Goal: Task Accomplishment & Management: Manage account settings

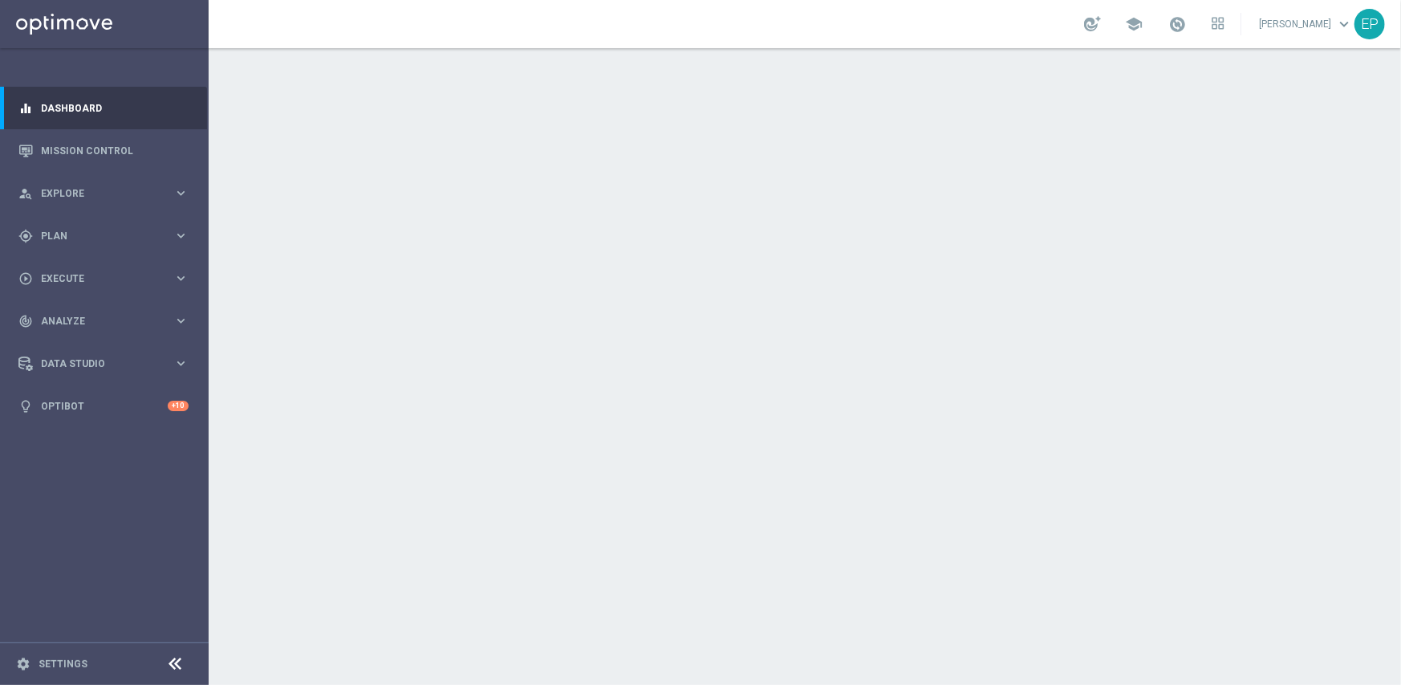
click at [169, 665] on icon at bounding box center [175, 663] width 19 height 19
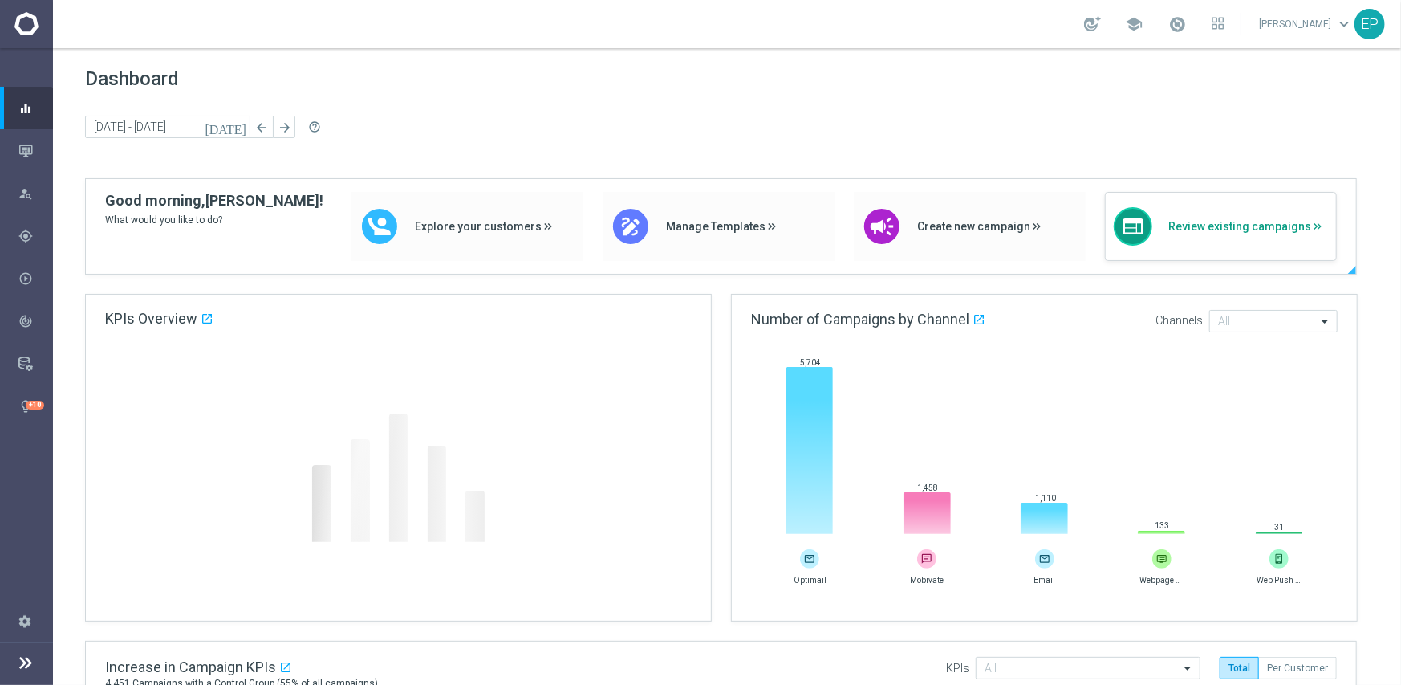
click at [1208, 213] on div "web Review existing campaigns" at bounding box center [1221, 226] width 232 height 69
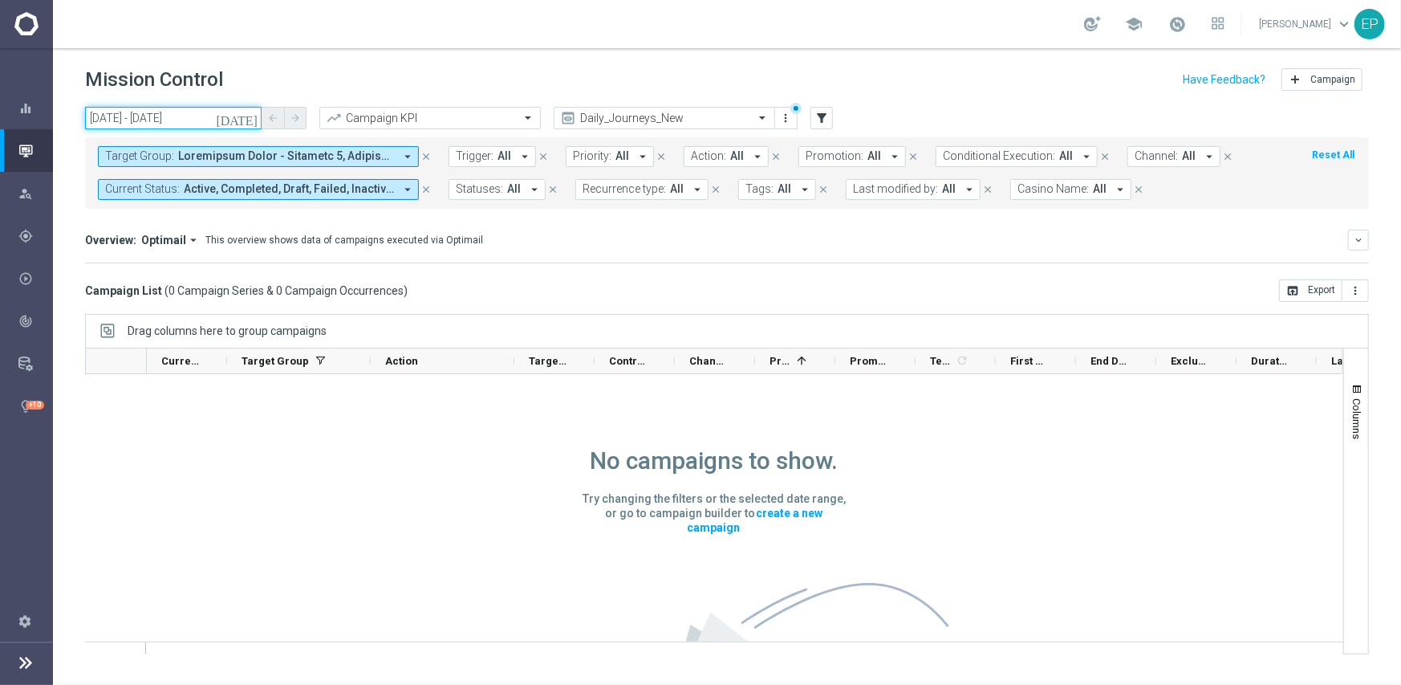
click at [140, 111] on input "[DATE] - [DATE]" at bounding box center [173, 118] width 177 height 22
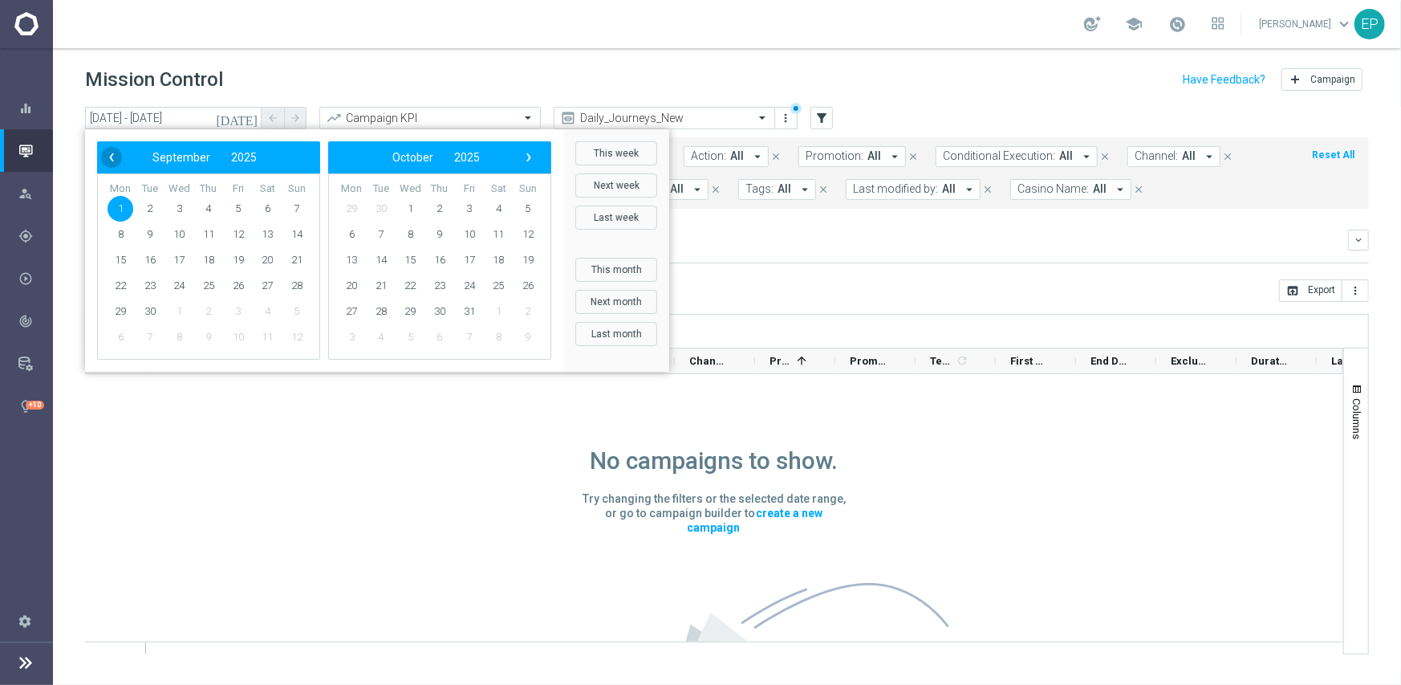
click at [114, 159] on span "‹" at bounding box center [111, 157] width 21 height 21
click at [265, 315] on span "30" at bounding box center [267, 312] width 26 height 26
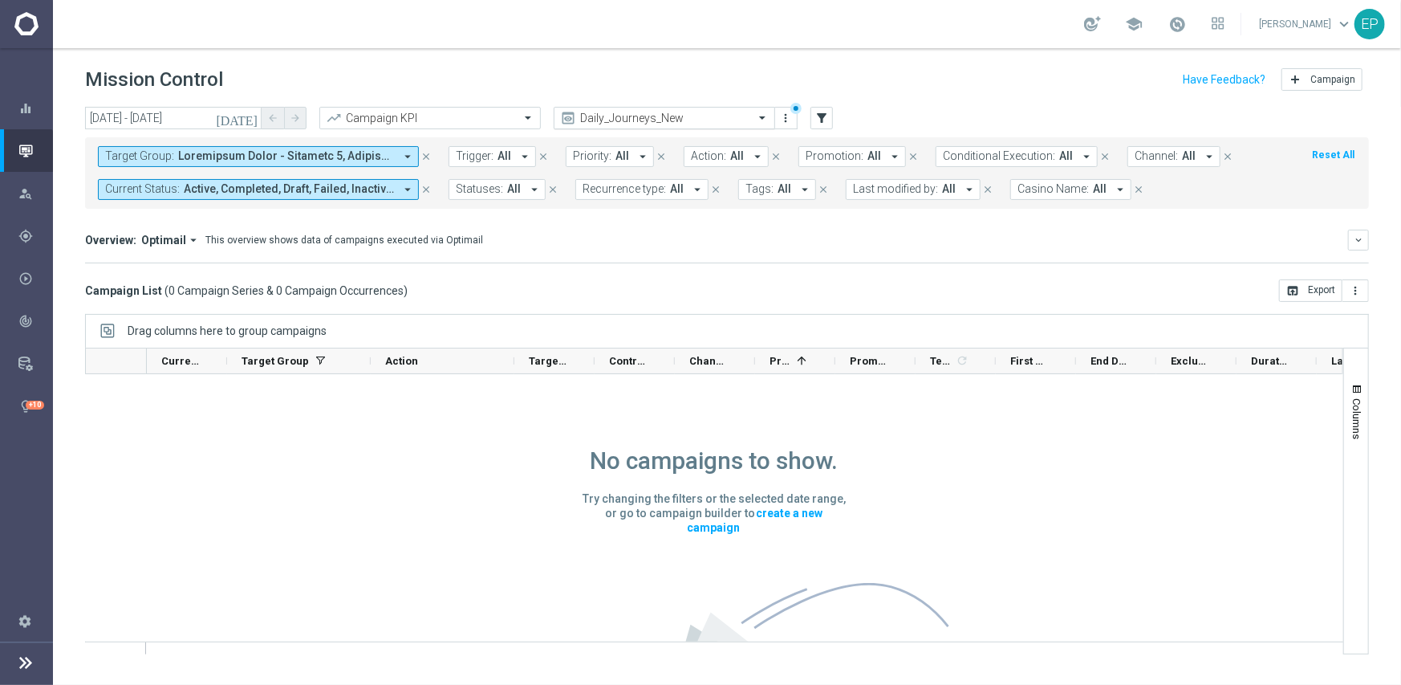
click at [720, 109] on div "Daily_Journeys_New" at bounding box center [665, 118] width 222 height 22
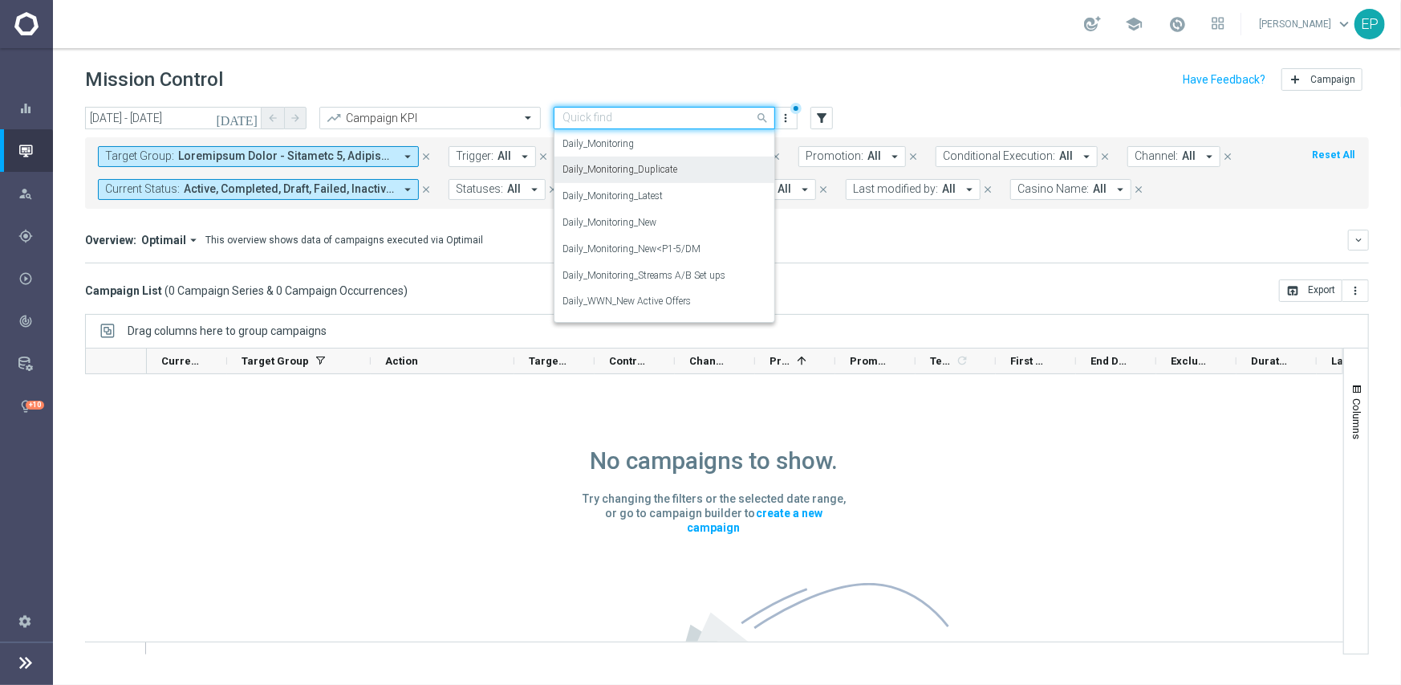
scroll to position [556, 0]
click at [685, 242] on label "Daily_Monitoring_New<P1-5/DM" at bounding box center [632, 247] width 138 height 14
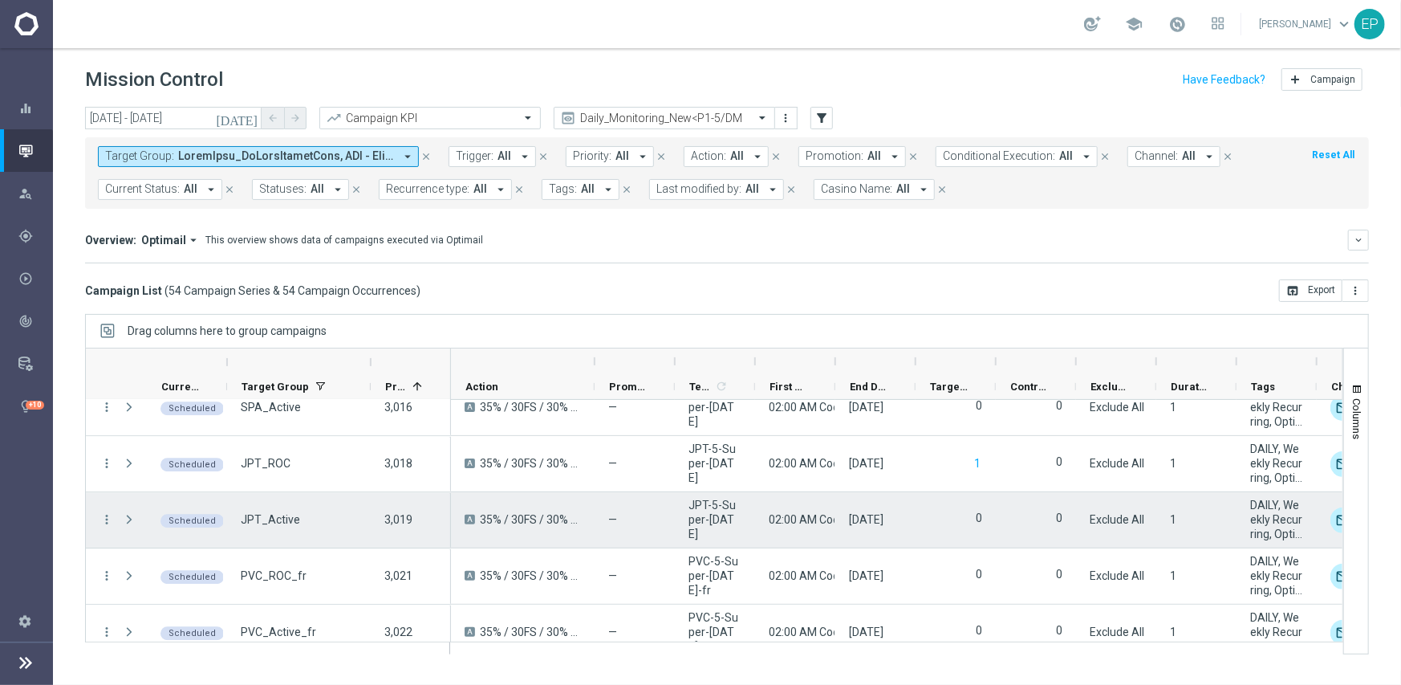
scroll to position [2791, 0]
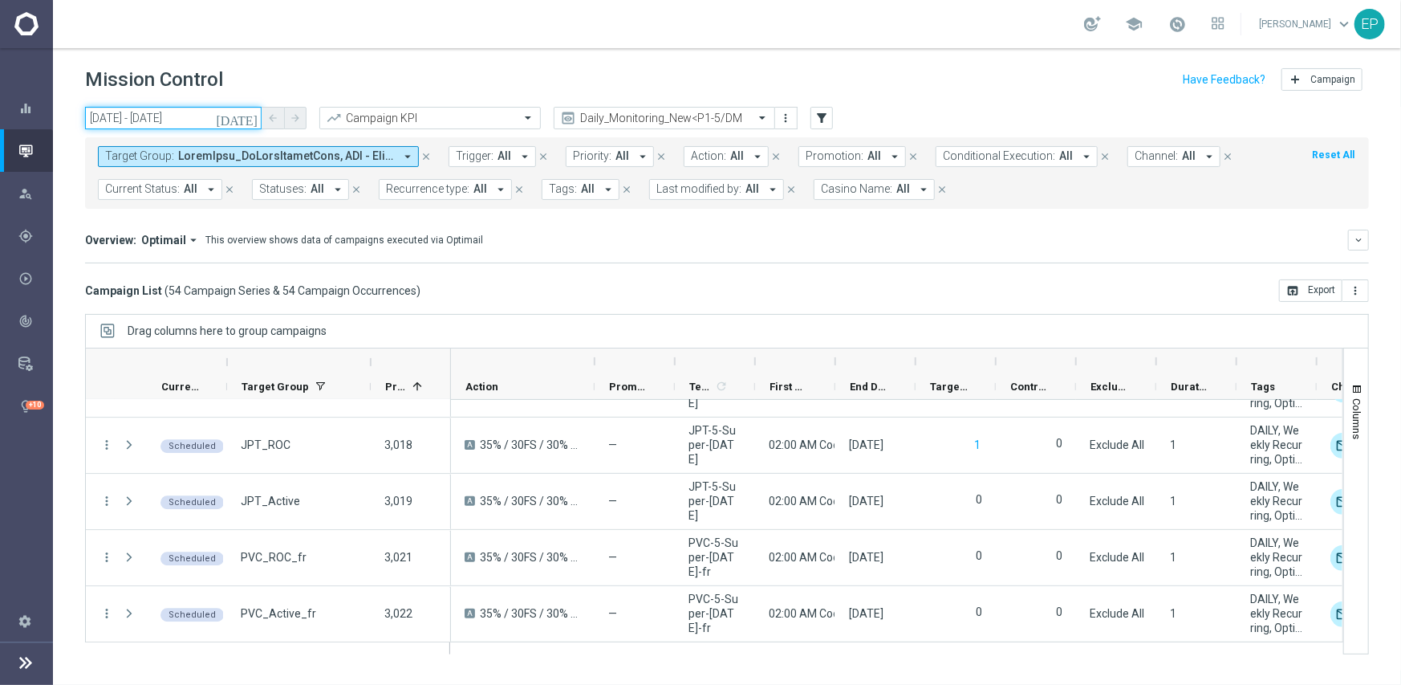
drag, startPoint x: 162, startPoint y: 119, endPoint x: 162, endPoint y: 107, distance: 12.0
click at [162, 119] on input "30 Aug 2025 - 30 Aug 2025" at bounding box center [173, 118] width 177 height 22
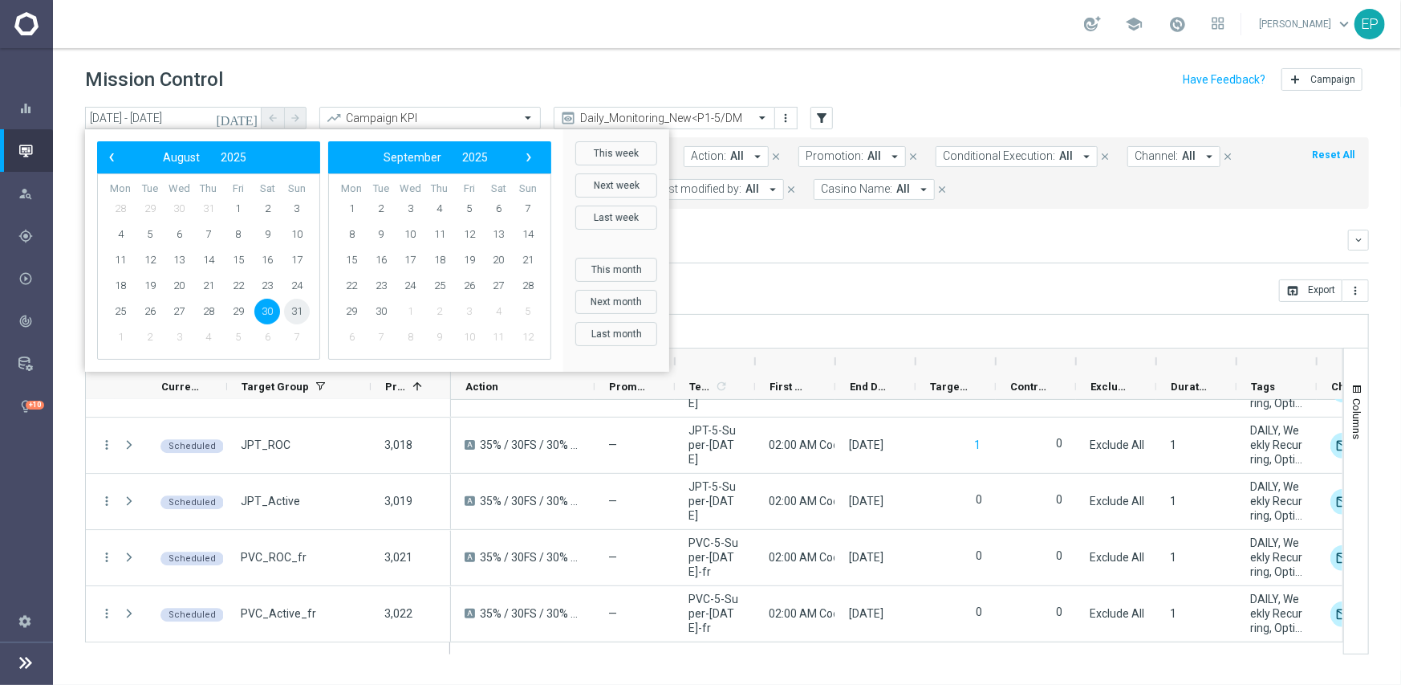
click at [298, 312] on span "31" at bounding box center [297, 312] width 26 height 26
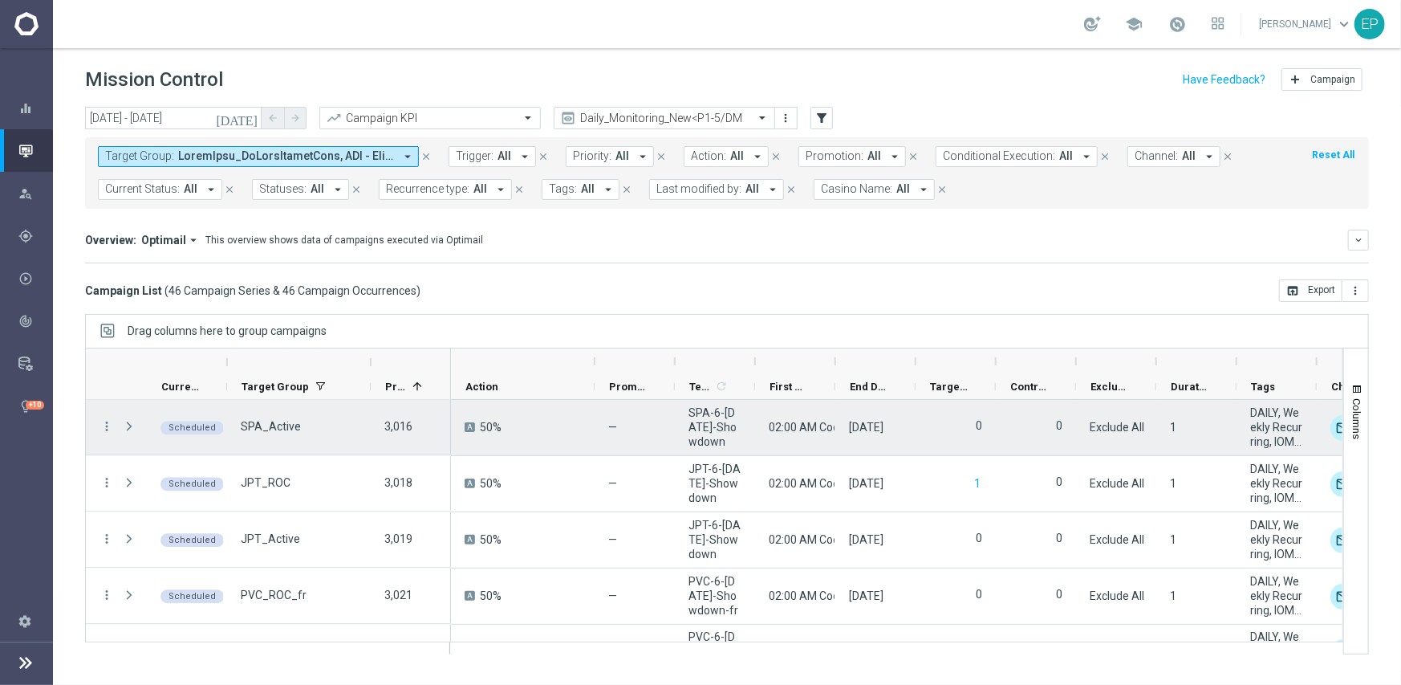
scroll to position [2342, 0]
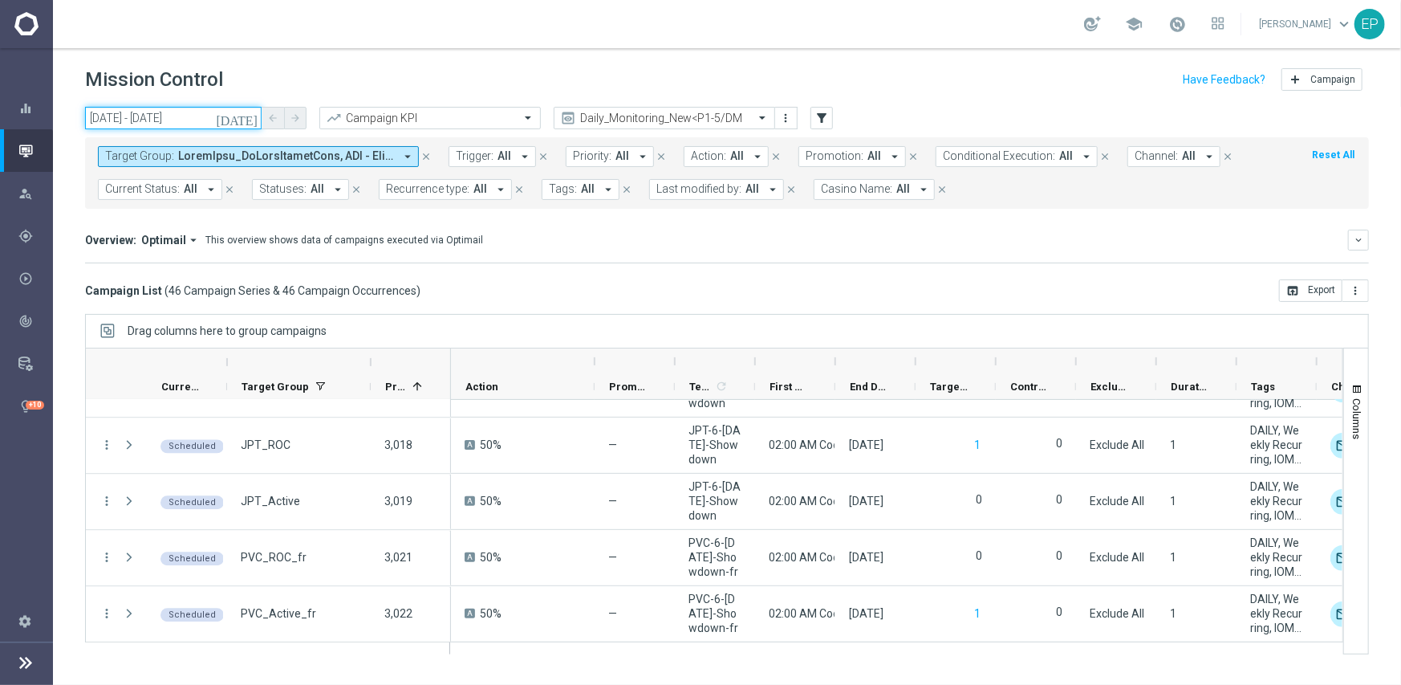
drag, startPoint x: 193, startPoint y: 119, endPoint x: 198, endPoint y: 105, distance: 14.5
click at [193, 119] on input "31 Aug 2025 - 31 Aug 2025" at bounding box center [173, 118] width 177 height 22
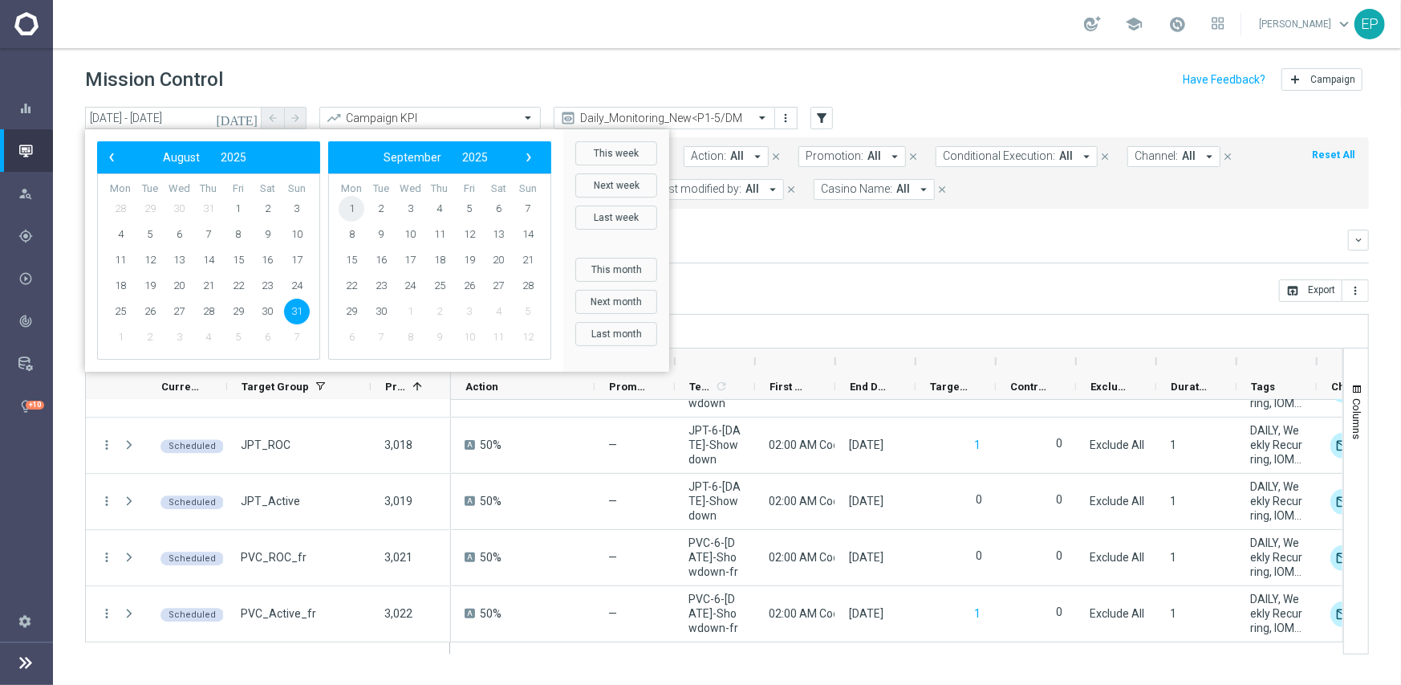
click at [352, 204] on span "1" at bounding box center [352, 209] width 26 height 26
click at [116, 208] on span "1" at bounding box center [121, 209] width 26 height 26
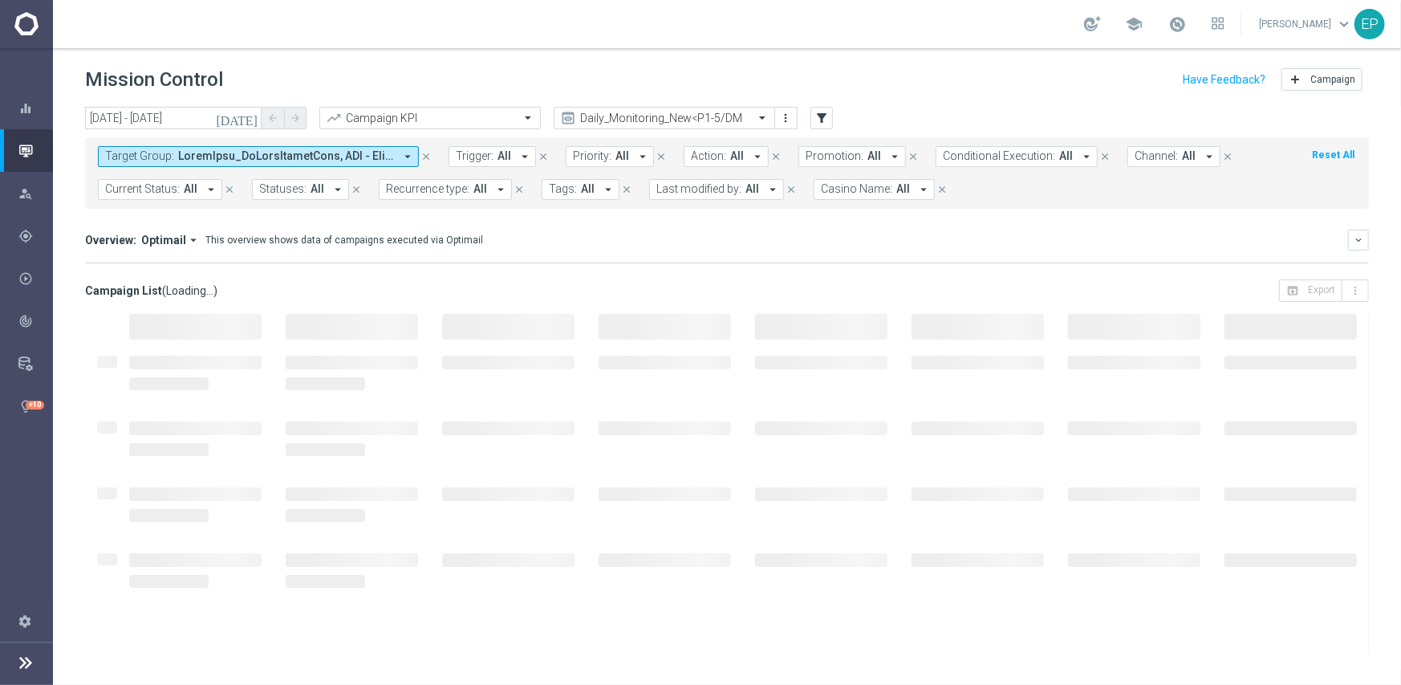
type input "[DATE] - [DATE]"
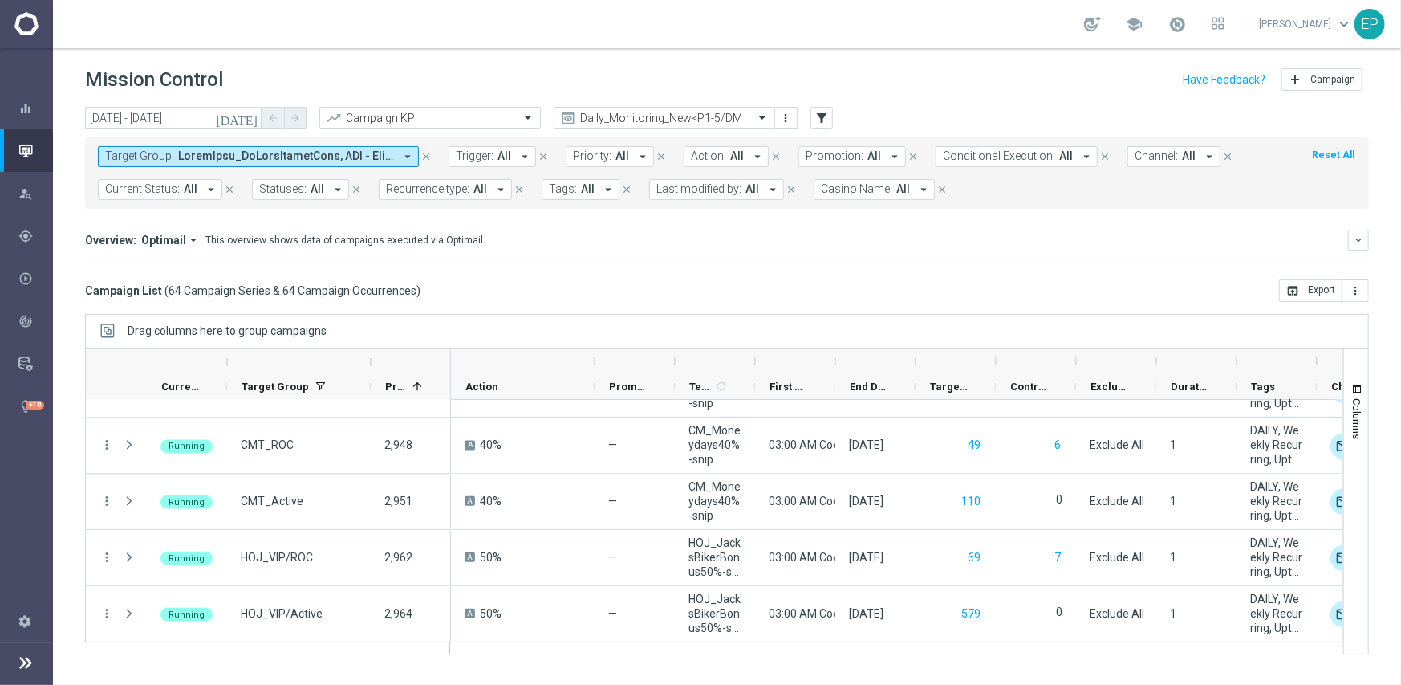
drag, startPoint x: 867, startPoint y: 319, endPoint x: 883, endPoint y: 353, distance: 37.3
click at [867, 319] on div "Drag columns here to group campaigns" at bounding box center [727, 331] width 1284 height 34
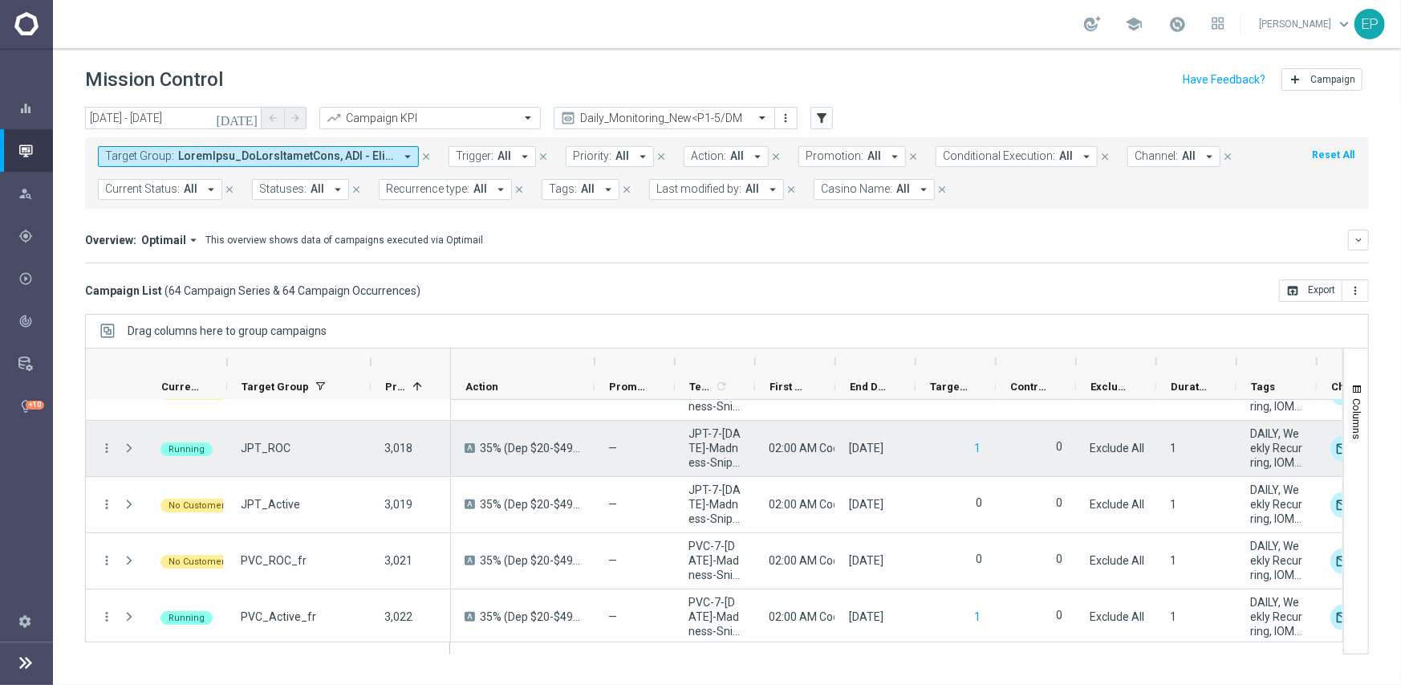
scroll to position [3353, 0]
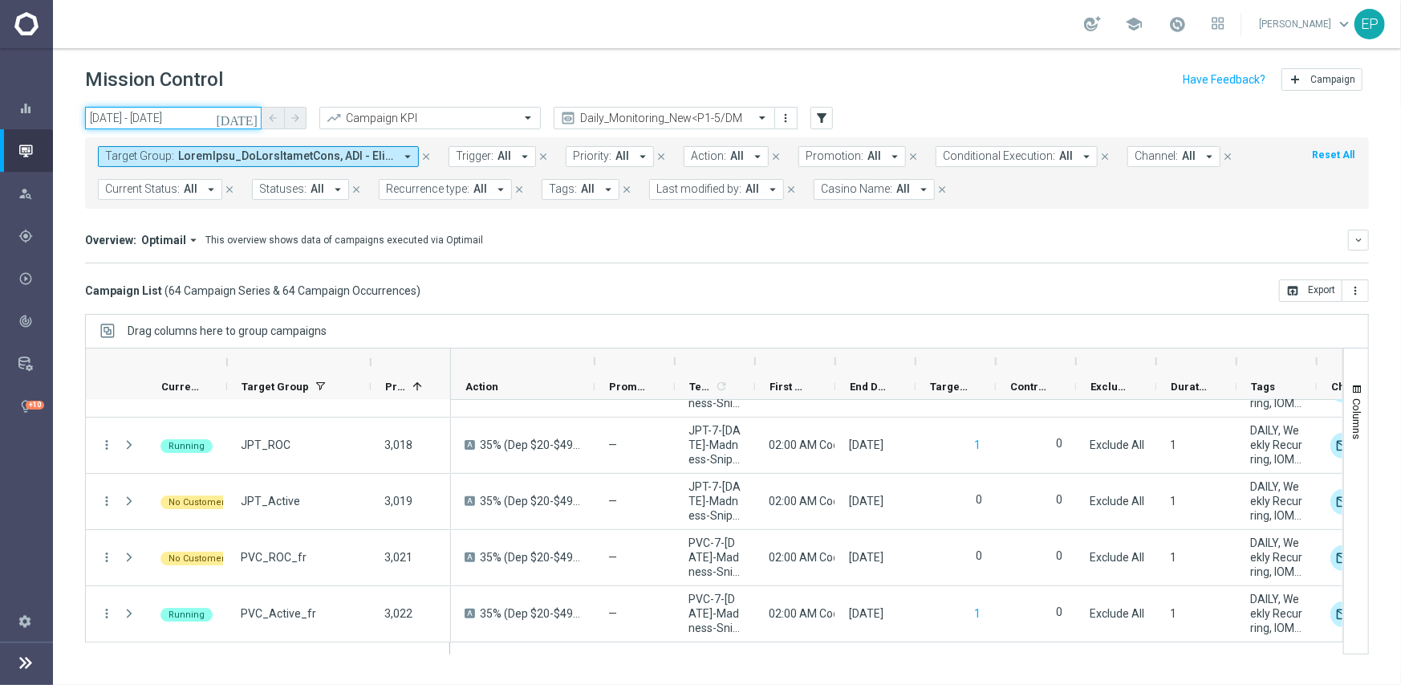
click at [139, 112] on input "[DATE] - [DATE]" at bounding box center [173, 118] width 177 height 22
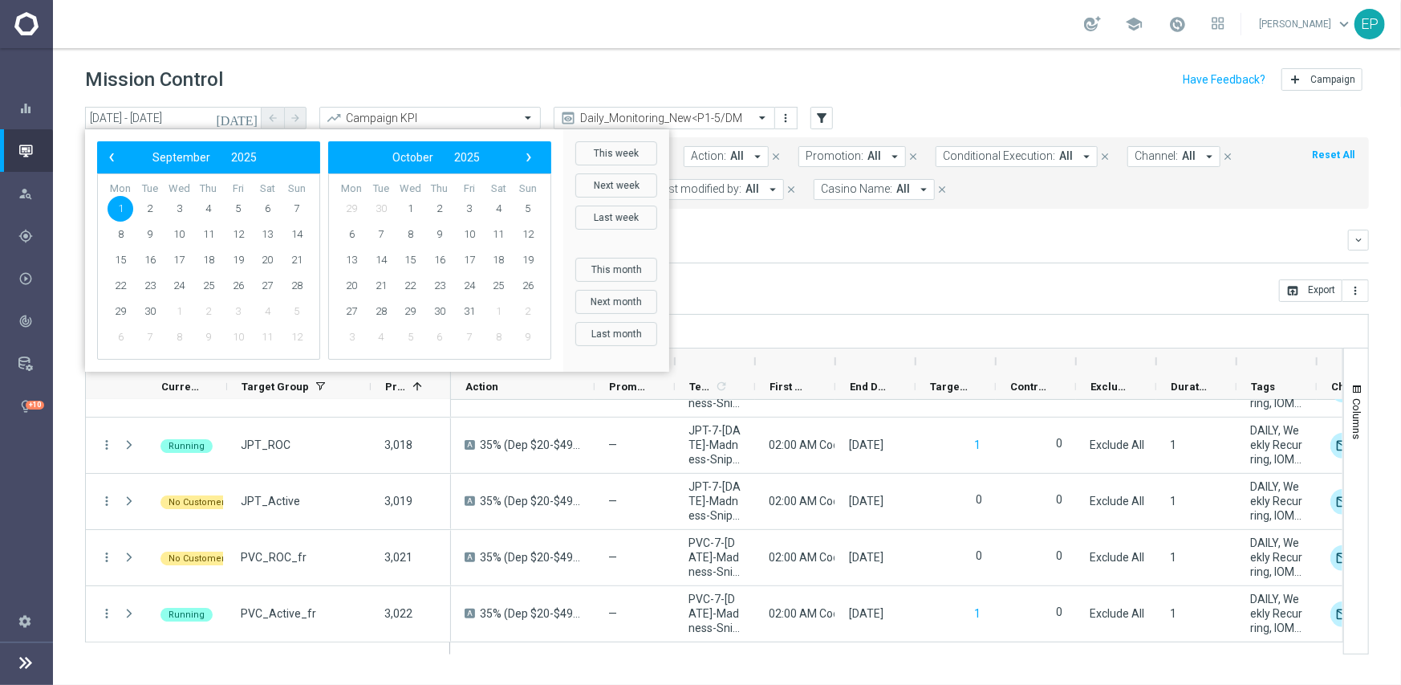
click at [956, 284] on div "Campaign List ( 64 Campaign Series & 64 Campaign Occurrences ) open_in_browser …" at bounding box center [727, 290] width 1284 height 22
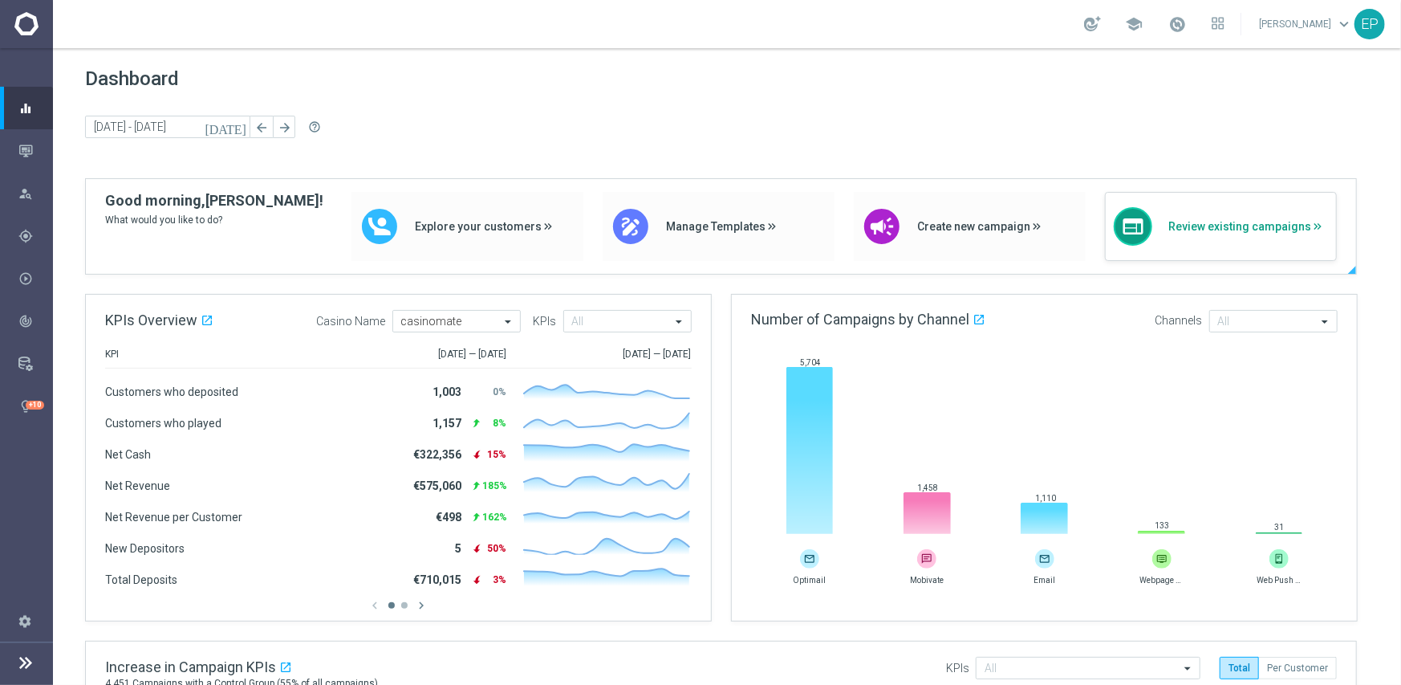
click at [1212, 220] on span "Review existing campaigns" at bounding box center [1249, 227] width 160 height 14
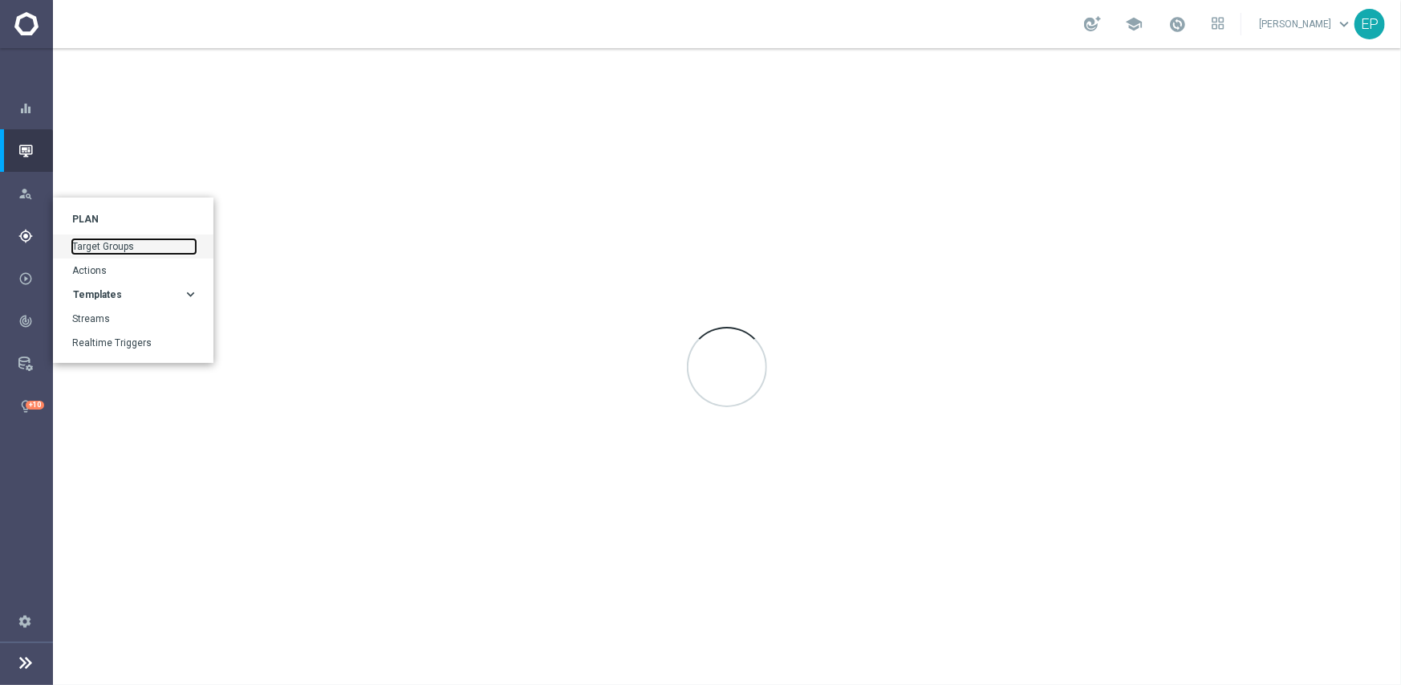
click at [95, 242] on link "Target Groups" at bounding box center [134, 246] width 124 height 14
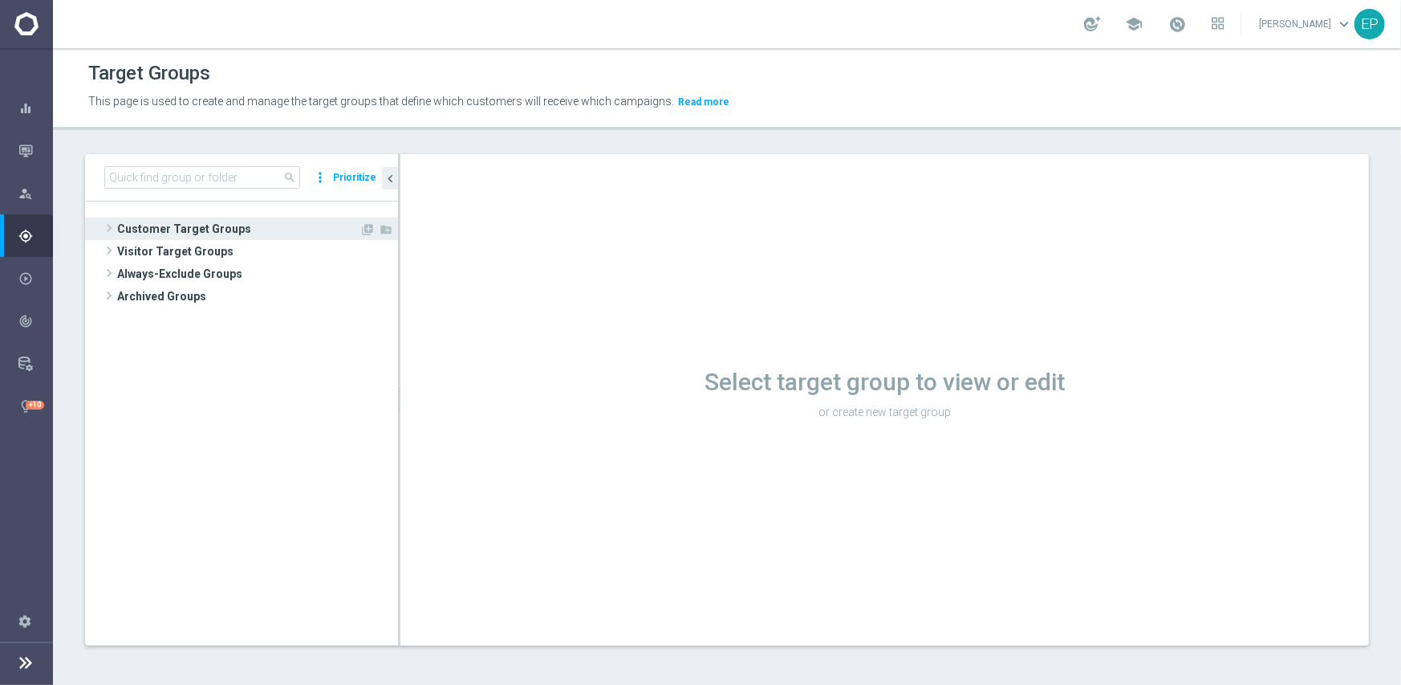
click at [179, 227] on span "Customer Target Groups" at bounding box center [238, 229] width 242 height 22
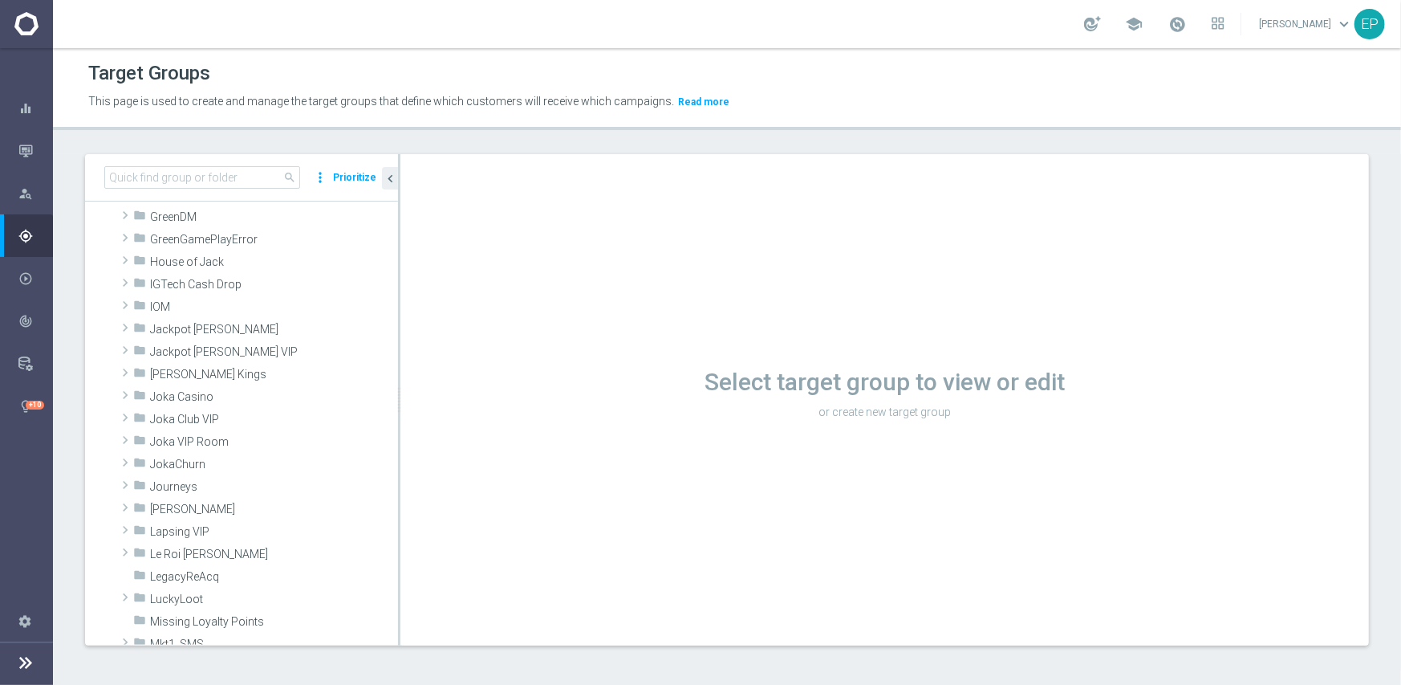
scroll to position [401, 0]
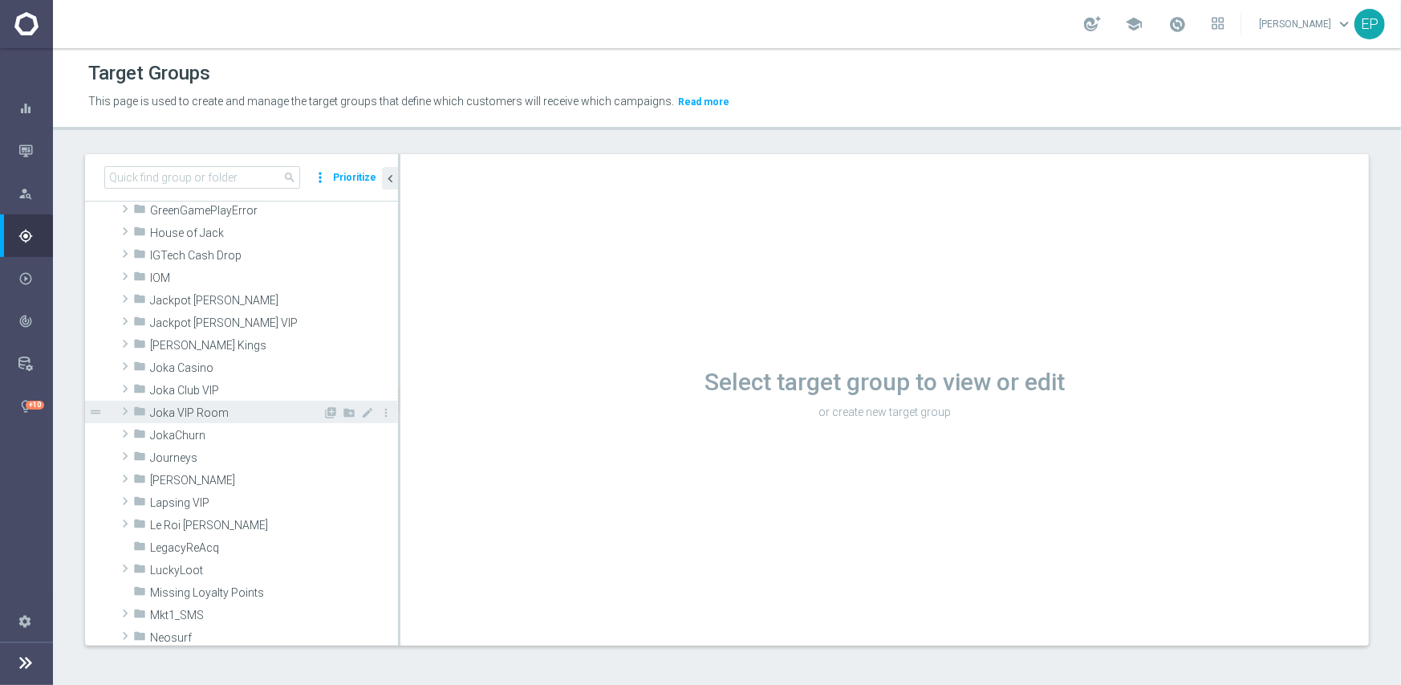
click at [195, 408] on span "Joka VIP Room" at bounding box center [236, 413] width 173 height 14
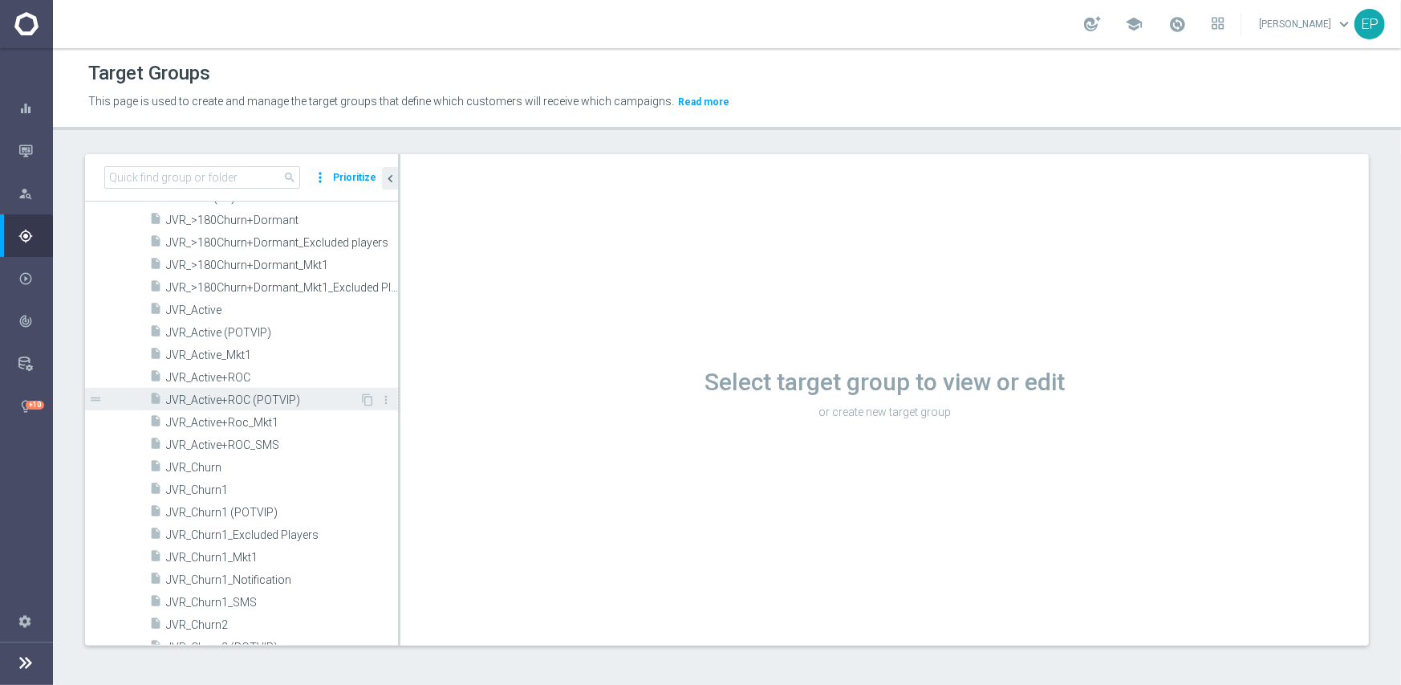
scroll to position [722, 0]
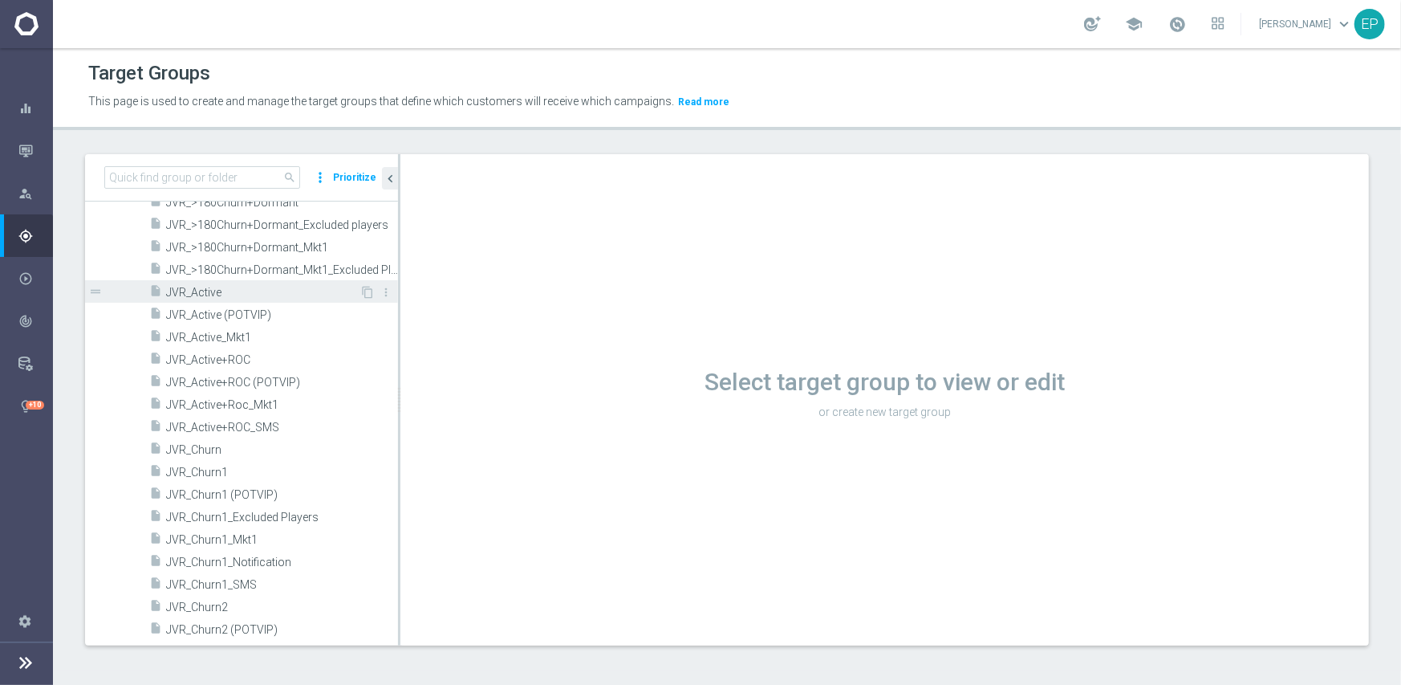
click at [222, 287] on span "JVR_Active" at bounding box center [262, 293] width 193 height 14
click at [205, 286] on span "JVR_Active" at bounding box center [262, 293] width 193 height 14
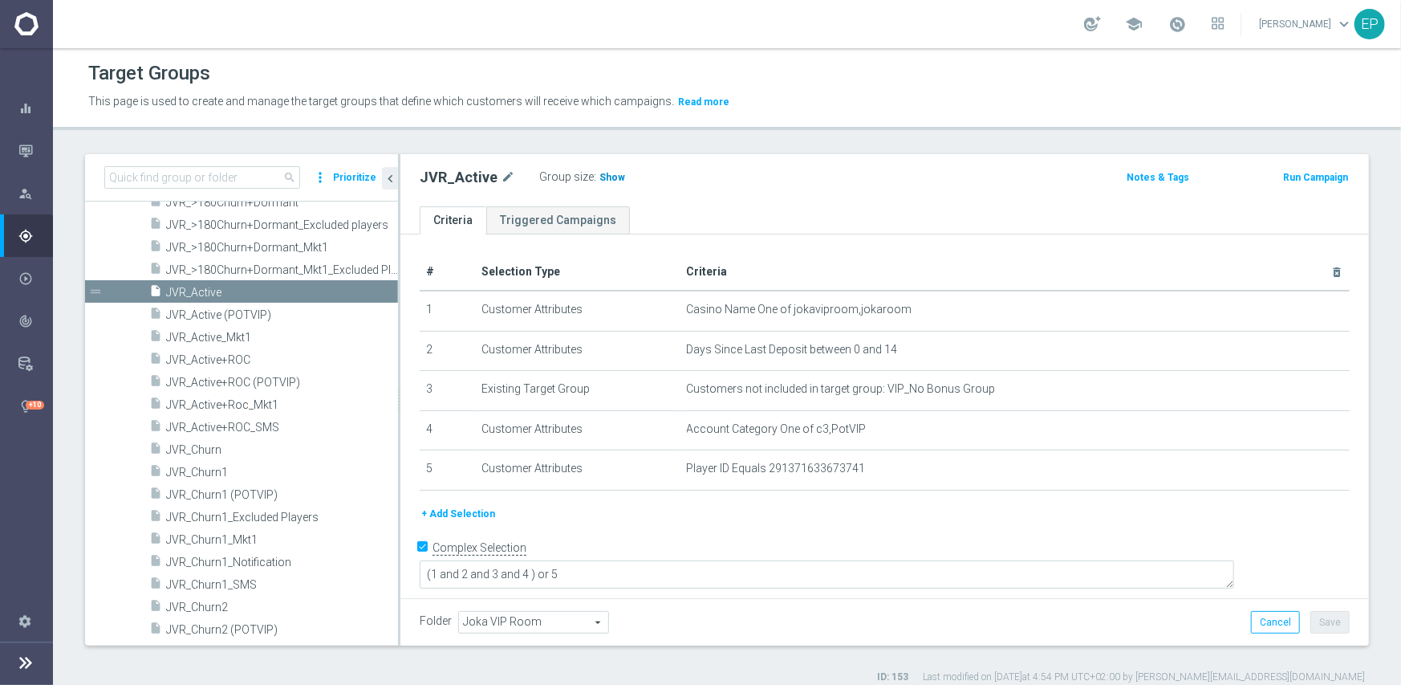
click at [600, 175] on span "Show" at bounding box center [613, 177] width 26 height 11
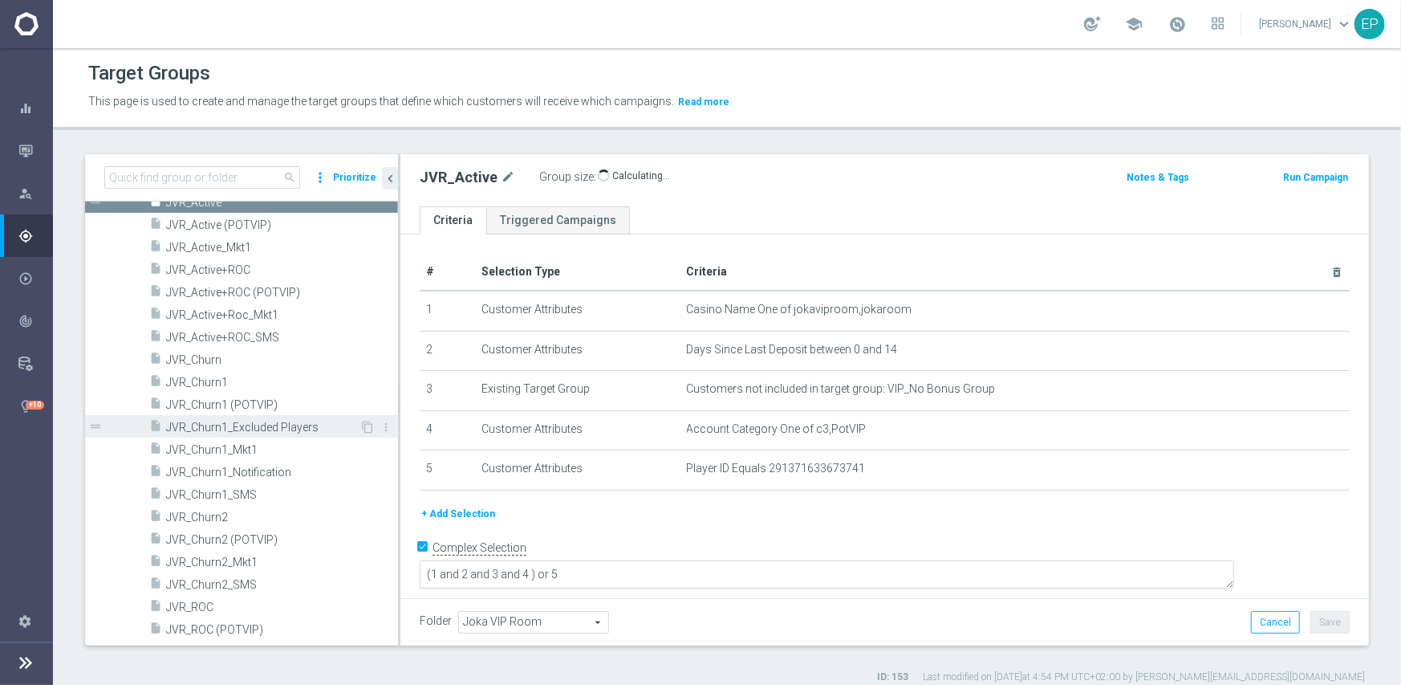
scroll to position [883, 0]
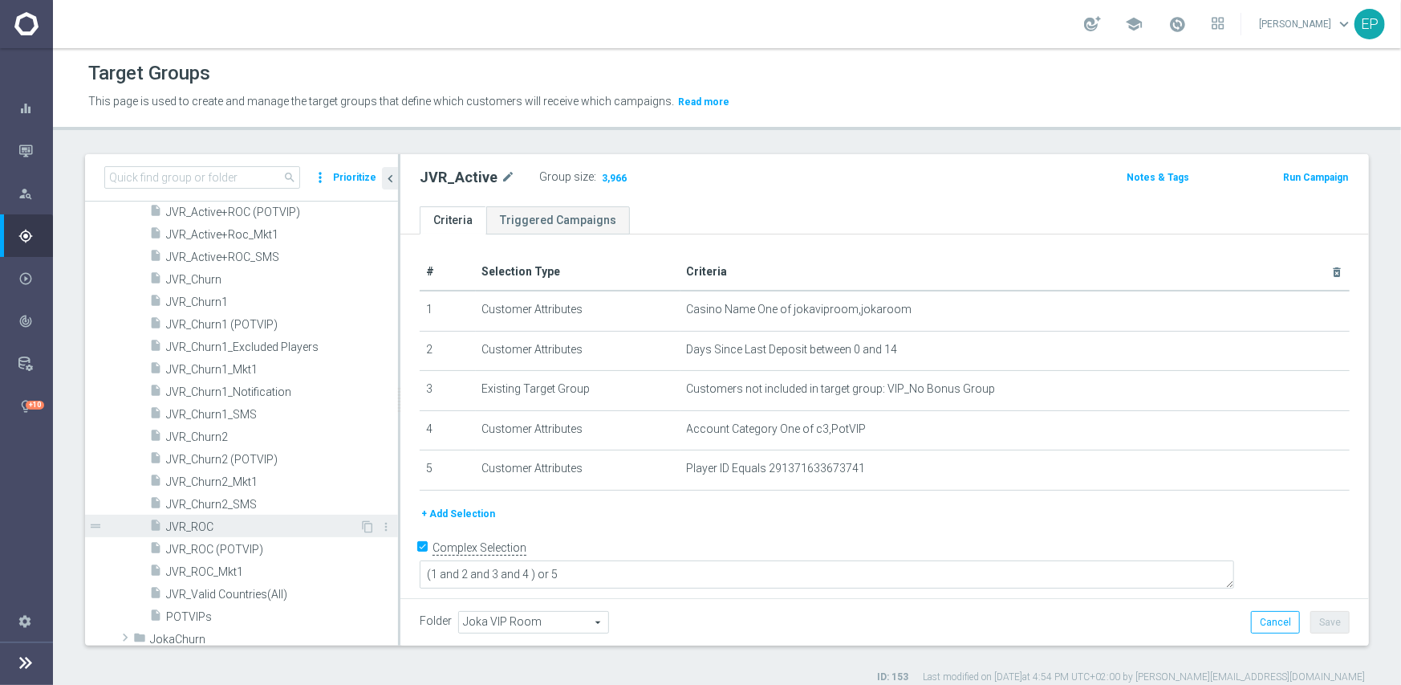
drag, startPoint x: 201, startPoint y: 524, endPoint x: 225, endPoint y: 522, distance: 23.4
click at [201, 524] on span "JVR_ROC" at bounding box center [262, 527] width 193 height 14
click at [600, 178] on span "Show" at bounding box center [599, 177] width 26 height 11
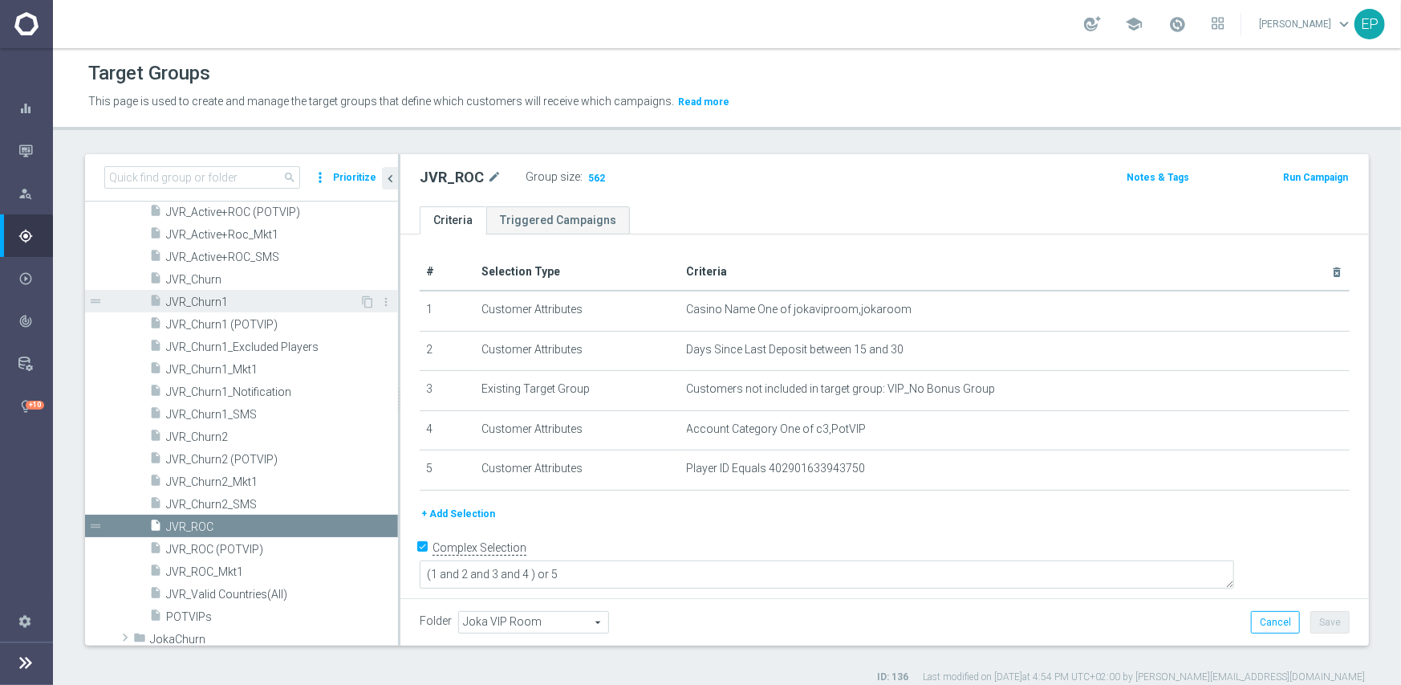
click at [235, 305] on span "JVR_Churn1" at bounding box center [262, 302] width 193 height 14
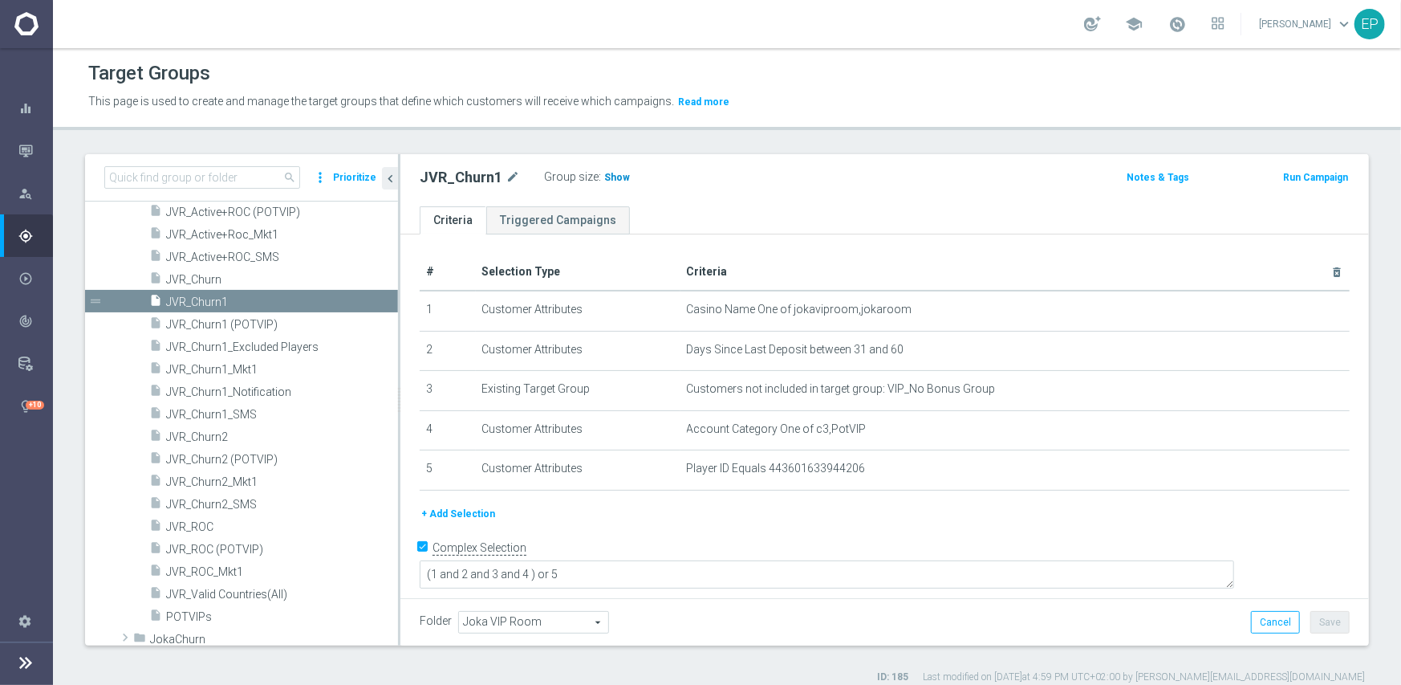
click at [613, 177] on span "Show" at bounding box center [617, 177] width 26 height 11
click at [207, 443] on div "insert_drive_file JVR_Churn2" at bounding box center [254, 436] width 210 height 22
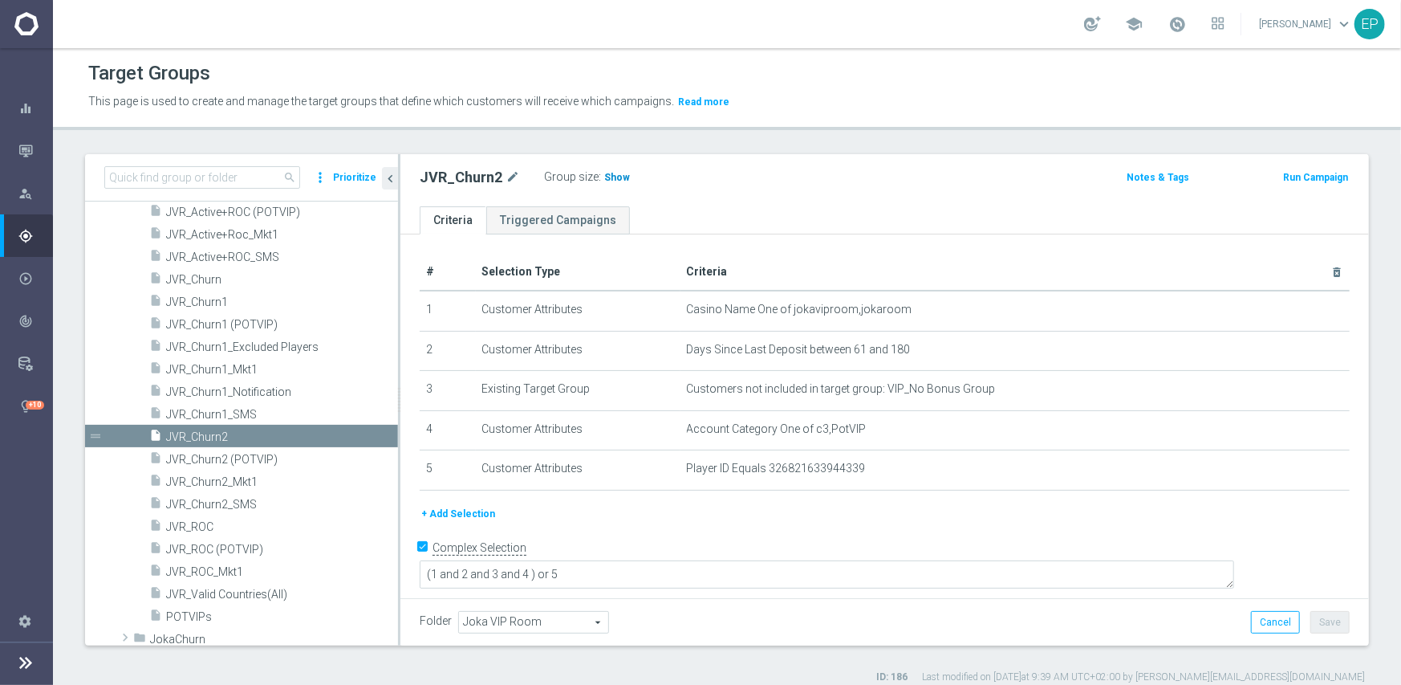
click at [621, 179] on span "Show" at bounding box center [617, 177] width 26 height 11
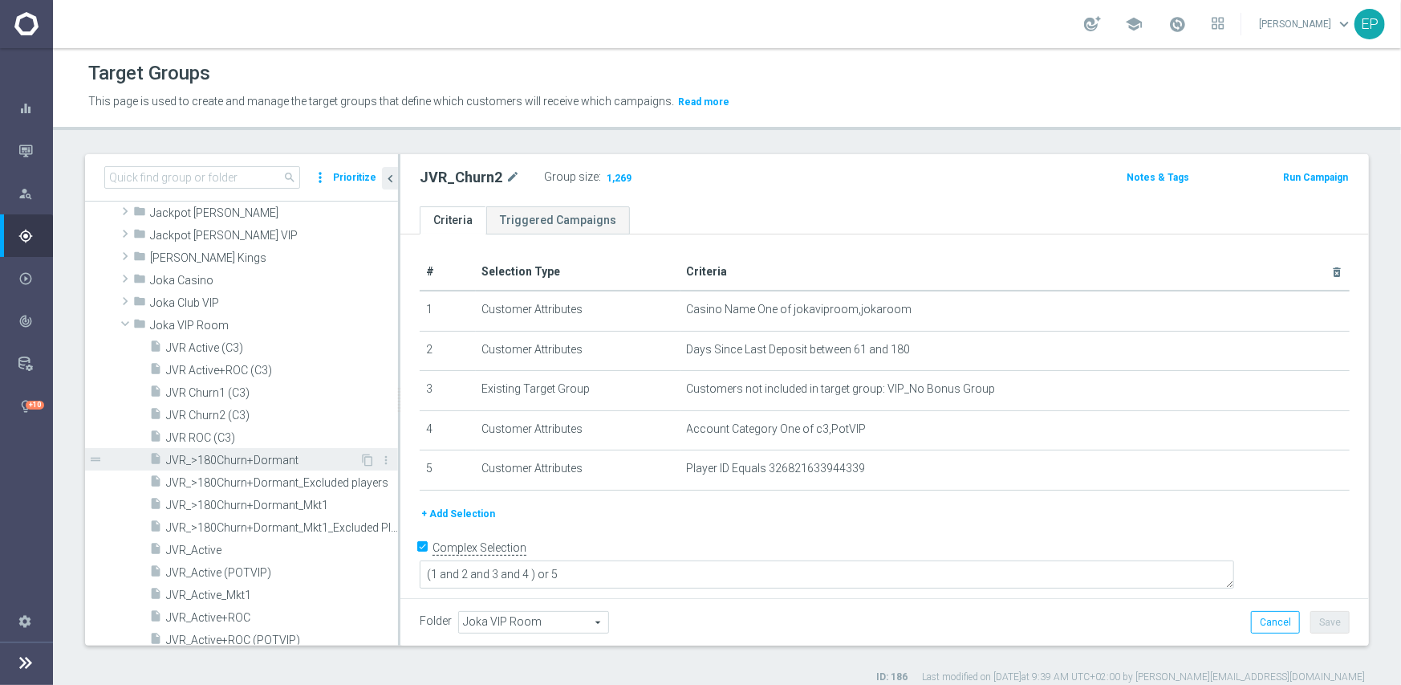
scroll to position [482, 0]
drag, startPoint x: 176, startPoint y: 331, endPoint x: 187, endPoint y: 279, distance: 52.6
click at [176, 331] on span "Joka VIP Room" at bounding box center [274, 328] width 248 height 14
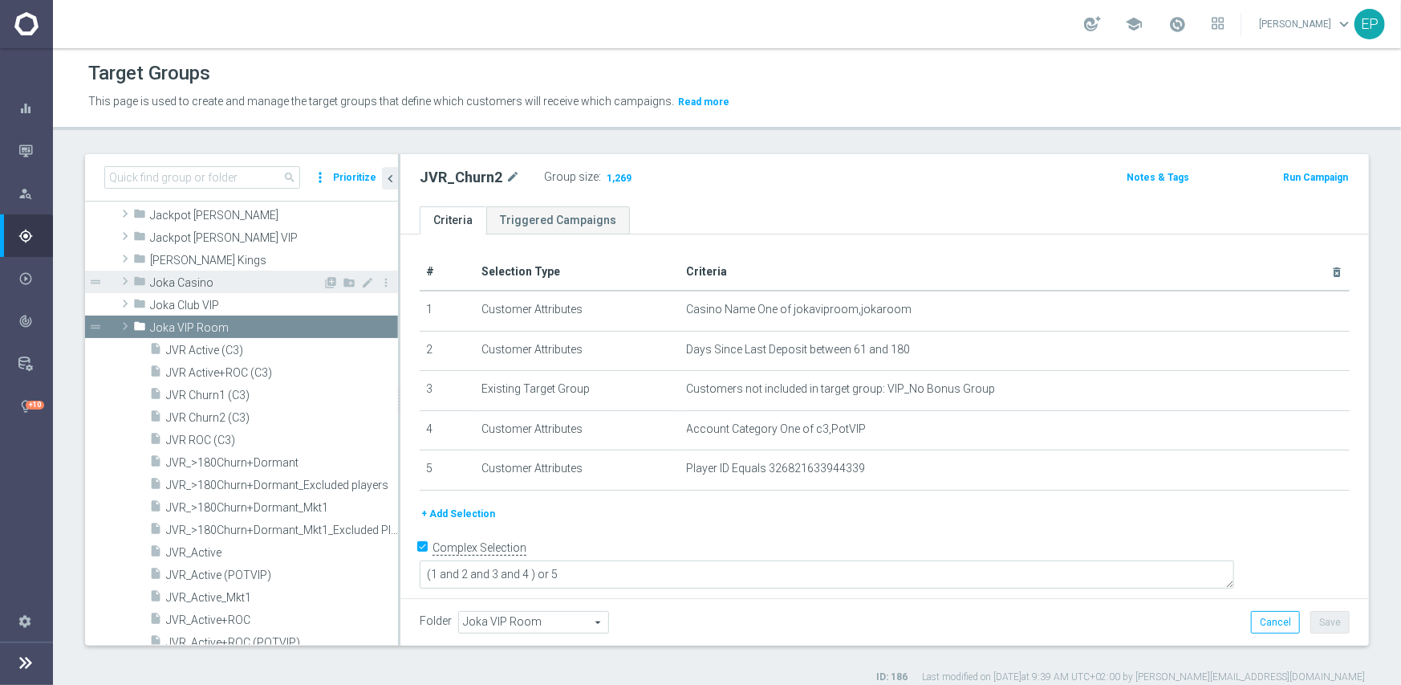
click at [187, 282] on span "Joka Casino" at bounding box center [236, 283] width 173 height 14
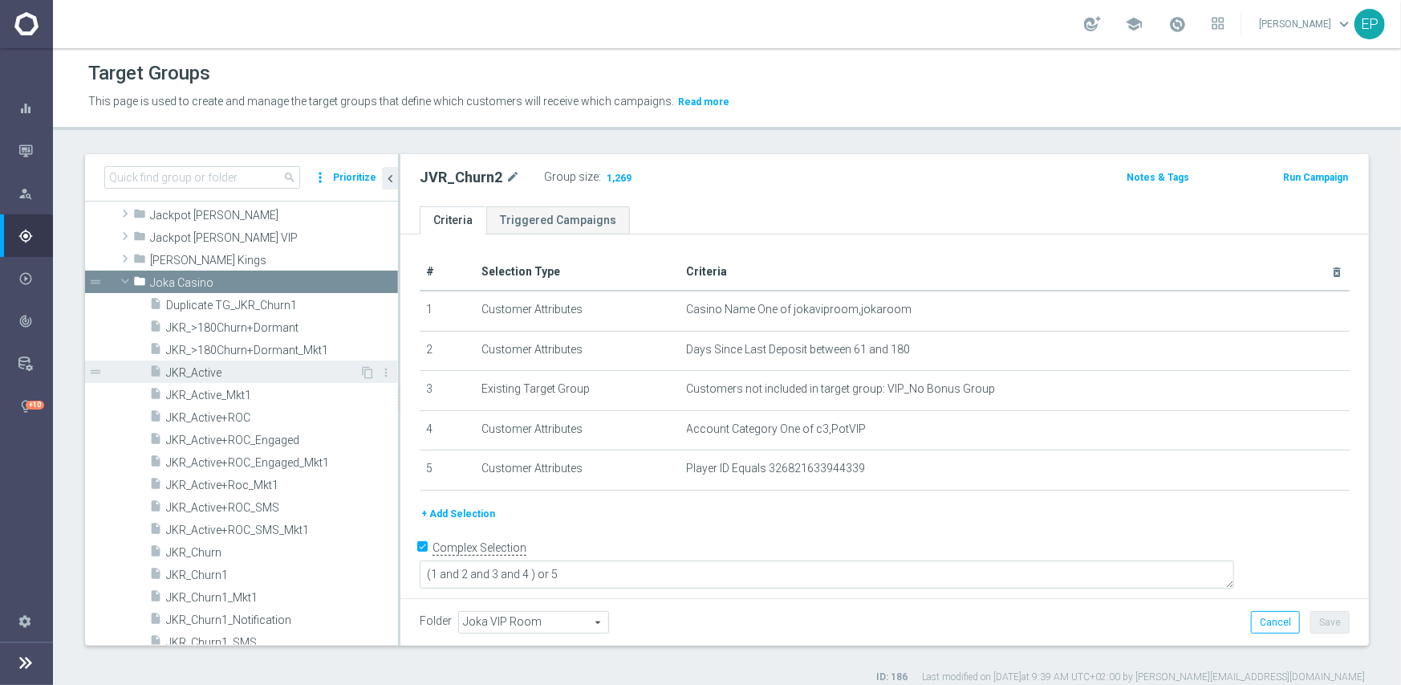
click at [220, 366] on span "JKR_Active" at bounding box center [262, 373] width 193 height 14
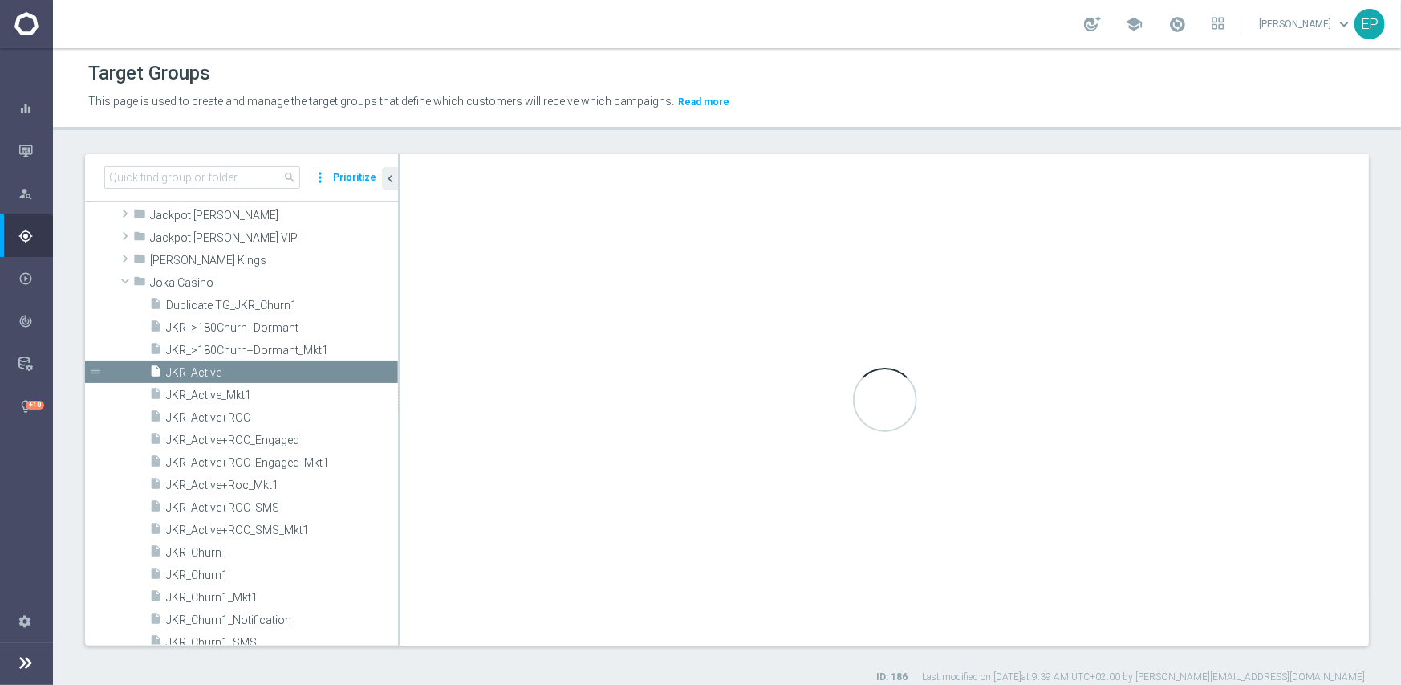
type textarea "(1 and 2 and 3 and 4) or 5"
type input "Joka Casino"
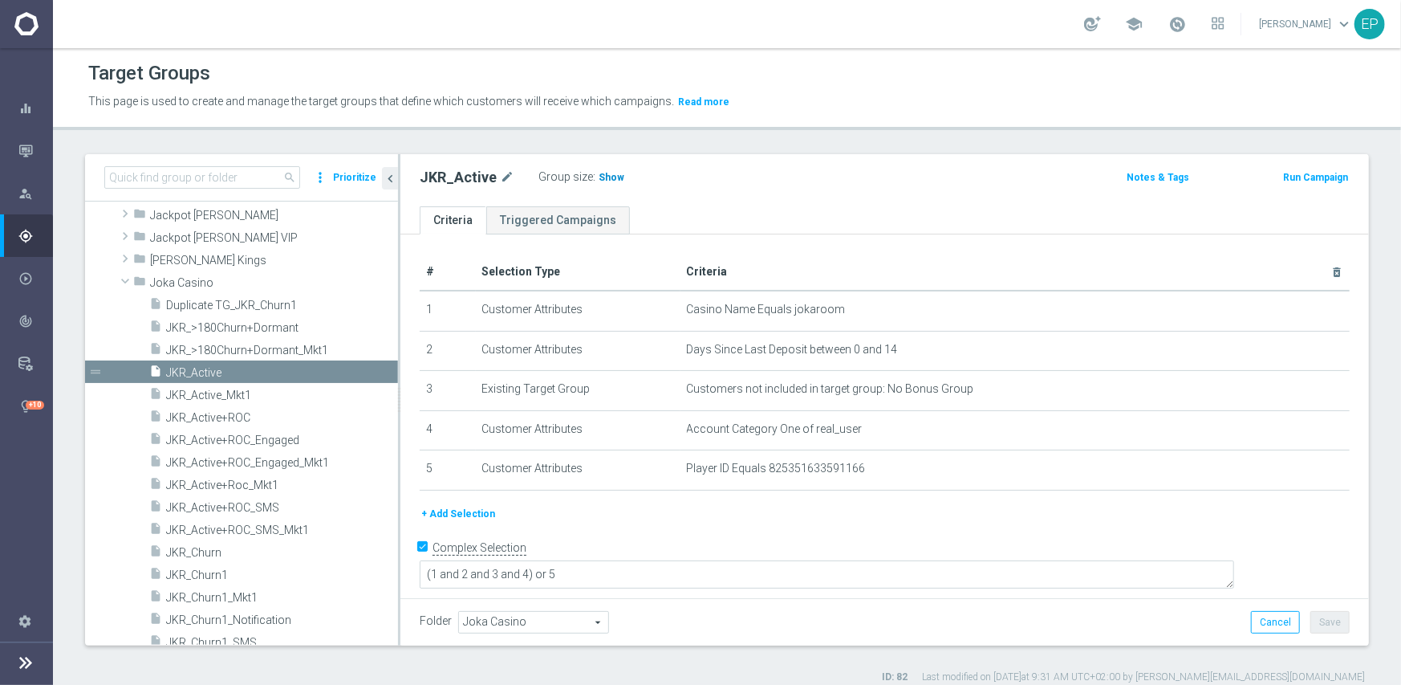
click at [603, 181] on span "Show" at bounding box center [612, 177] width 26 height 11
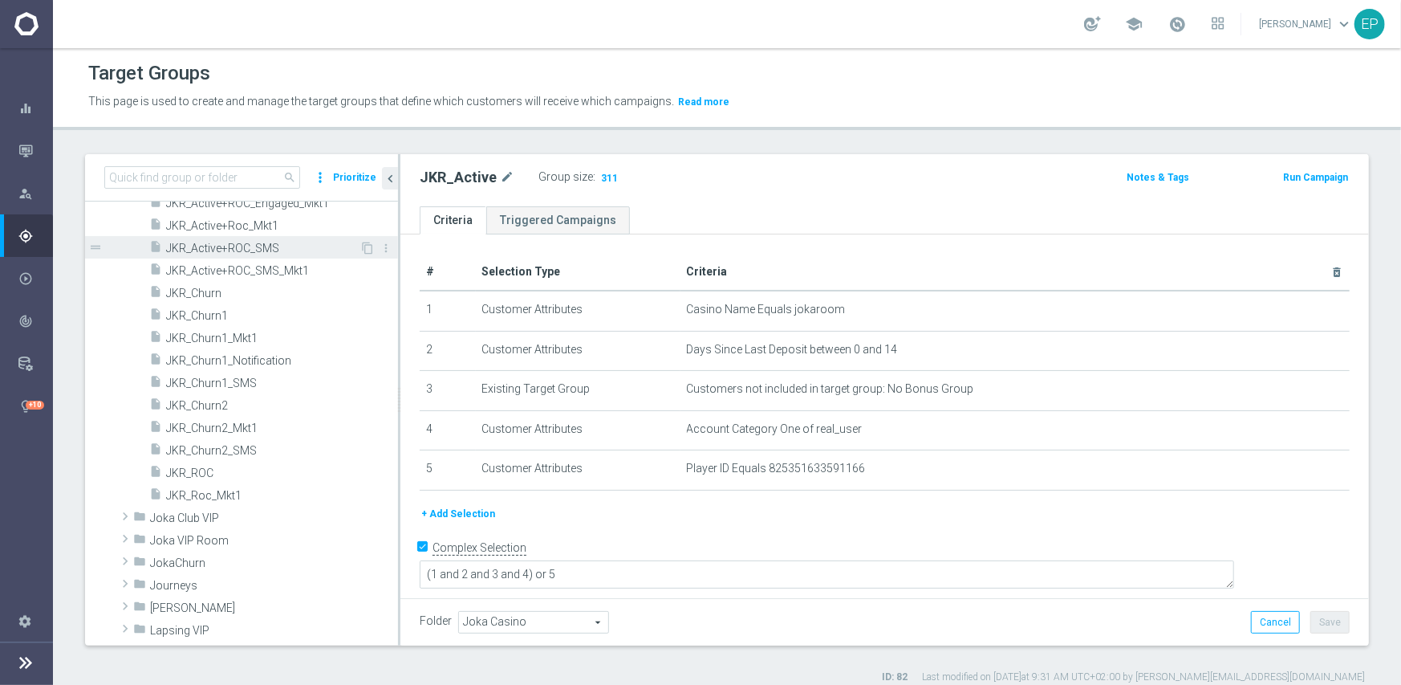
scroll to position [722, 0]
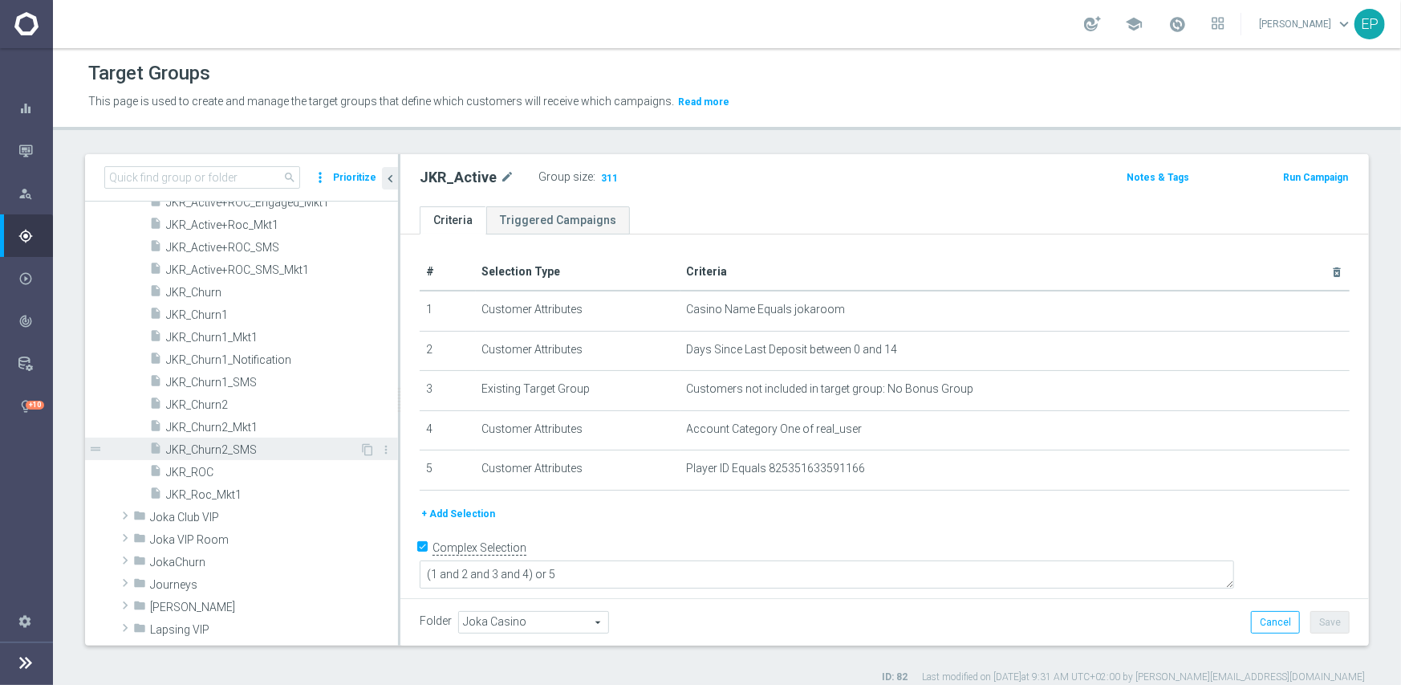
drag, startPoint x: 208, startPoint y: 473, endPoint x: 305, endPoint y: 443, distance: 101.6
click at [208, 473] on span "JKR_ROC" at bounding box center [282, 473] width 232 height 14
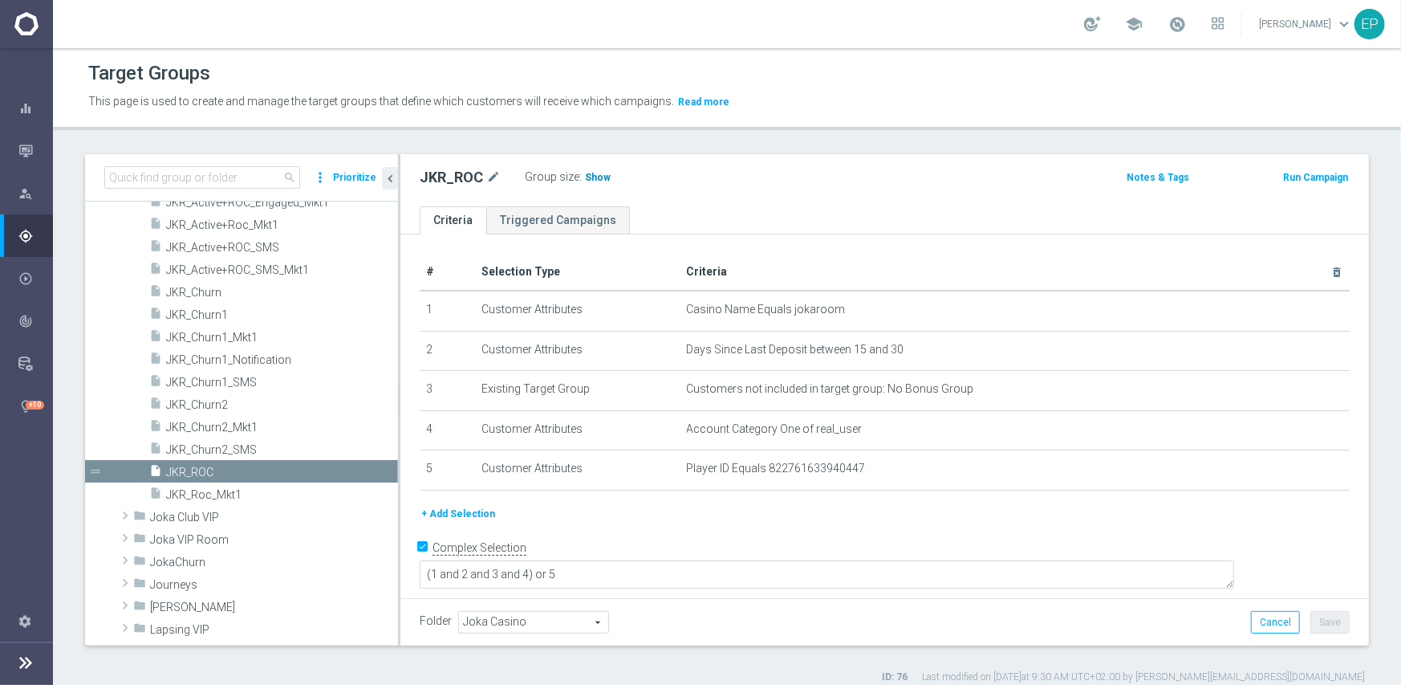
click at [596, 177] on span "Show" at bounding box center [598, 177] width 26 height 11
click at [213, 310] on span "JKR_Churn1" at bounding box center [262, 315] width 193 height 14
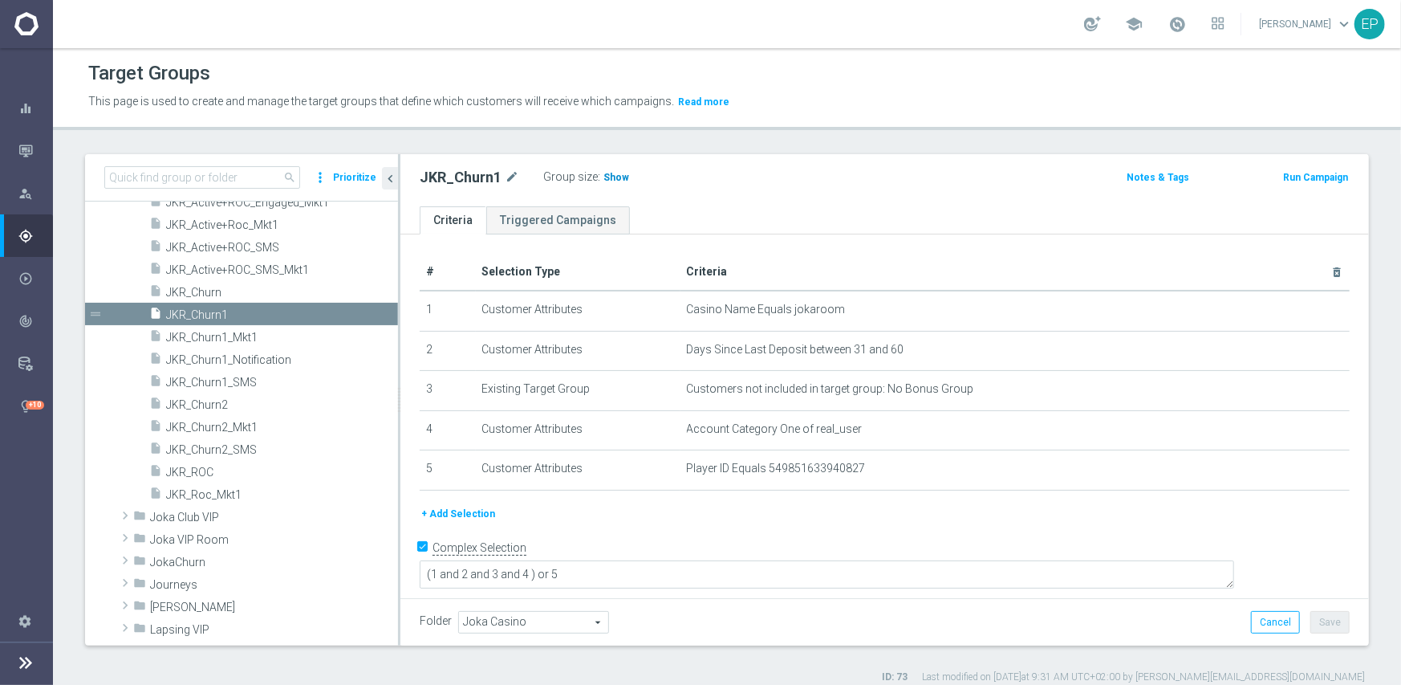
click at [616, 174] on span "Show" at bounding box center [617, 177] width 26 height 11
drag, startPoint x: 205, startPoint y: 404, endPoint x: 249, endPoint y: 398, distance: 43.7
click at [205, 404] on span "JKR_Churn2" at bounding box center [262, 405] width 193 height 14
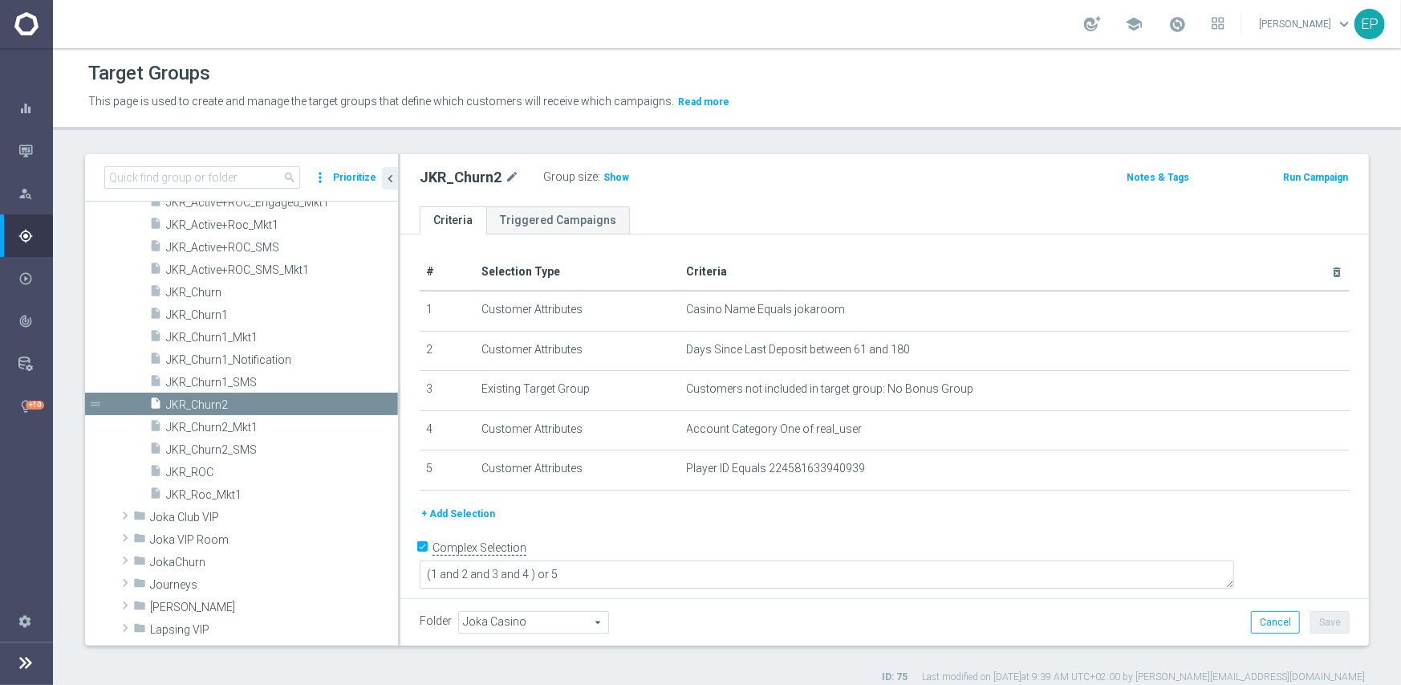
drag, startPoint x: 612, startPoint y: 181, endPoint x: 909, endPoint y: 221, distance: 299.7
click at [612, 181] on span "Show" at bounding box center [617, 177] width 26 height 11
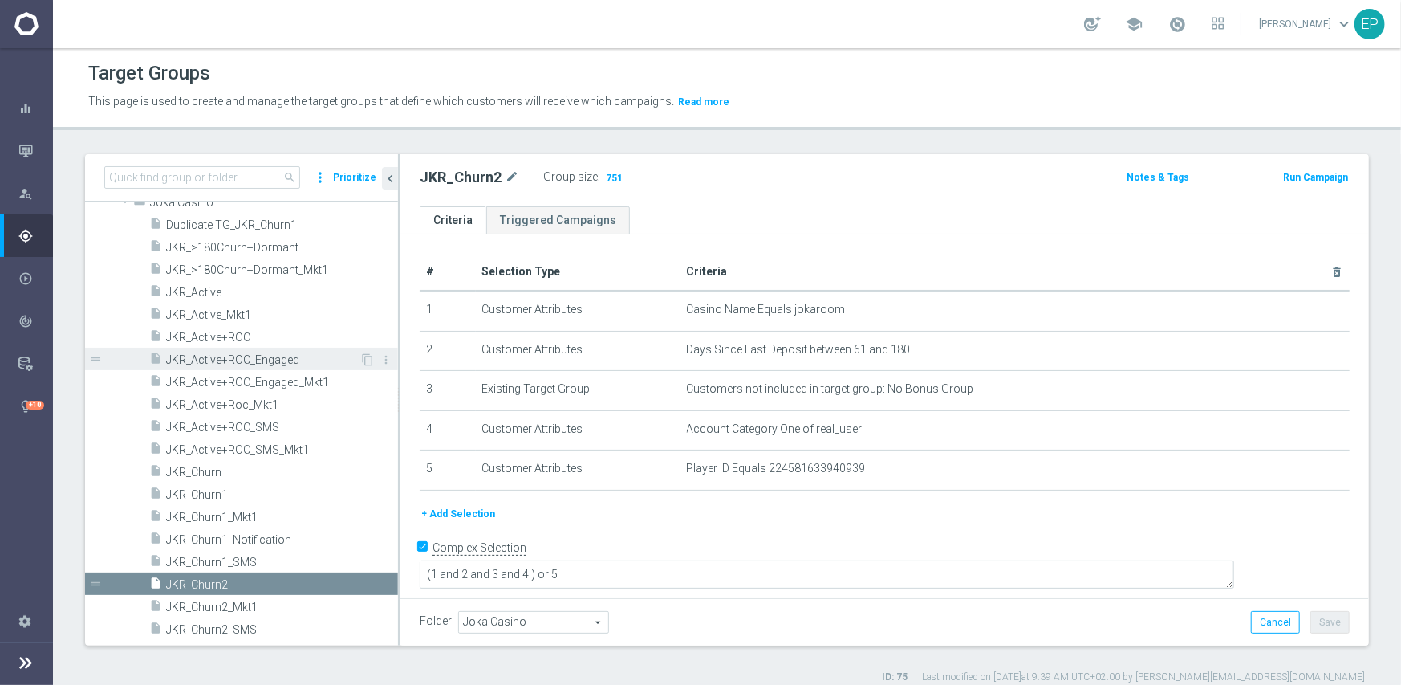
scroll to position [321, 0]
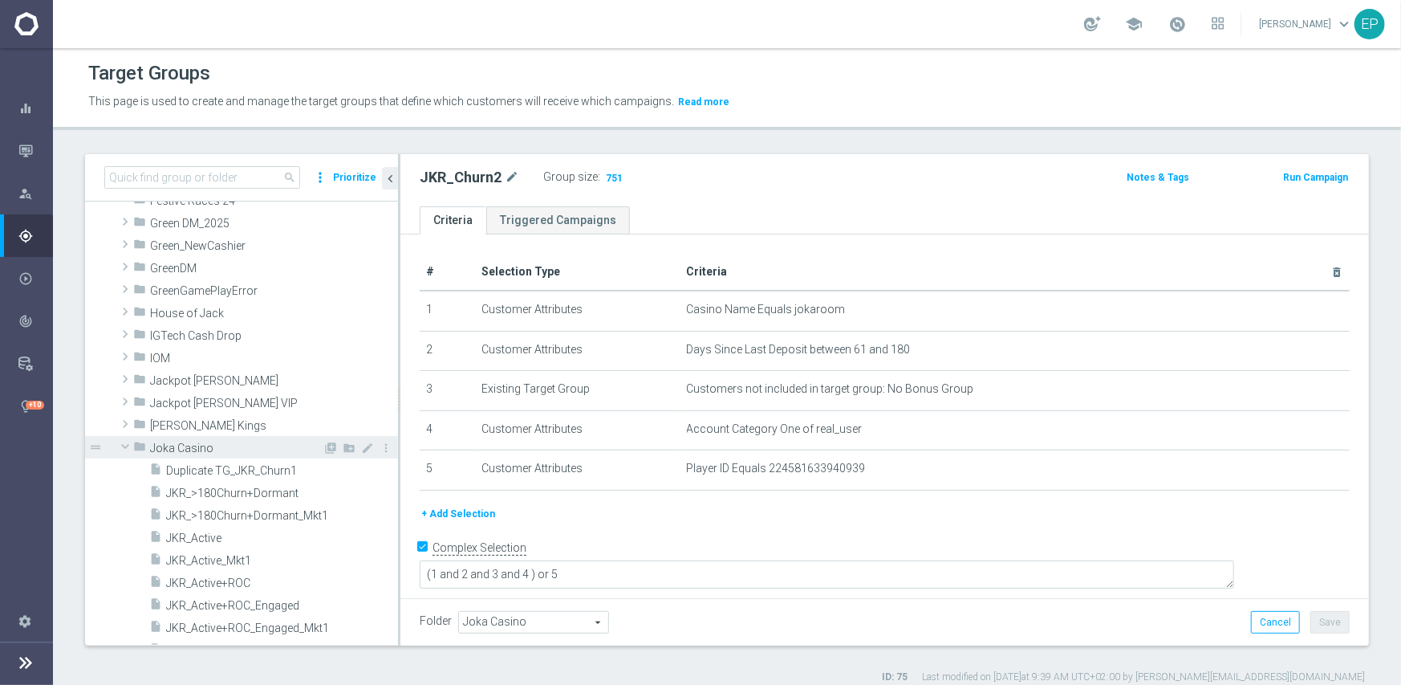
click at [173, 449] on span "Joka Casino" at bounding box center [236, 448] width 173 height 14
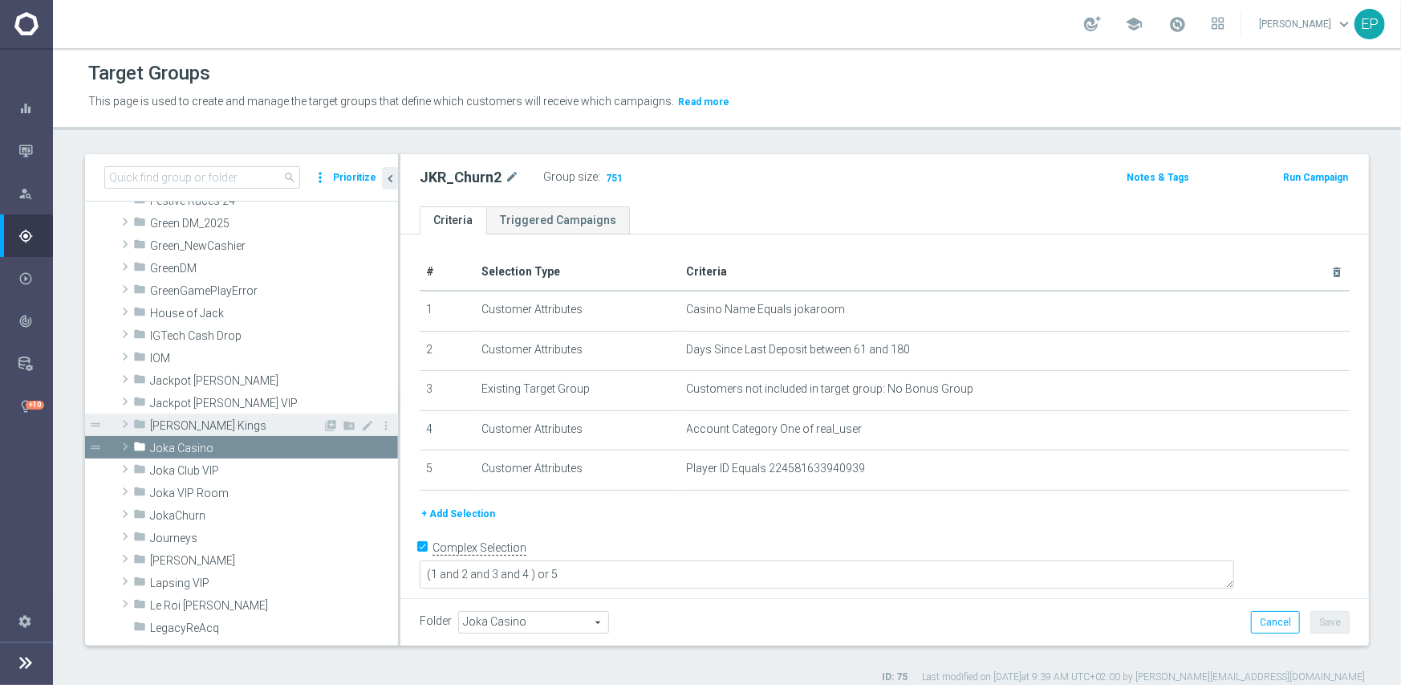
click at [209, 422] on span "Johnnie Kash Kings" at bounding box center [236, 426] width 173 height 14
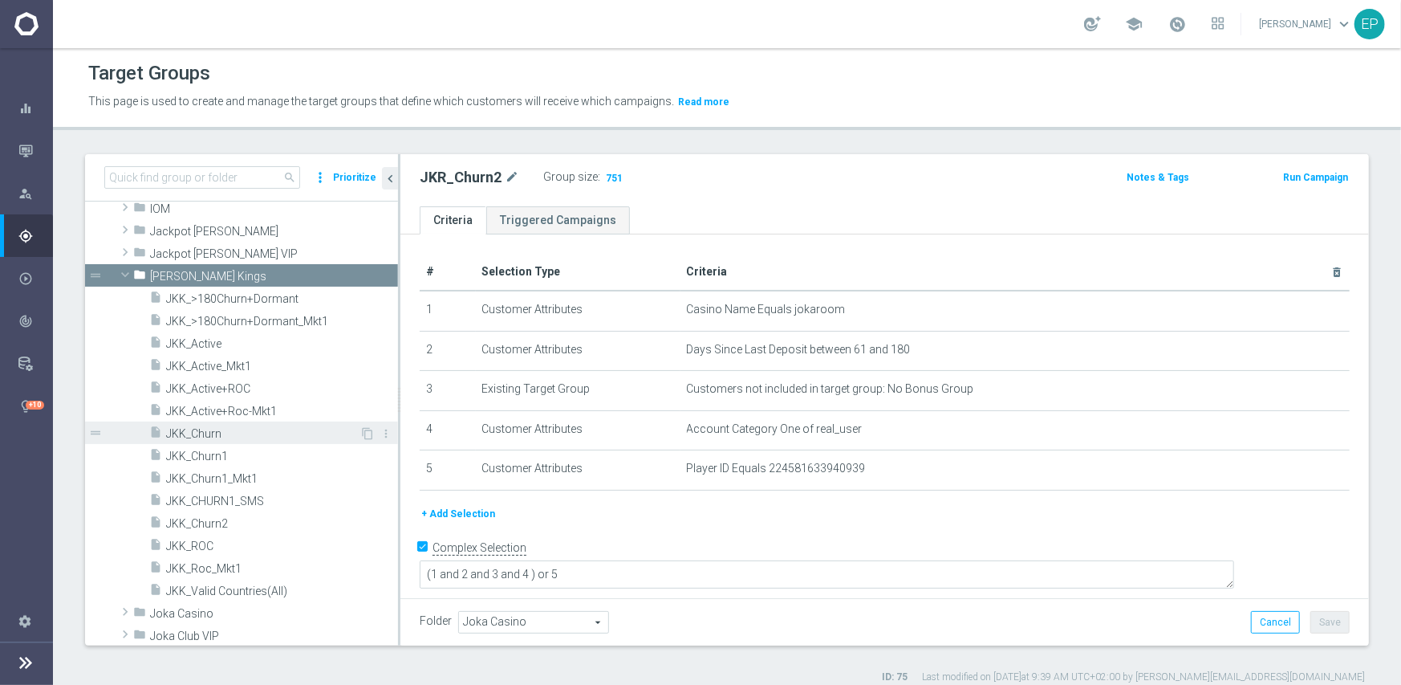
scroll to position [482, 0]
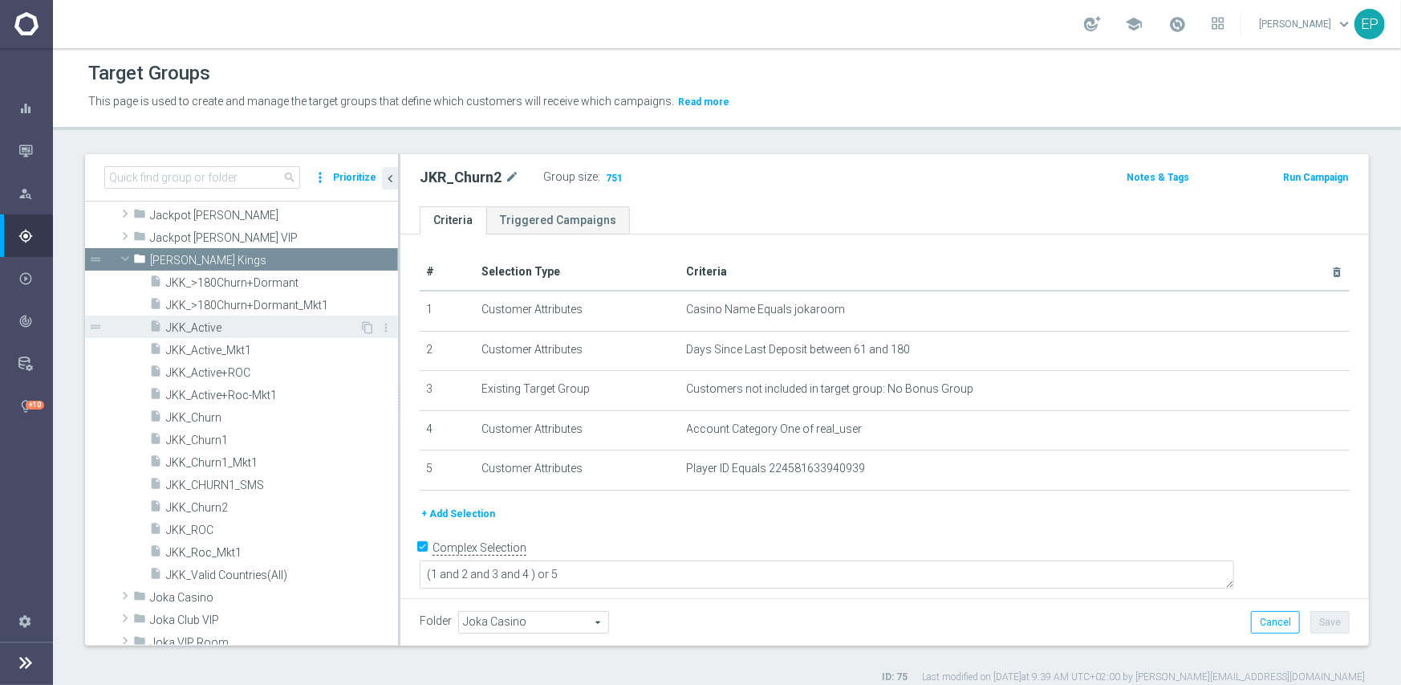
click at [209, 330] on span "JKK_Active" at bounding box center [262, 328] width 193 height 14
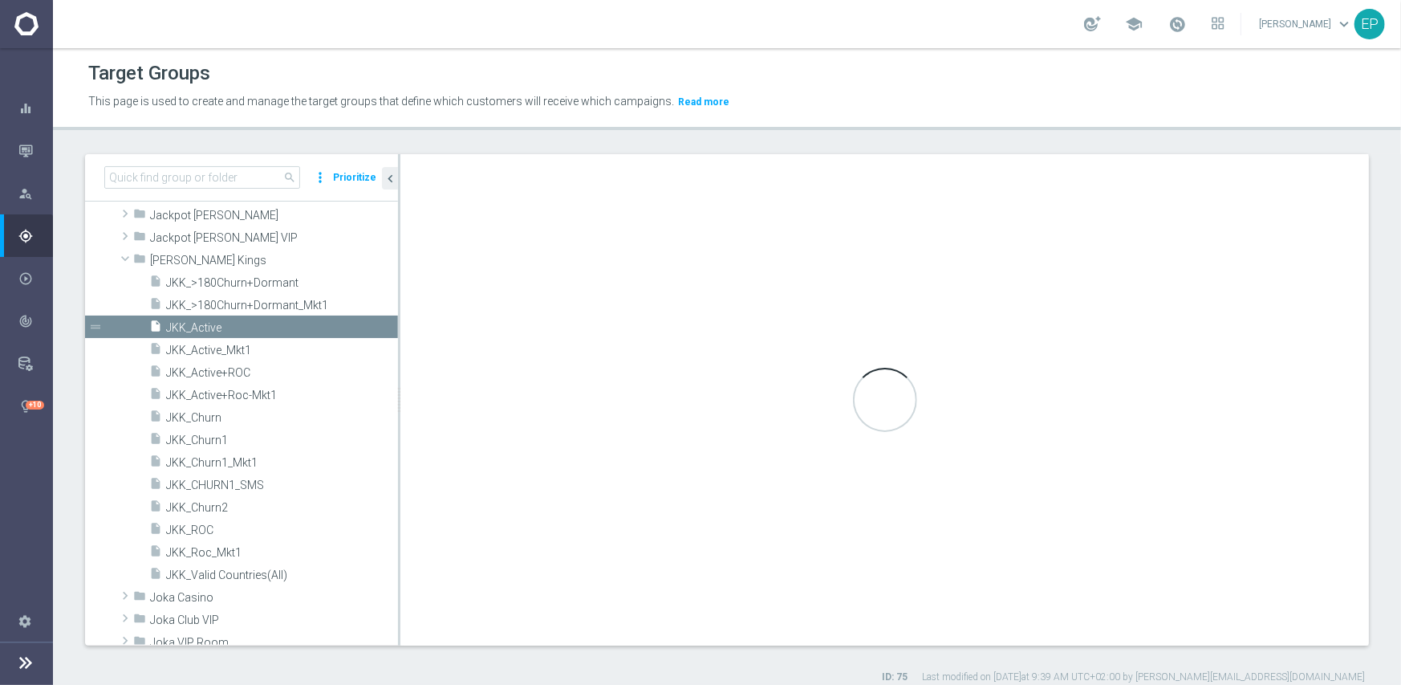
type textarea "(1 and 2 and 3 and 4) or 5"
type input "Johnnie Kash Kings"
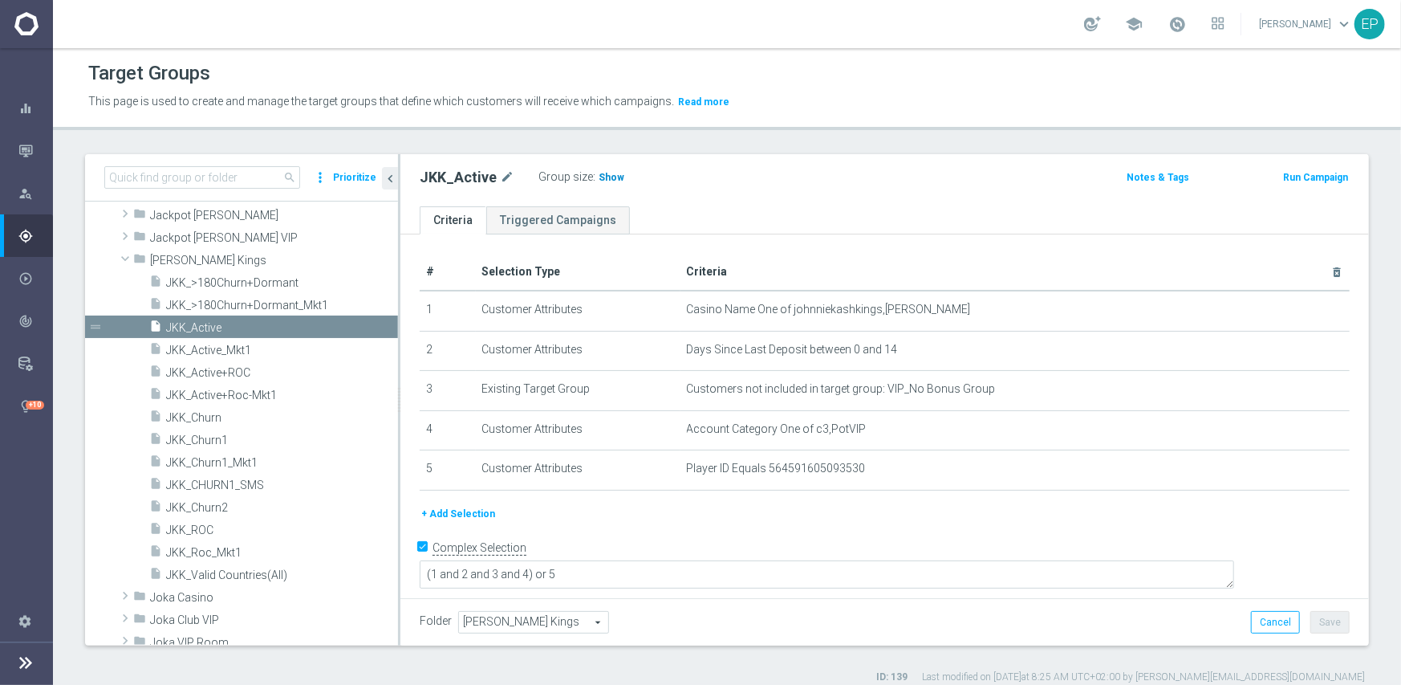
click at [599, 179] on span "Show" at bounding box center [612, 177] width 26 height 11
click at [200, 531] on span "JKK_ROC" at bounding box center [262, 530] width 193 height 14
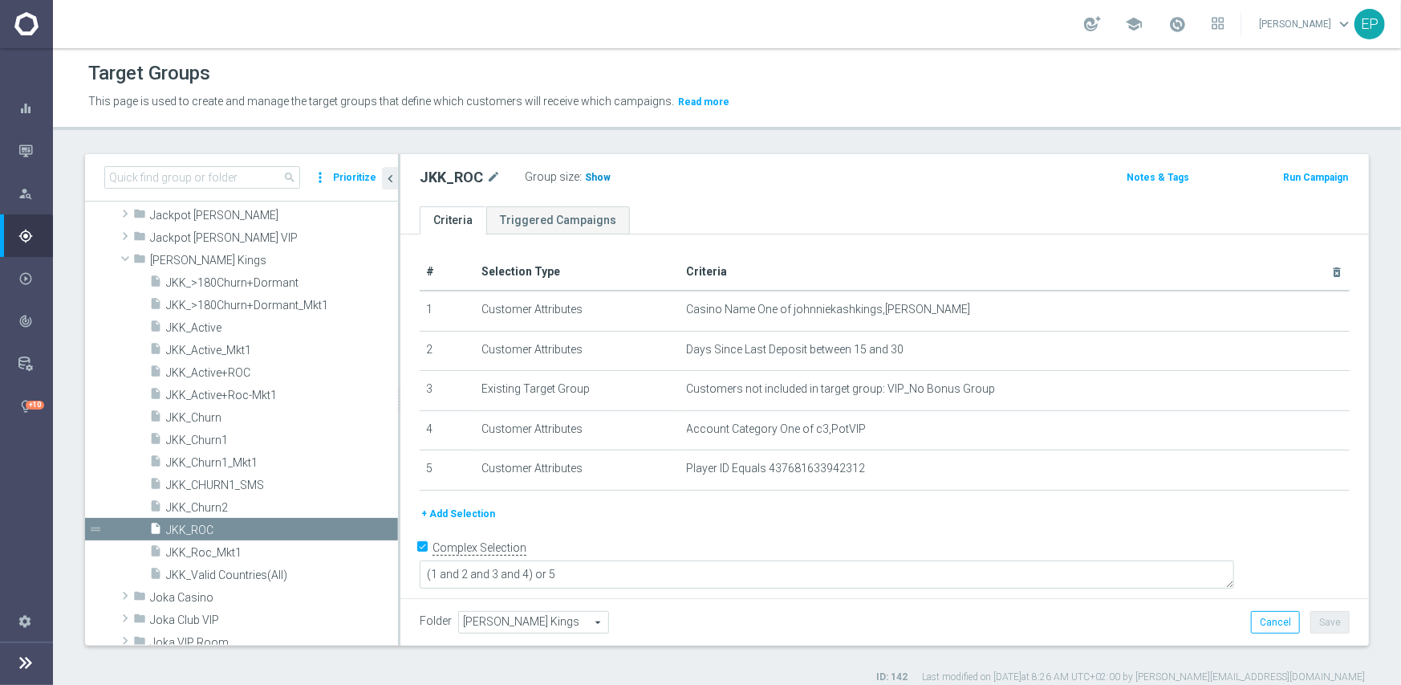
click at [591, 181] on span "Show" at bounding box center [598, 177] width 26 height 11
drag, startPoint x: 201, startPoint y: 436, endPoint x: 259, endPoint y: 435, distance: 57.8
click at [201, 436] on span "JKK_Churn1" at bounding box center [262, 440] width 193 height 14
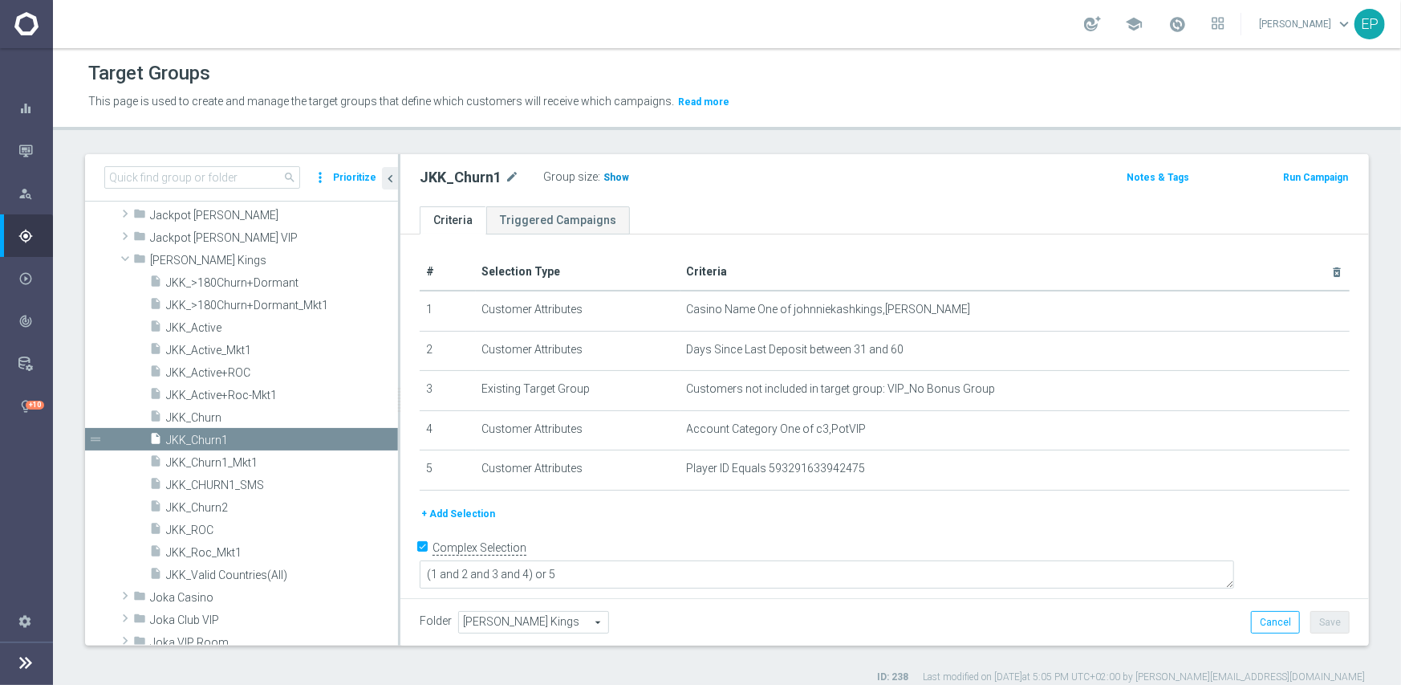
click at [604, 172] on span "Show" at bounding box center [617, 177] width 26 height 11
click at [208, 507] on span "JKK_Churn2" at bounding box center [262, 508] width 193 height 14
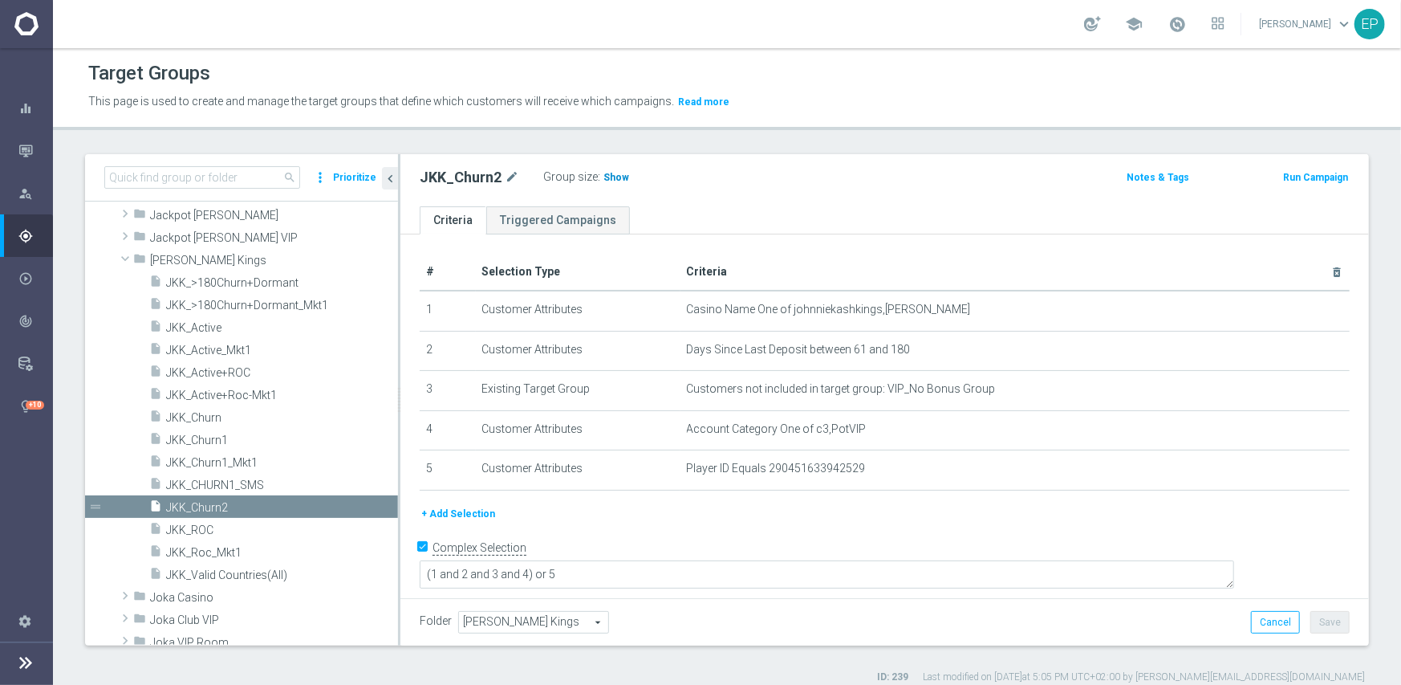
click at [609, 172] on span "Show" at bounding box center [617, 177] width 26 height 11
drag, startPoint x: 197, startPoint y: 261, endPoint x: 199, endPoint y: 272, distance: 11.4
click at [197, 261] on span "Johnnie Kash Kings" at bounding box center [274, 261] width 248 height 14
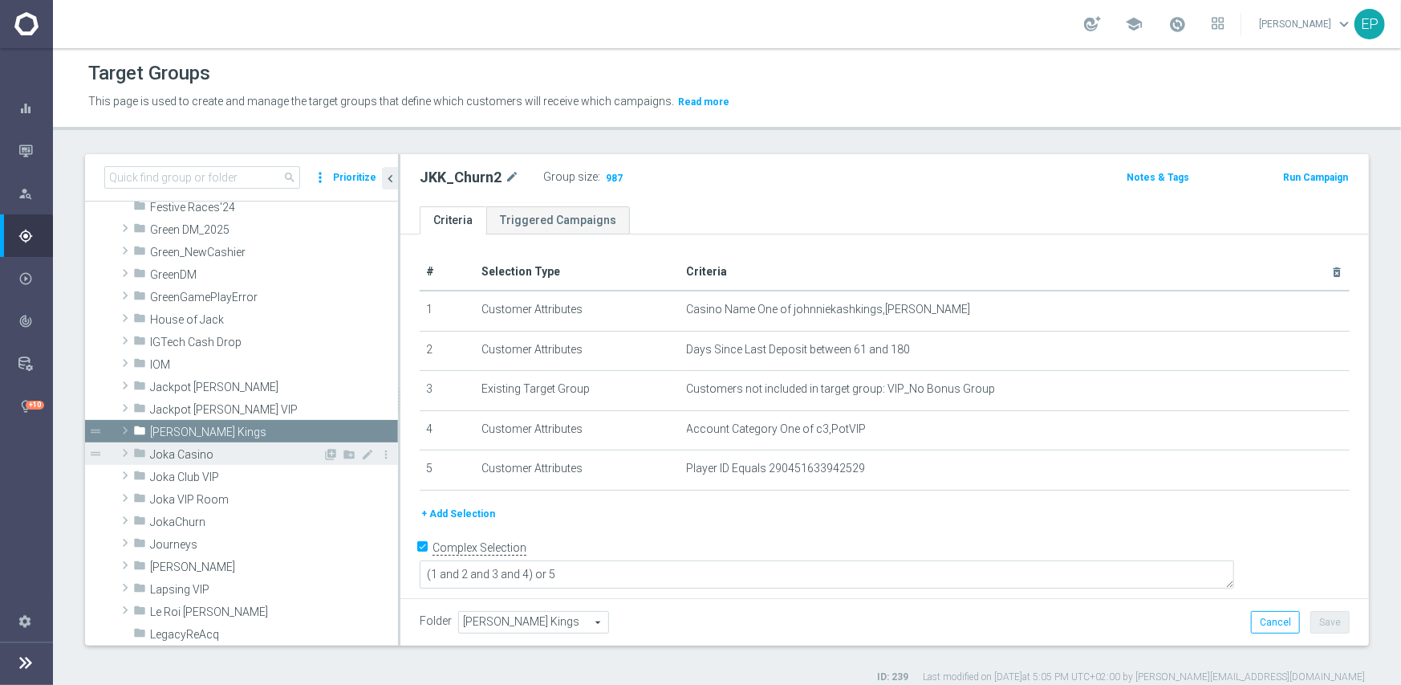
scroll to position [418, 0]
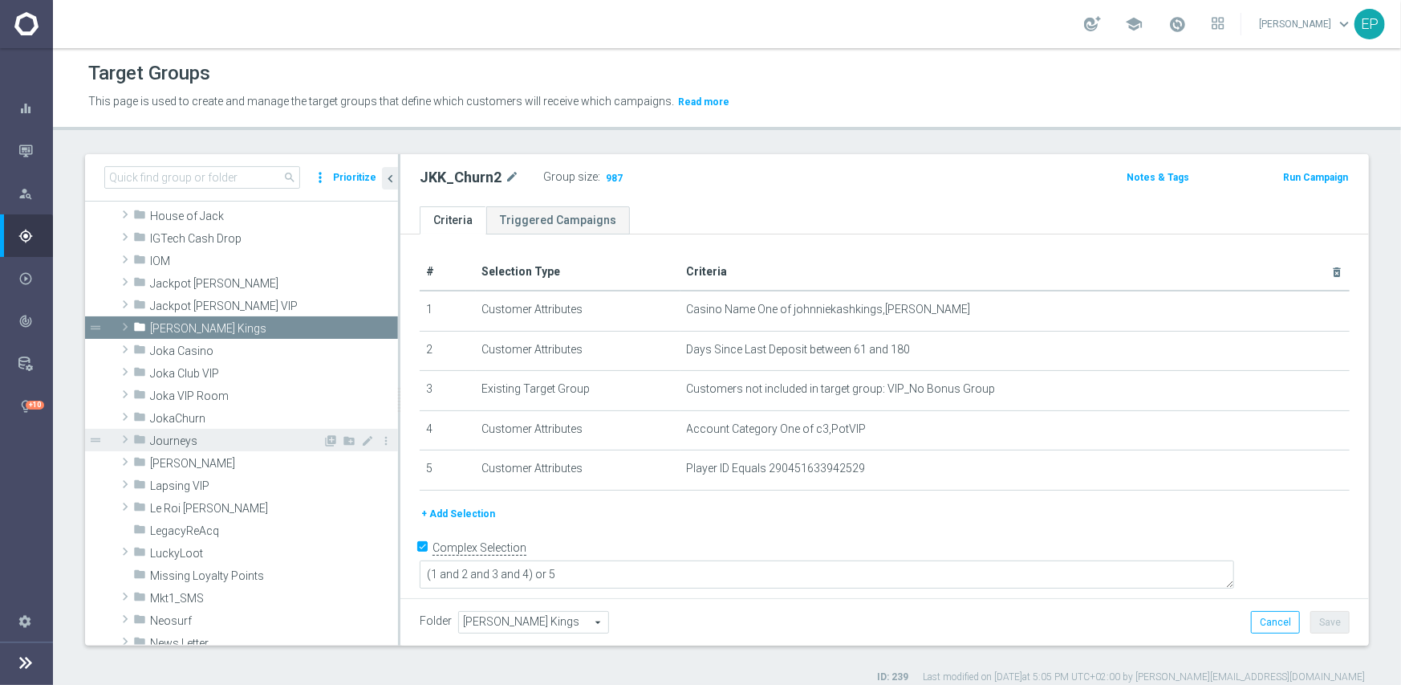
click at [165, 460] on span "King Johnnie" at bounding box center [274, 464] width 248 height 14
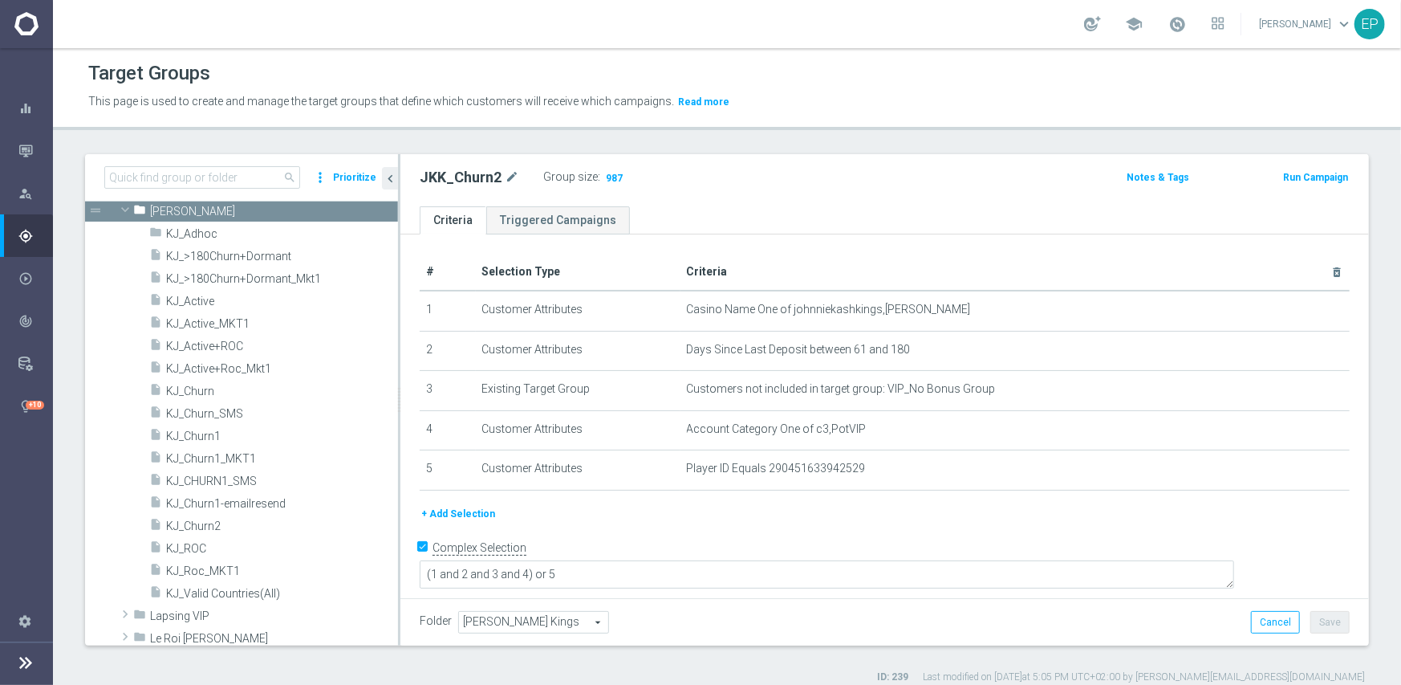
scroll to position [659, 0]
click at [197, 299] on span "KJ_Active" at bounding box center [262, 298] width 193 height 14
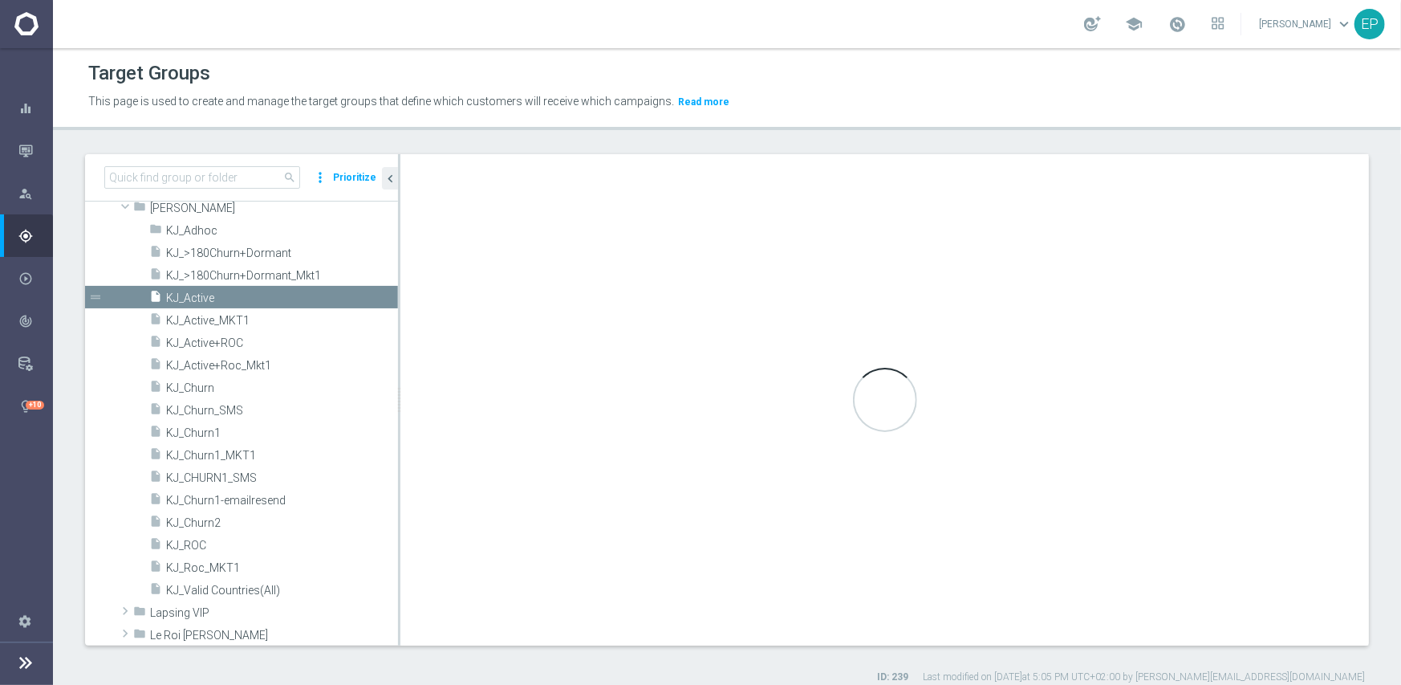
type textarea "(1 and 2 and 3 and 4 ) or 5"
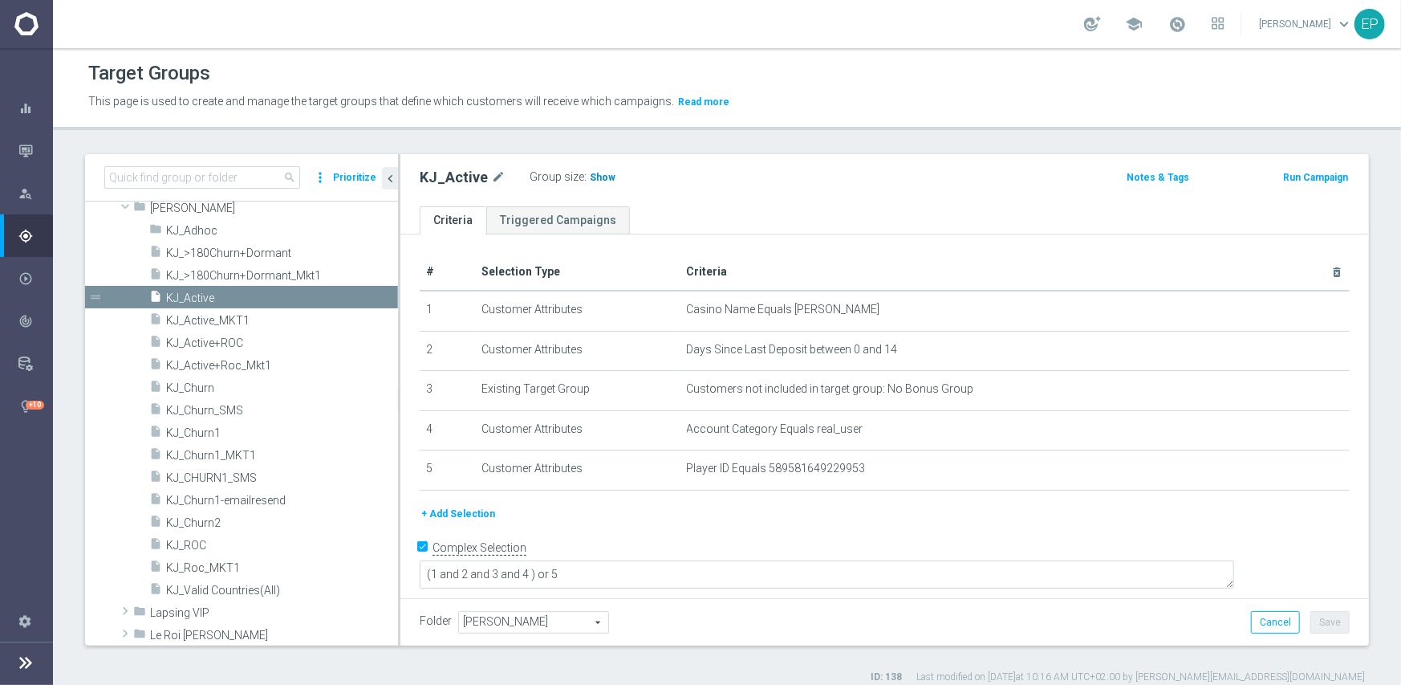
click at [590, 177] on span "Show" at bounding box center [603, 177] width 26 height 11
click at [192, 543] on span "KJ_ROC" at bounding box center [262, 546] width 193 height 14
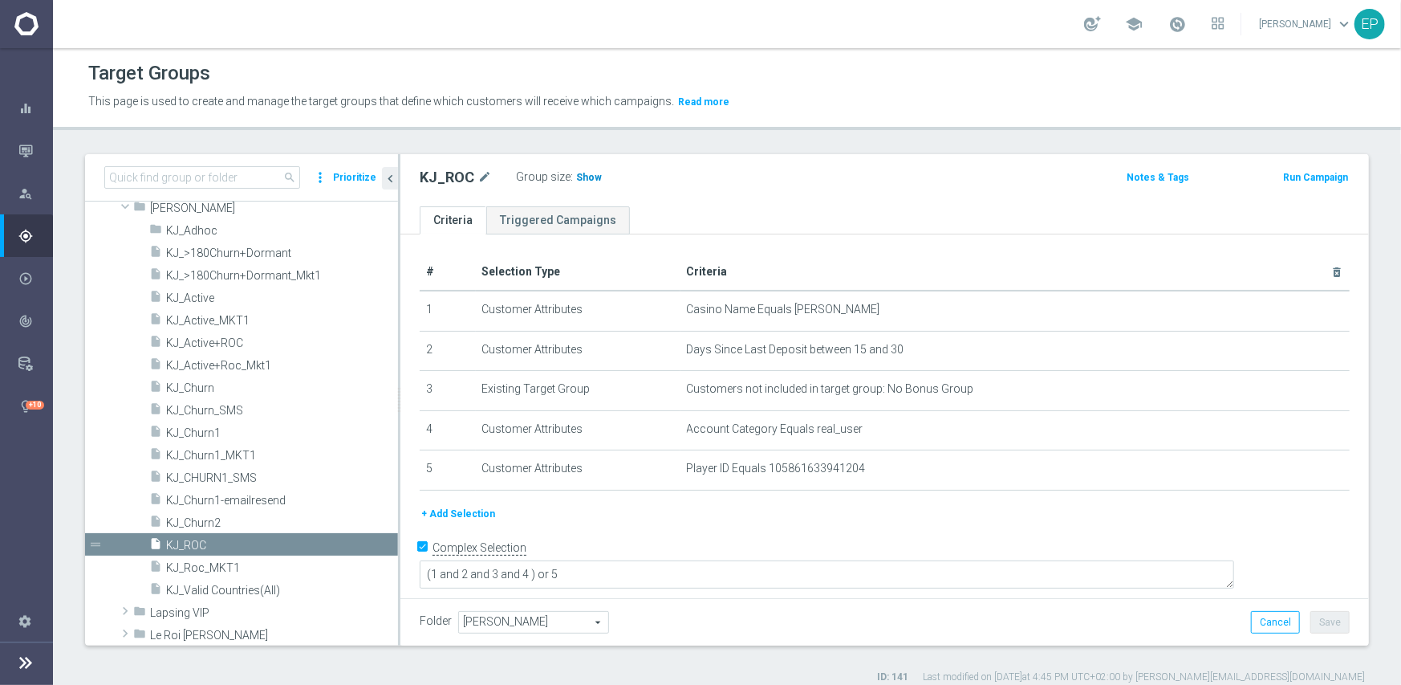
click at [586, 176] on span "Show" at bounding box center [589, 177] width 26 height 11
drag, startPoint x: 280, startPoint y: 437, endPoint x: 393, endPoint y: 344, distance: 146.5
click at [280, 436] on span "KJ_Churn1" at bounding box center [282, 433] width 232 height 14
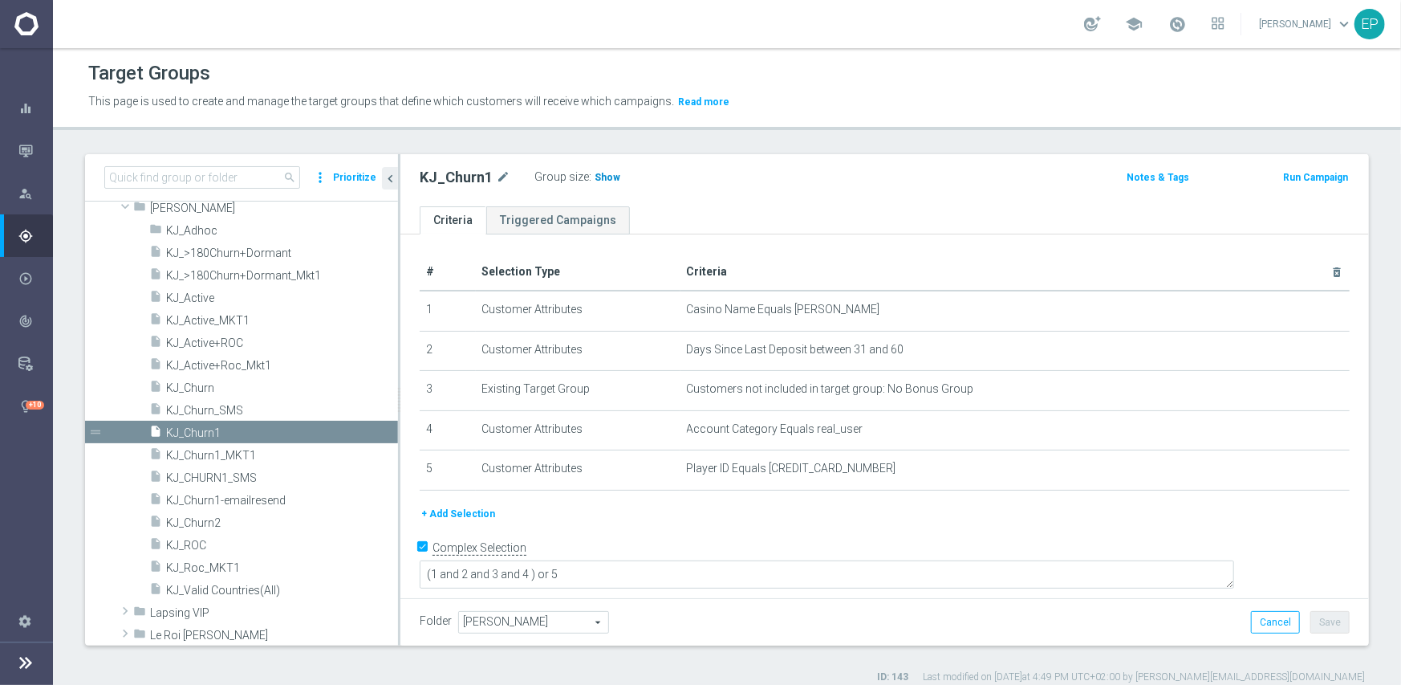
click at [596, 177] on span "Show" at bounding box center [608, 177] width 26 height 11
click at [202, 520] on span "KJ_Churn2" at bounding box center [262, 523] width 193 height 14
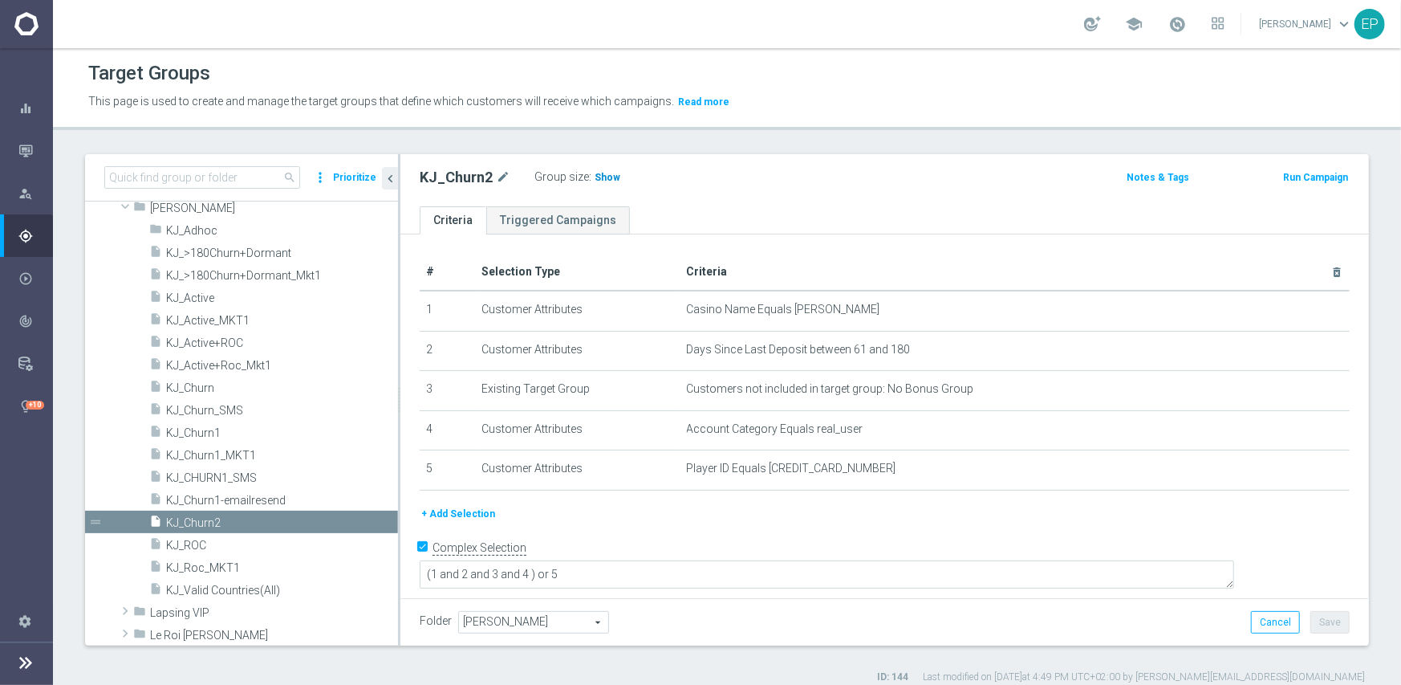
click at [604, 181] on span "Show" at bounding box center [608, 177] width 26 height 11
drag, startPoint x: 159, startPoint y: 203, endPoint x: 195, endPoint y: 243, distance: 54.0
click at [159, 203] on span "King Johnnie" at bounding box center [274, 208] width 248 height 14
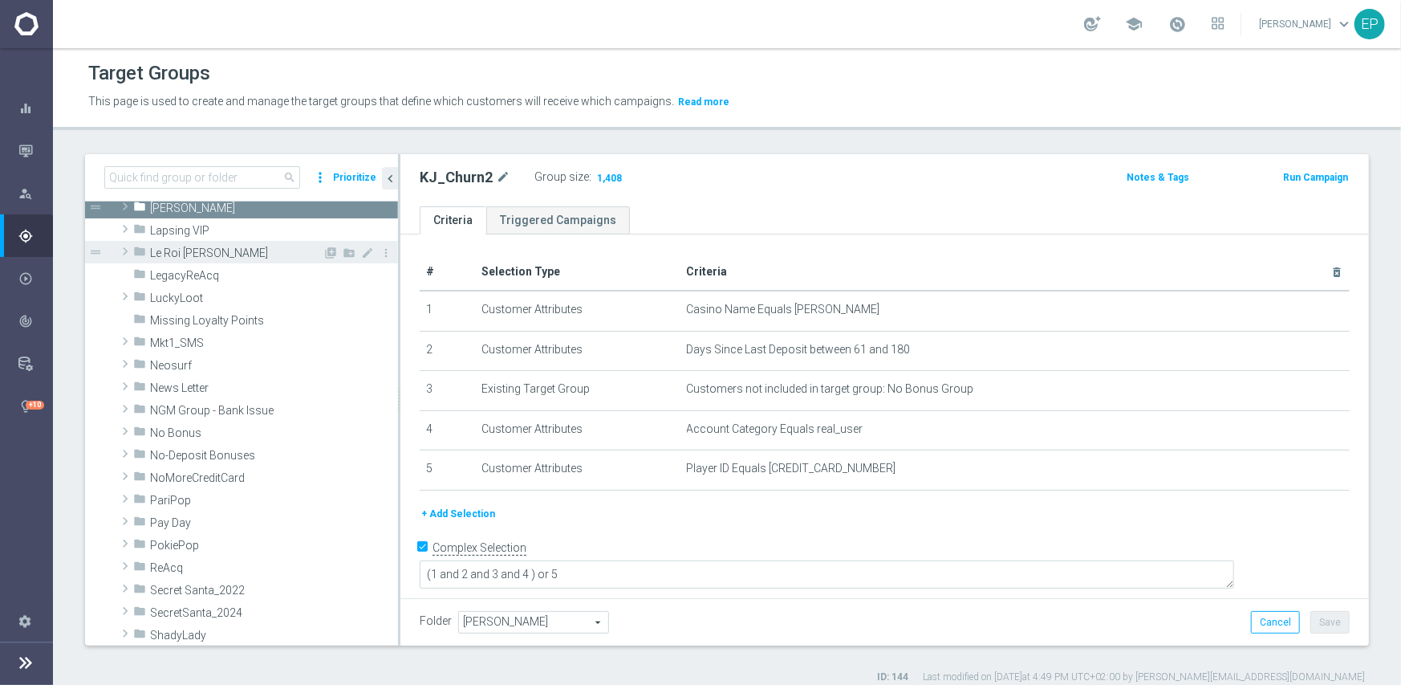
click at [181, 253] on span "Le Roi Johnny" at bounding box center [236, 253] width 173 height 14
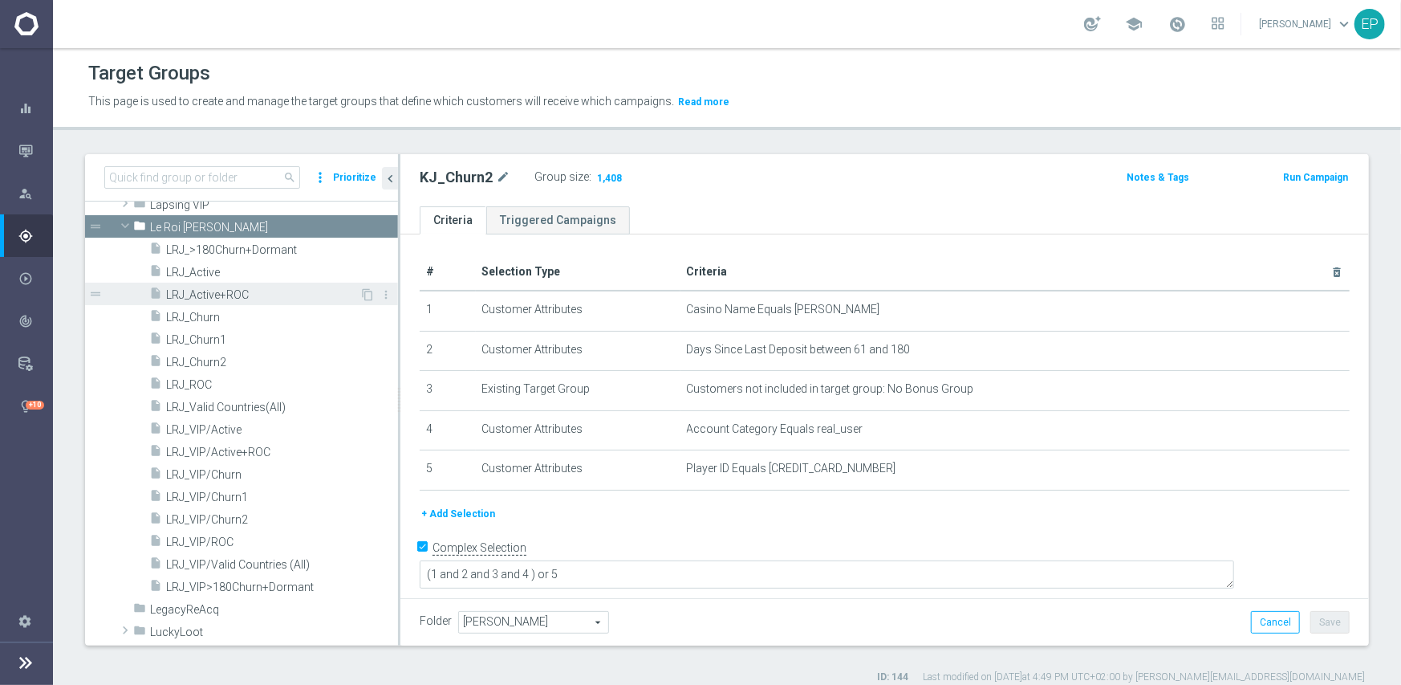
scroll to position [659, 0]
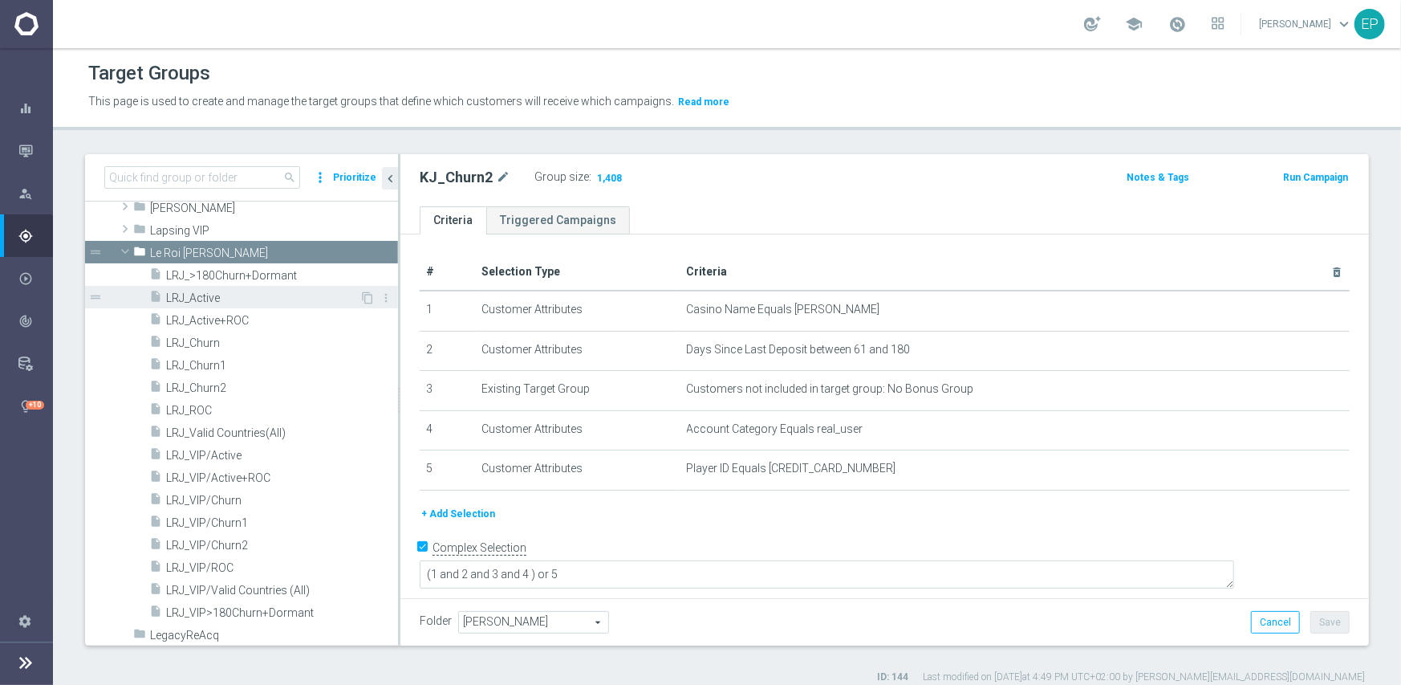
click at [190, 297] on span "LRJ_Active" at bounding box center [262, 298] width 193 height 14
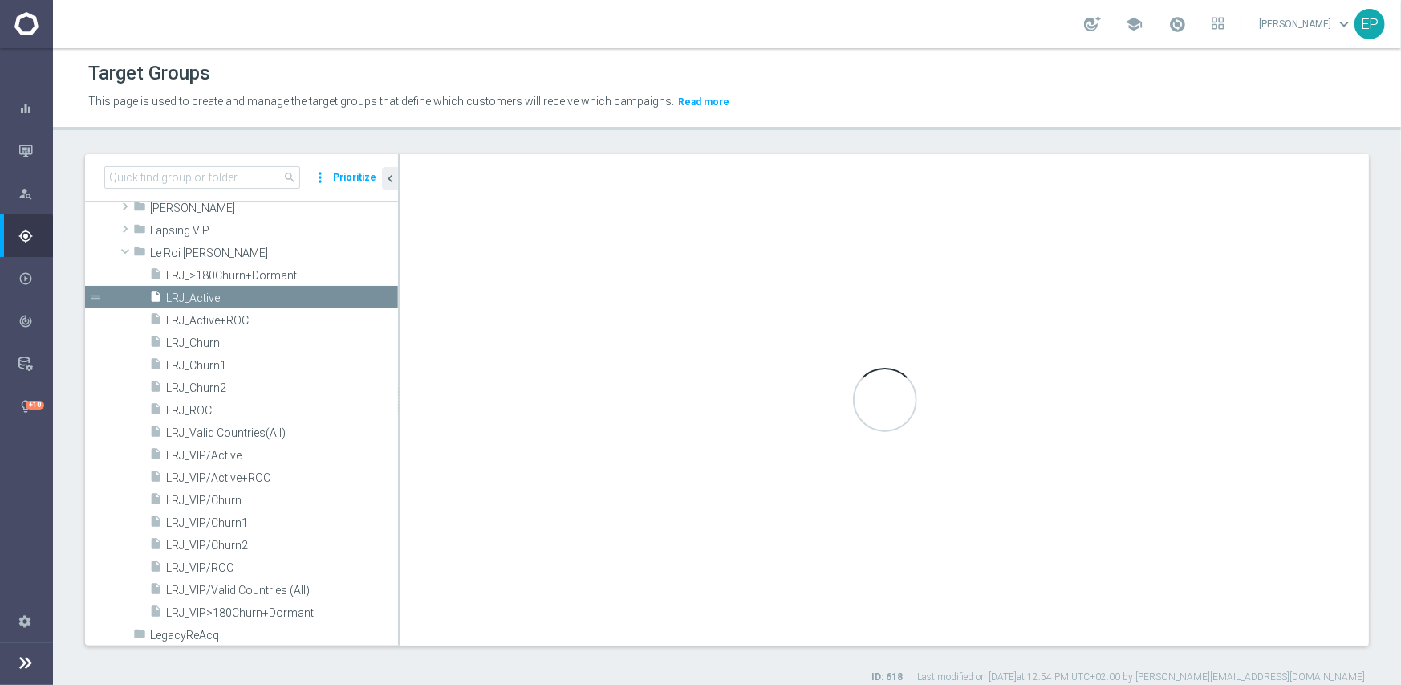
type input "Le Roi Johnny"
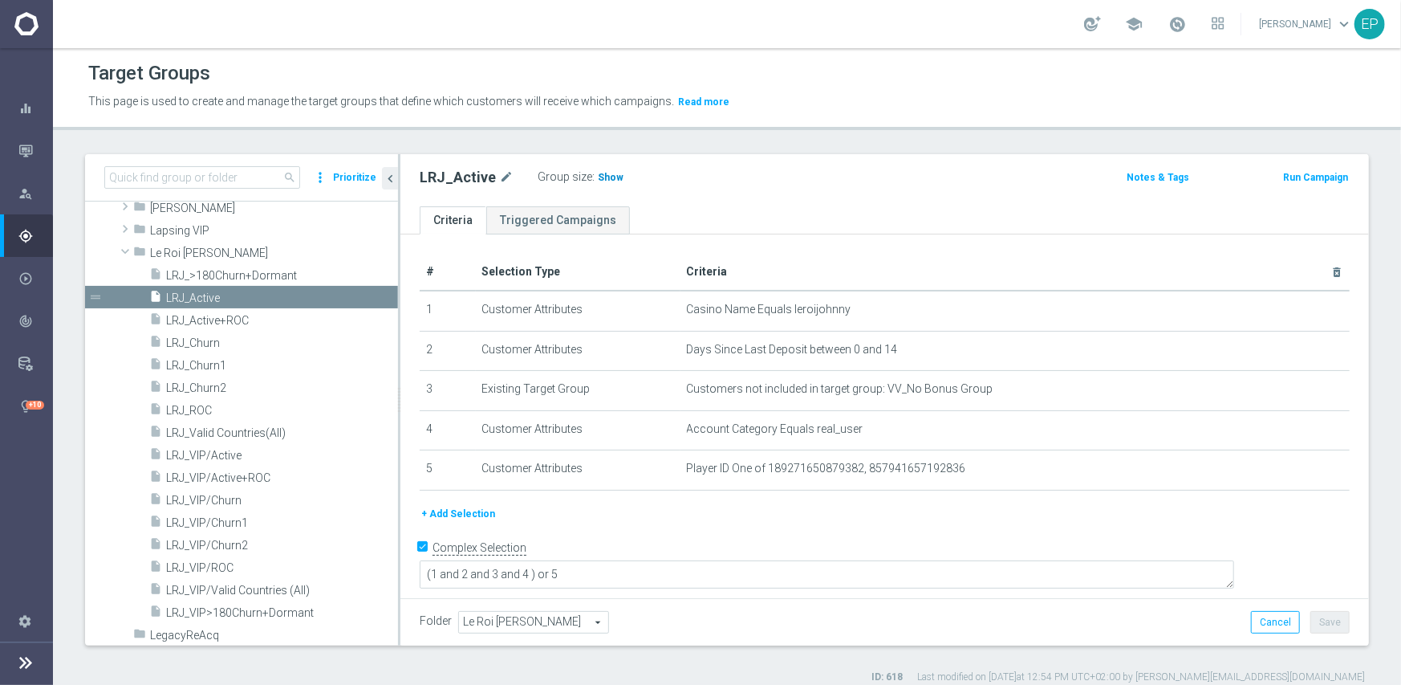
click at [608, 179] on span "Show" at bounding box center [611, 177] width 26 height 11
drag, startPoint x: 207, startPoint y: 564, endPoint x: 234, endPoint y: 545, distance: 33.4
click at [207, 564] on span "LRJ_VIP/ROC" at bounding box center [282, 568] width 232 height 14
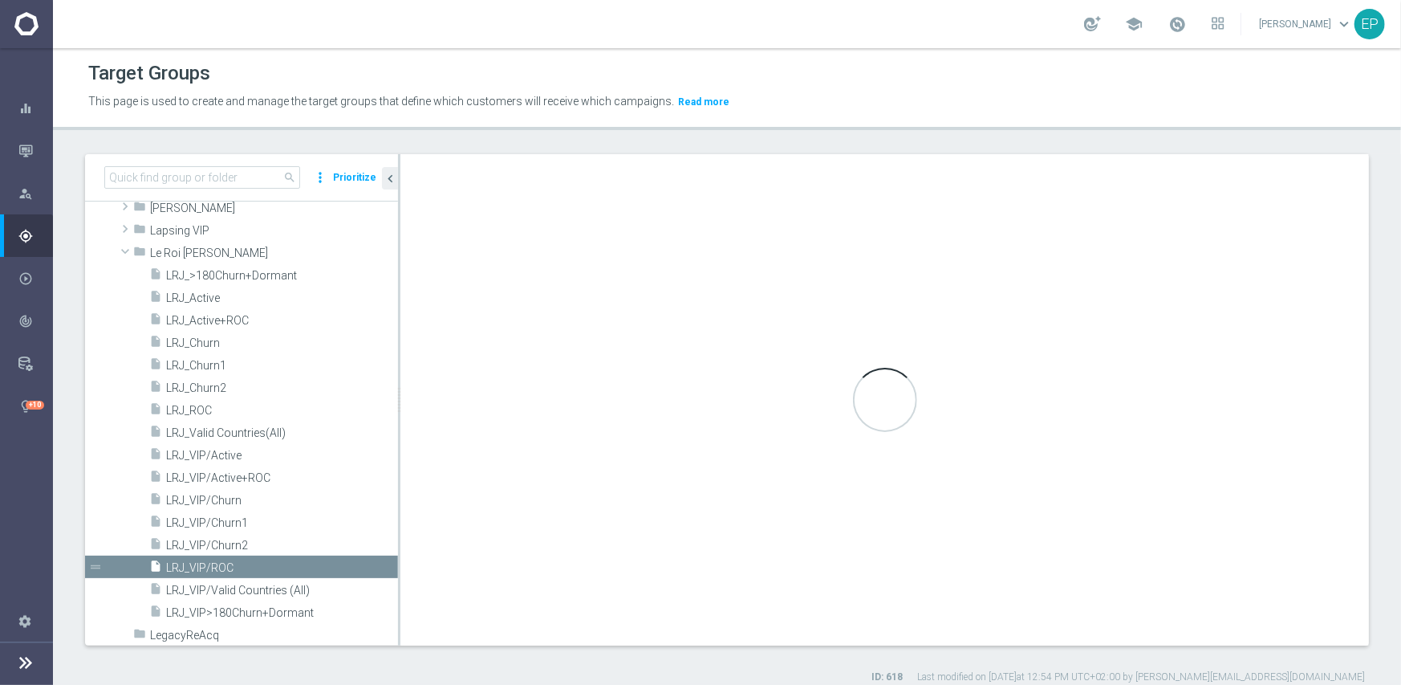
type textarea "(1 and 2 and 3 and 4) or 5"
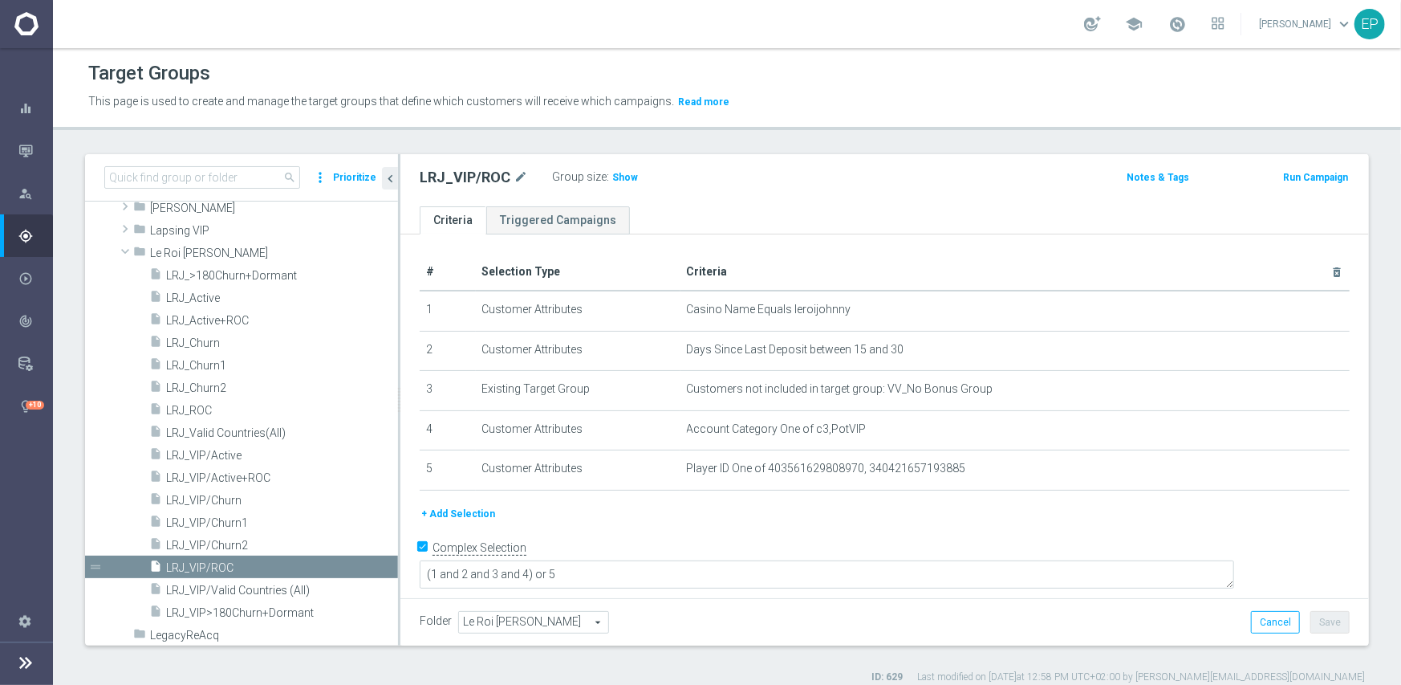
click at [600, 177] on label "Group size" at bounding box center [579, 177] width 55 height 14
click at [627, 172] on span "Show" at bounding box center [625, 177] width 26 height 11
click at [217, 365] on span "LRJ_Churn1" at bounding box center [262, 366] width 193 height 14
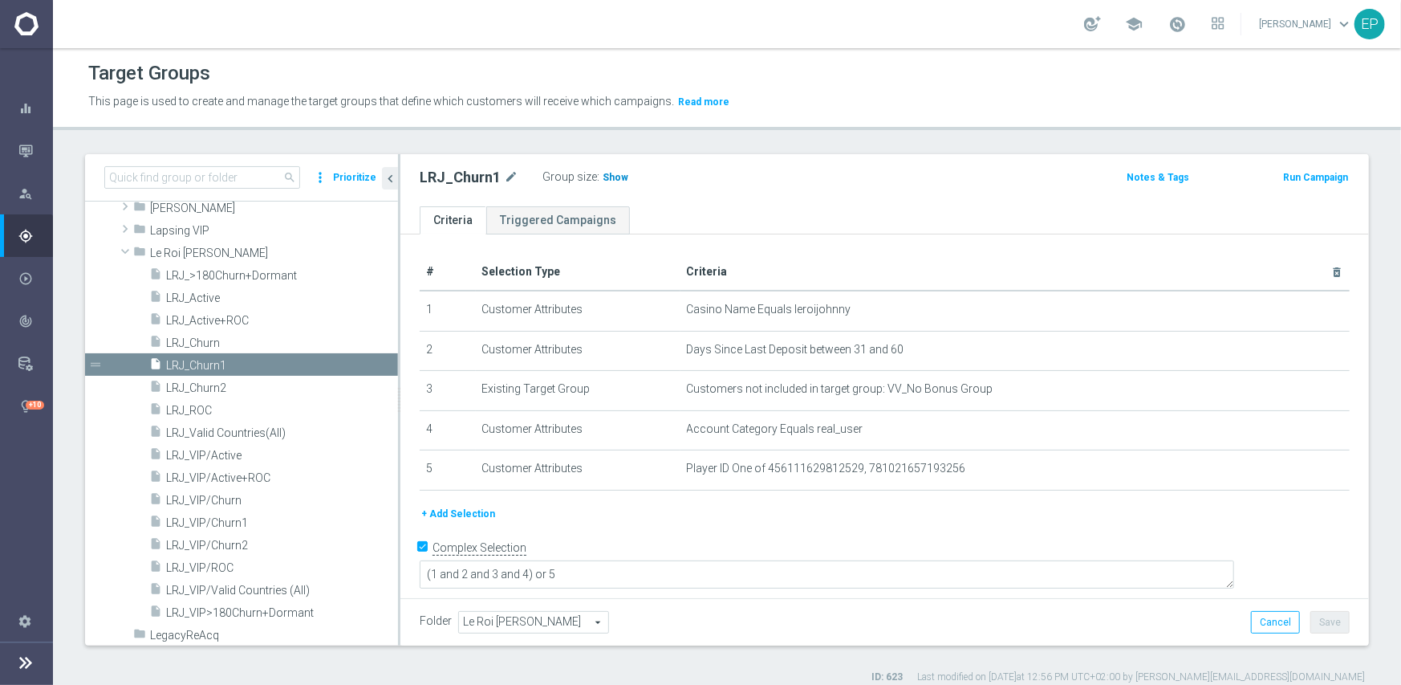
click at [610, 177] on span "Show" at bounding box center [616, 177] width 26 height 11
click at [207, 384] on span "LRJ_Churn2" at bounding box center [262, 388] width 193 height 14
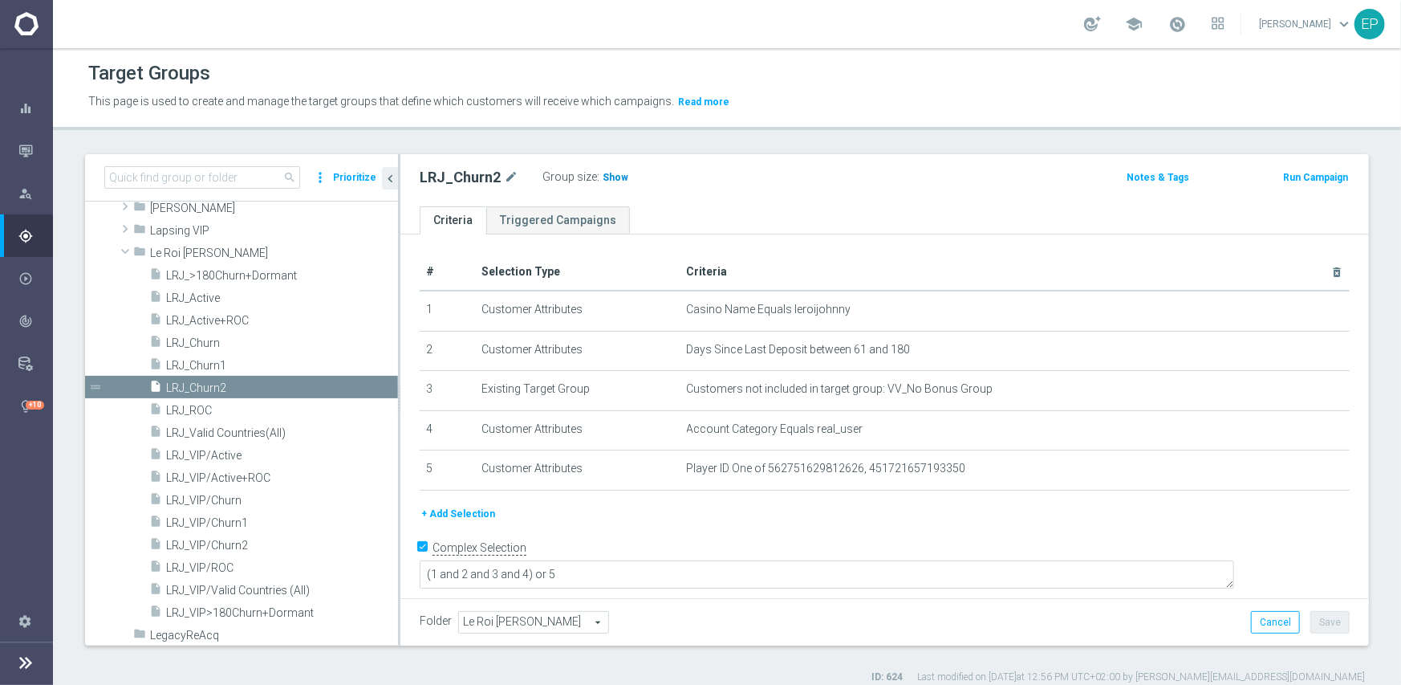
click at [612, 177] on span "Show" at bounding box center [616, 177] width 26 height 11
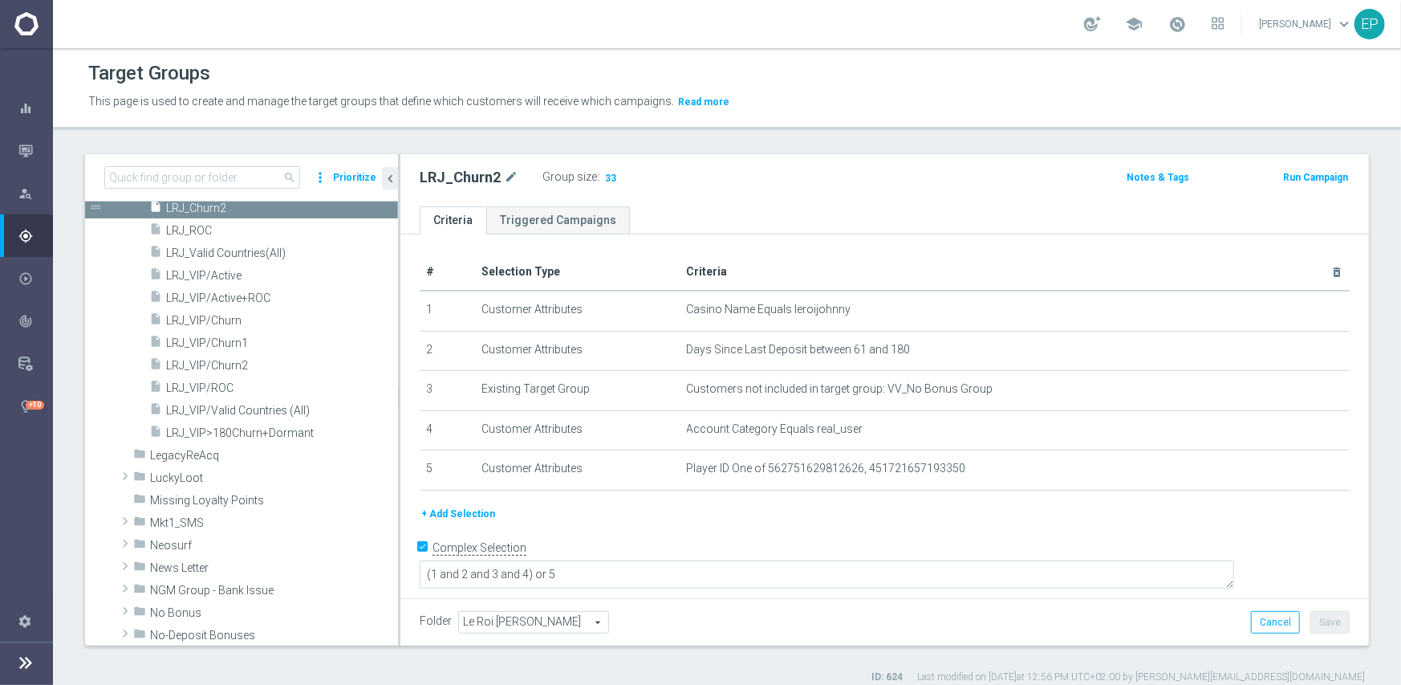
drag, startPoint x: 221, startPoint y: 270, endPoint x: 455, endPoint y: 272, distance: 234.4
click at [221, 270] on span "LRJ_VIP/Active" at bounding box center [282, 276] width 232 height 14
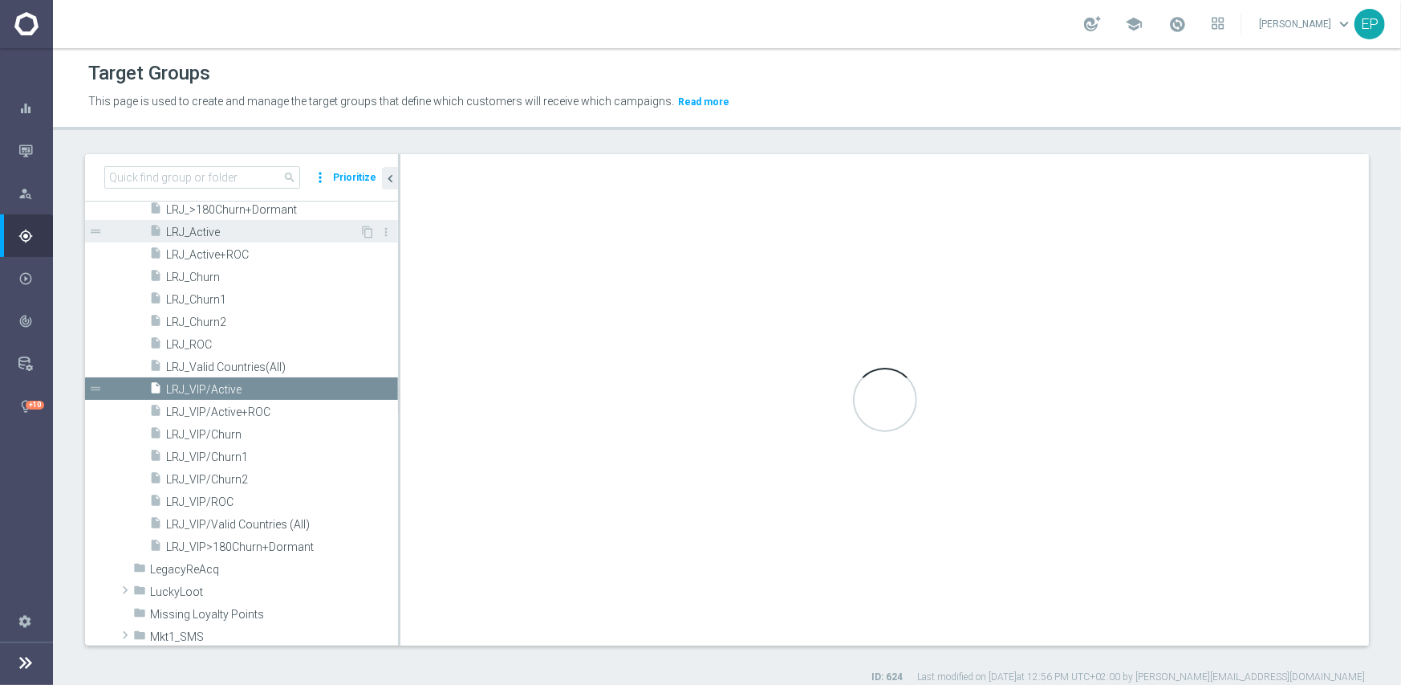
scroll to position [774, 0]
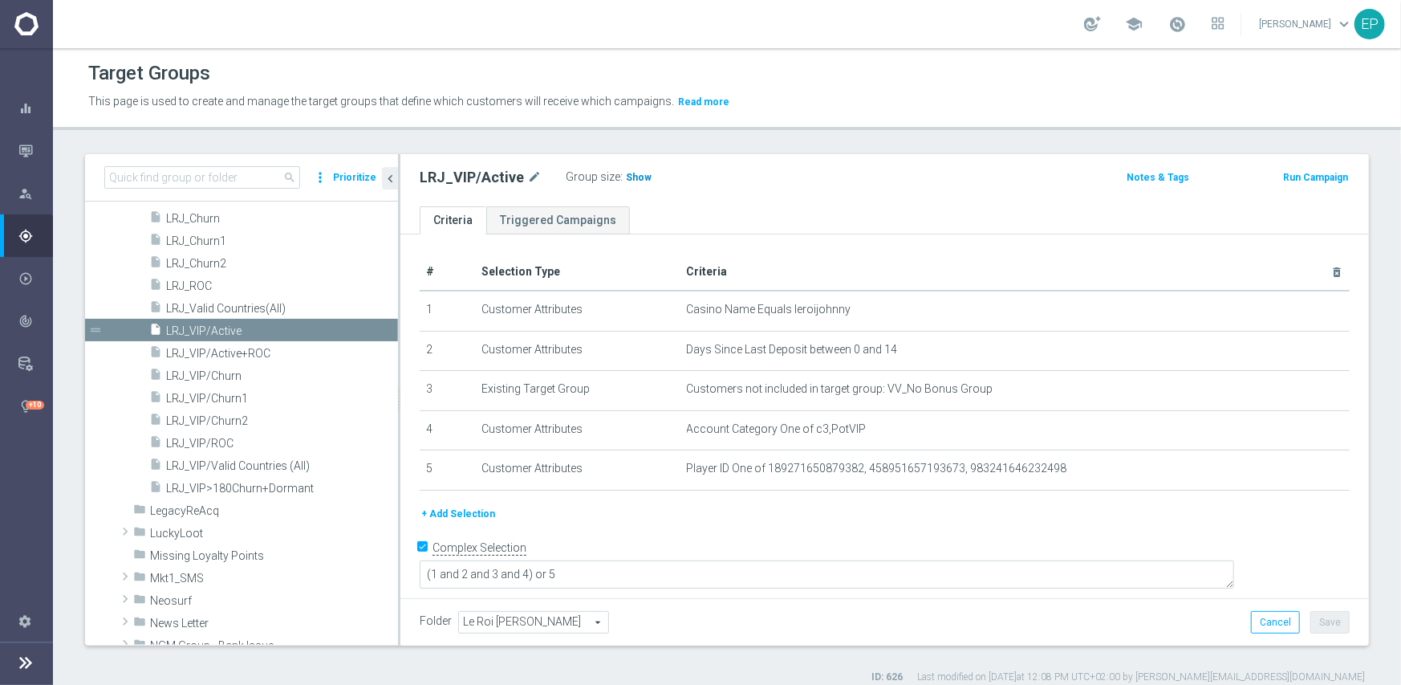
click at [626, 175] on span "Show" at bounding box center [639, 177] width 26 height 11
click at [211, 445] on span "LRJ_VIP/ROC" at bounding box center [262, 444] width 193 height 14
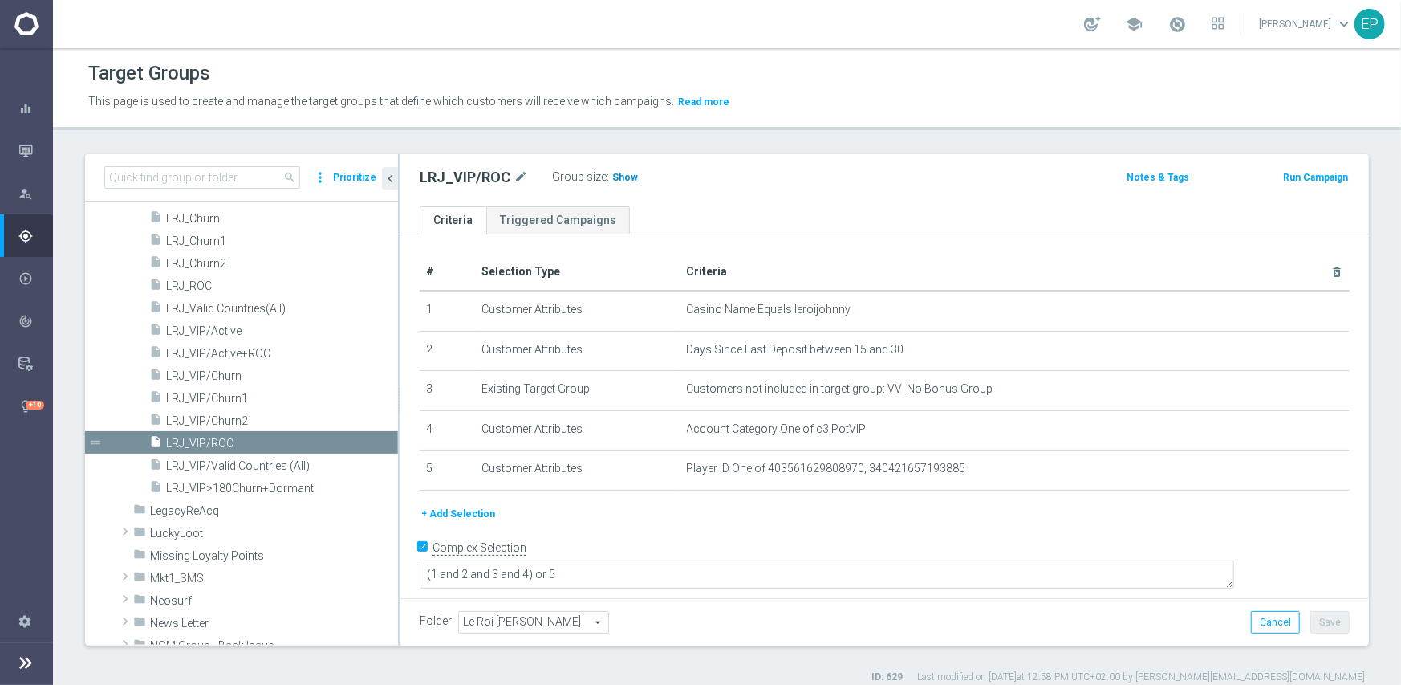
click at [619, 179] on span "Show" at bounding box center [625, 177] width 26 height 11
click at [222, 398] on span "LRJ_VIP/Churn1" at bounding box center [262, 399] width 193 height 14
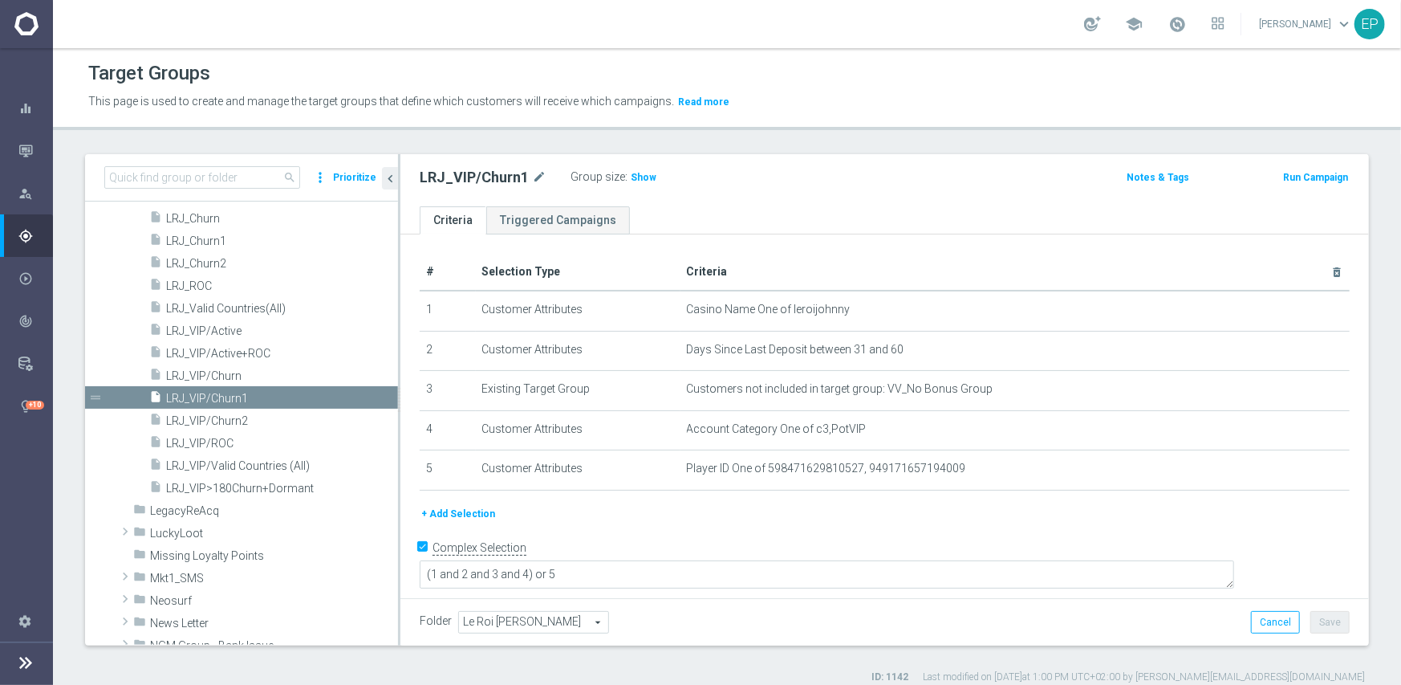
drag, startPoint x: 631, startPoint y: 178, endPoint x: 1210, endPoint y: 274, distance: 587.4
click at [632, 178] on span "Show" at bounding box center [644, 177] width 26 height 11
drag, startPoint x: 234, startPoint y: 420, endPoint x: 287, endPoint y: 409, distance: 54.2
click at [234, 420] on span "LRJ_VIP/Churn2" at bounding box center [262, 421] width 193 height 14
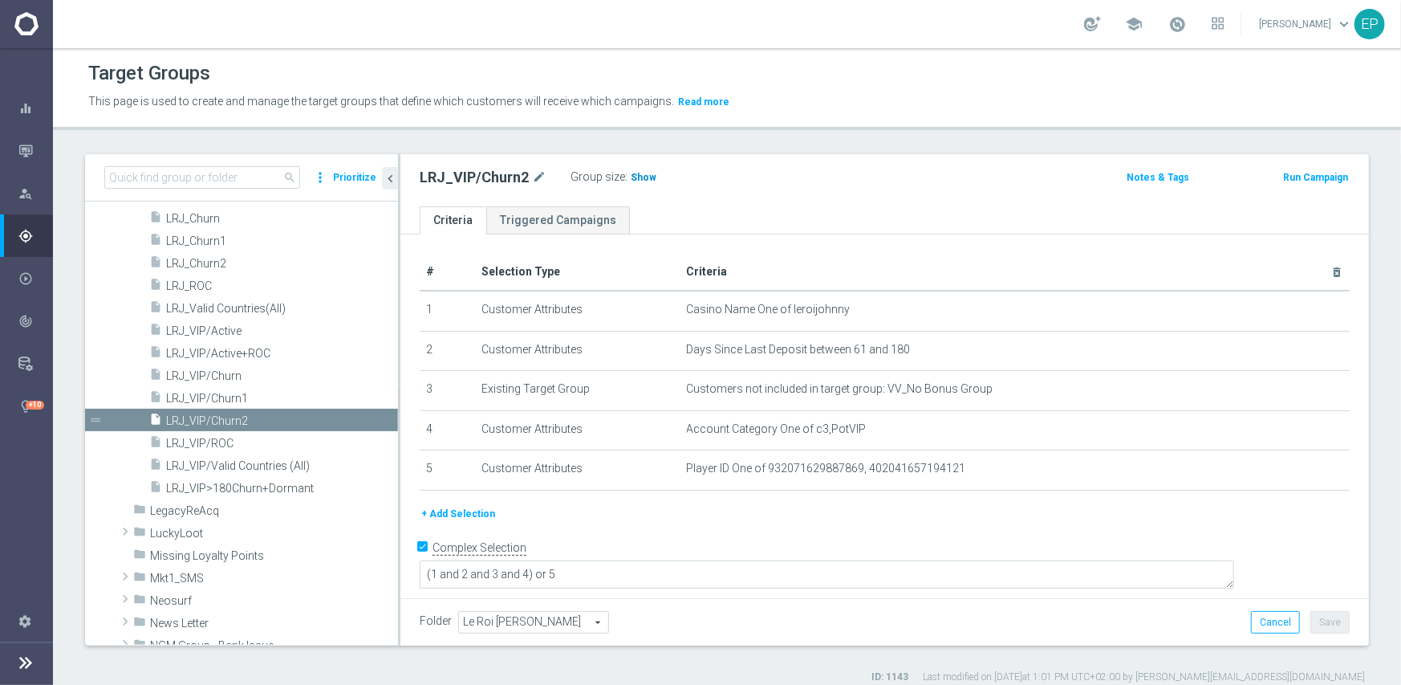
click at [633, 176] on span "Show" at bounding box center [644, 177] width 26 height 11
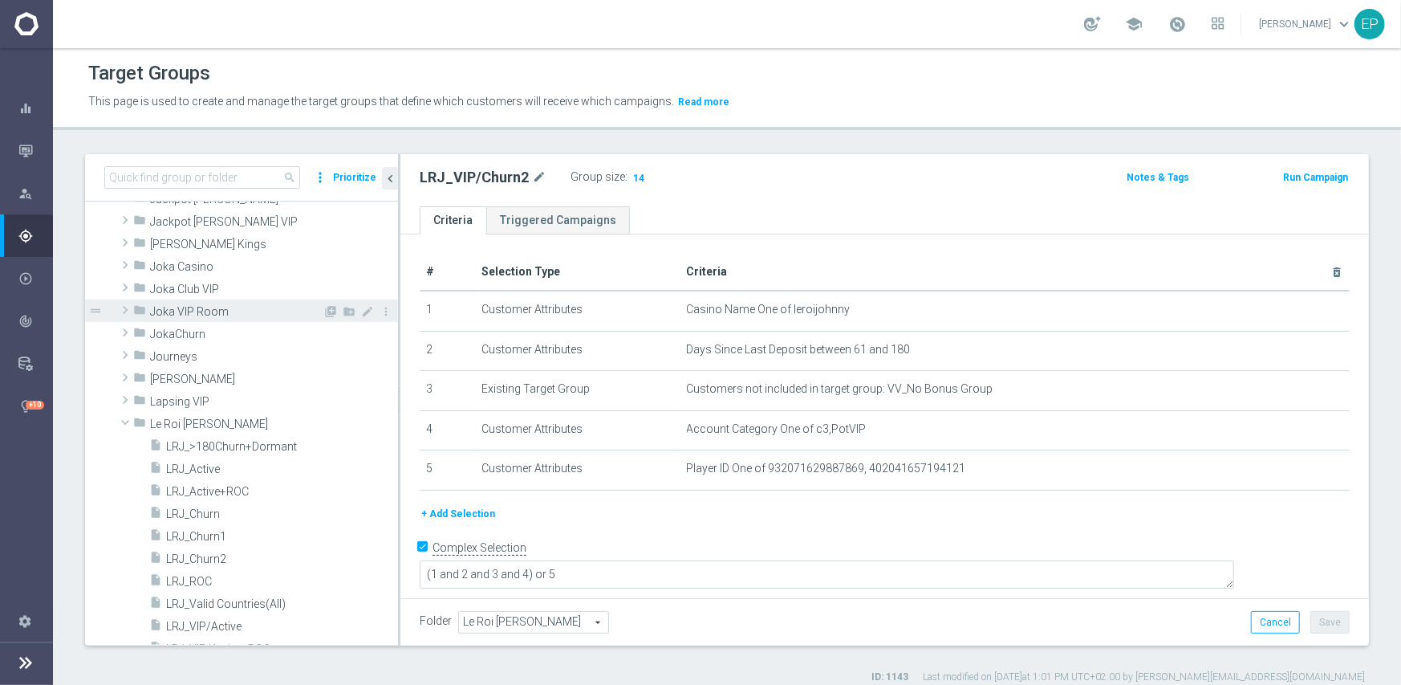
scroll to position [453, 0]
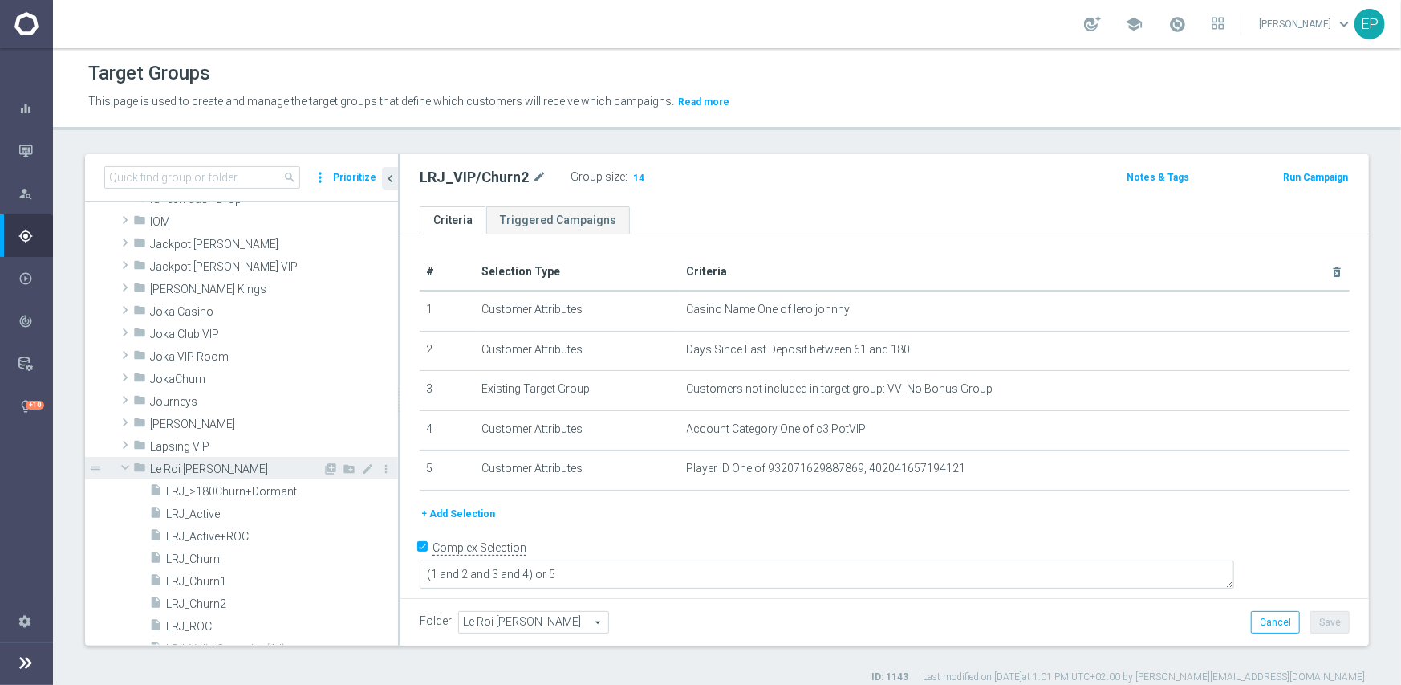
click at [171, 467] on span "Le Roi Johnny" at bounding box center [236, 469] width 173 height 14
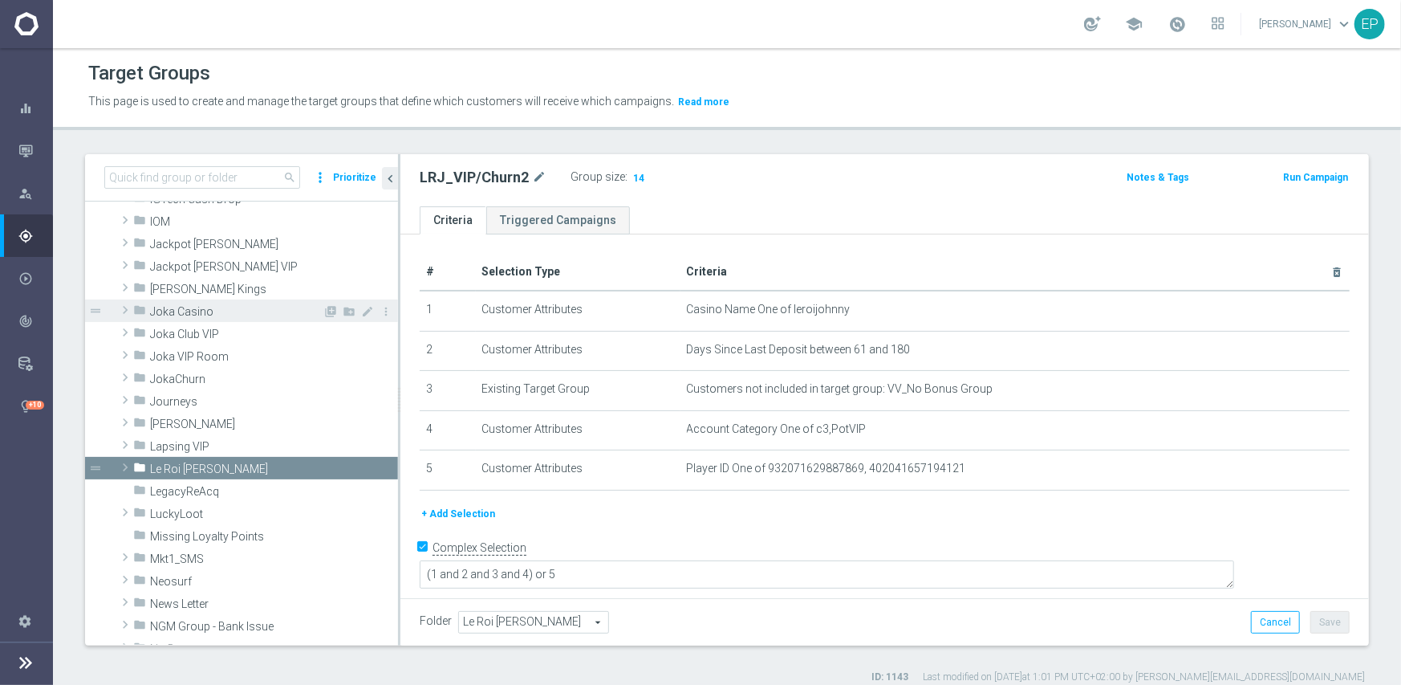
scroll to position [372, 0]
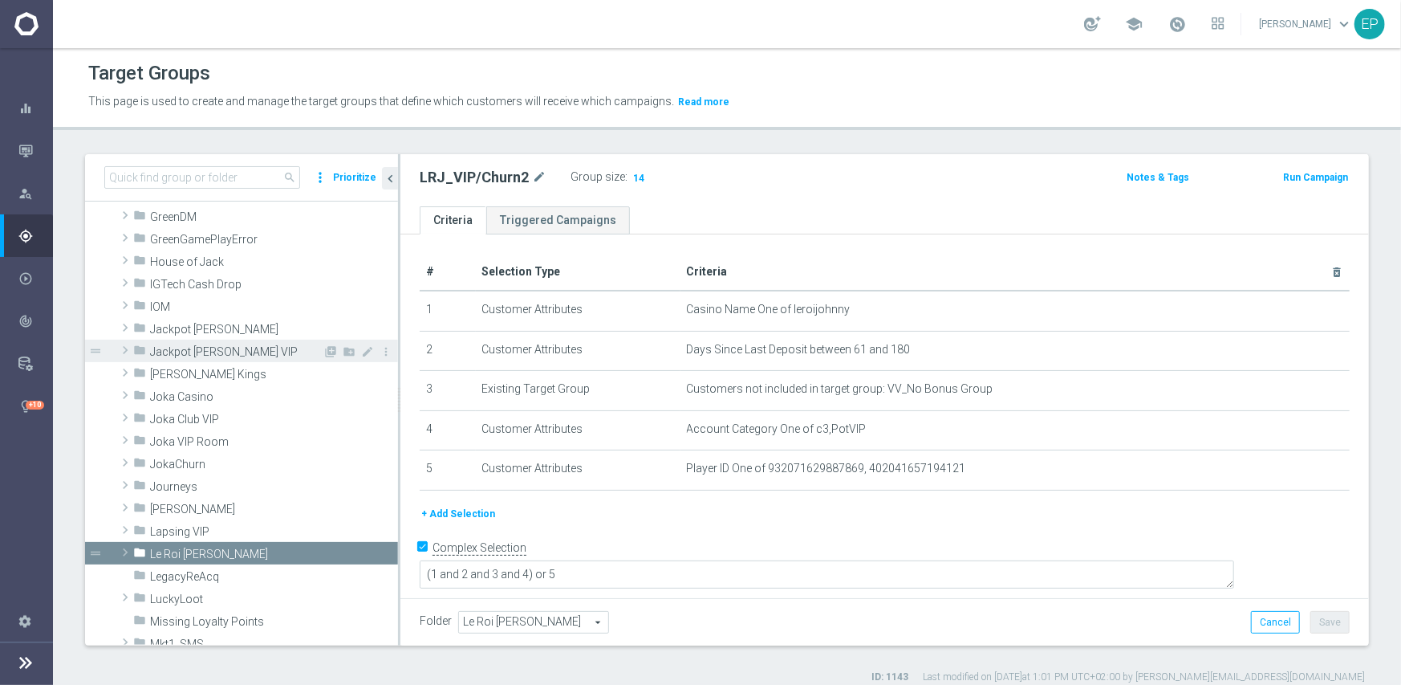
click at [201, 360] on div "folder Jackpot Jill VIP" at bounding box center [227, 351] width 189 height 22
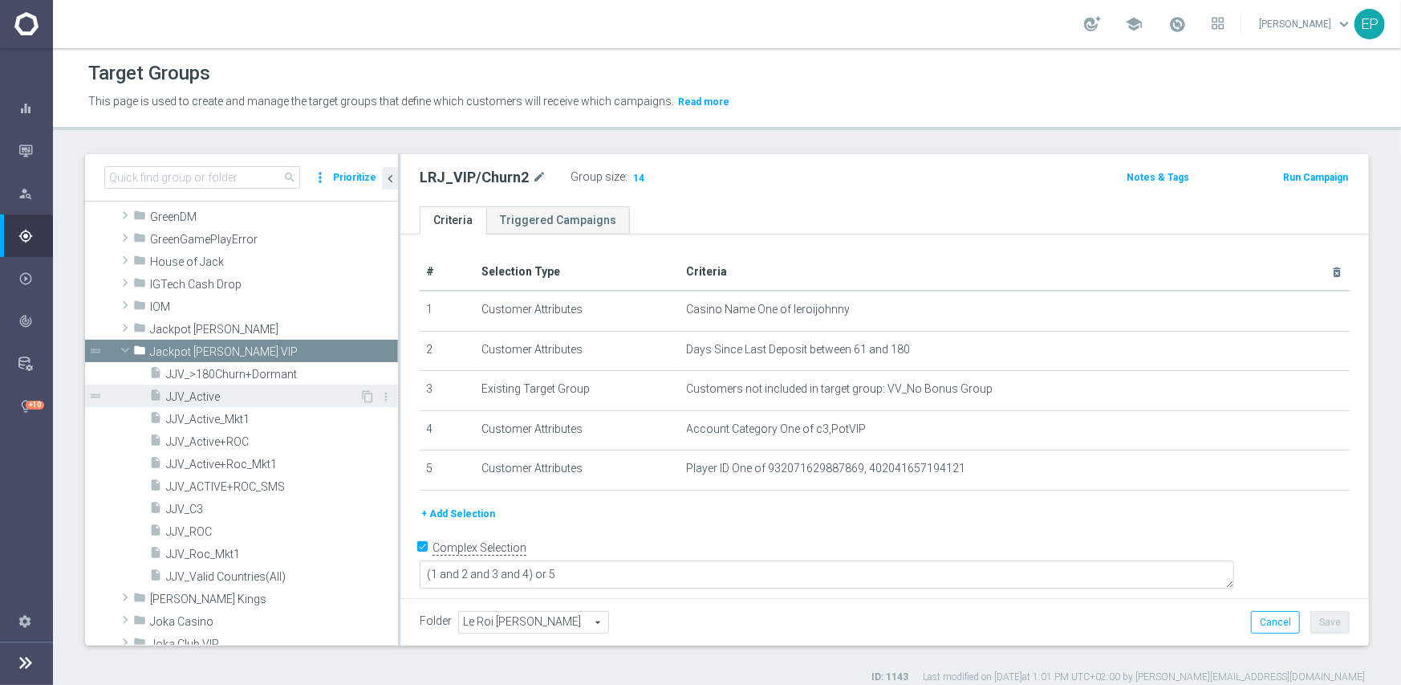
click at [197, 403] on div "insert_drive_file JJV_Active" at bounding box center [254, 395] width 210 height 22
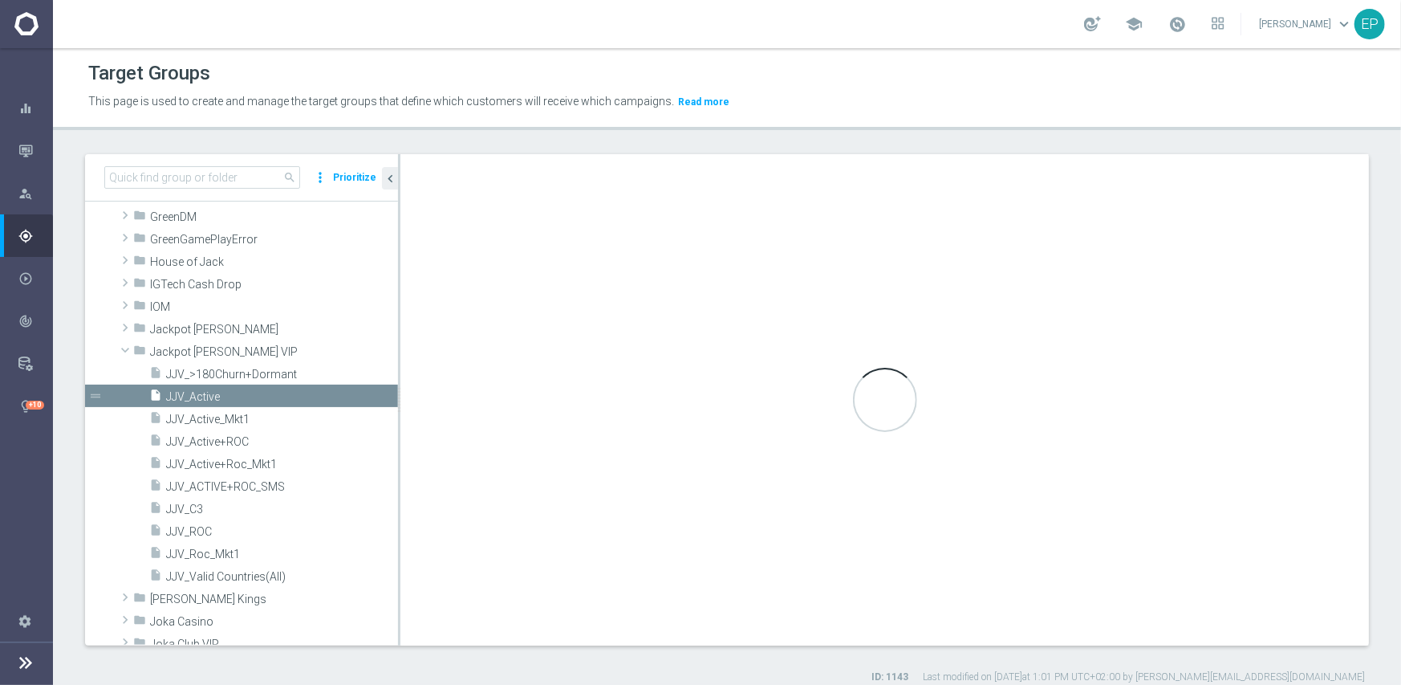
type input "Jackpot Jill VIP"
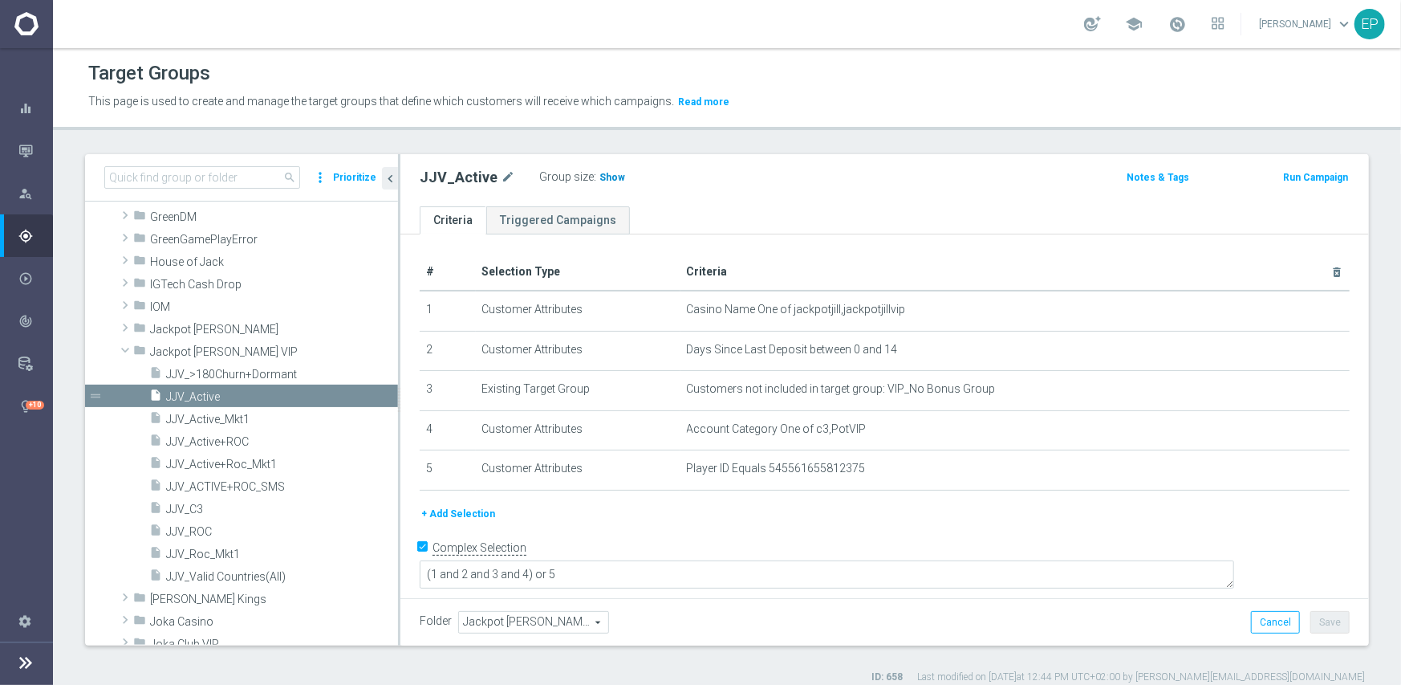
click at [600, 179] on span "Show" at bounding box center [613, 177] width 26 height 11
click at [206, 531] on span "JJV_ROC" at bounding box center [262, 532] width 193 height 14
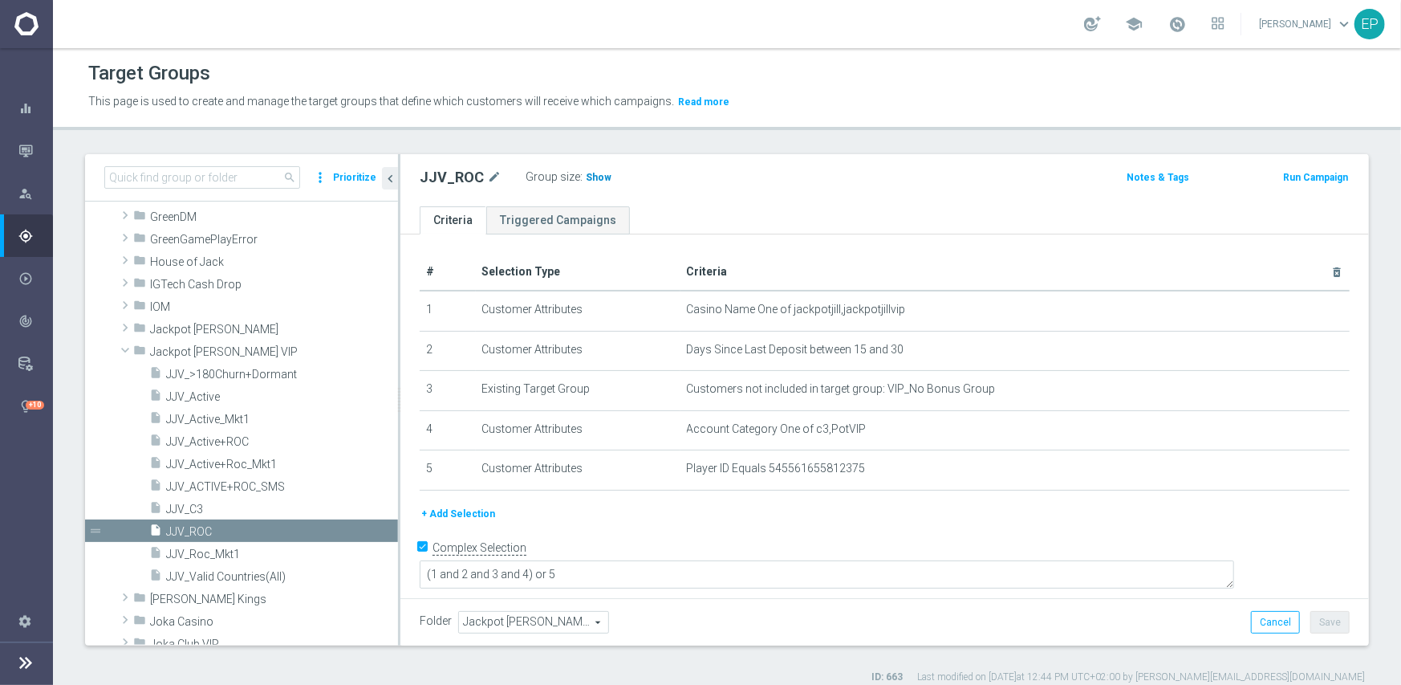
click at [594, 179] on span "Show" at bounding box center [599, 177] width 26 height 11
click at [185, 332] on span "Jackpot Jill" at bounding box center [236, 330] width 173 height 14
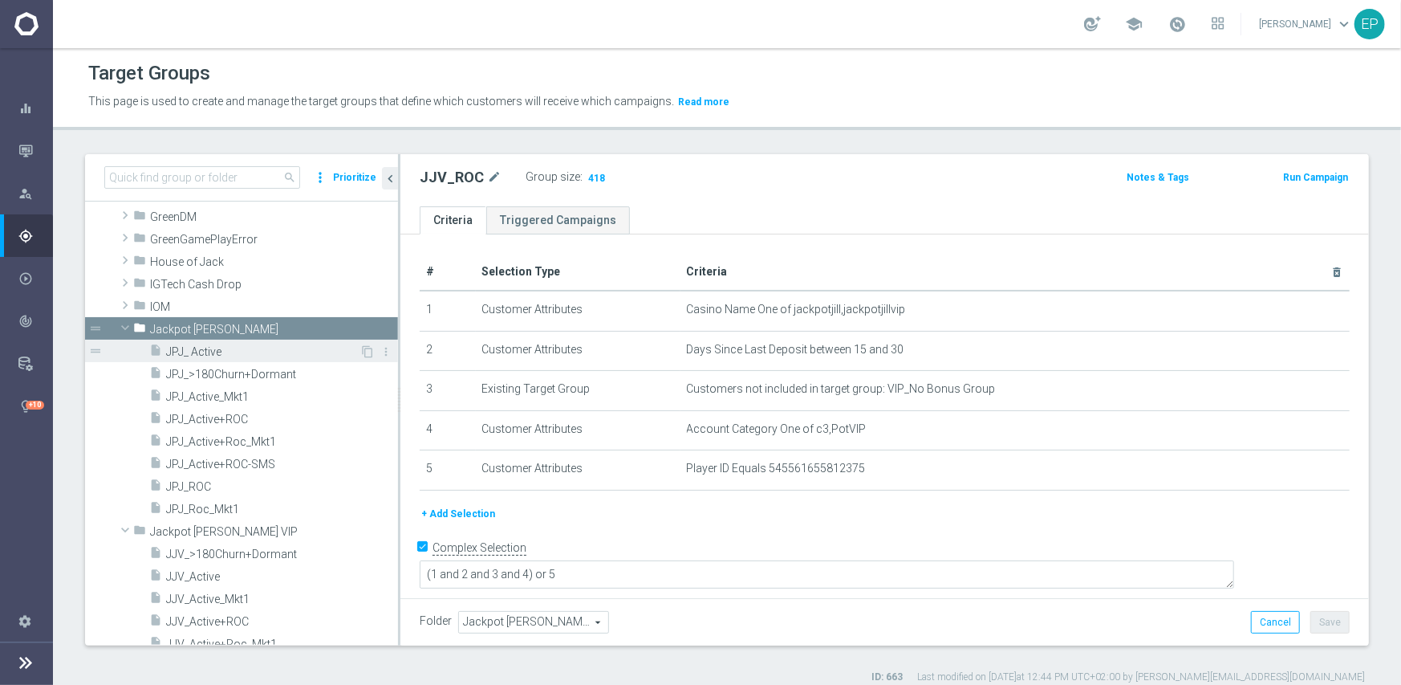
click at [204, 352] on span "JPJ_ Active" at bounding box center [262, 352] width 193 height 14
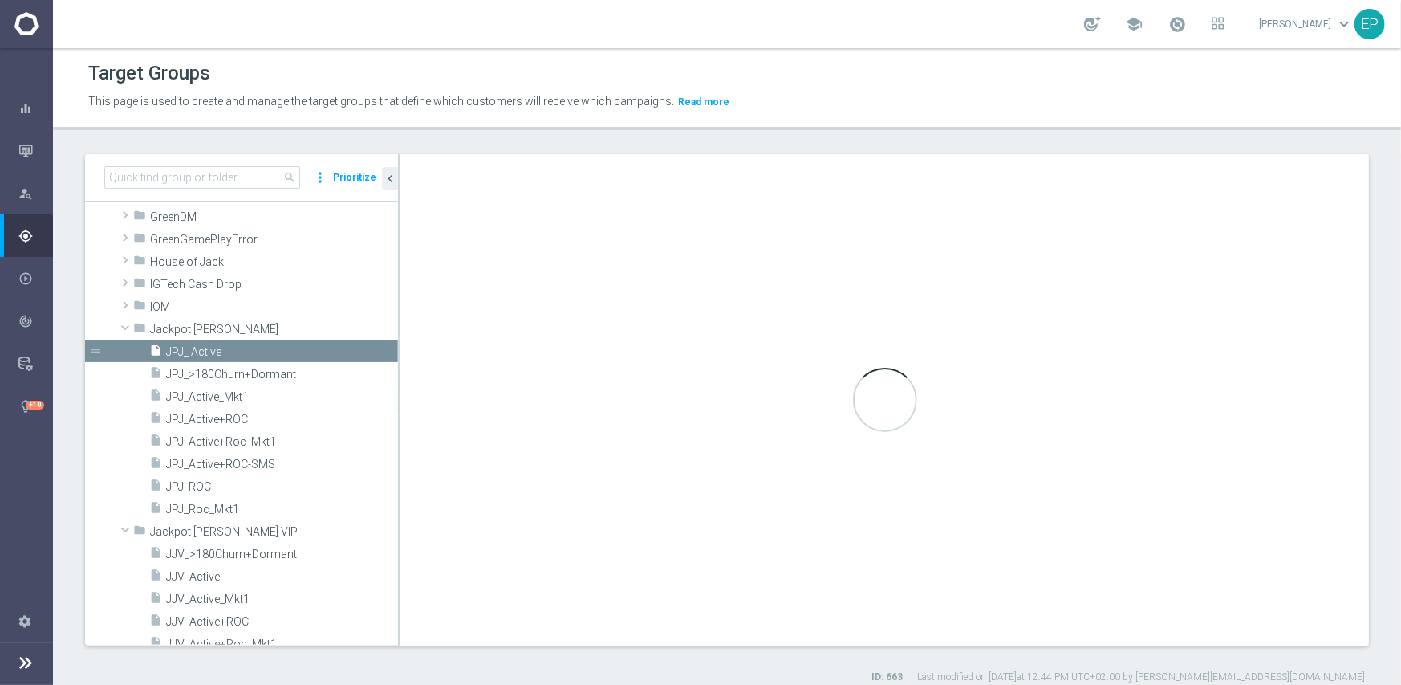
type textarea "(1 and 2 and 3 and 4 ) or 5"
type input "Jackpot Jill"
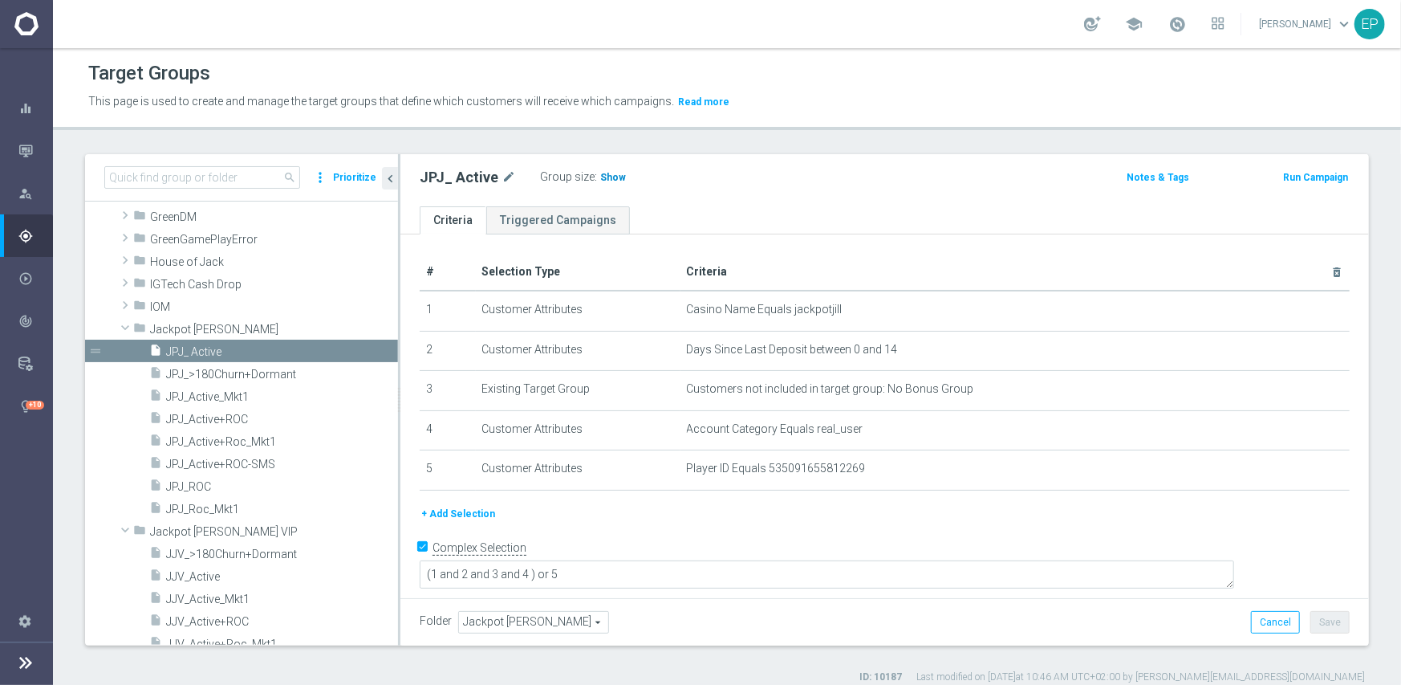
click at [608, 174] on span "Show" at bounding box center [613, 177] width 26 height 11
click at [188, 486] on span "JPJ_ROC" at bounding box center [262, 487] width 193 height 14
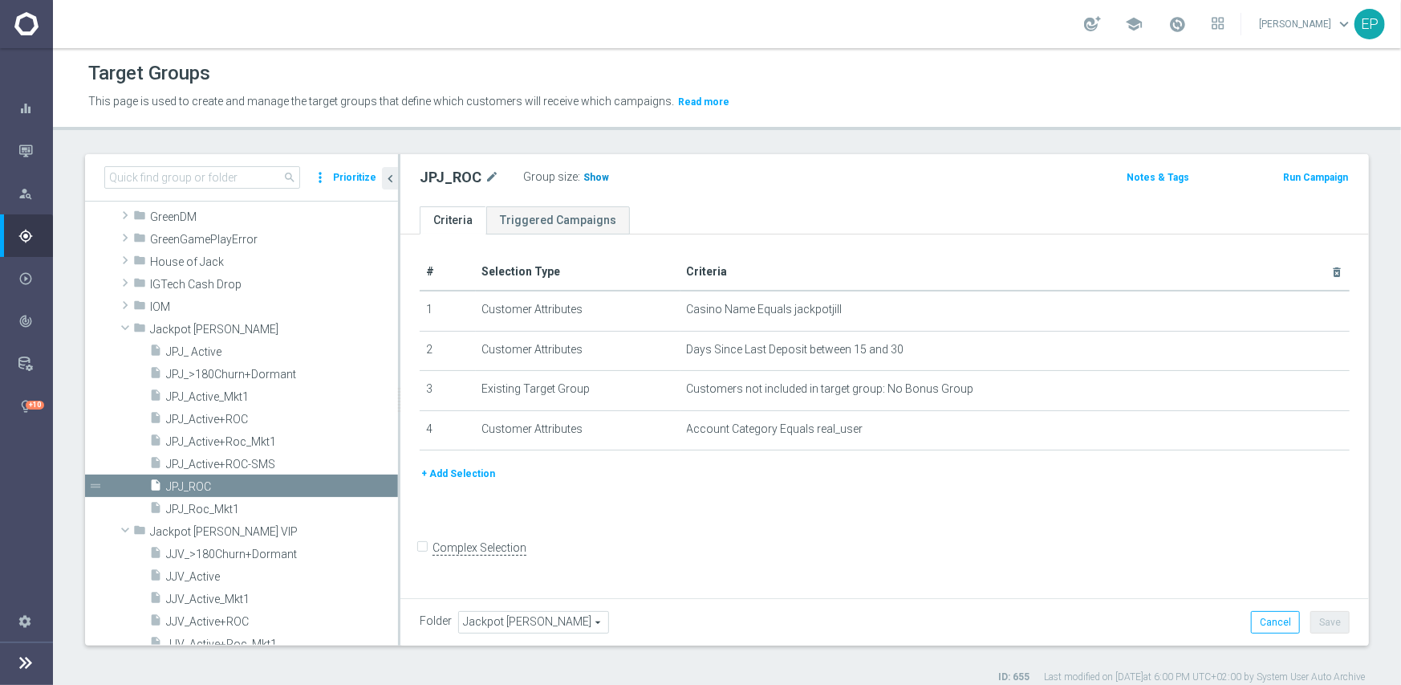
click at [583, 177] on span "Show" at bounding box center [596, 177] width 26 height 11
drag, startPoint x: 172, startPoint y: 331, endPoint x: 173, endPoint y: 348, distance: 16.9
click at [172, 331] on span "Jackpot Jill" at bounding box center [274, 330] width 248 height 14
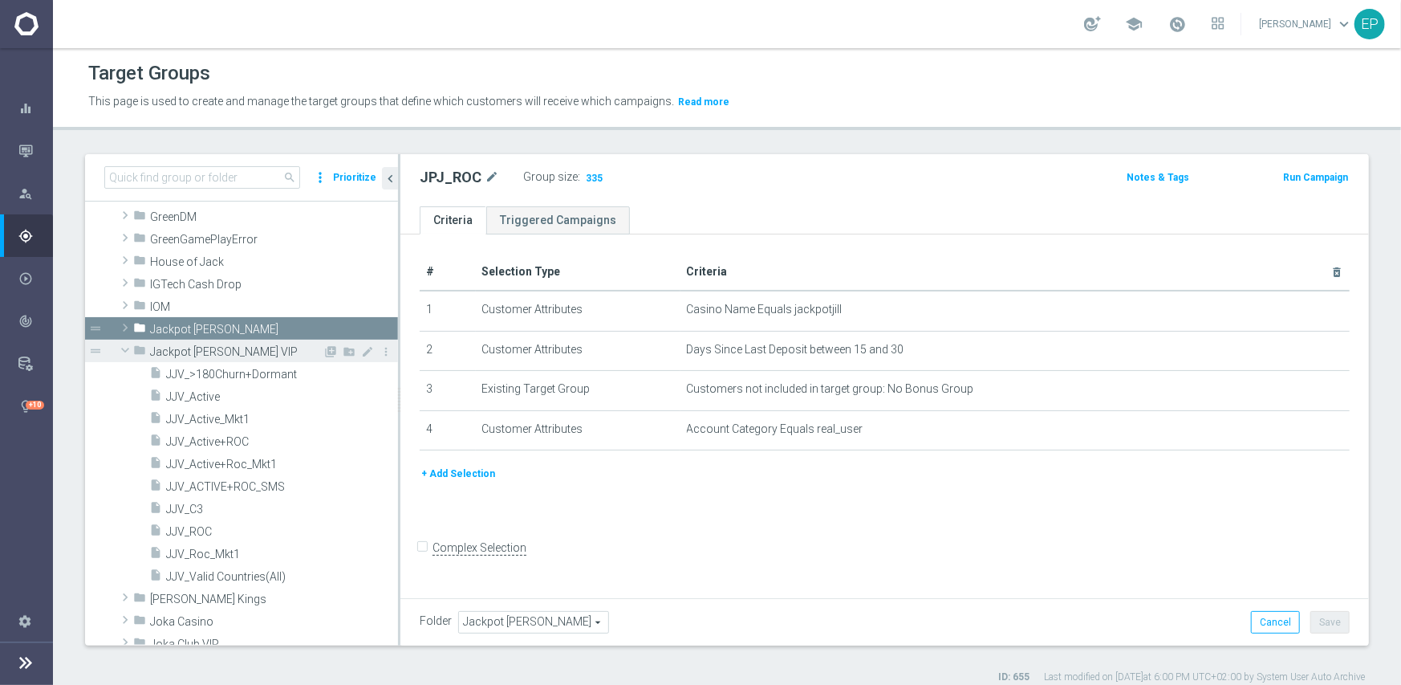
click at [178, 350] on span "Jackpot Jill VIP" at bounding box center [236, 352] width 173 height 14
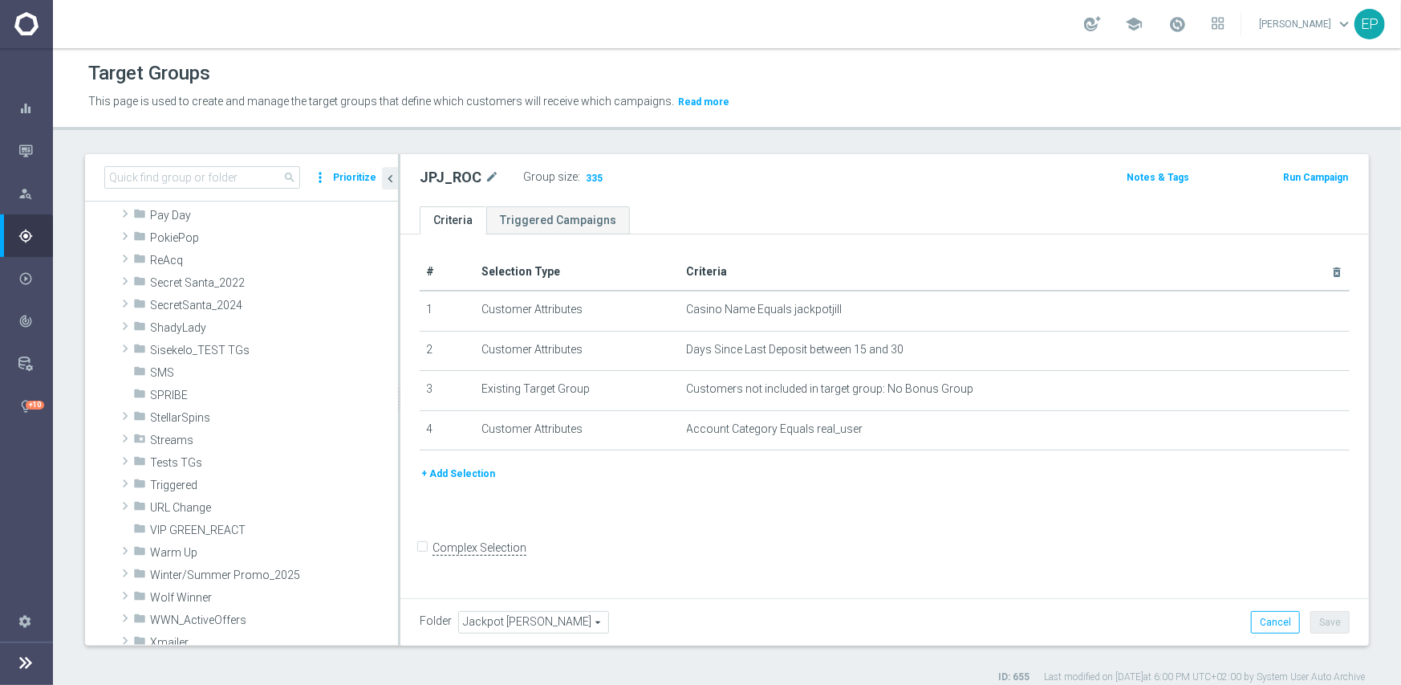
scroll to position [1014, 0]
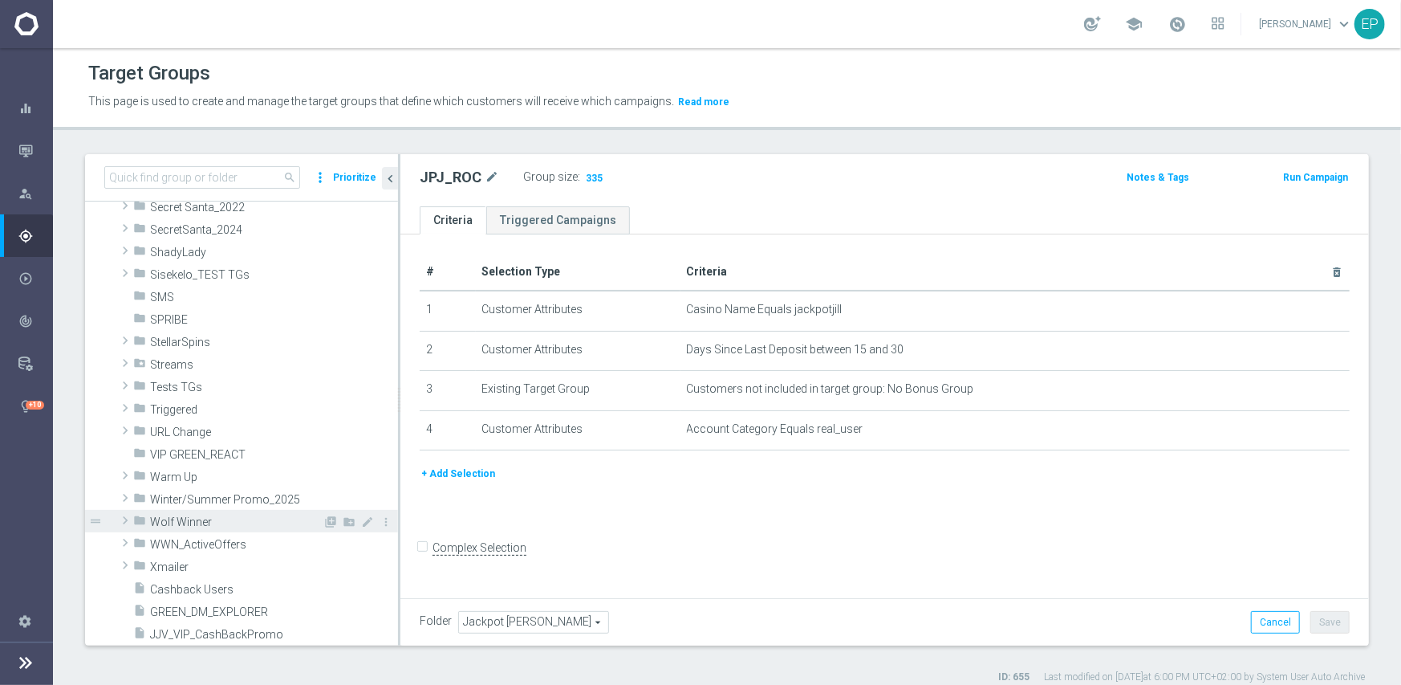
click at [175, 521] on span "Wolf Winner" at bounding box center [236, 522] width 173 height 14
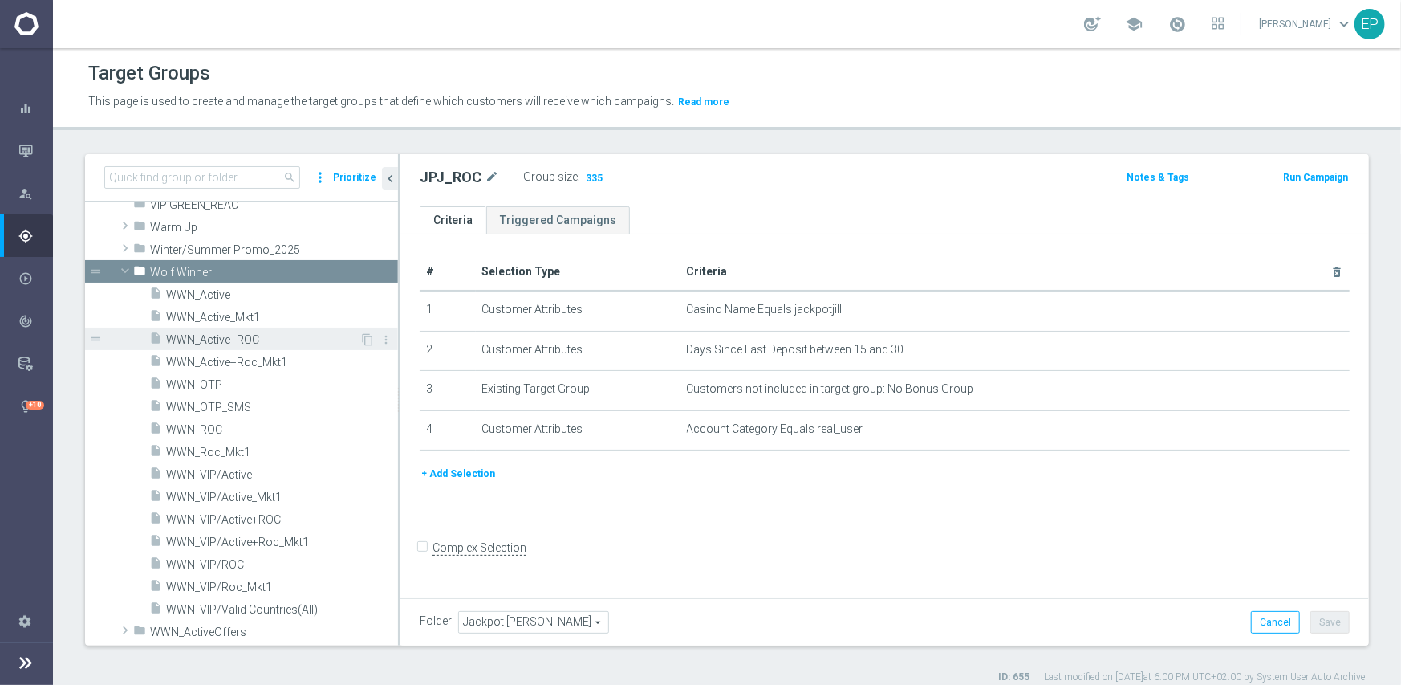
scroll to position [1255, 0]
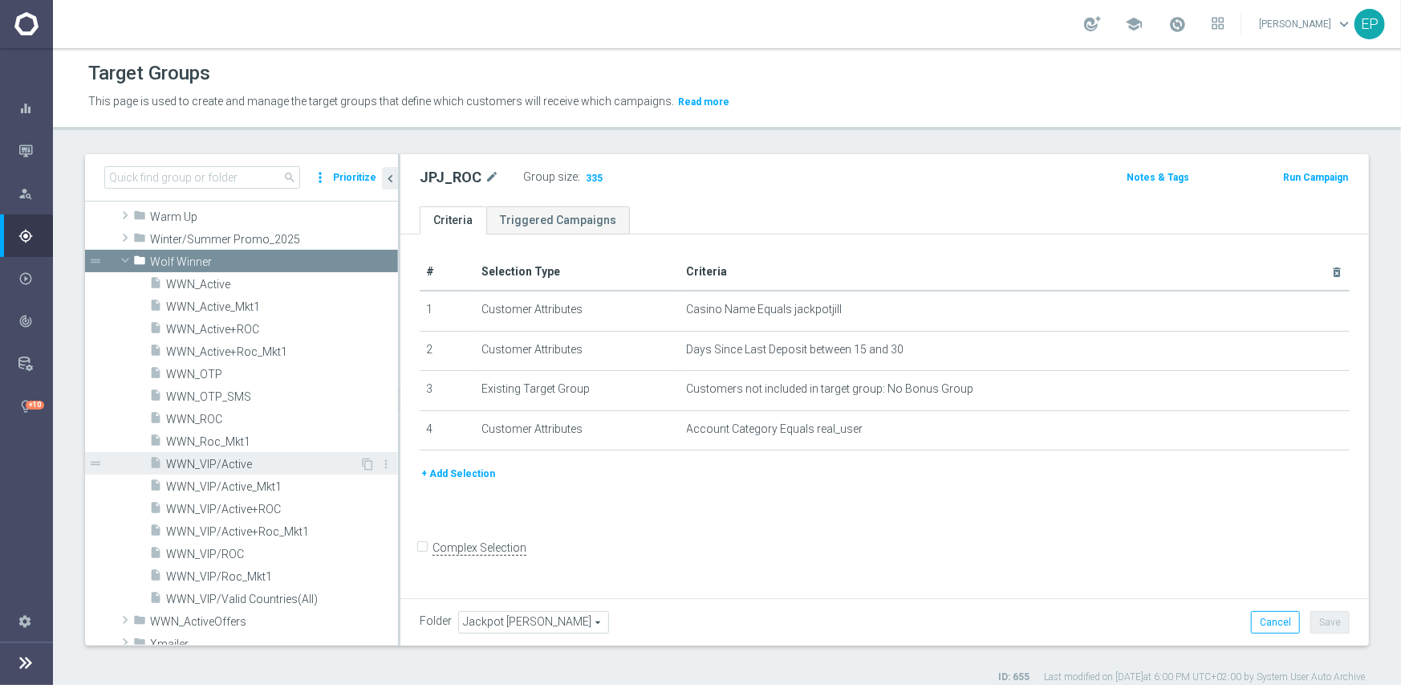
click at [246, 470] on div "insert_drive_file WWN_VIP/Active" at bounding box center [254, 463] width 210 height 22
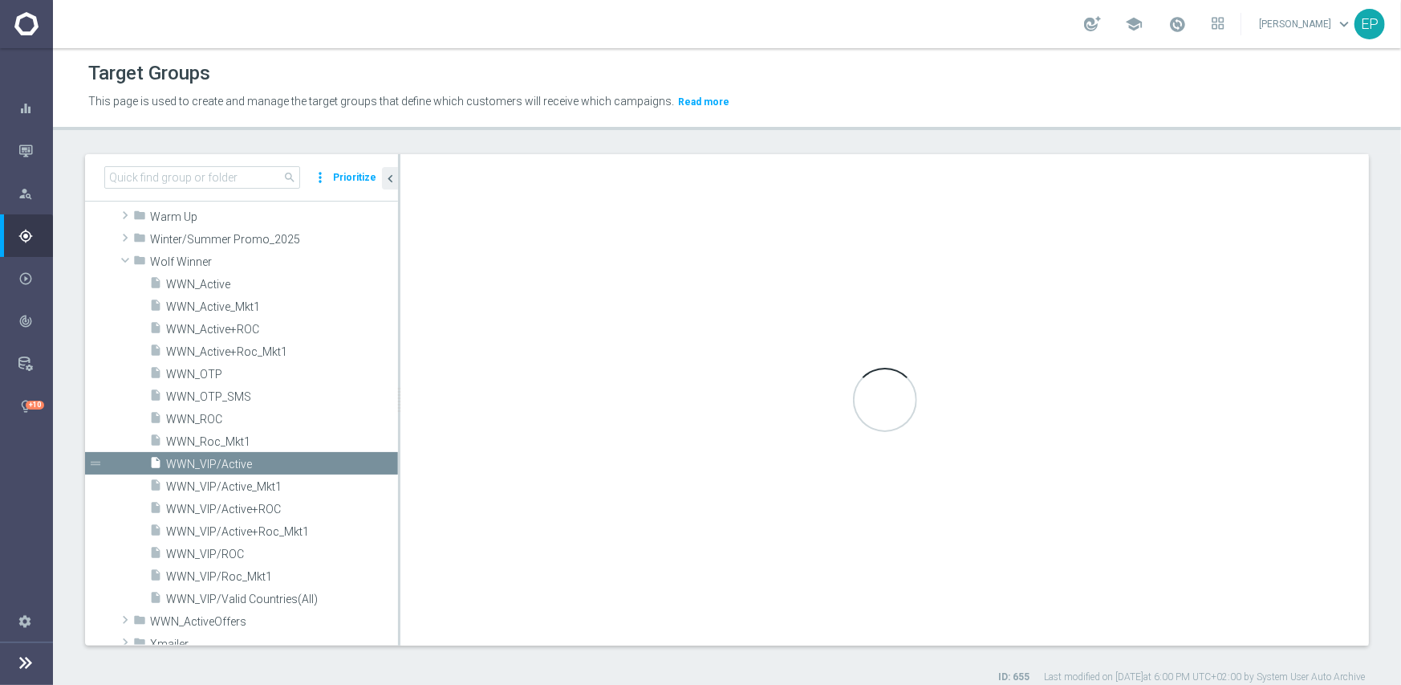
checkbox input "true"
type input "Wolf Winner"
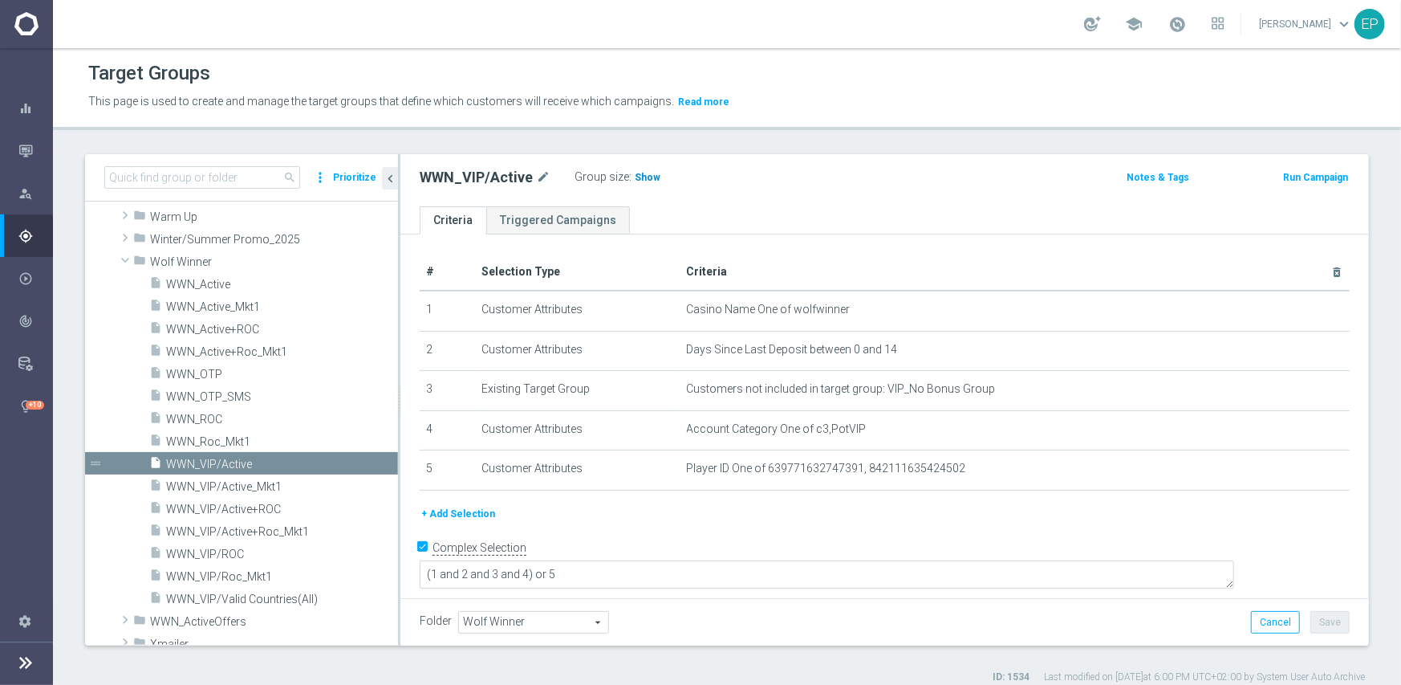
click at [641, 179] on span "Show" at bounding box center [648, 177] width 26 height 11
click at [211, 548] on span "WWN_VIP/ROC" at bounding box center [262, 554] width 193 height 14
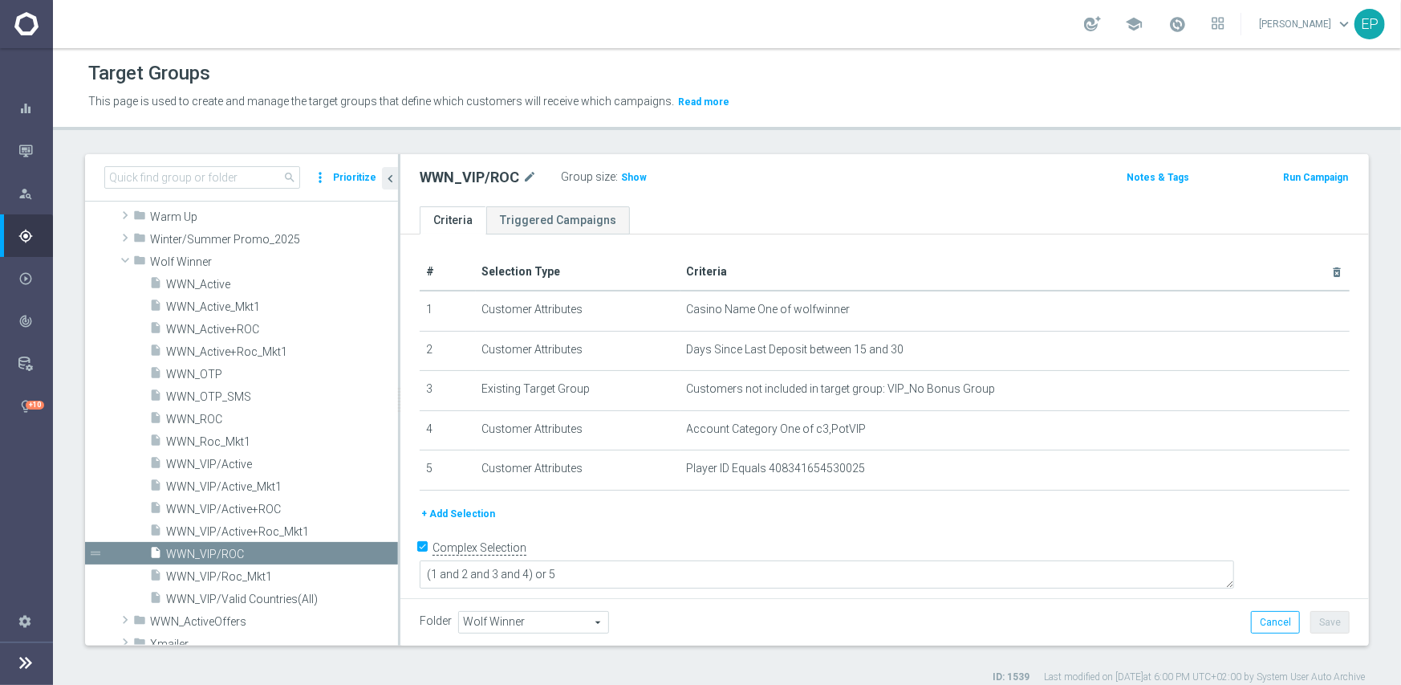
click at [616, 179] on label ":" at bounding box center [617, 177] width 2 height 14
drag, startPoint x: 628, startPoint y: 177, endPoint x: 829, endPoint y: 181, distance: 201.5
click at [628, 177] on span "Show" at bounding box center [634, 177] width 26 height 11
click at [213, 287] on span "WWN_Active" at bounding box center [262, 285] width 193 height 14
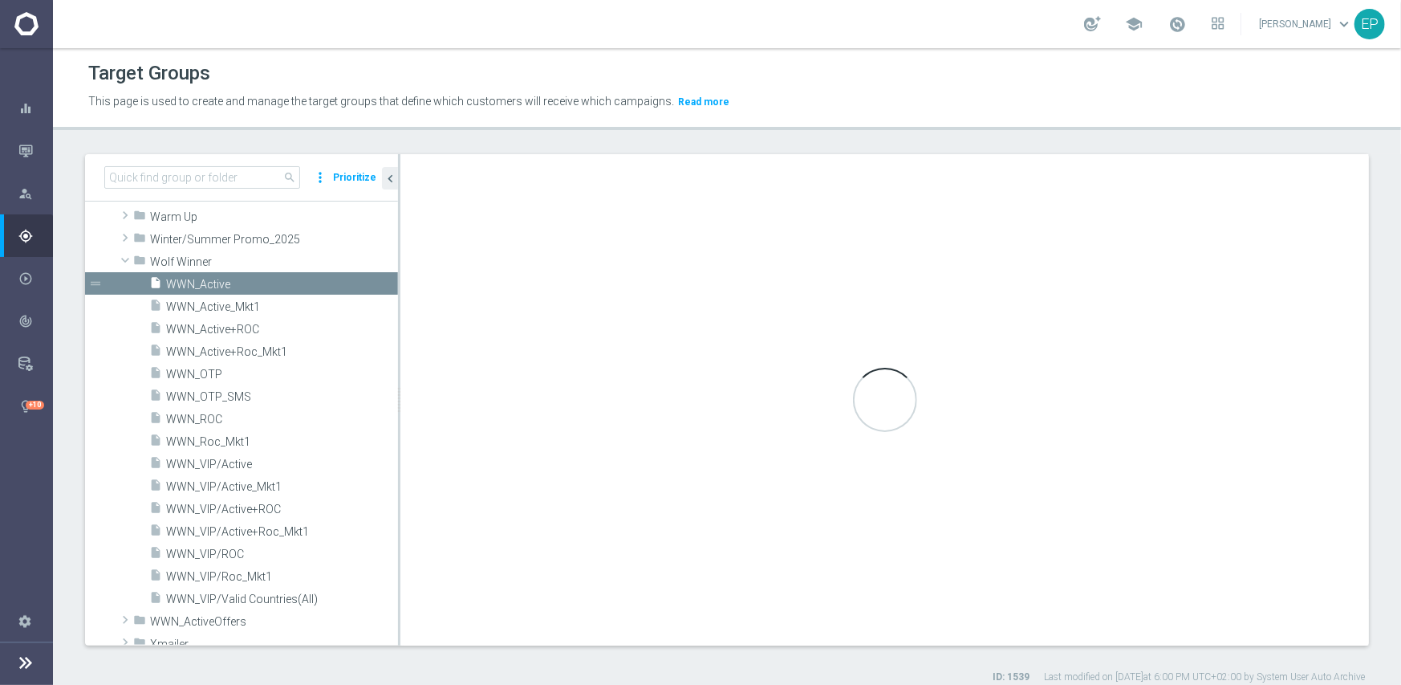
type textarea "(1 and 2 and 3 and 4 ) or 5"
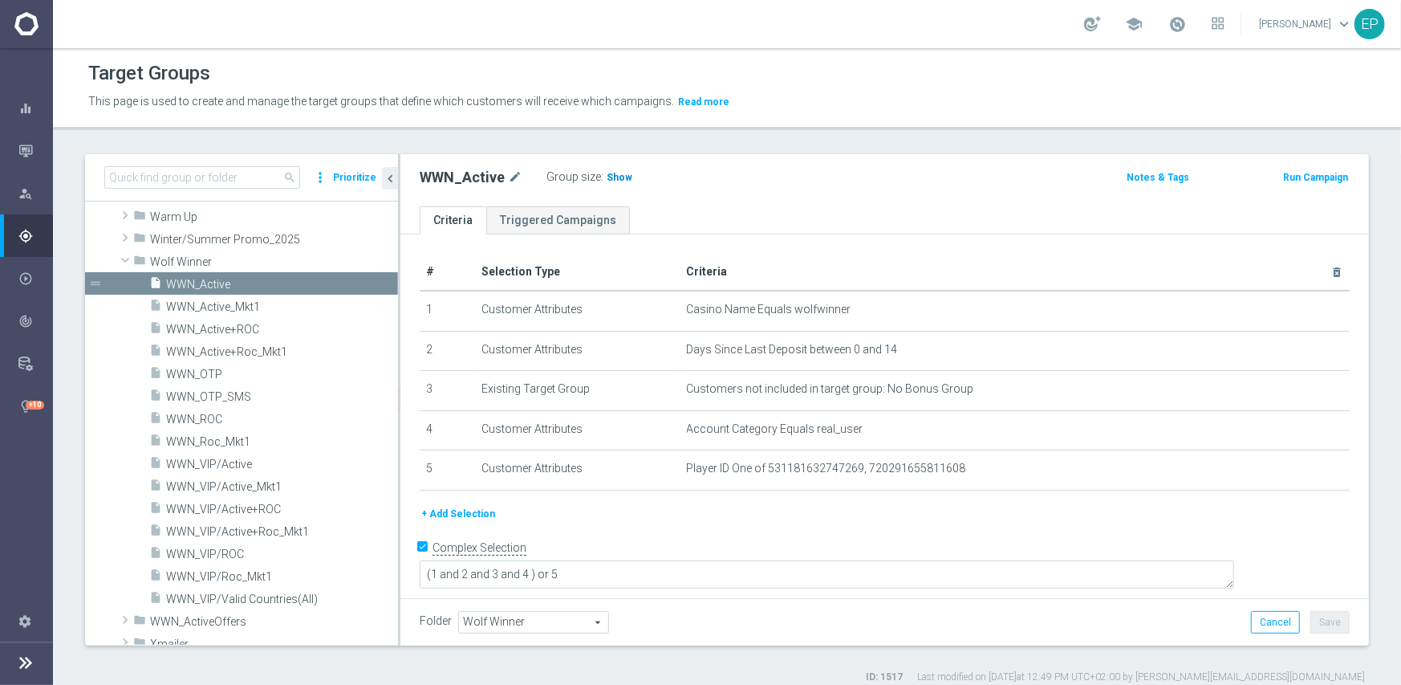
click at [610, 174] on span "Show" at bounding box center [620, 177] width 26 height 11
click at [202, 417] on span "WWN_ROC" at bounding box center [262, 420] width 193 height 14
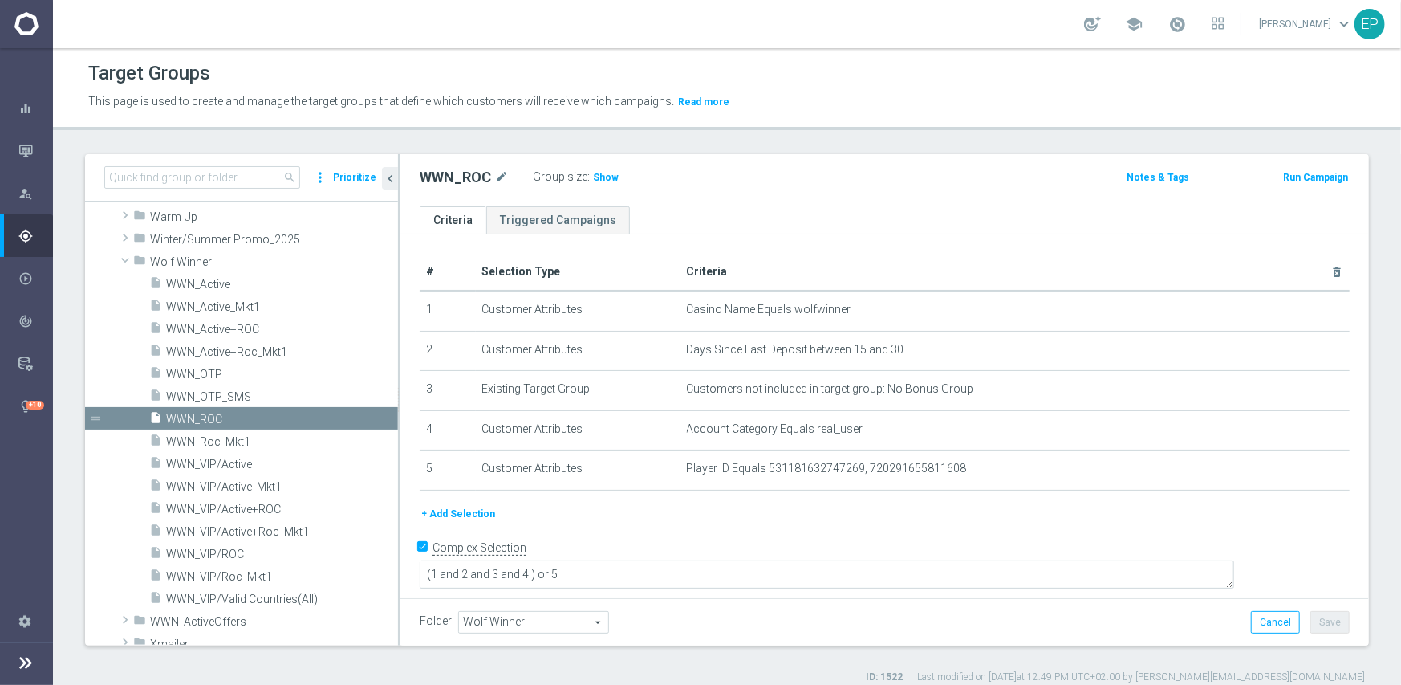
drag, startPoint x: 596, startPoint y: 177, endPoint x: 644, endPoint y: 165, distance: 50.2
click at [596, 177] on span "Show" at bounding box center [606, 177] width 26 height 11
click at [174, 262] on span "Wolf Winner" at bounding box center [236, 262] width 173 height 14
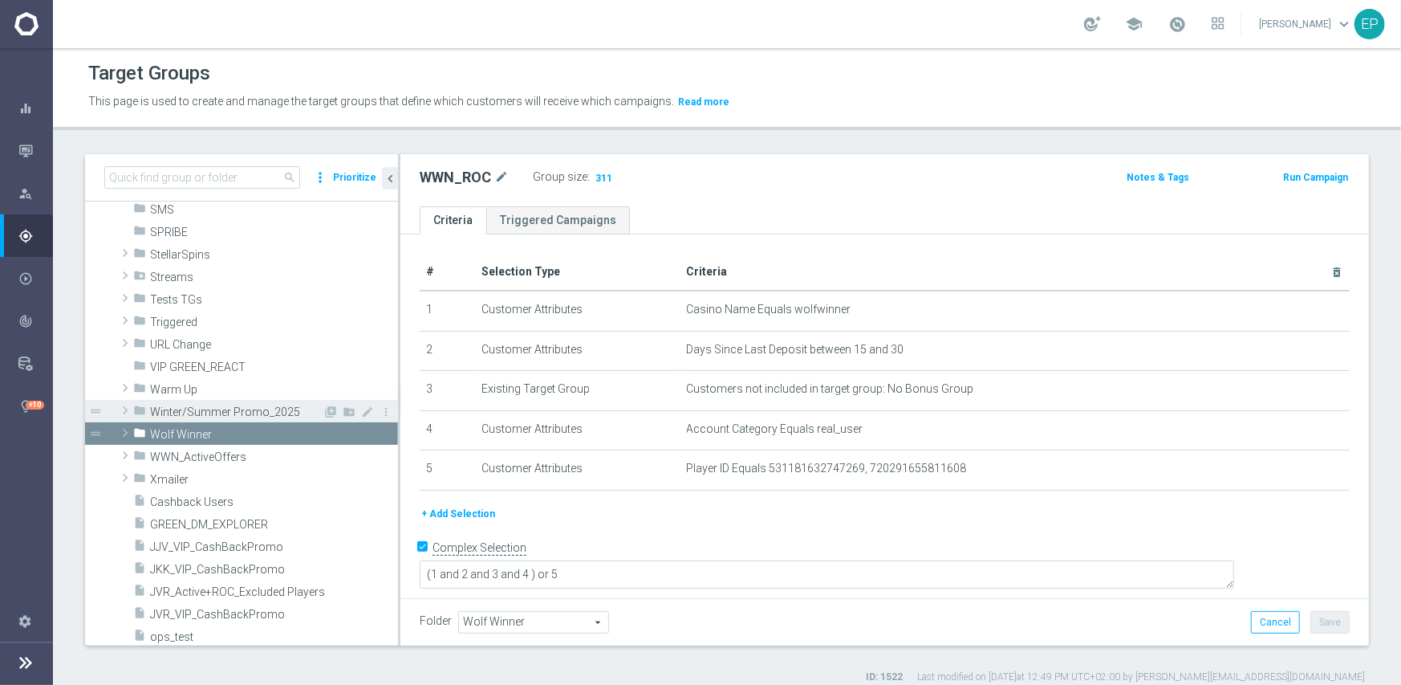
scroll to position [1064, 0]
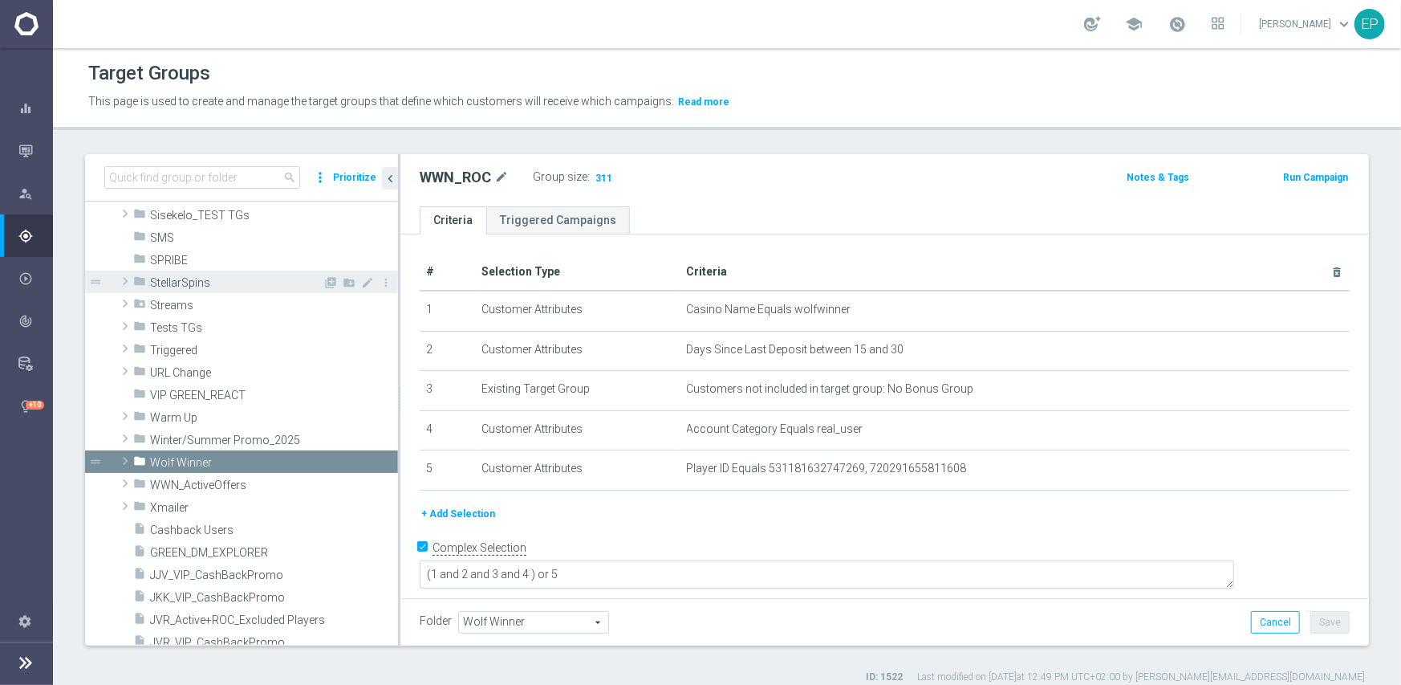
click at [187, 281] on span "StellarSpins" at bounding box center [236, 283] width 173 height 14
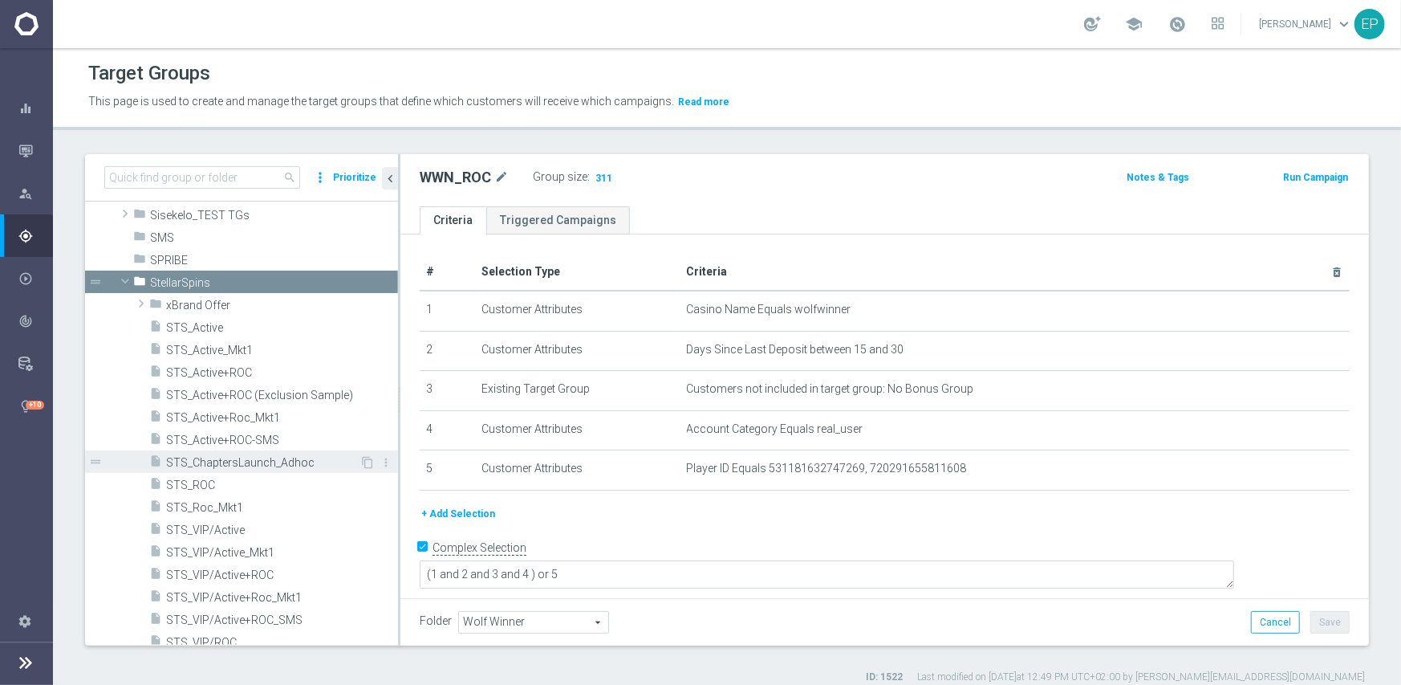
scroll to position [1145, 0]
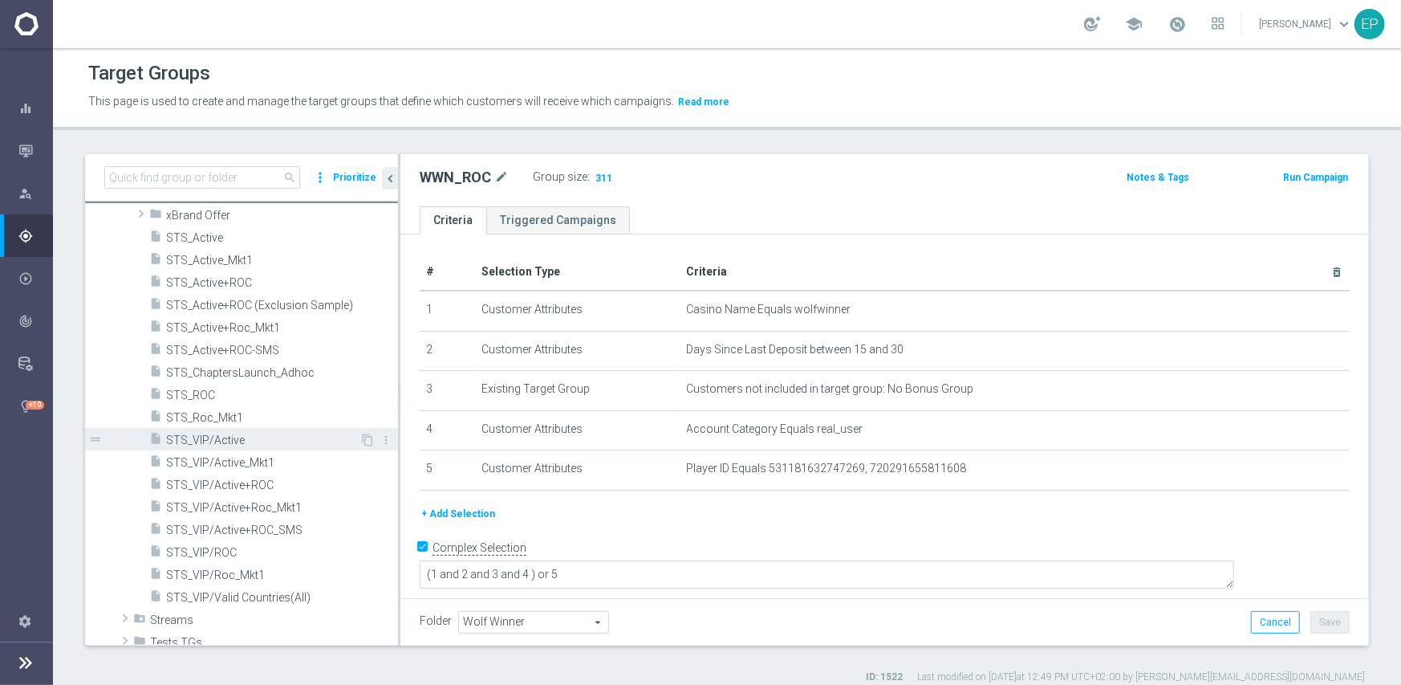
click at [214, 441] on span "STS_VIP/Active" at bounding box center [262, 440] width 193 height 14
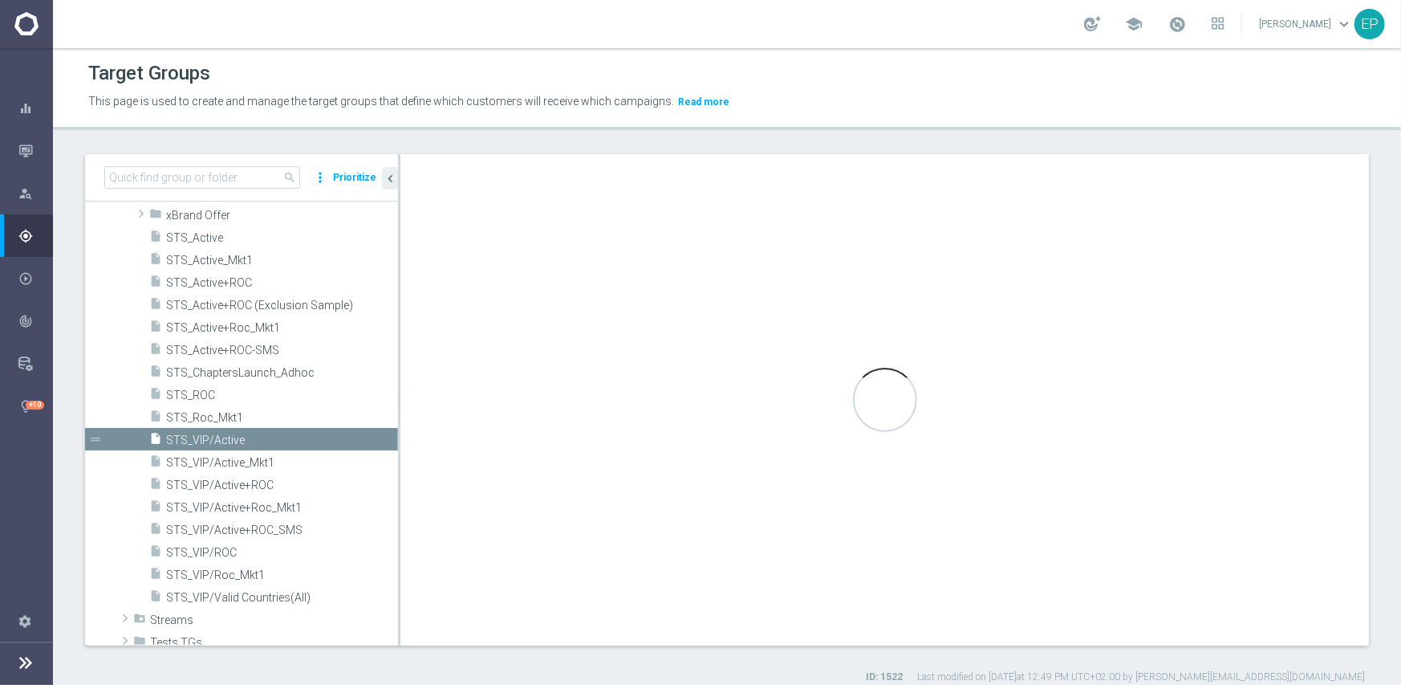
type input "StellarSpins"
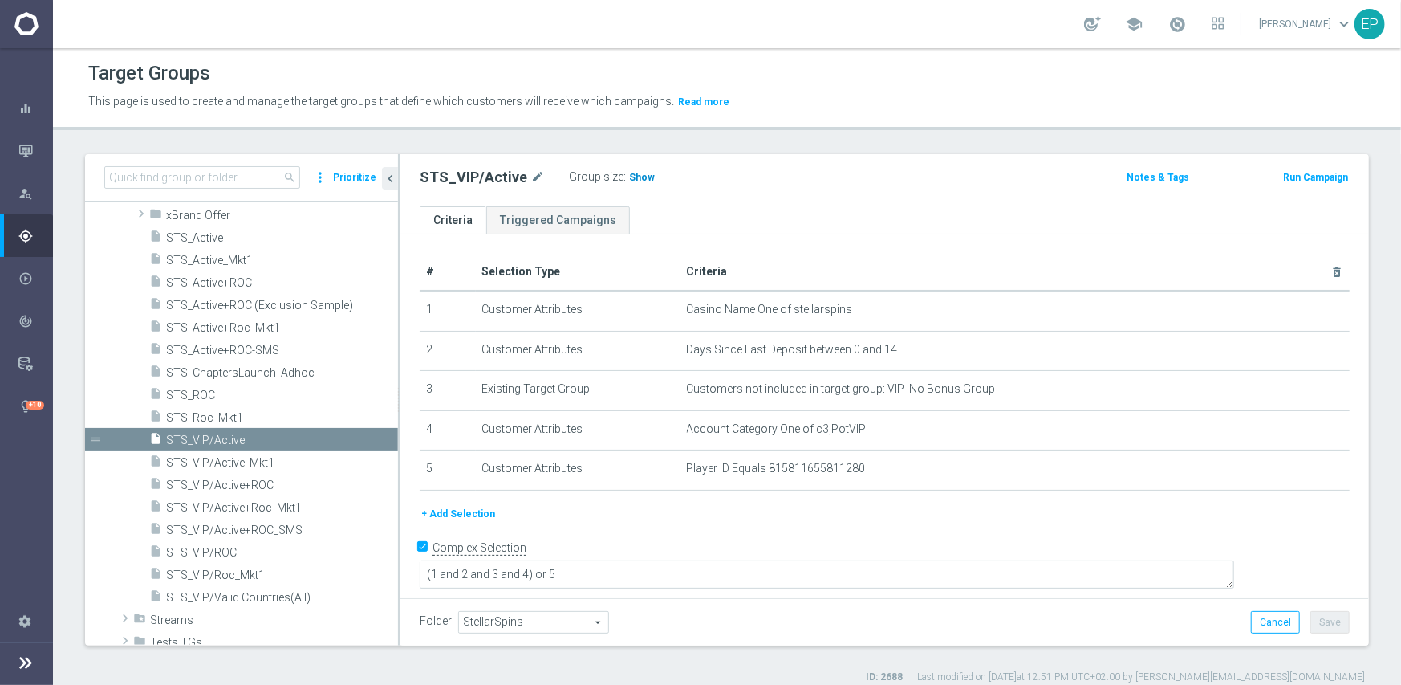
click at [640, 173] on span "Show" at bounding box center [642, 177] width 26 height 11
click at [221, 553] on span "STS_VIP/ROC" at bounding box center [262, 553] width 193 height 14
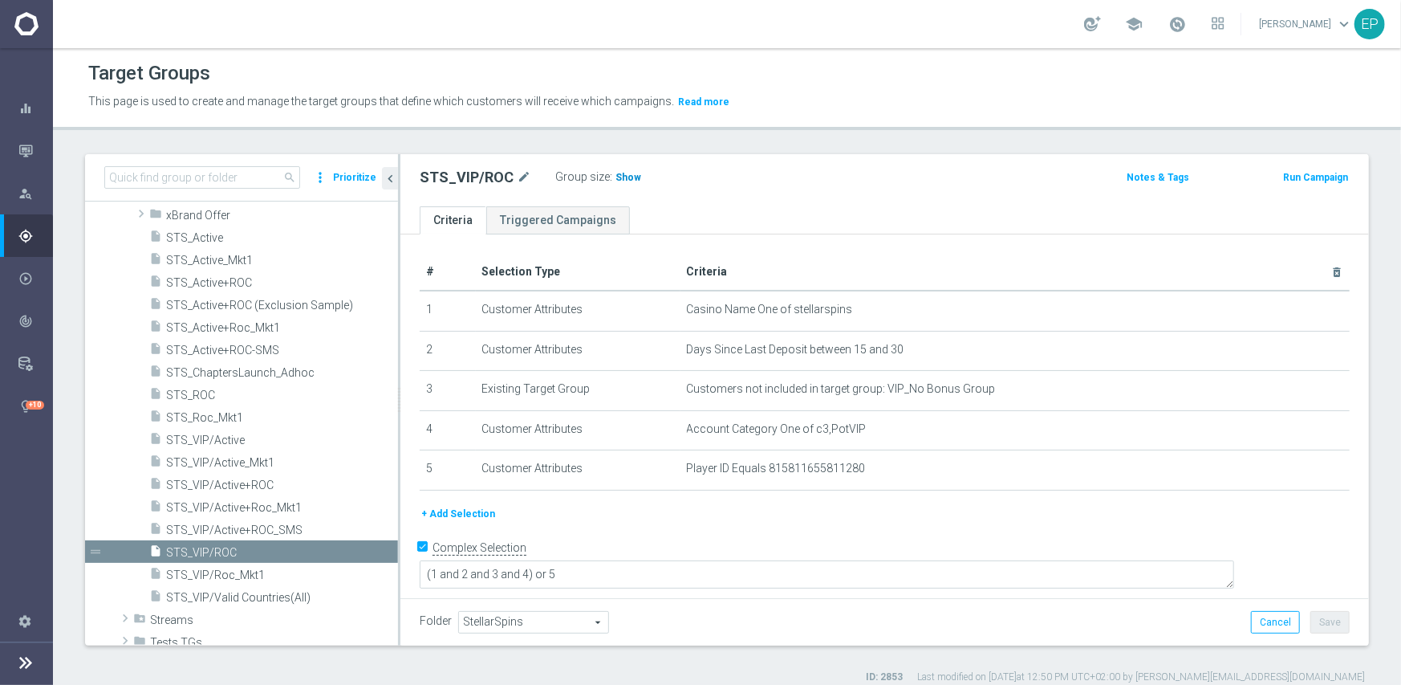
click at [626, 172] on span "Show" at bounding box center [629, 177] width 26 height 11
drag, startPoint x: 199, startPoint y: 228, endPoint x: 285, endPoint y: 239, distance: 86.6
click at [199, 228] on div "insert_drive_file STS_Active" at bounding box center [273, 237] width 249 height 22
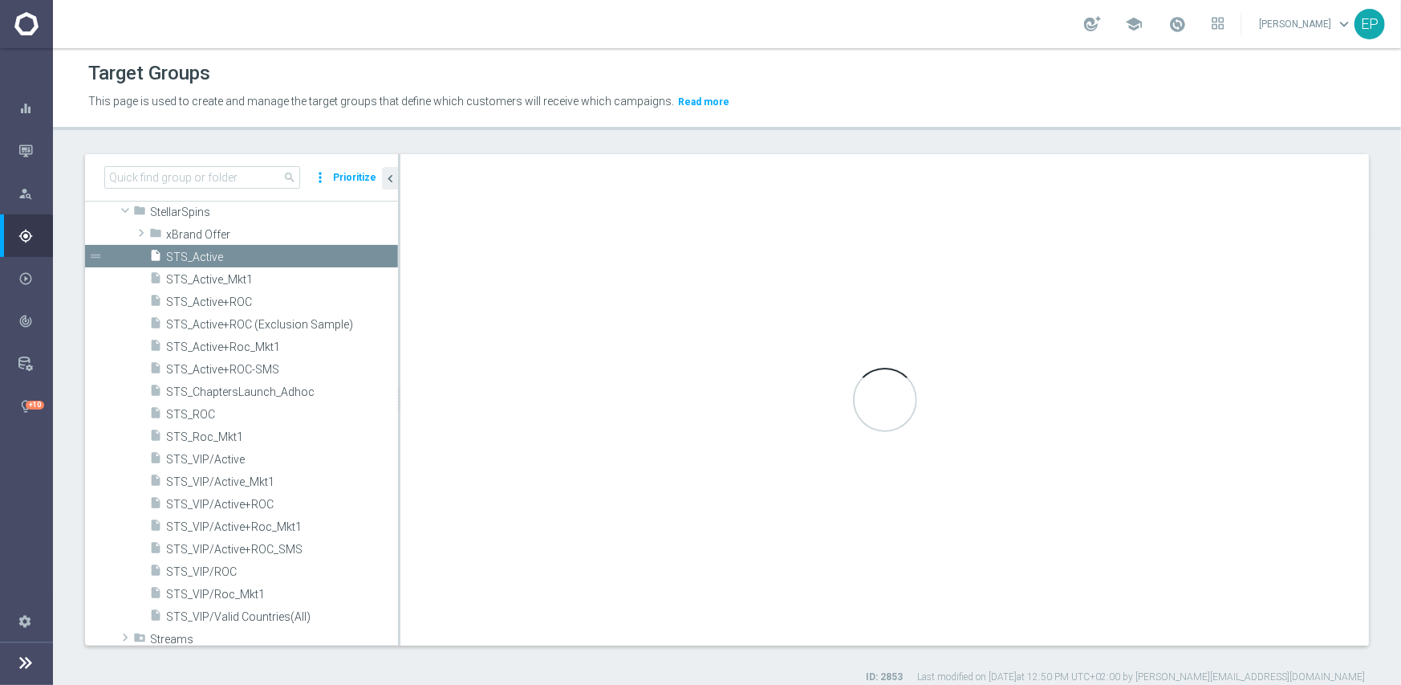
scroll to position [905, 0]
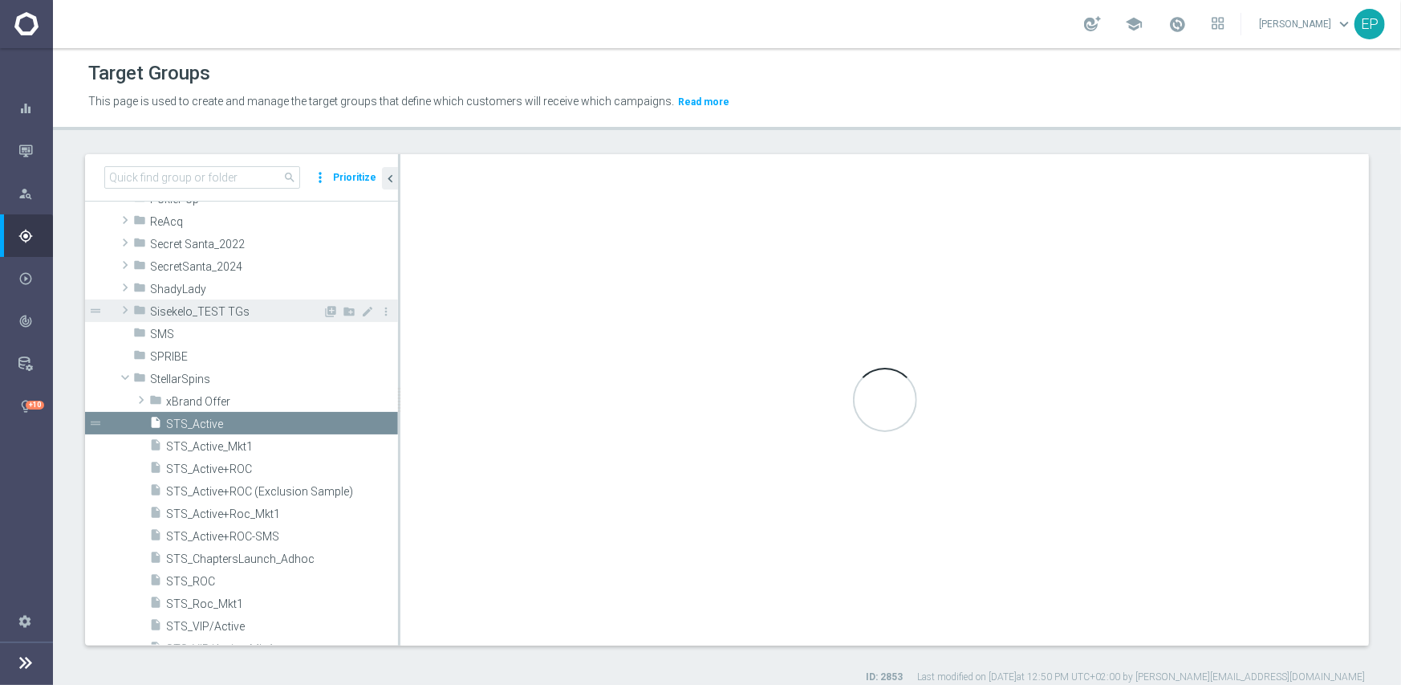
type textarea "(1 and 2 and 3 and 4 ) or 5"
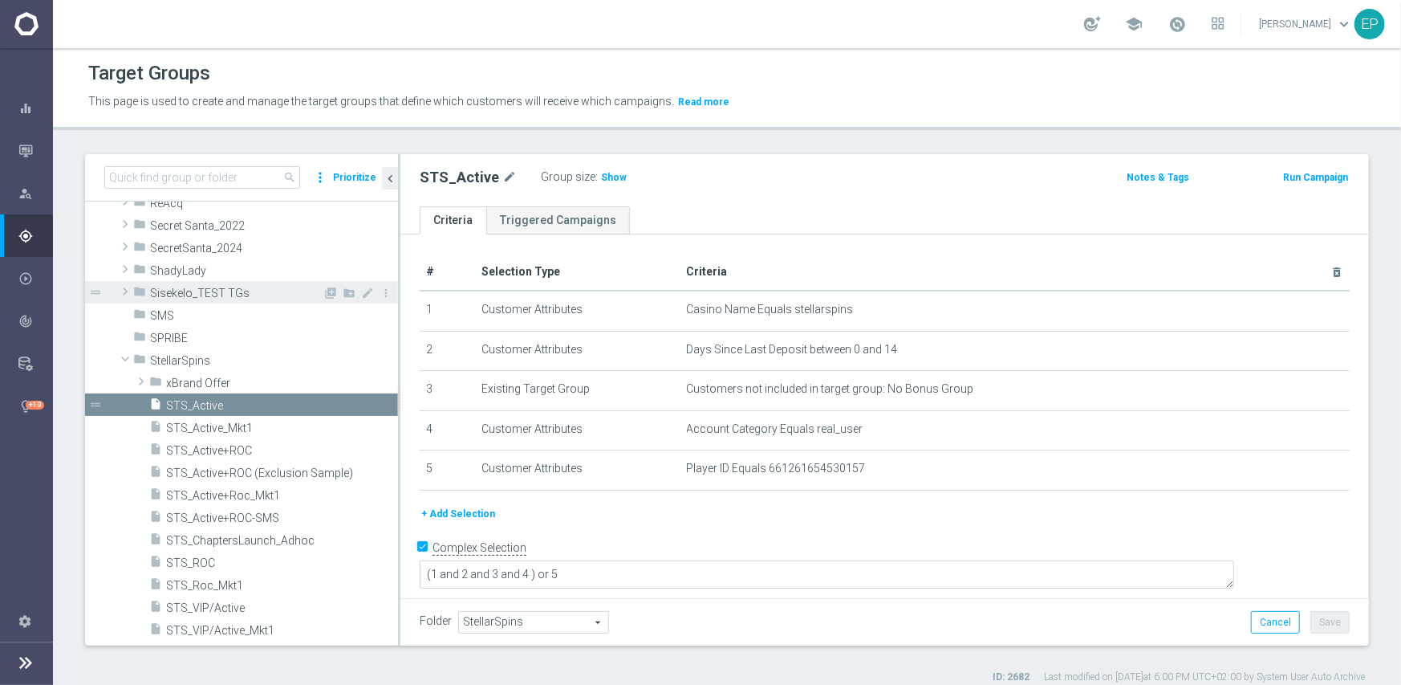
scroll to position [1066, 0]
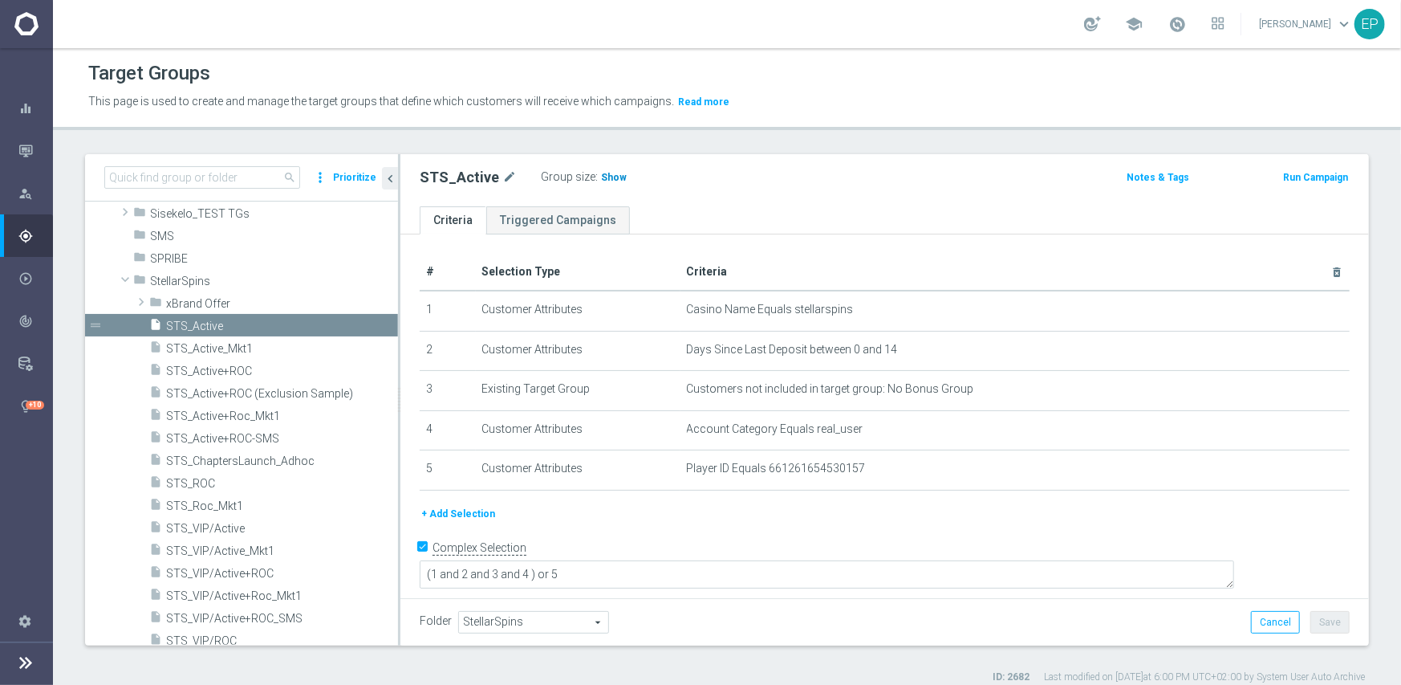
click at [607, 173] on span "Show" at bounding box center [614, 177] width 26 height 11
click at [195, 482] on span "STS_ROC" at bounding box center [262, 484] width 193 height 14
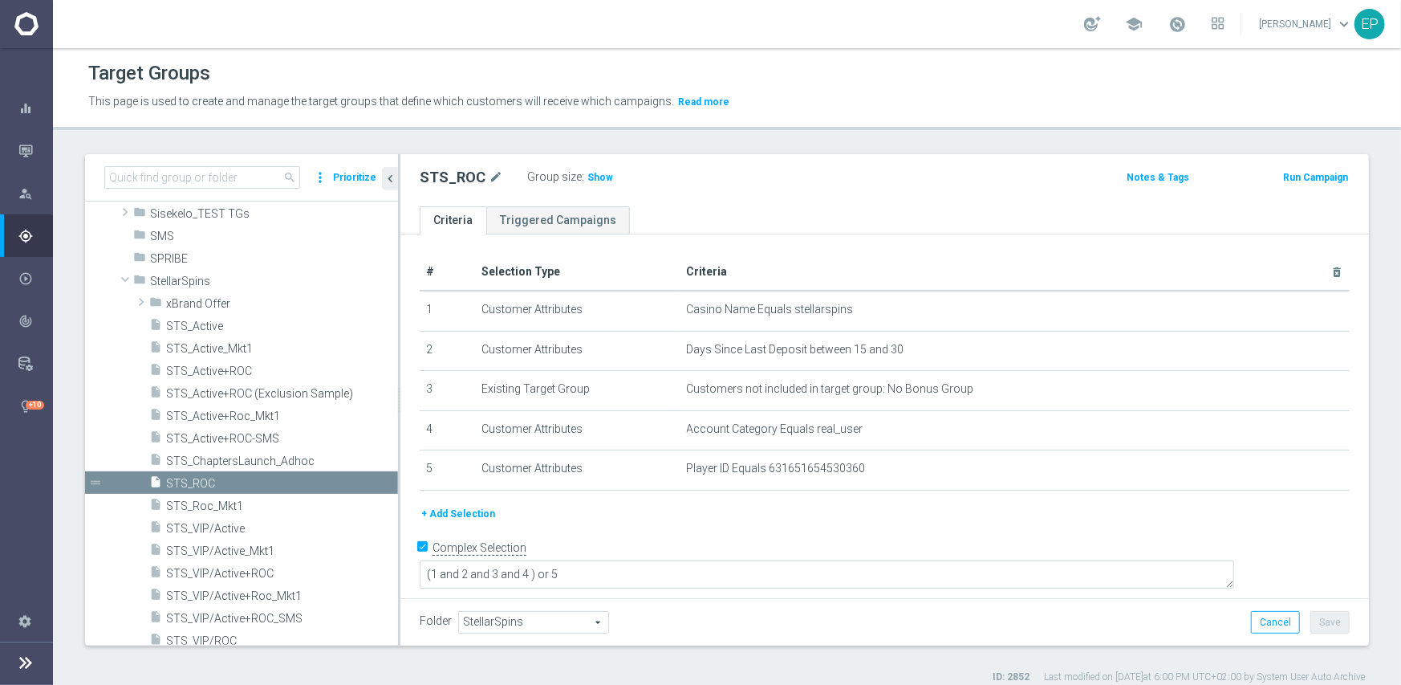
drag, startPoint x: 599, startPoint y: 177, endPoint x: 670, endPoint y: 187, distance: 72.1
click at [600, 177] on span "Show" at bounding box center [601, 177] width 26 height 11
click at [154, 280] on span "StellarSpins" at bounding box center [236, 281] width 173 height 14
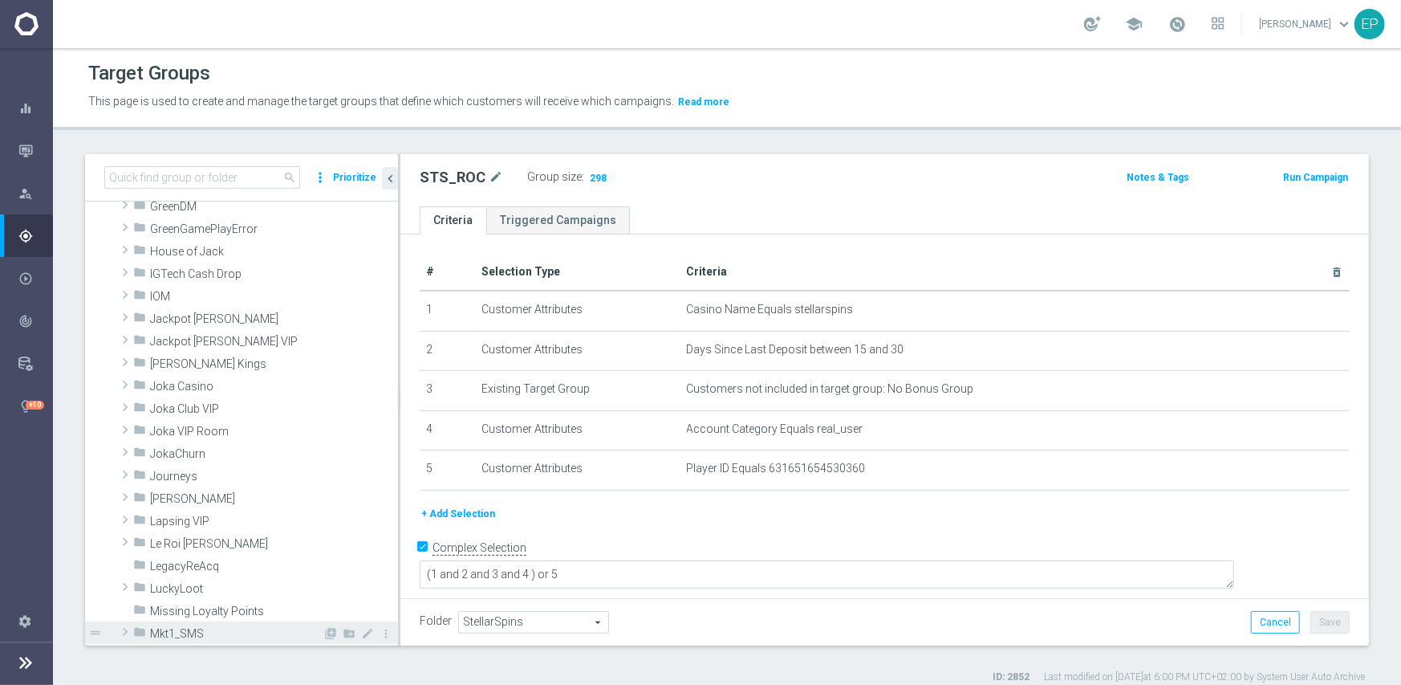
scroll to position [344, 0]
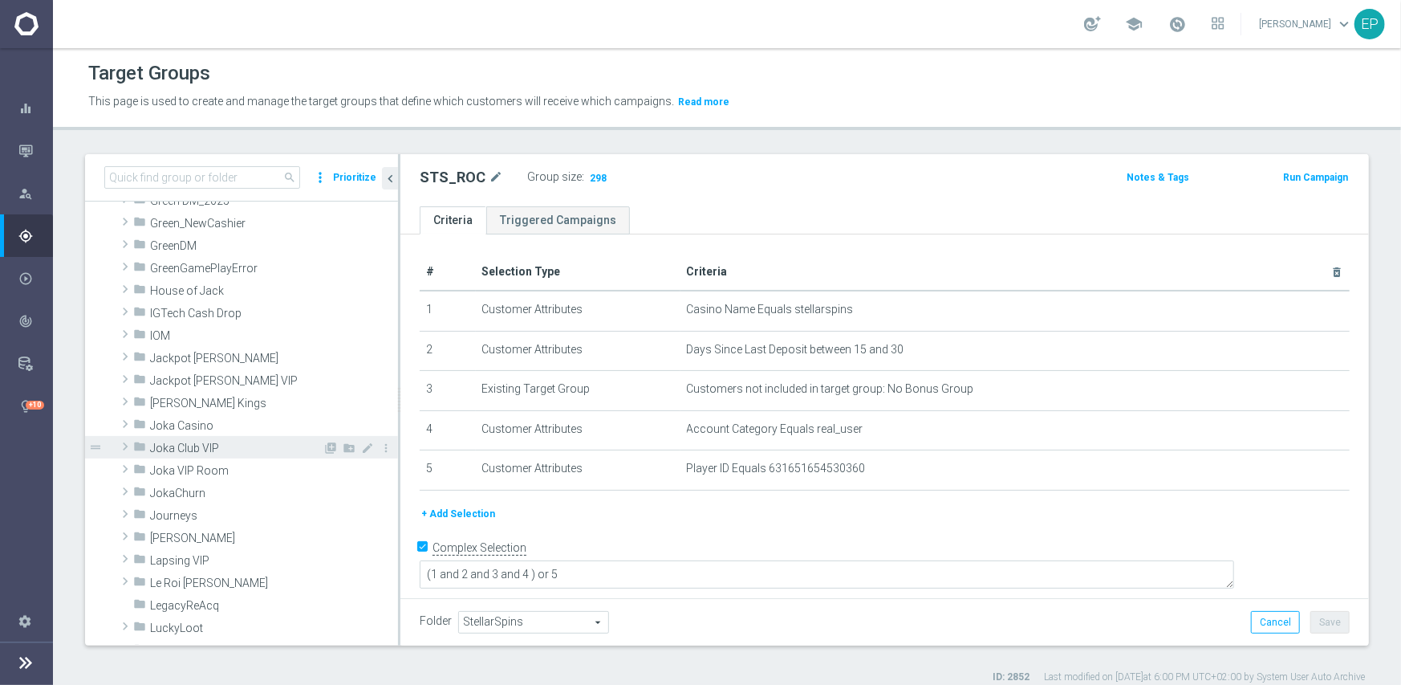
click at [188, 449] on span "Joka Club VIP" at bounding box center [236, 448] width 173 height 14
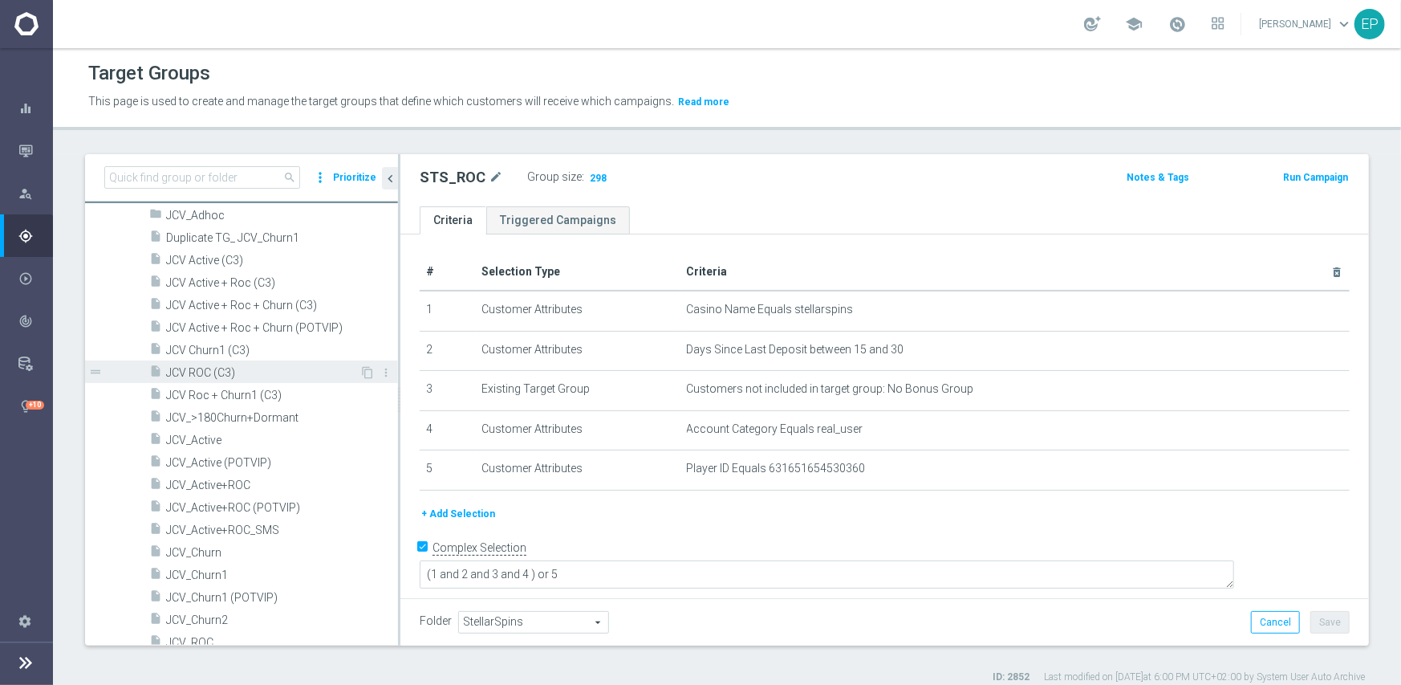
scroll to position [665, 0]
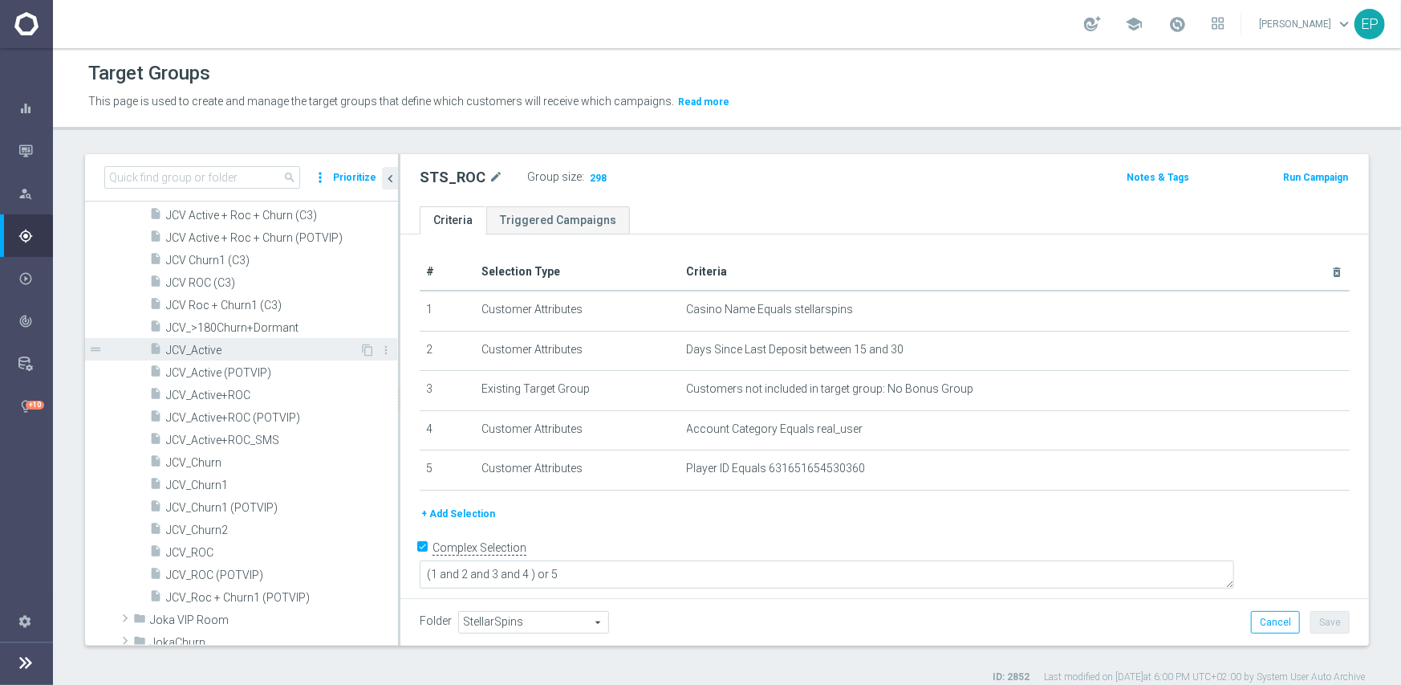
click at [209, 346] on span "JCV_Active" at bounding box center [262, 351] width 193 height 14
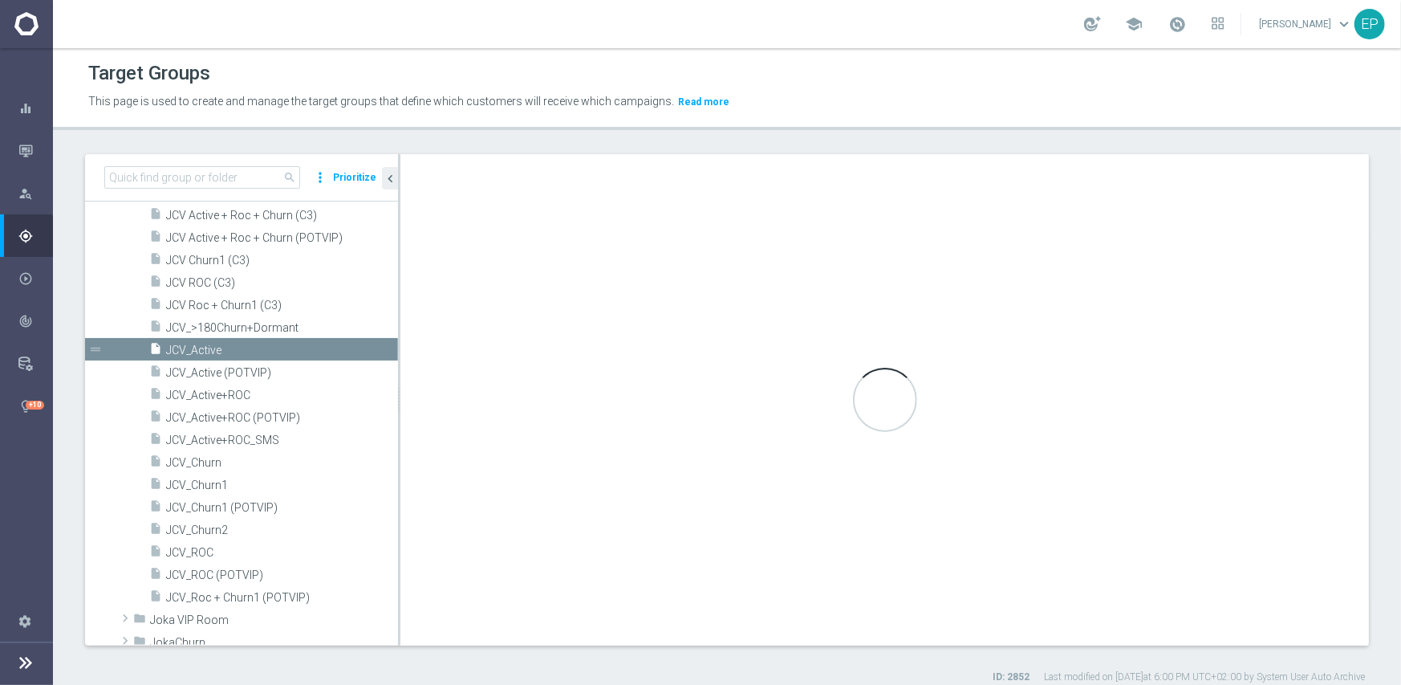
type input "Joka Club VIP"
type textarea "(1 and 2 and 3 and 4) or 5"
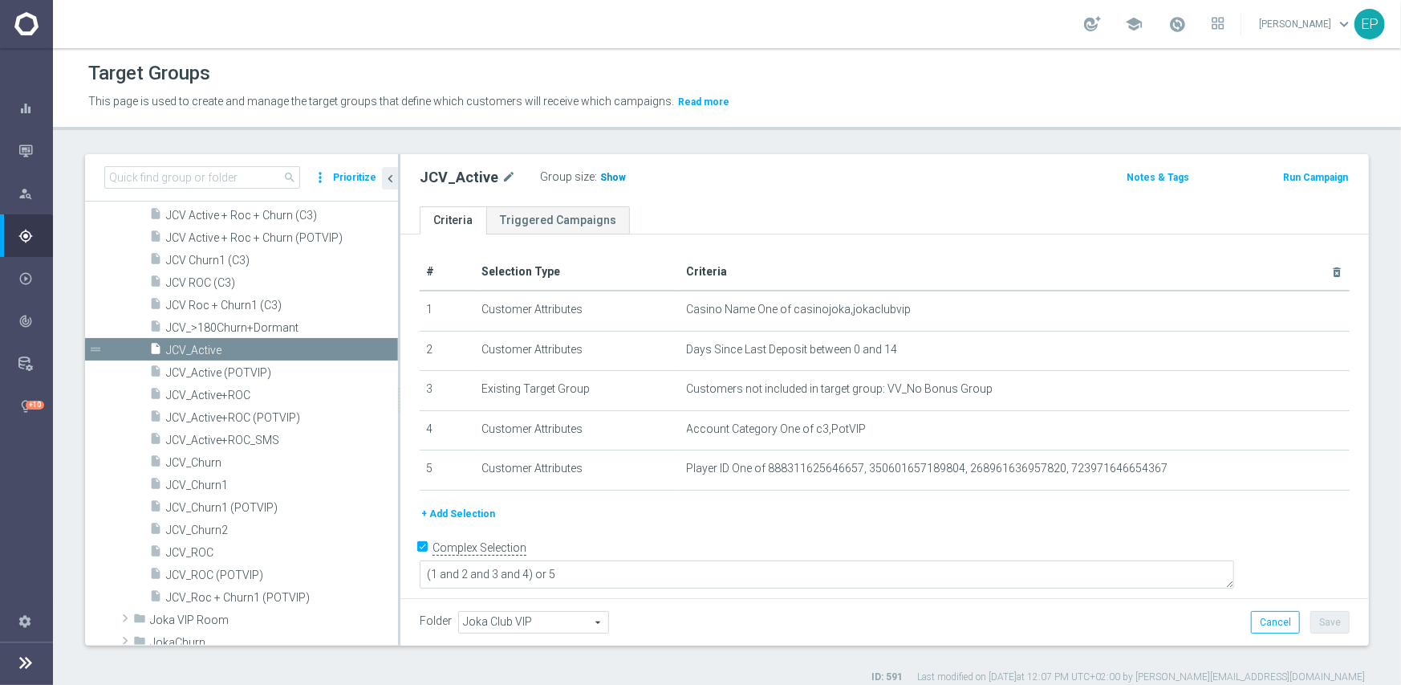
click at [609, 173] on span "Show" at bounding box center [613, 177] width 26 height 11
click at [200, 547] on span "JCV_ROC" at bounding box center [262, 553] width 193 height 14
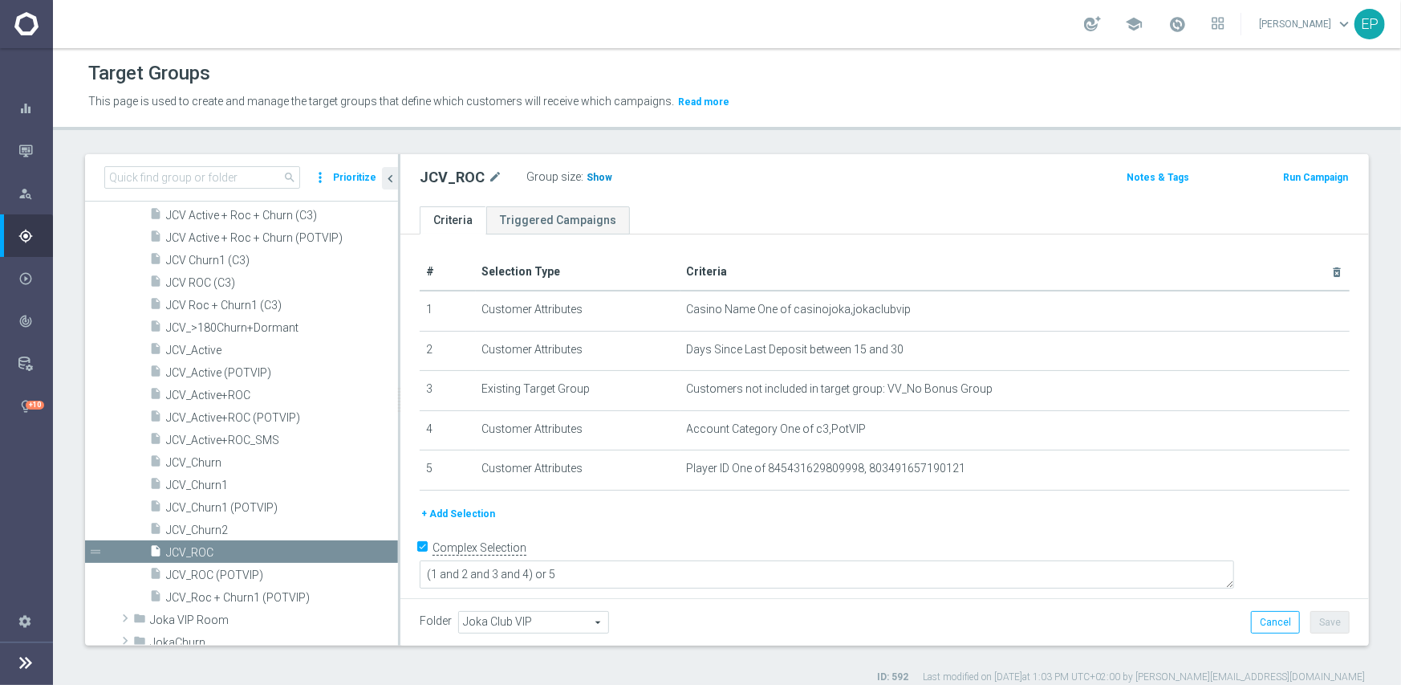
click at [587, 178] on span "Show" at bounding box center [600, 177] width 26 height 11
click at [219, 475] on div "insert_drive_file JCV_Churn1" at bounding box center [254, 484] width 210 height 22
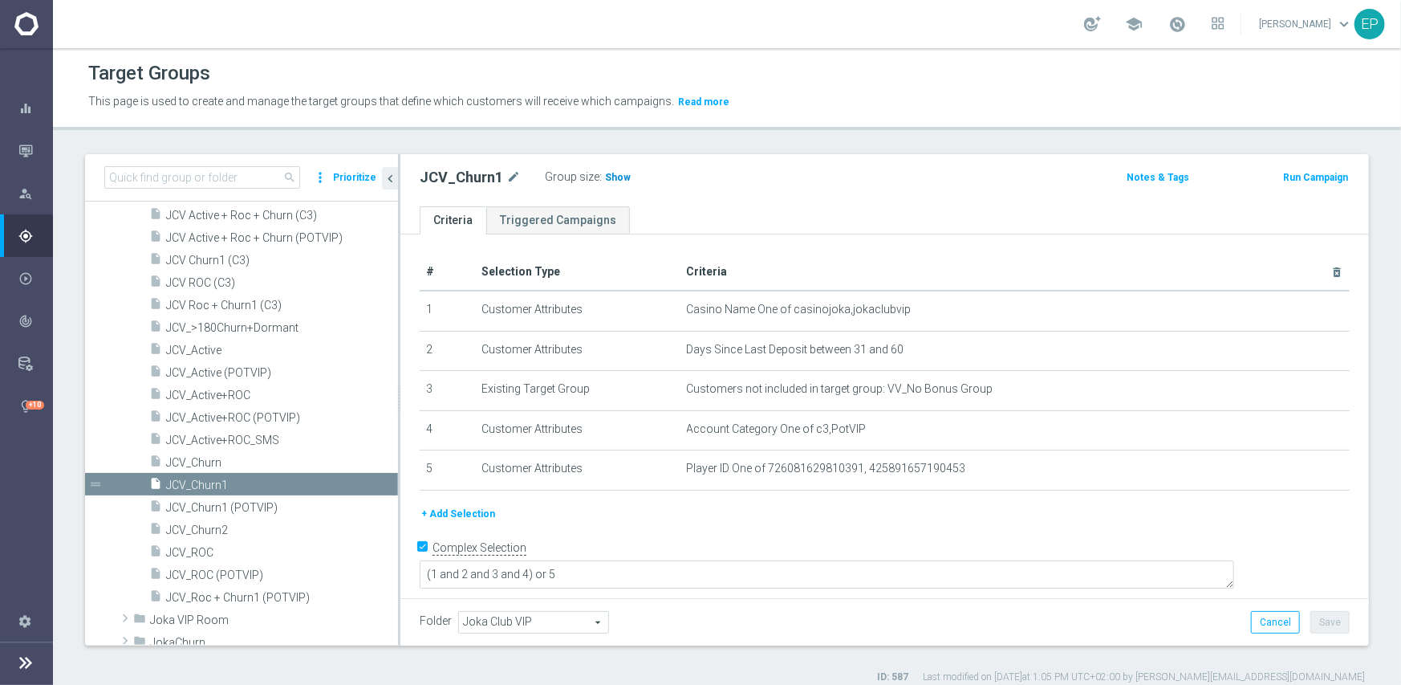
click at [615, 175] on span "Show" at bounding box center [618, 177] width 26 height 11
click at [200, 531] on span "JCV_Churn2" at bounding box center [262, 530] width 193 height 14
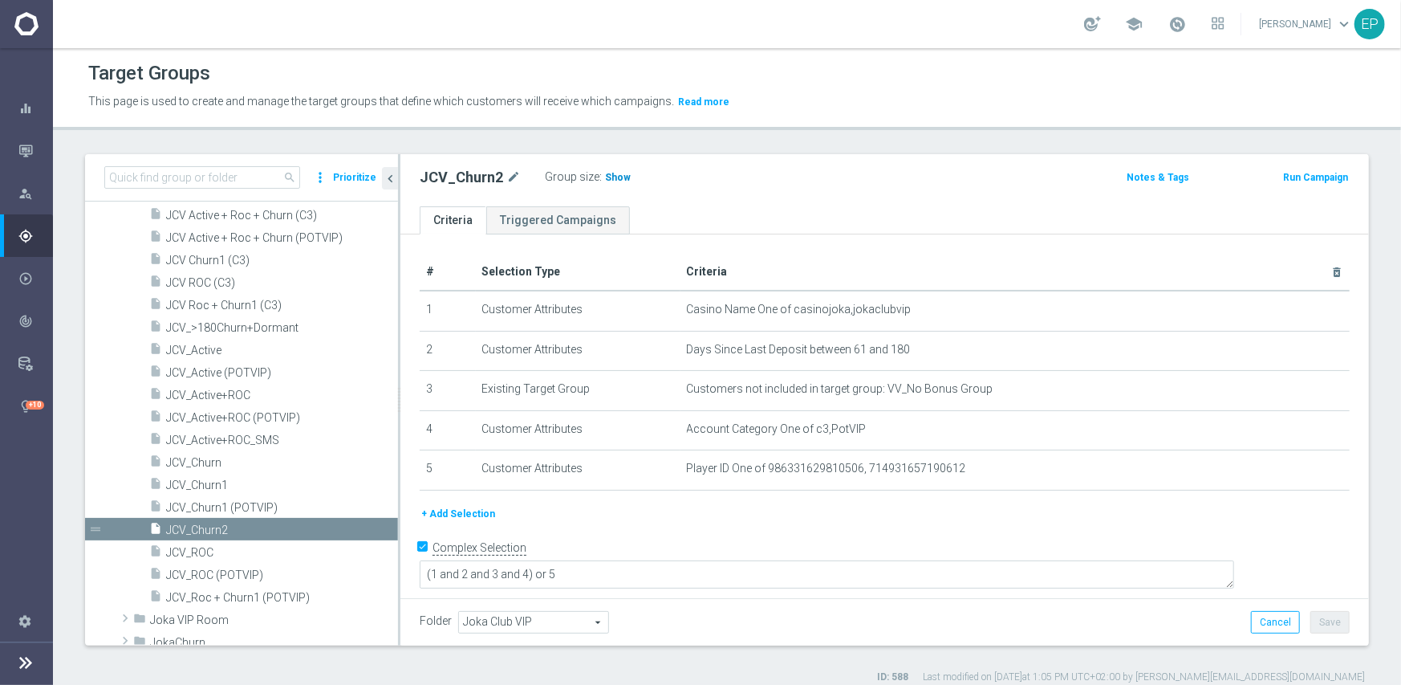
click at [613, 175] on span "Show" at bounding box center [618, 177] width 26 height 11
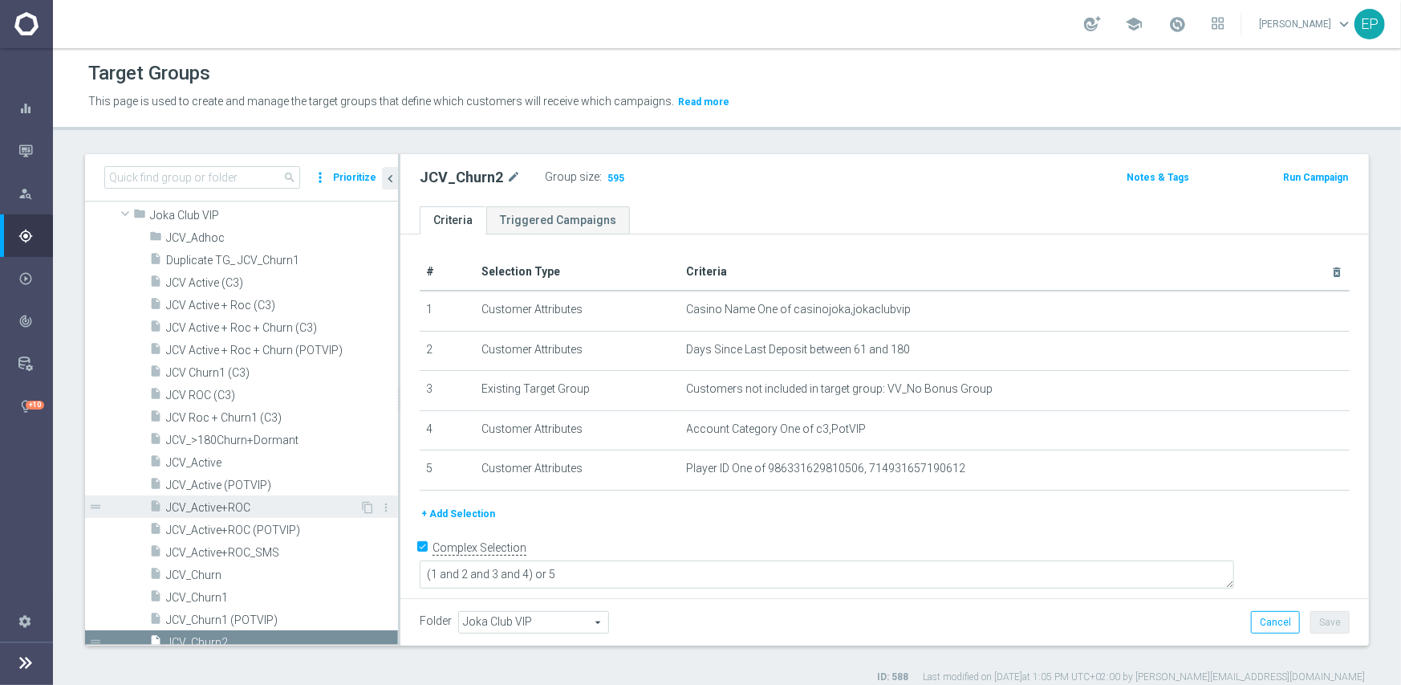
scroll to position [424, 0]
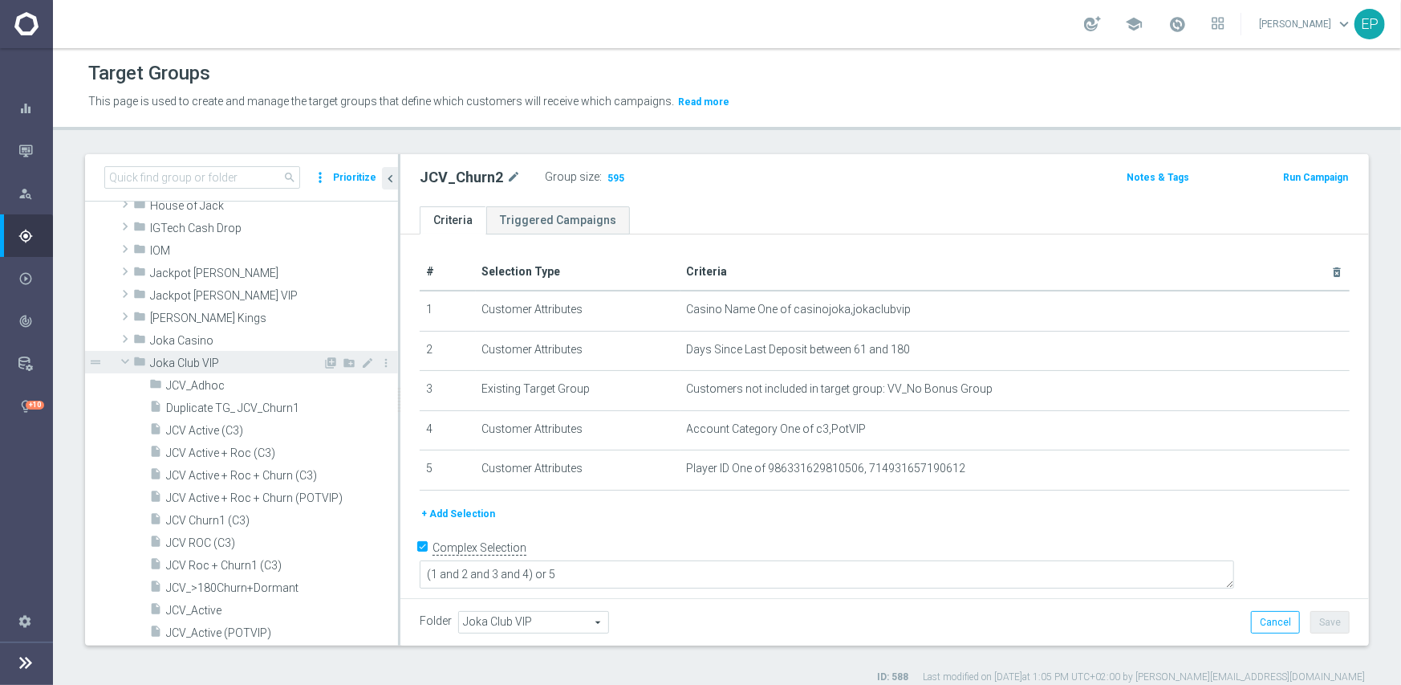
click at [181, 358] on span "Joka Club VIP" at bounding box center [236, 363] width 173 height 14
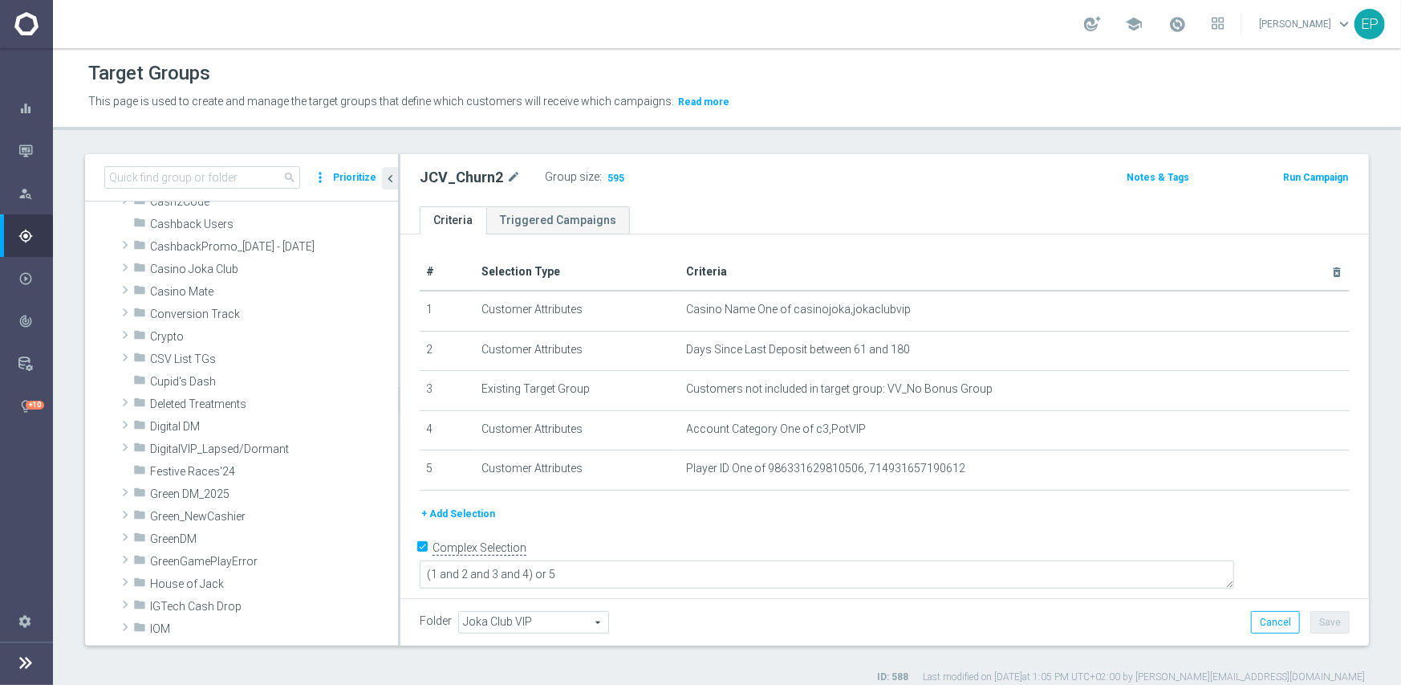
scroll to position [22, 0]
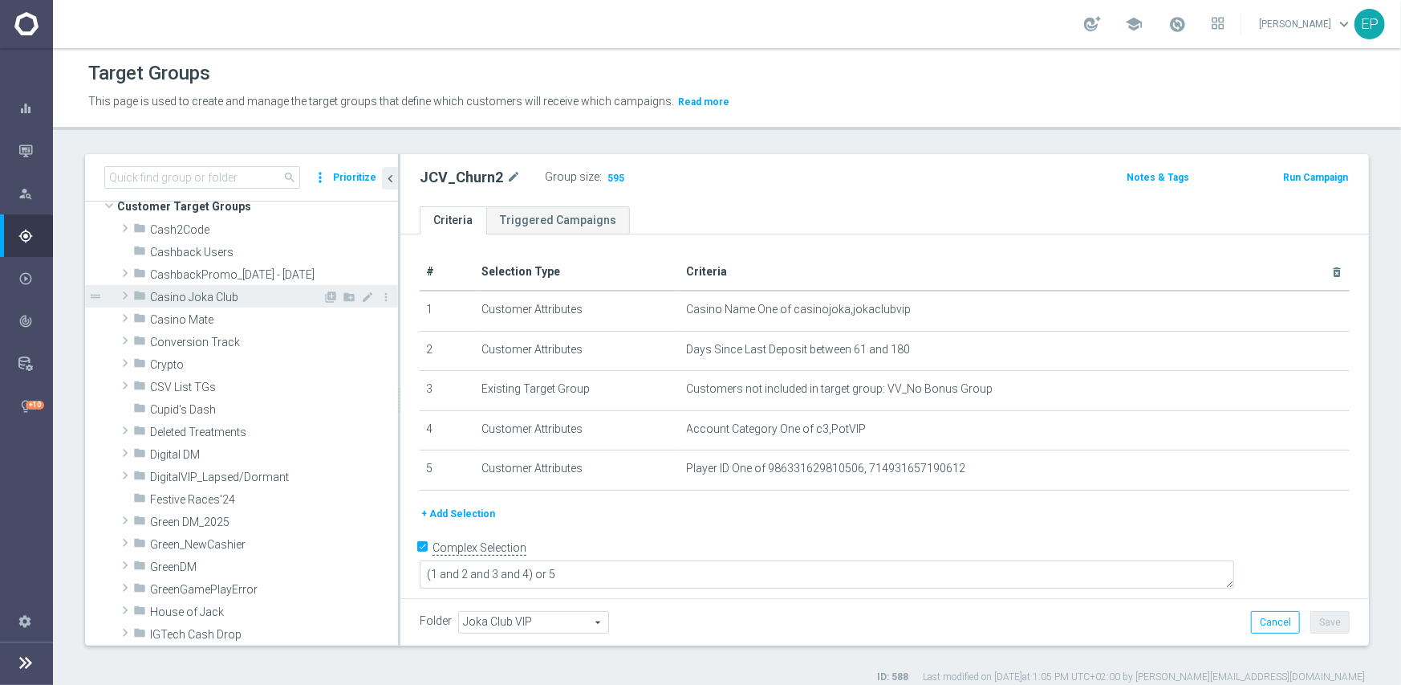
click at [185, 299] on span "Casino Joka Club" at bounding box center [236, 298] width 173 height 14
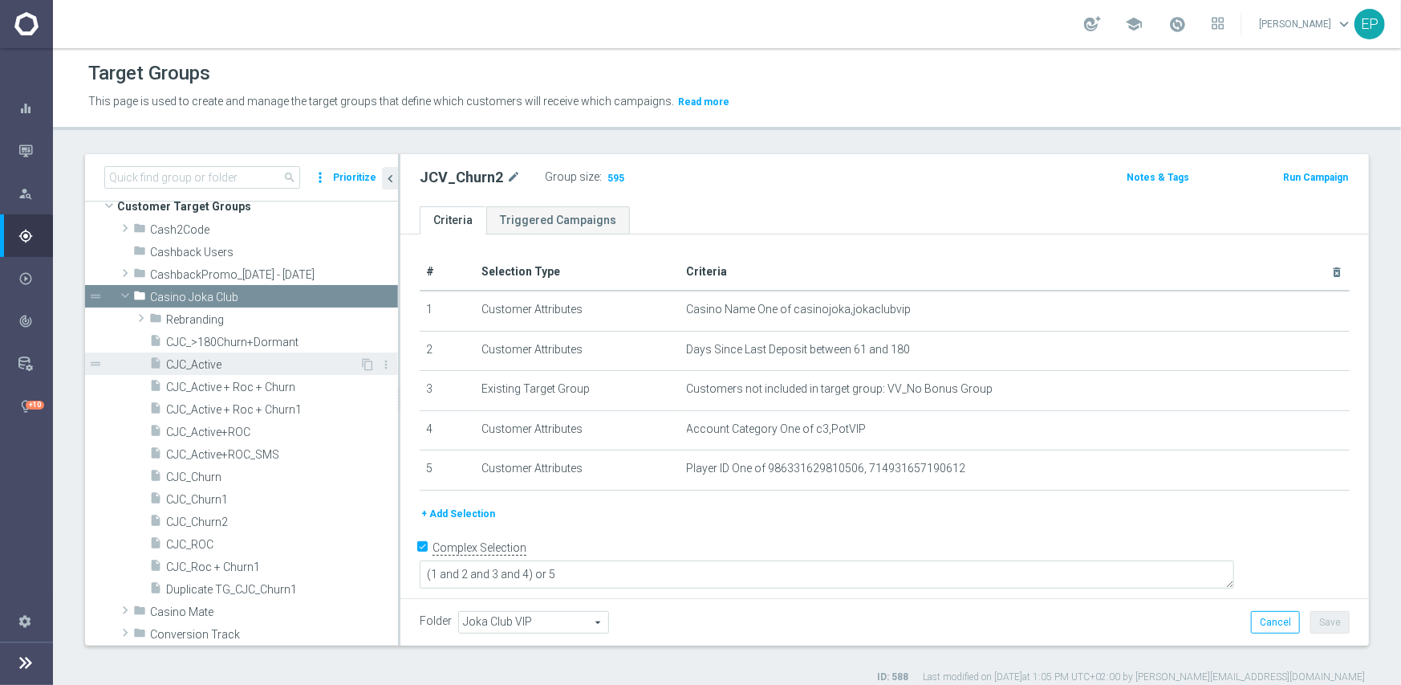
click at [209, 362] on span "CJC_Active" at bounding box center [262, 365] width 193 height 14
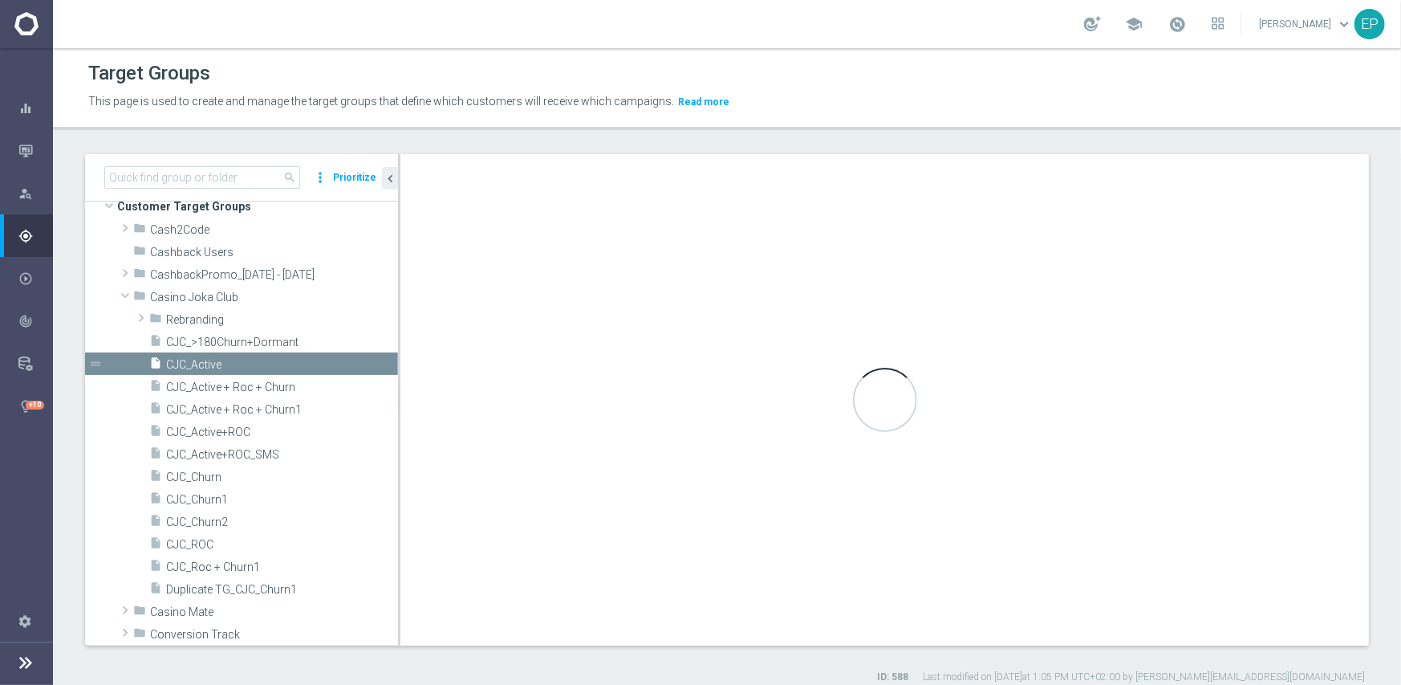
type input "Casino Joka Club"
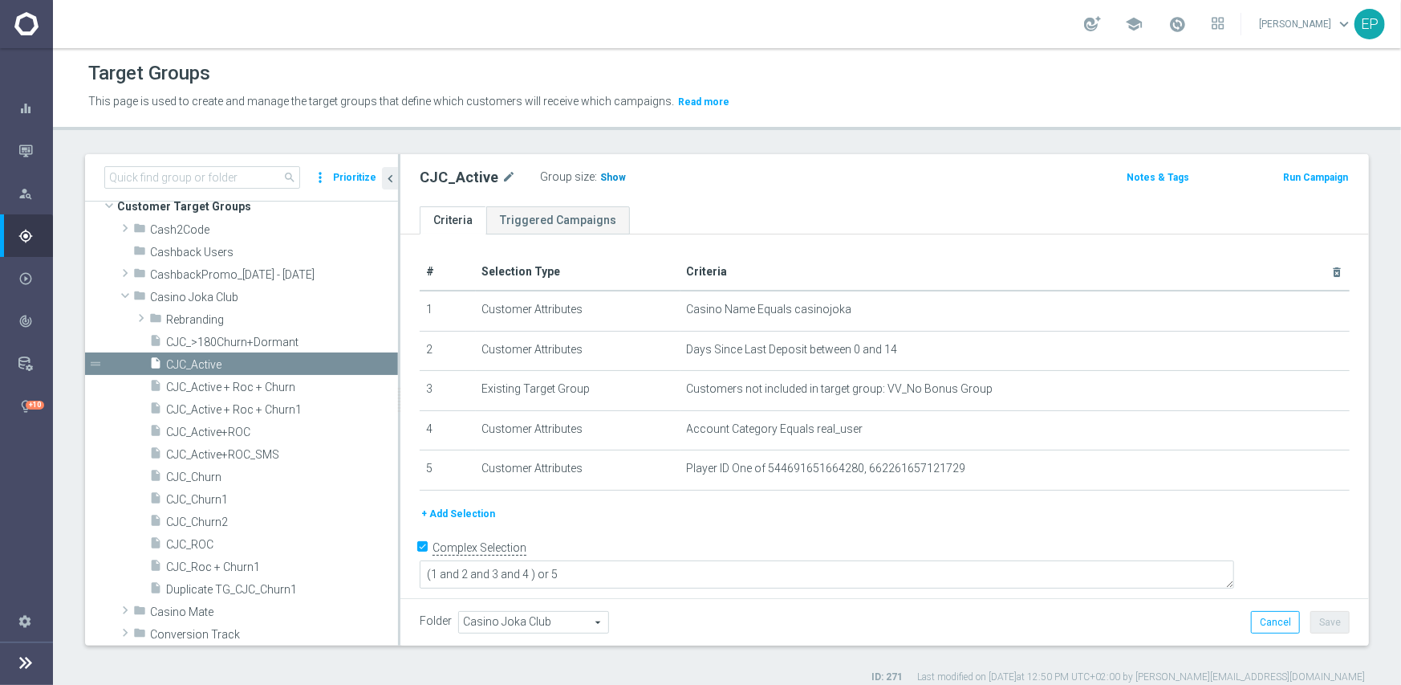
click at [612, 177] on span "Show" at bounding box center [613, 177] width 26 height 11
click at [195, 540] on span "CJC_ROC" at bounding box center [262, 545] width 193 height 14
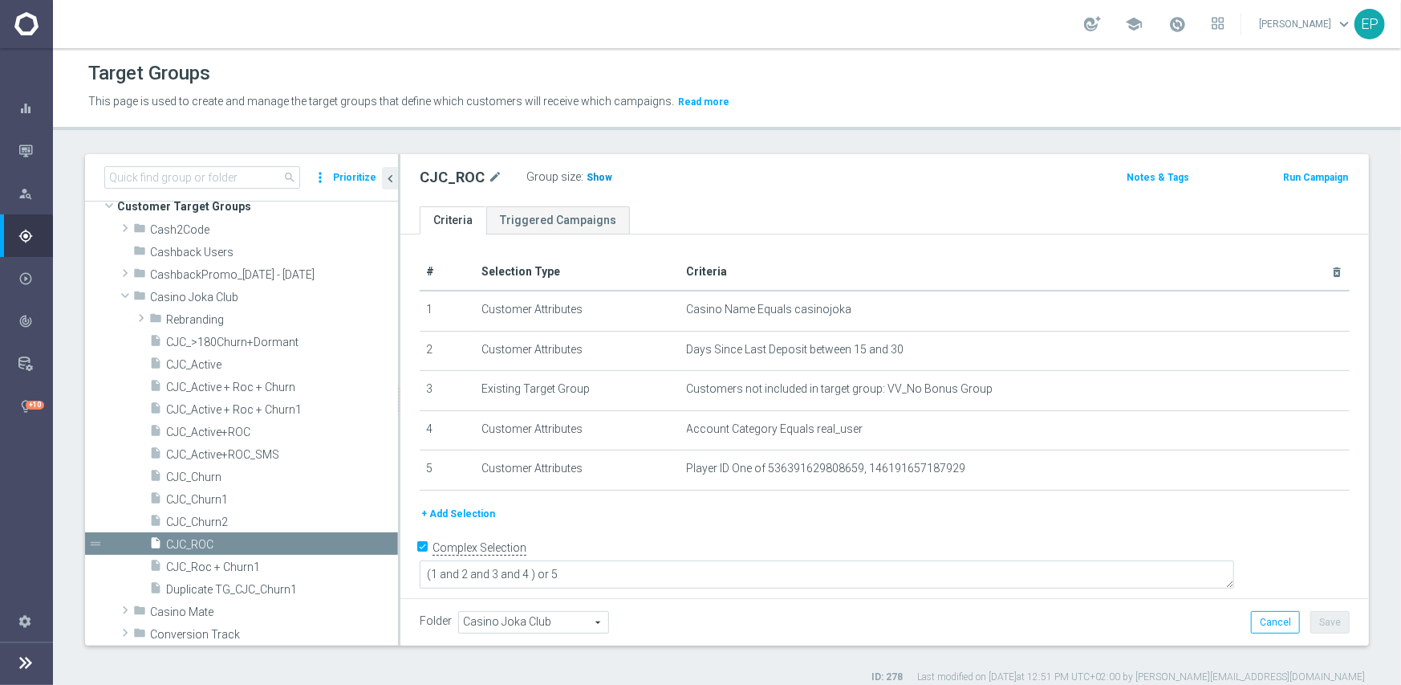
click at [596, 185] on h3 "Show" at bounding box center [599, 178] width 29 height 18
click at [215, 498] on span "CJC_Churn1" at bounding box center [262, 500] width 193 height 14
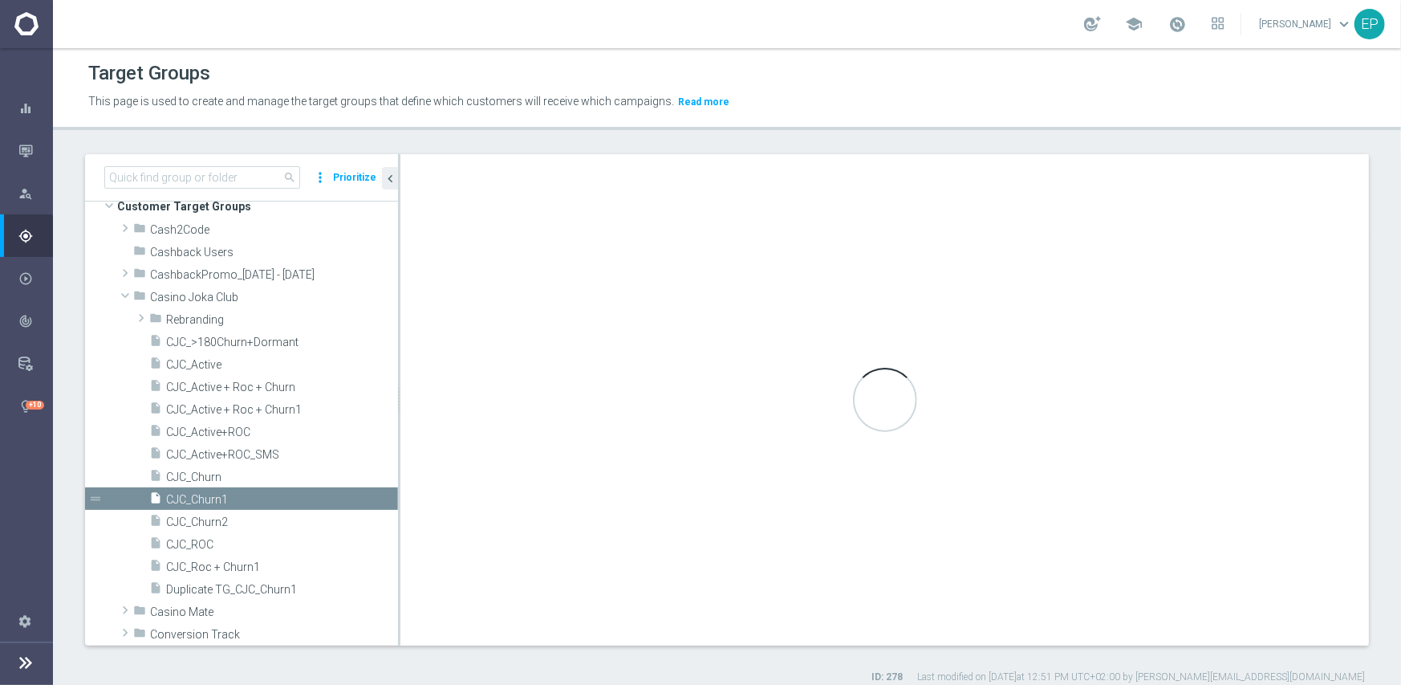
type textarea "(1 and 2 and 3 and 4) or 5"
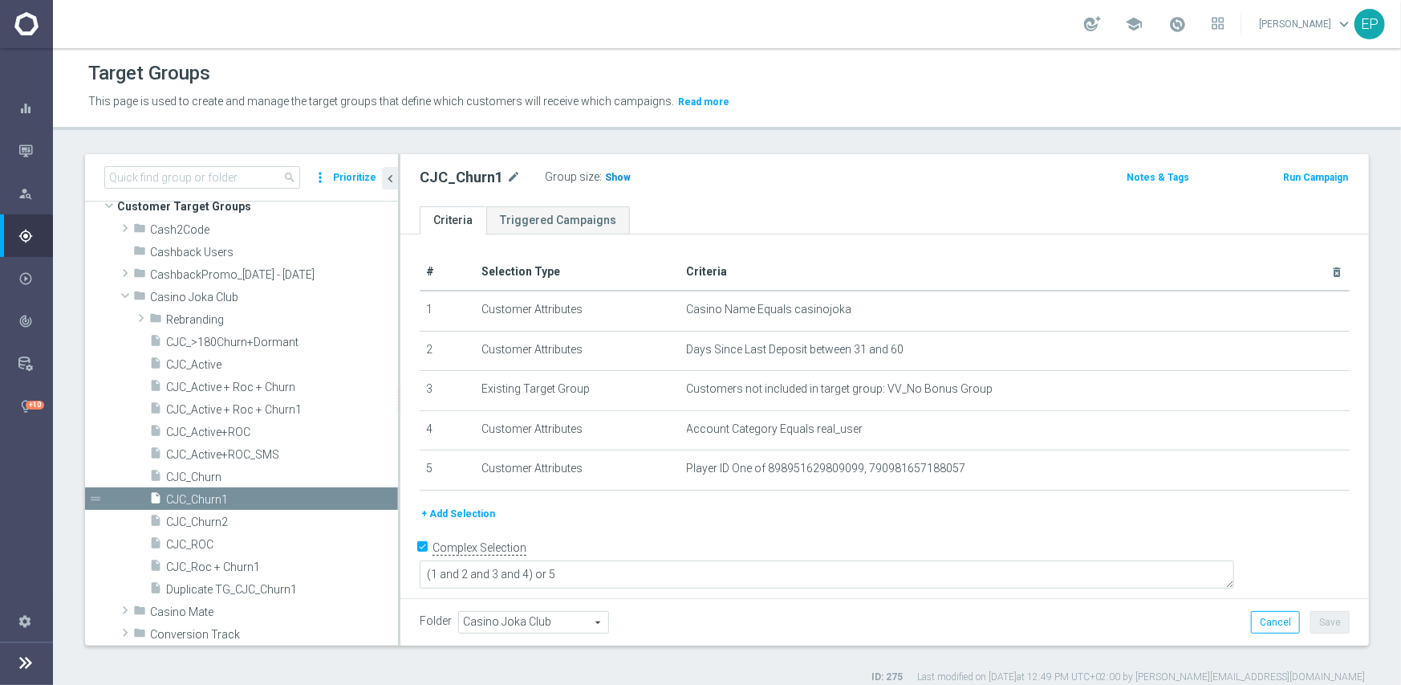
click at [610, 177] on span "Show" at bounding box center [618, 177] width 26 height 11
drag, startPoint x: 242, startPoint y: 517, endPoint x: 260, endPoint y: 515, distance: 17.7
click at [242, 517] on span "CJC_Churn2" at bounding box center [262, 522] width 193 height 14
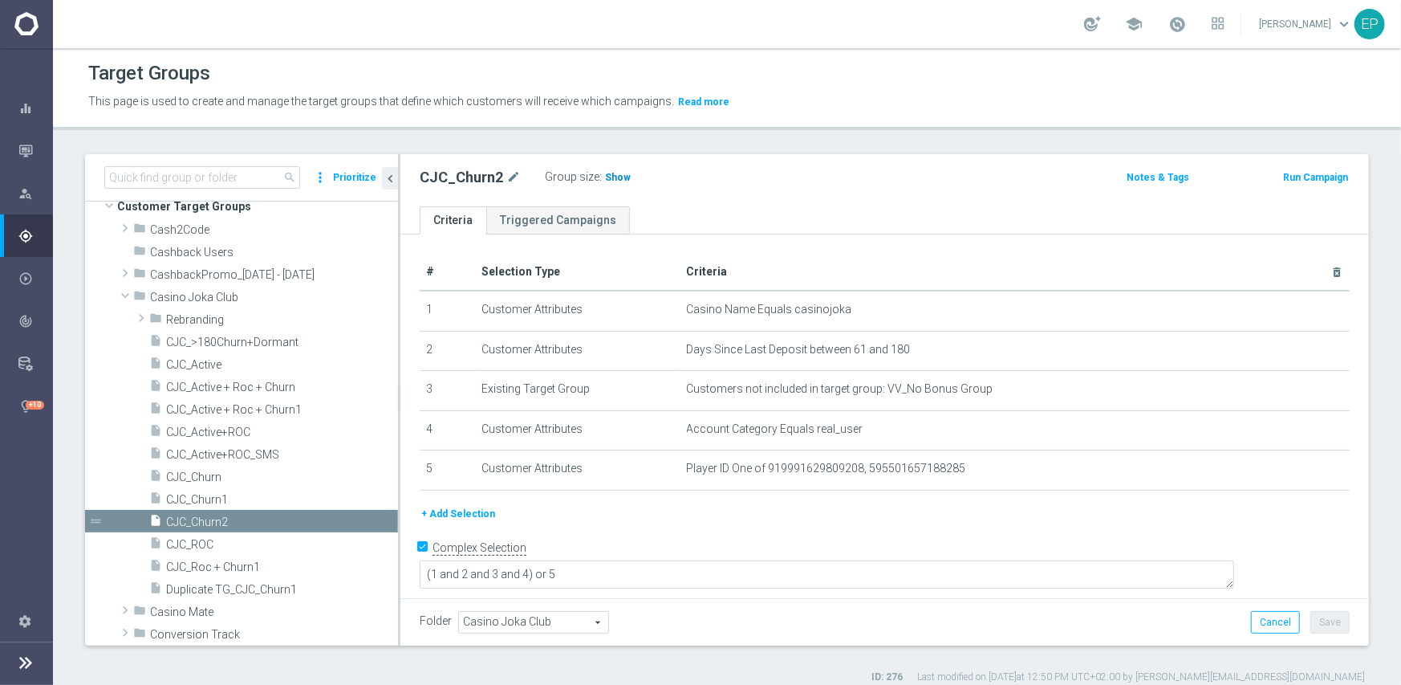
click at [605, 176] on span "Show" at bounding box center [618, 177] width 26 height 11
click at [169, 295] on span "Casino Joka Club" at bounding box center [236, 298] width 173 height 14
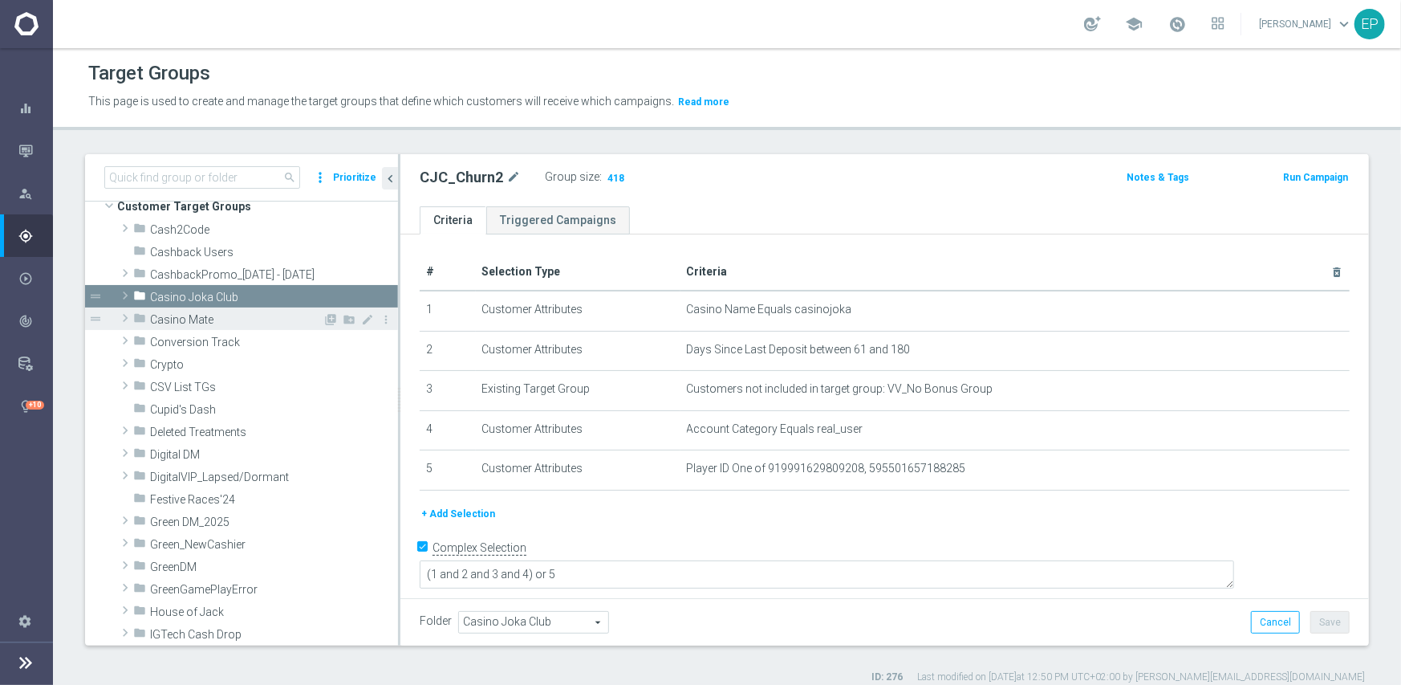
click at [178, 318] on span "Casino Mate" at bounding box center [236, 320] width 173 height 14
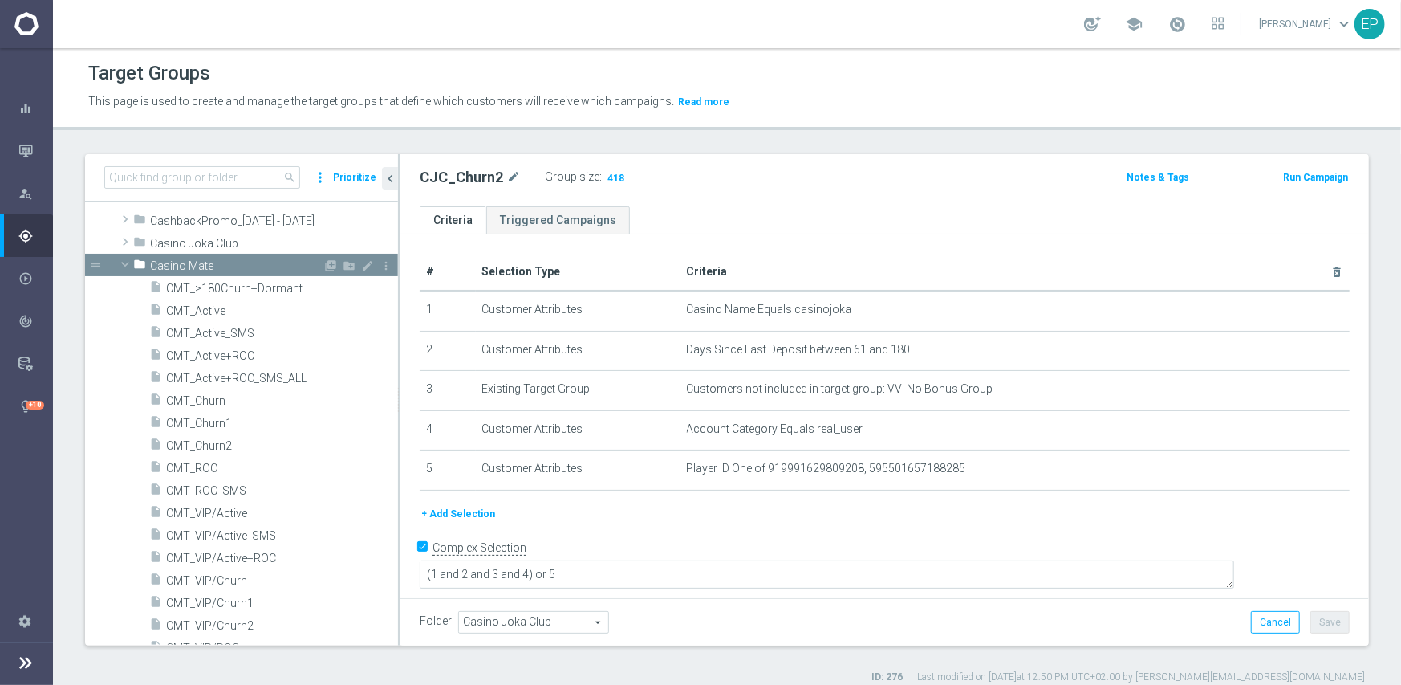
scroll to position [103, 0]
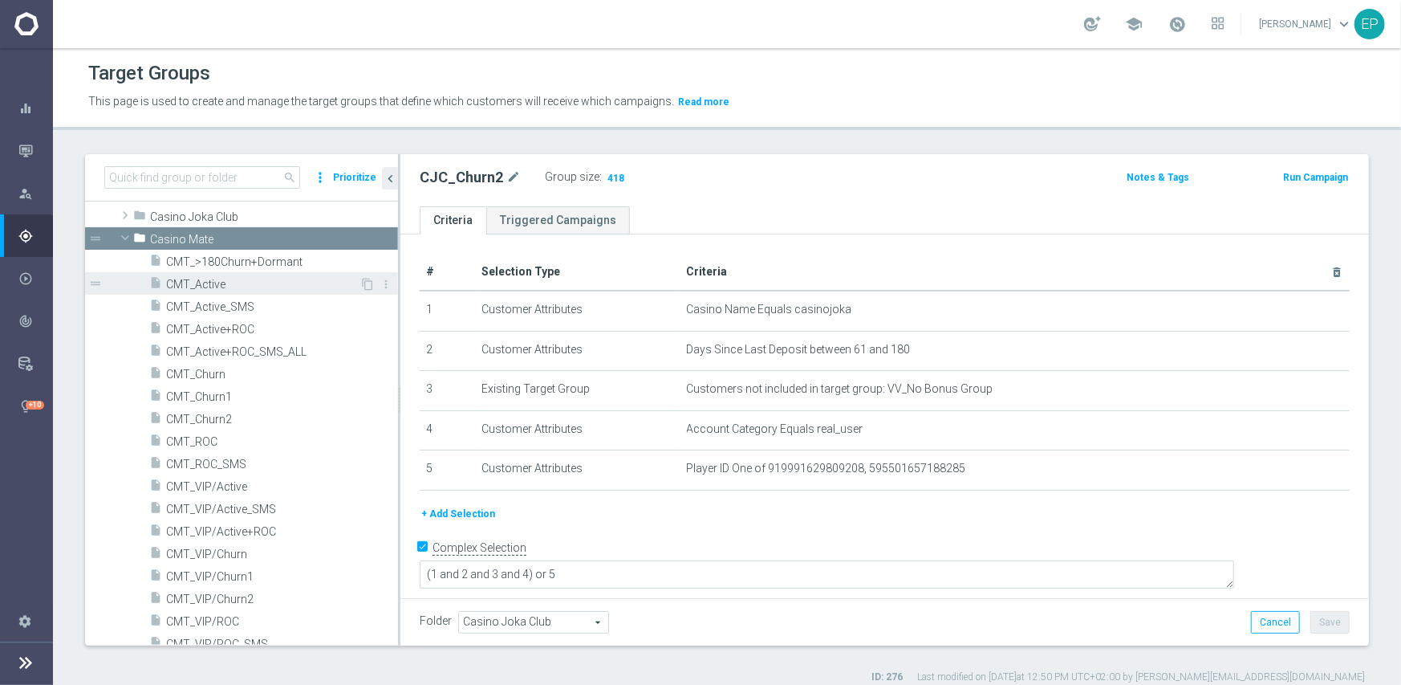
click at [207, 283] on span "CMT_Active" at bounding box center [262, 285] width 193 height 14
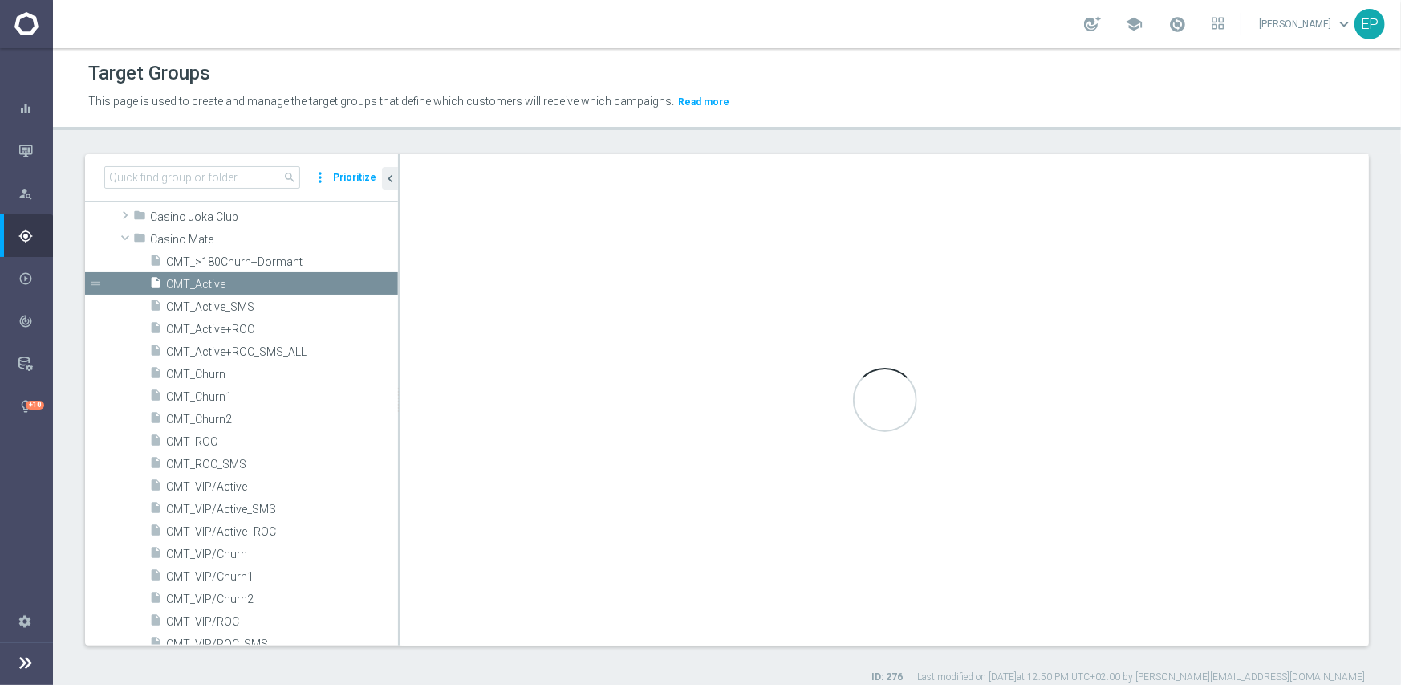
type input "Casino Mate"
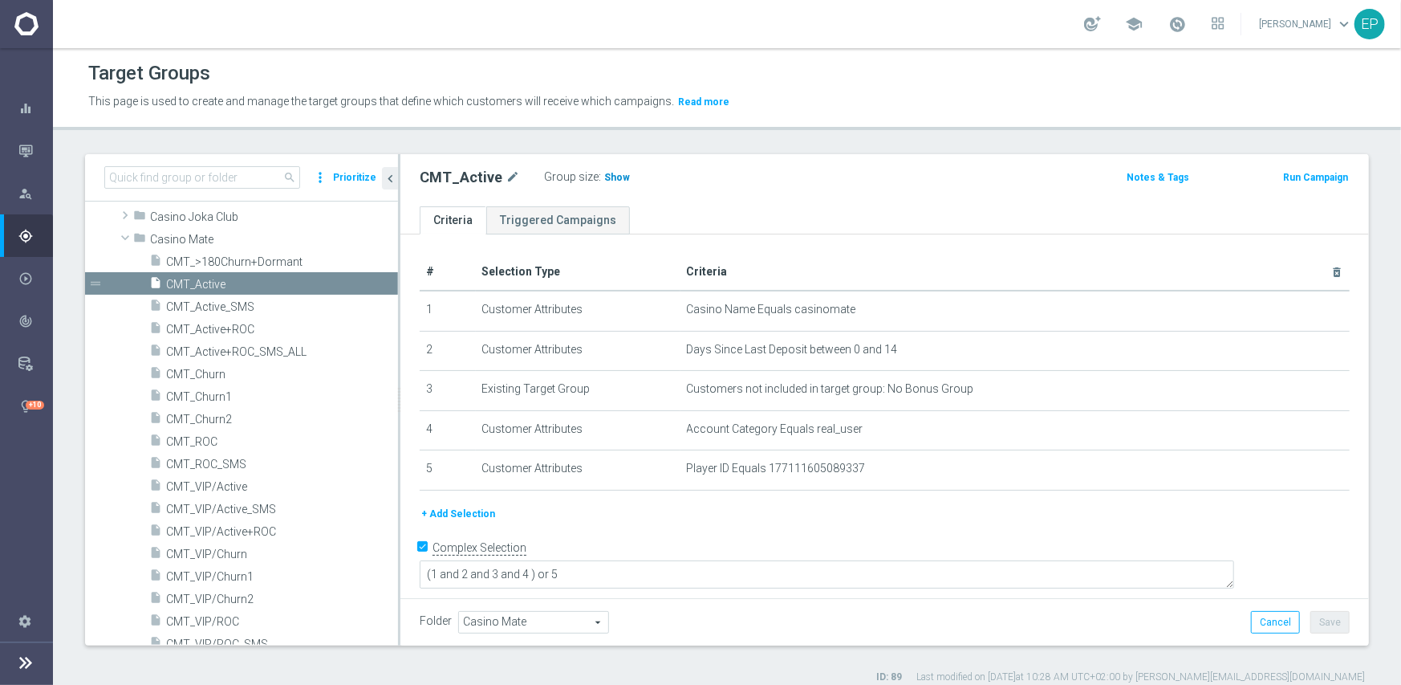
click at [616, 178] on span "Show" at bounding box center [617, 177] width 26 height 11
click at [205, 437] on span "CMT_ROC" at bounding box center [262, 442] width 193 height 14
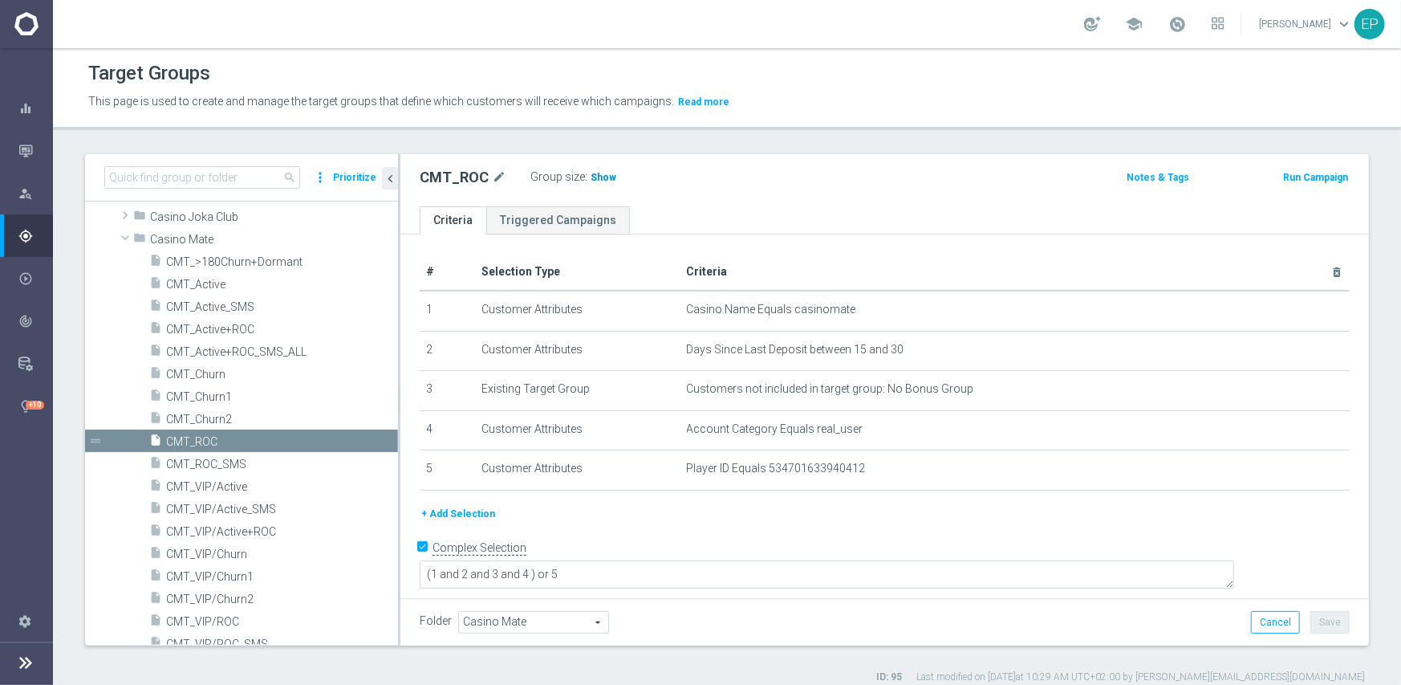
click at [589, 182] on h3 "Show" at bounding box center [603, 178] width 29 height 18
click at [196, 395] on span "CMT_Churn1" at bounding box center [262, 397] width 193 height 14
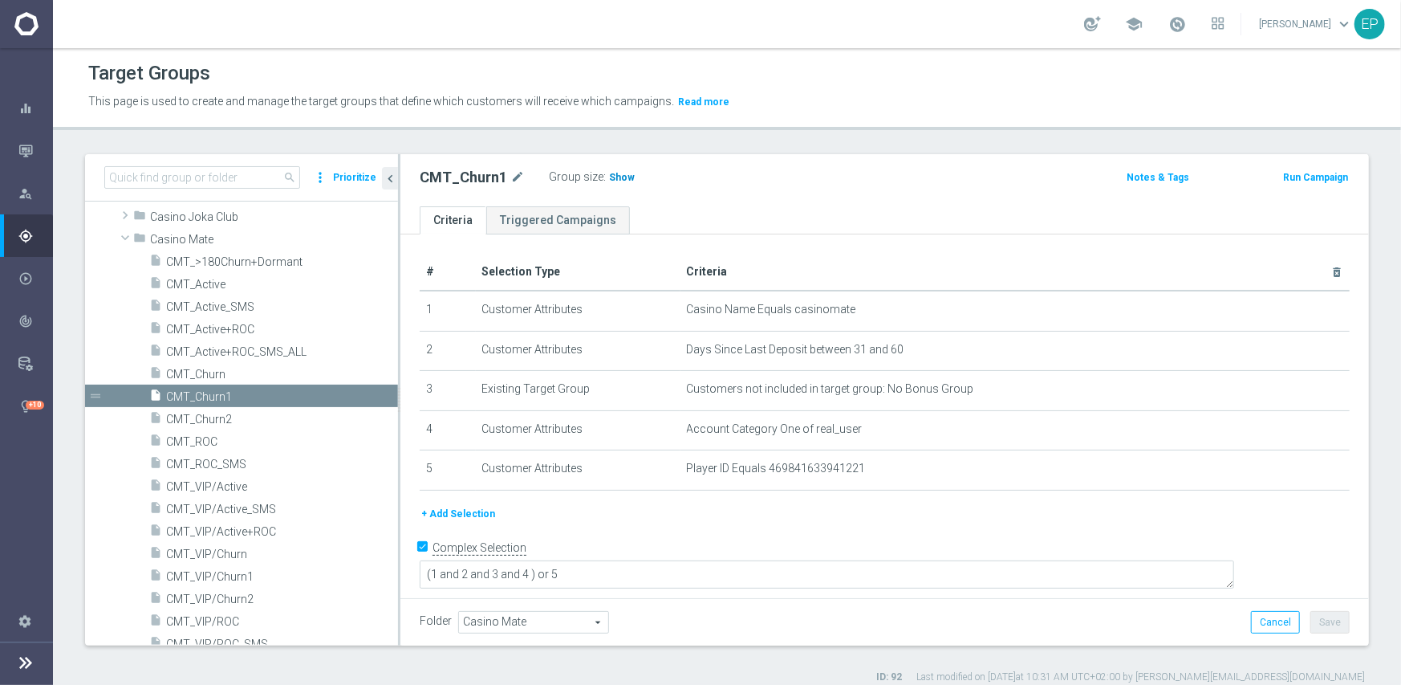
click at [610, 178] on span "Show" at bounding box center [622, 177] width 26 height 11
click at [207, 421] on span "CMT_Churn2" at bounding box center [262, 420] width 193 height 14
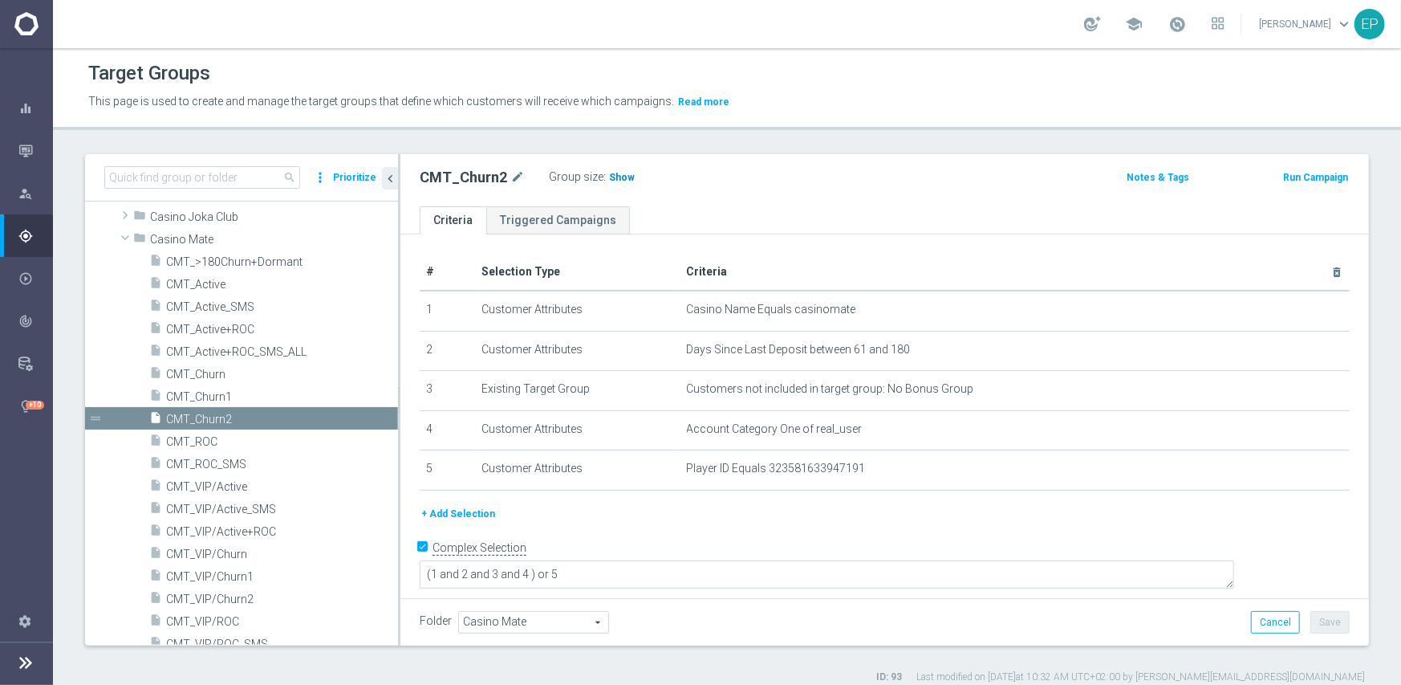
click at [610, 174] on span "Show" at bounding box center [622, 177] width 26 height 11
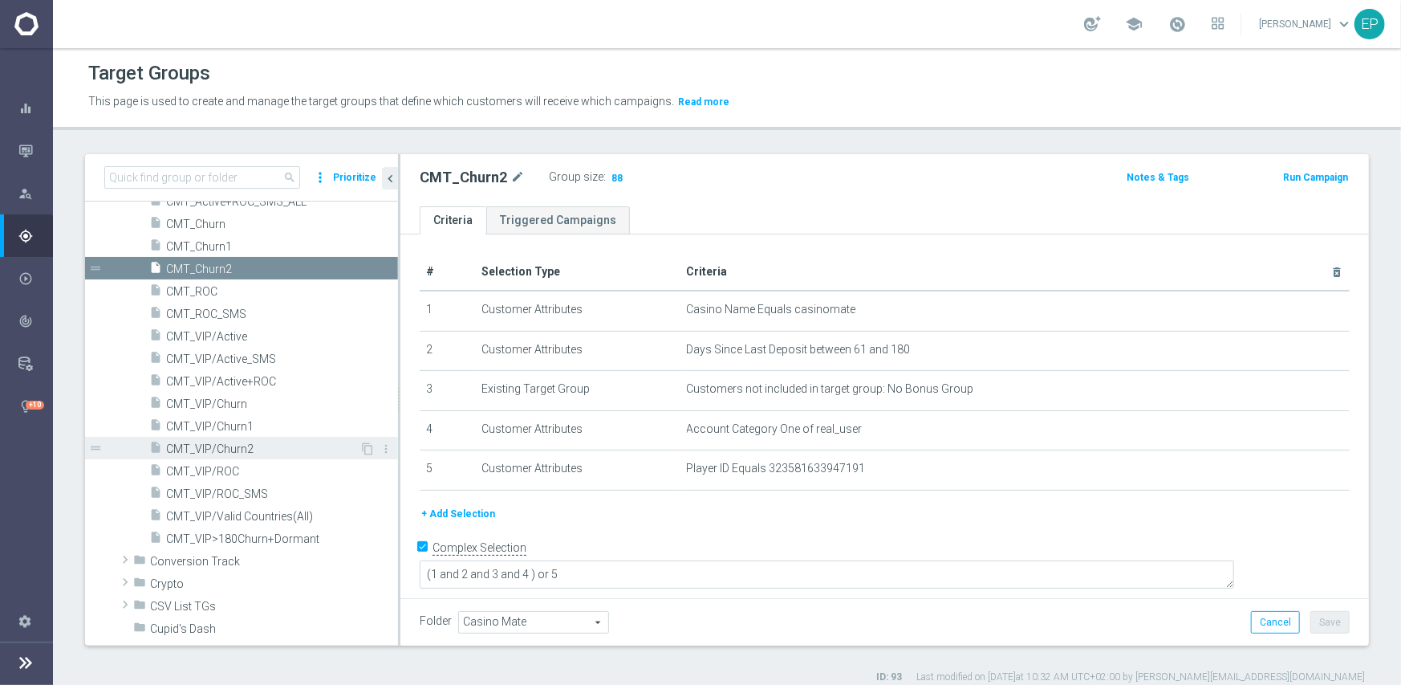
scroll to position [263, 0]
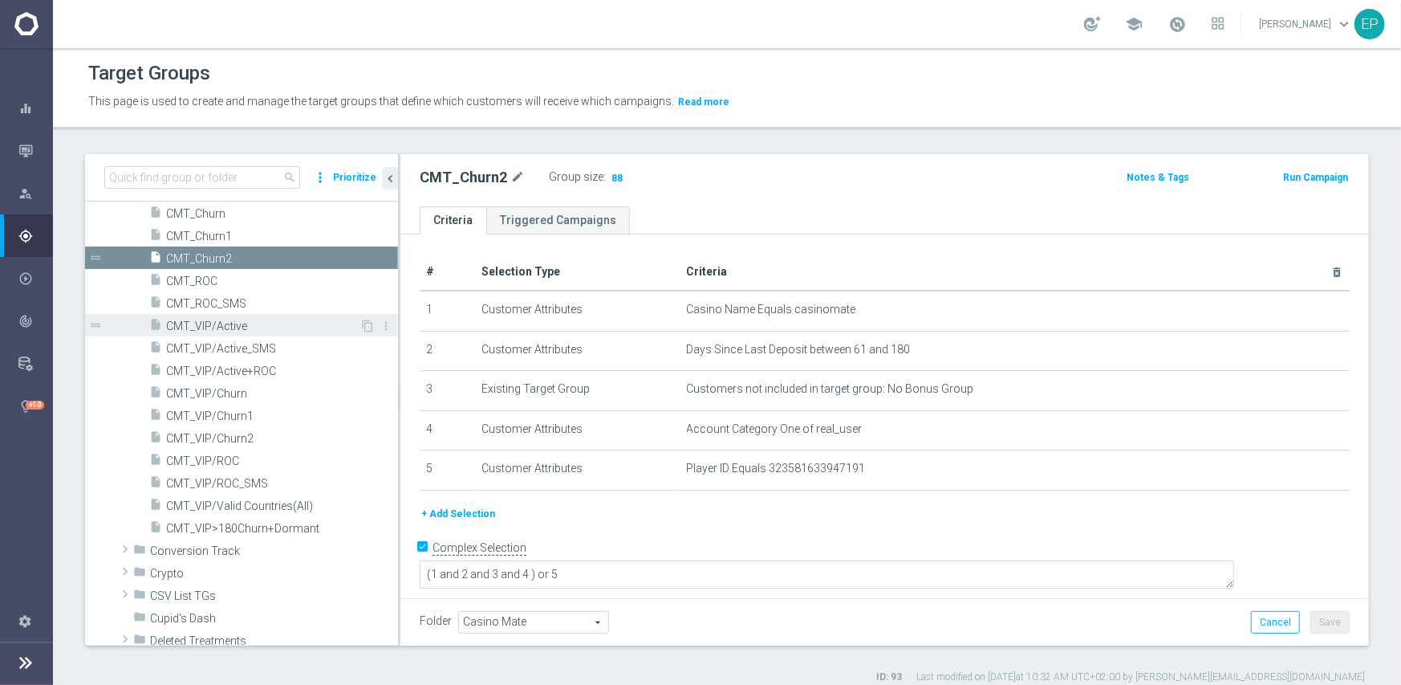
drag, startPoint x: 204, startPoint y: 323, endPoint x: 224, endPoint y: 323, distance: 20.1
click at [204, 323] on span "CMT_VIP/Active" at bounding box center [262, 326] width 193 height 14
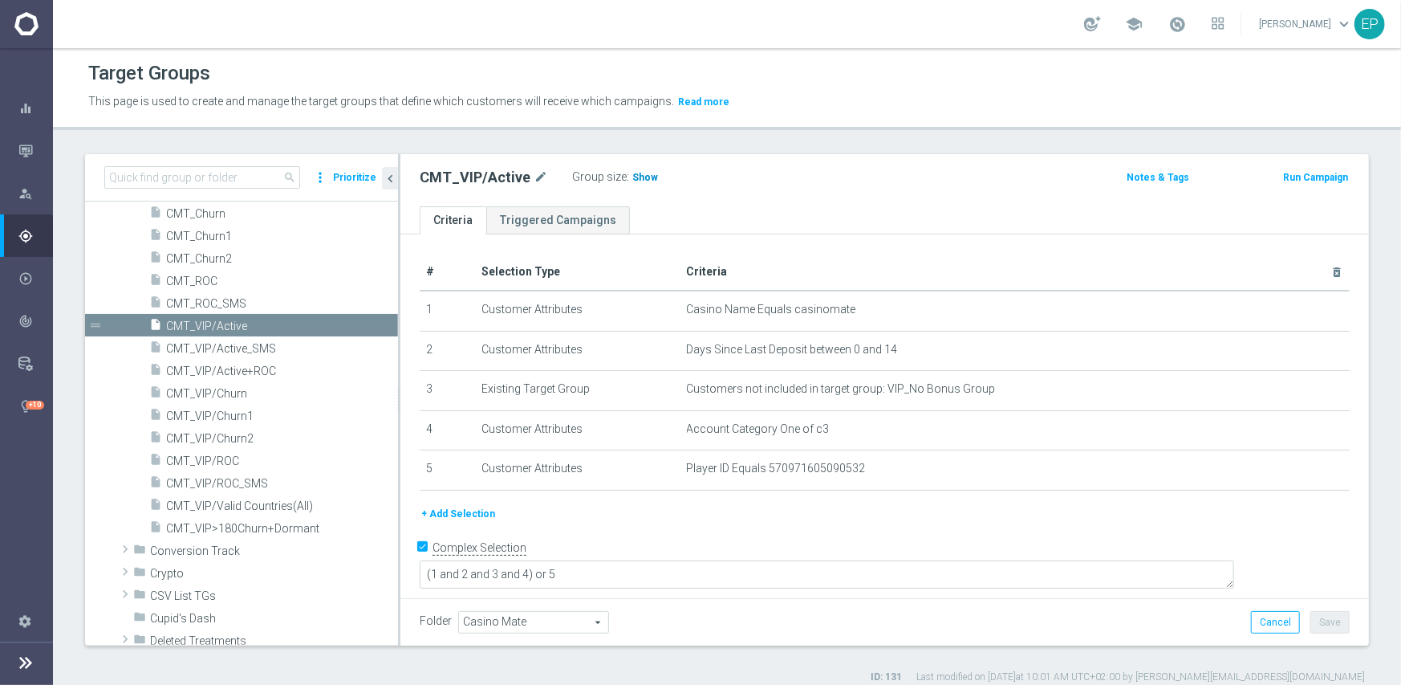
click at [642, 175] on span "Show" at bounding box center [645, 177] width 26 height 11
click at [211, 464] on span "CMT_VIP/ROC" at bounding box center [262, 461] width 193 height 14
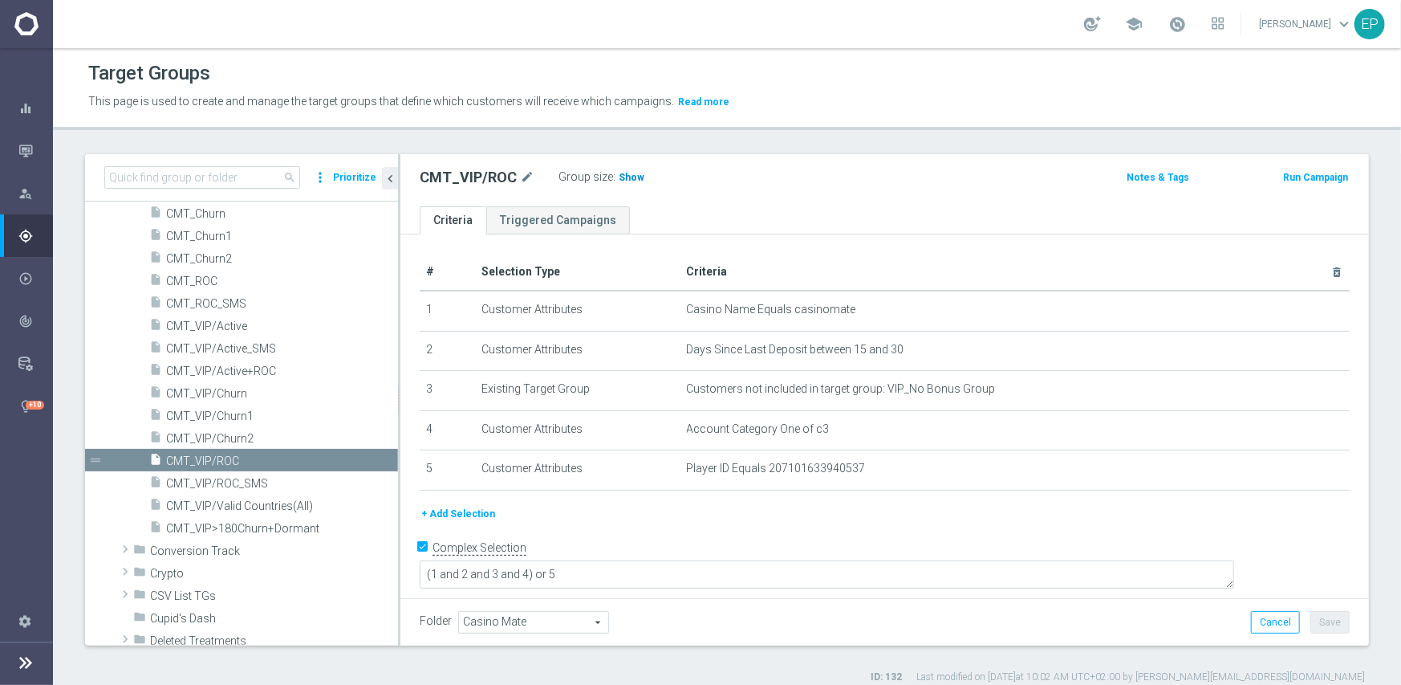
click at [628, 177] on span "Show" at bounding box center [632, 177] width 26 height 11
click at [233, 416] on span "CMT_VIP/Churn1" at bounding box center [262, 416] width 193 height 14
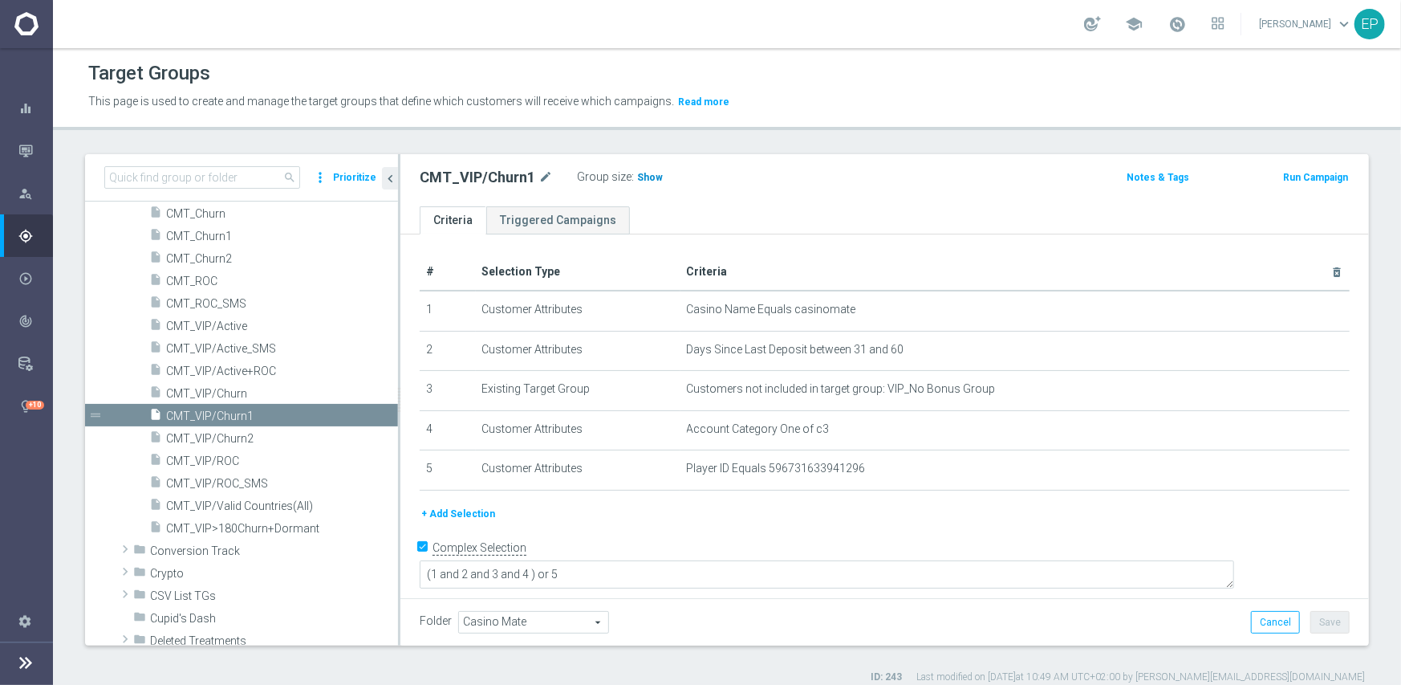
click at [640, 178] on span "Show" at bounding box center [650, 177] width 26 height 11
drag, startPoint x: 220, startPoint y: 443, endPoint x: 266, endPoint y: 426, distance: 49.5
click at [220, 443] on span "CMT_VIP/Churn2" at bounding box center [262, 439] width 193 height 14
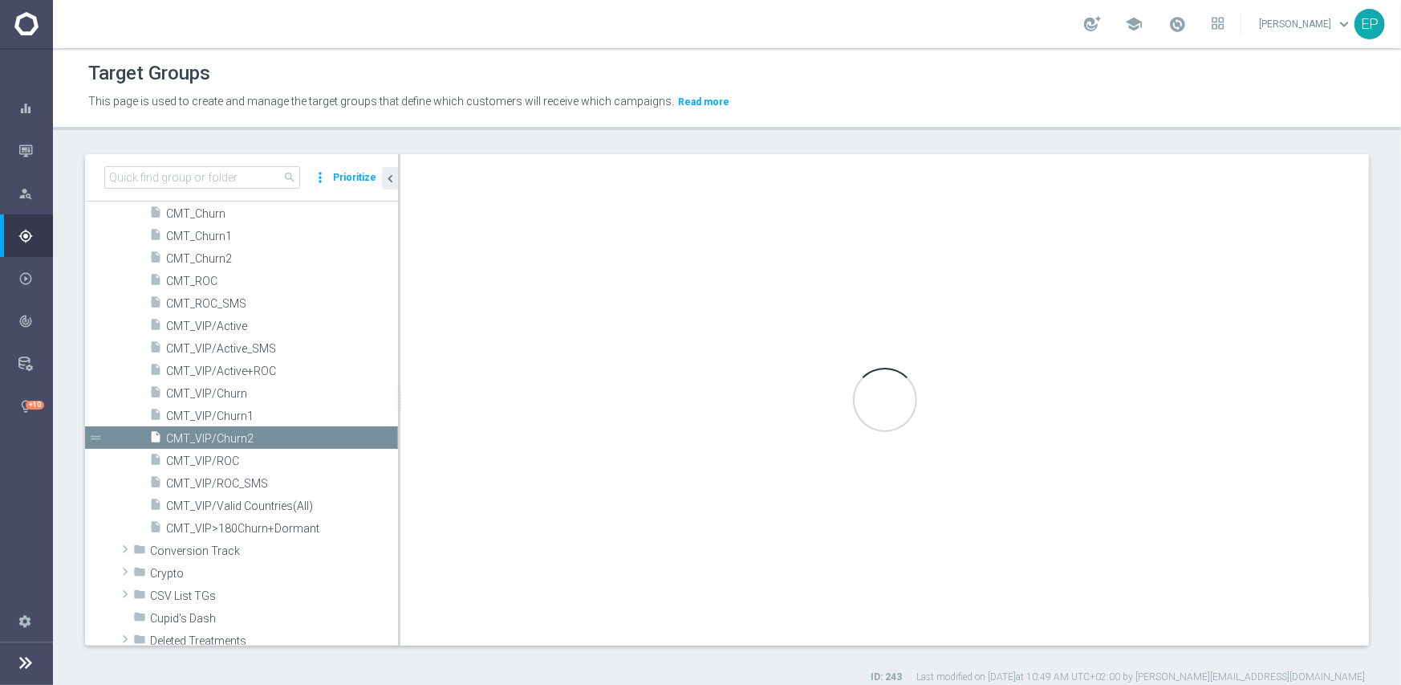
type textarea "(1 and 2 and 3 and 4) or 5"
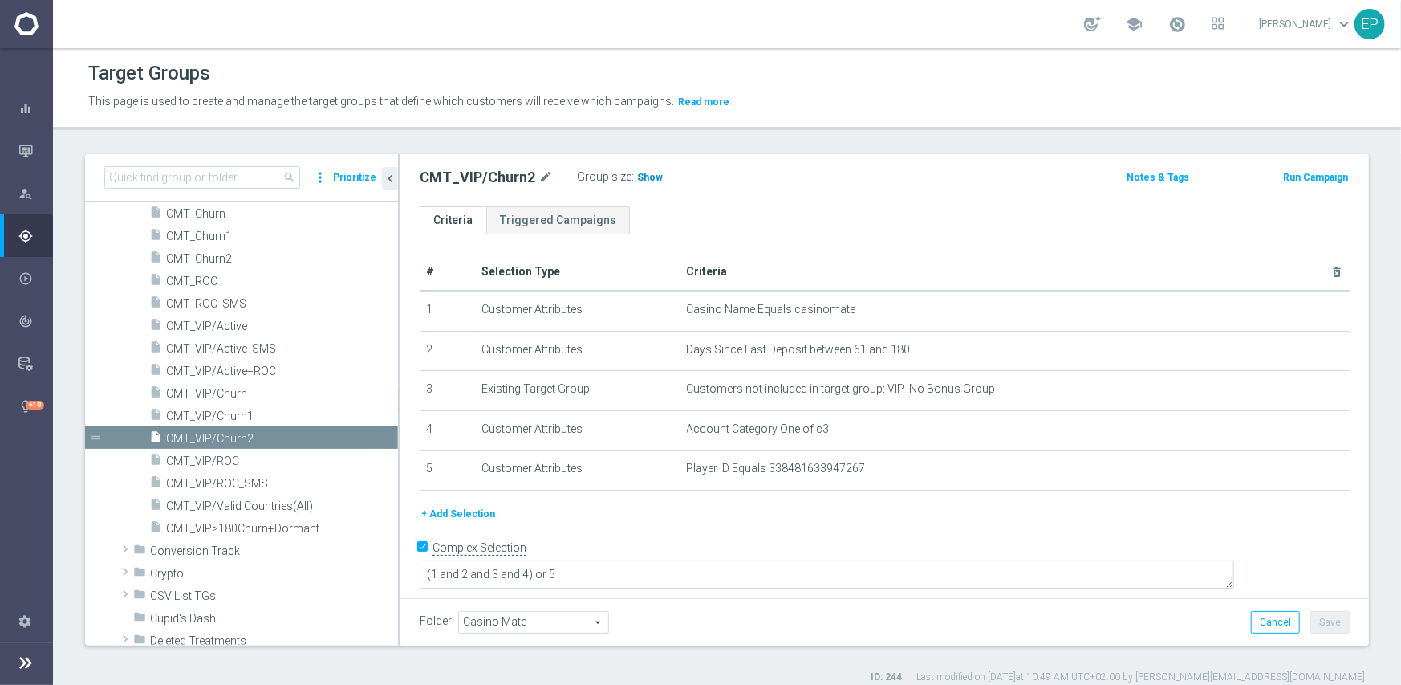
click at [650, 170] on h3 "Show" at bounding box center [650, 178] width 29 height 18
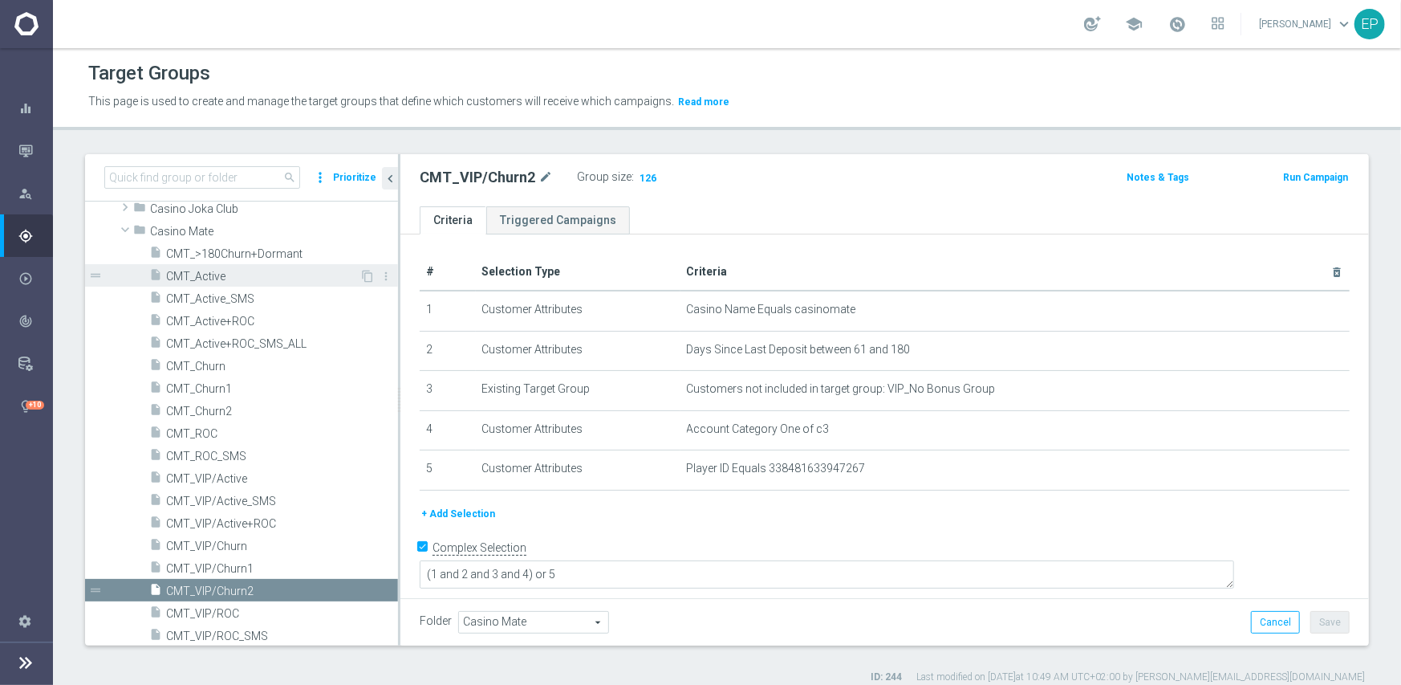
scroll to position [103, 0]
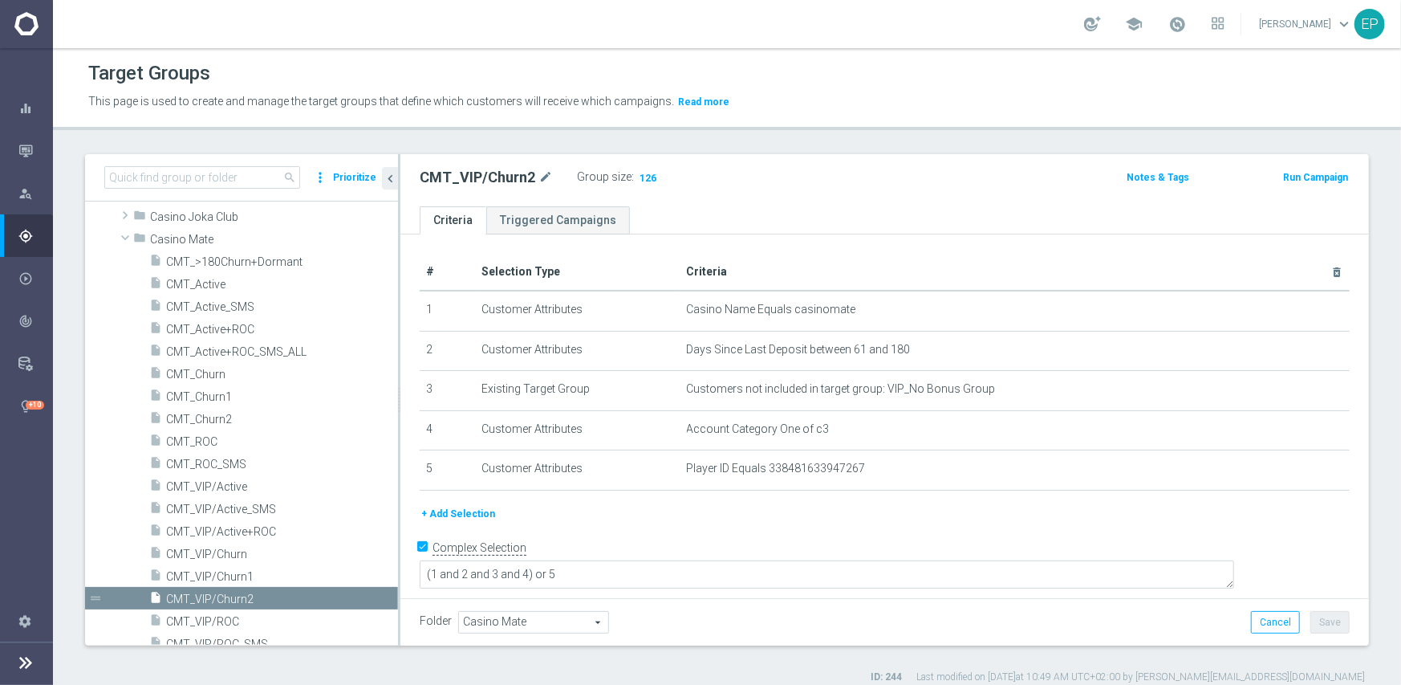
click at [177, 238] on span "Casino Mate" at bounding box center [274, 240] width 248 height 14
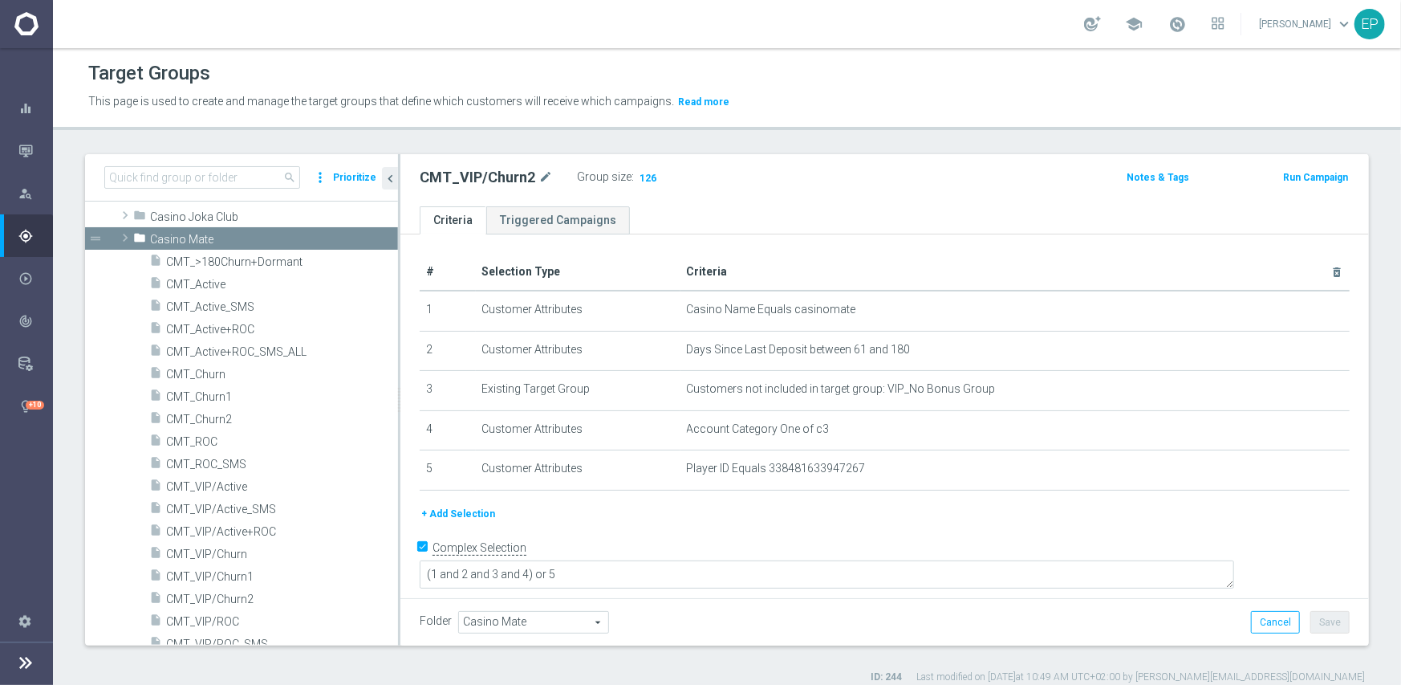
scroll to position [0, 0]
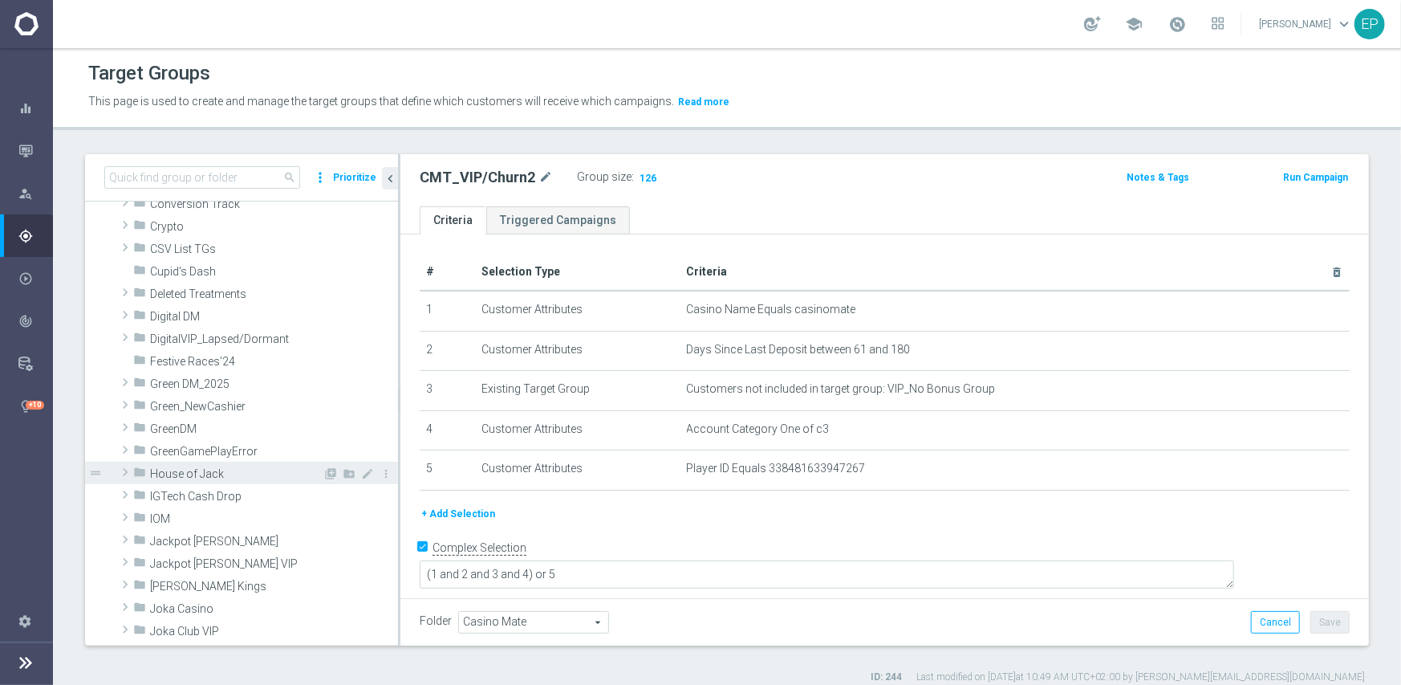
click at [195, 471] on span "House of Jack" at bounding box center [236, 474] width 173 height 14
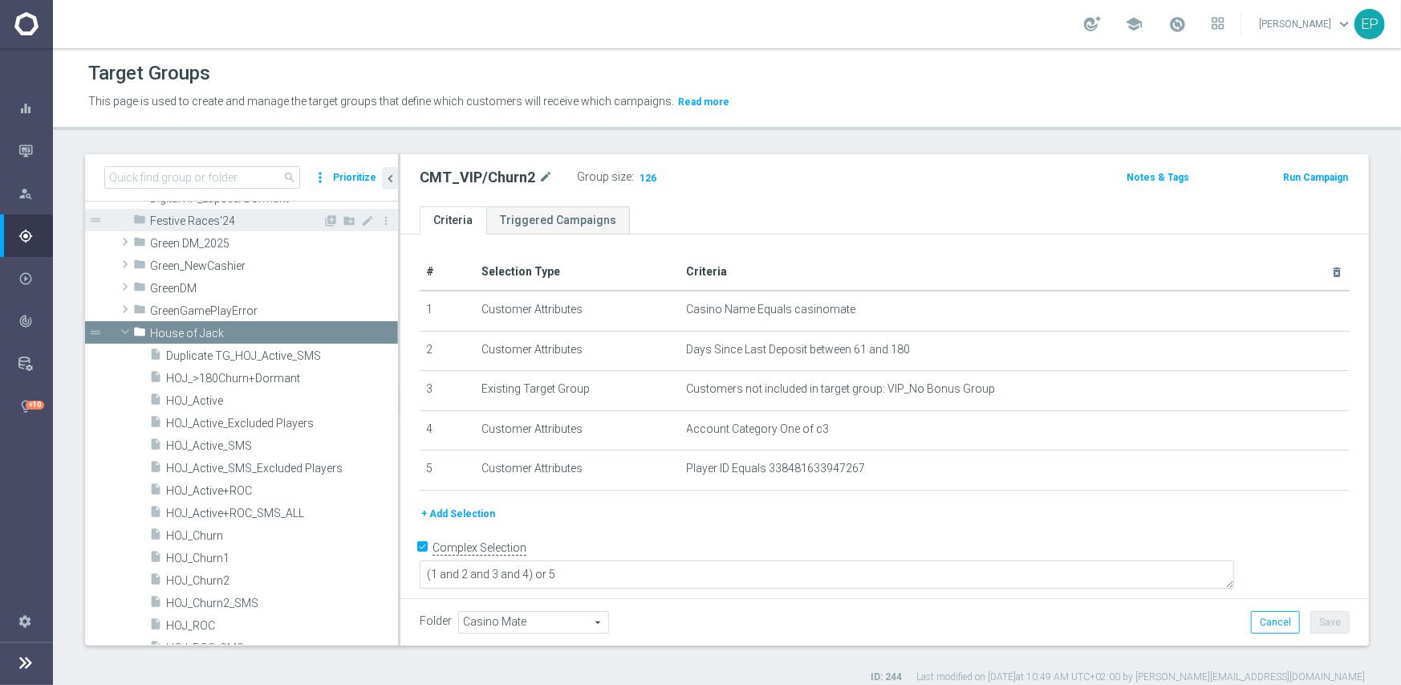
scroll to position [401, 0]
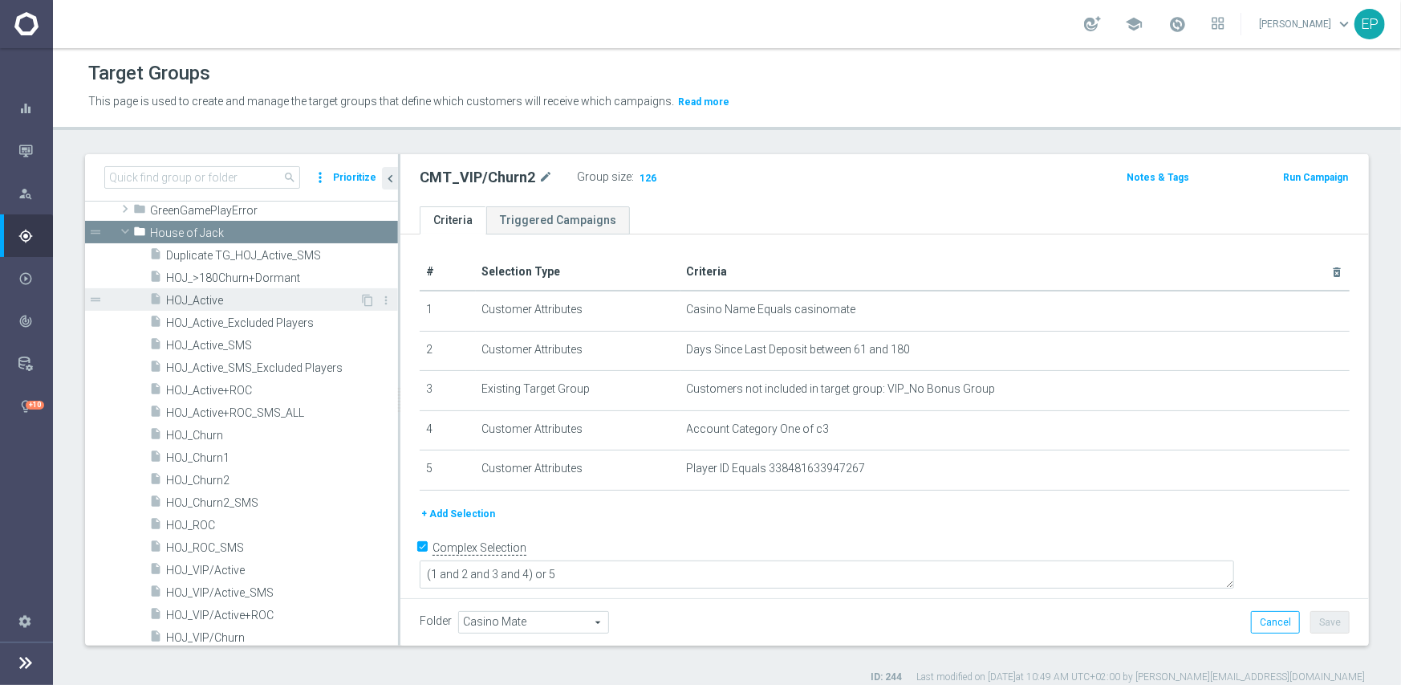
click at [210, 307] on div "insert_drive_file HOJ_Active" at bounding box center [254, 299] width 210 height 22
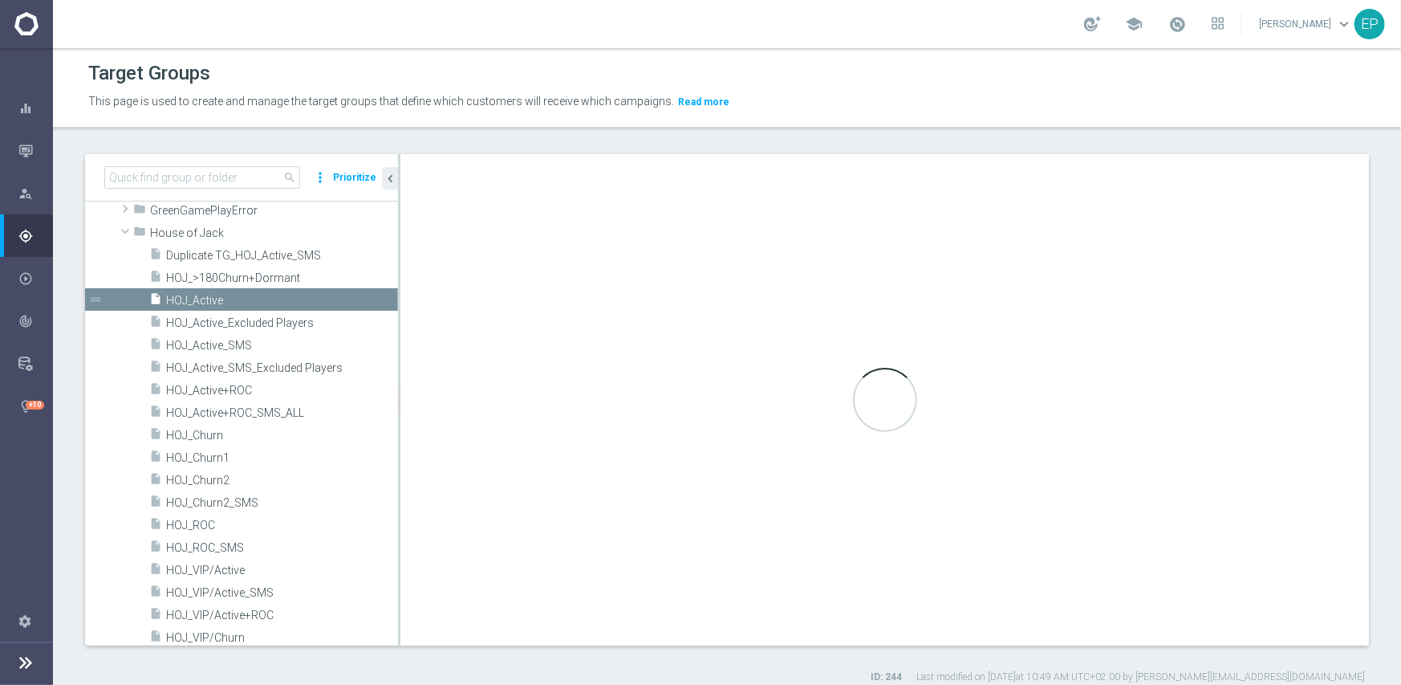
type input "House of Jack"
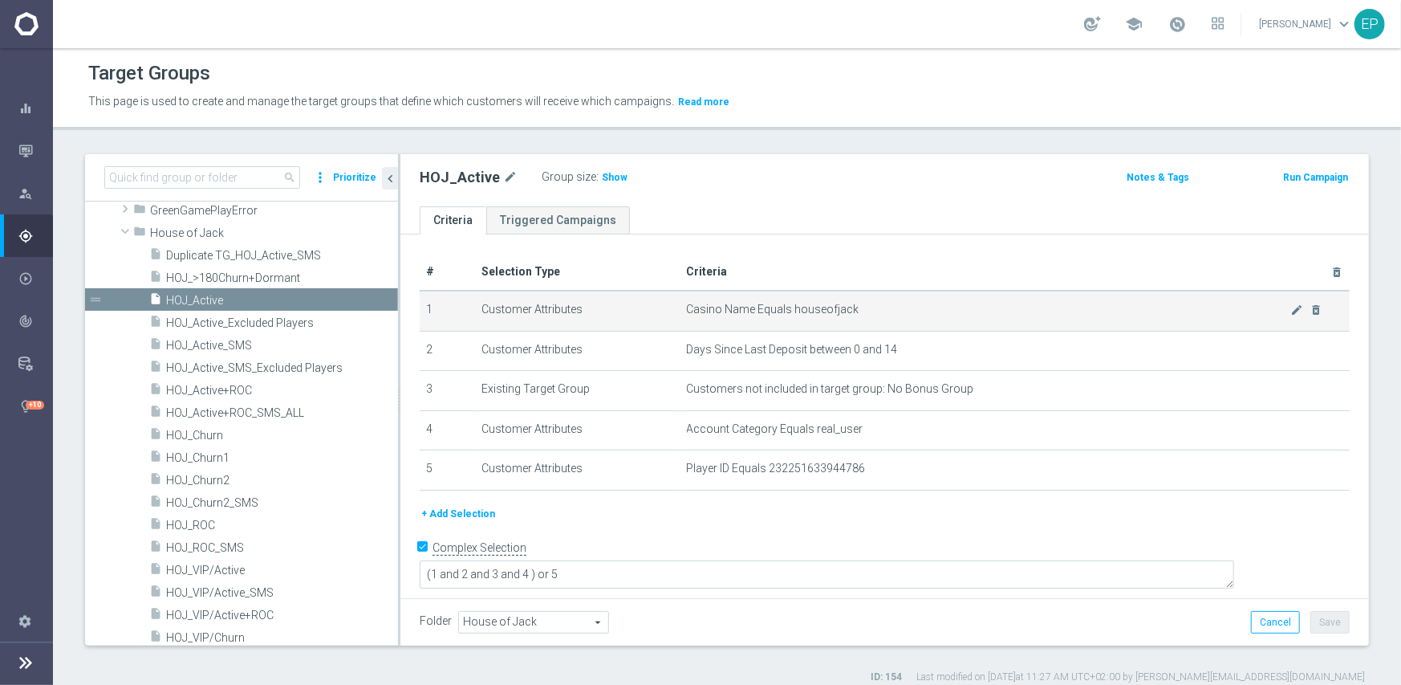
drag, startPoint x: 614, startPoint y: 174, endPoint x: 473, endPoint y: 303, distance: 190.9
click at [614, 177] on span "Show" at bounding box center [615, 177] width 26 height 11
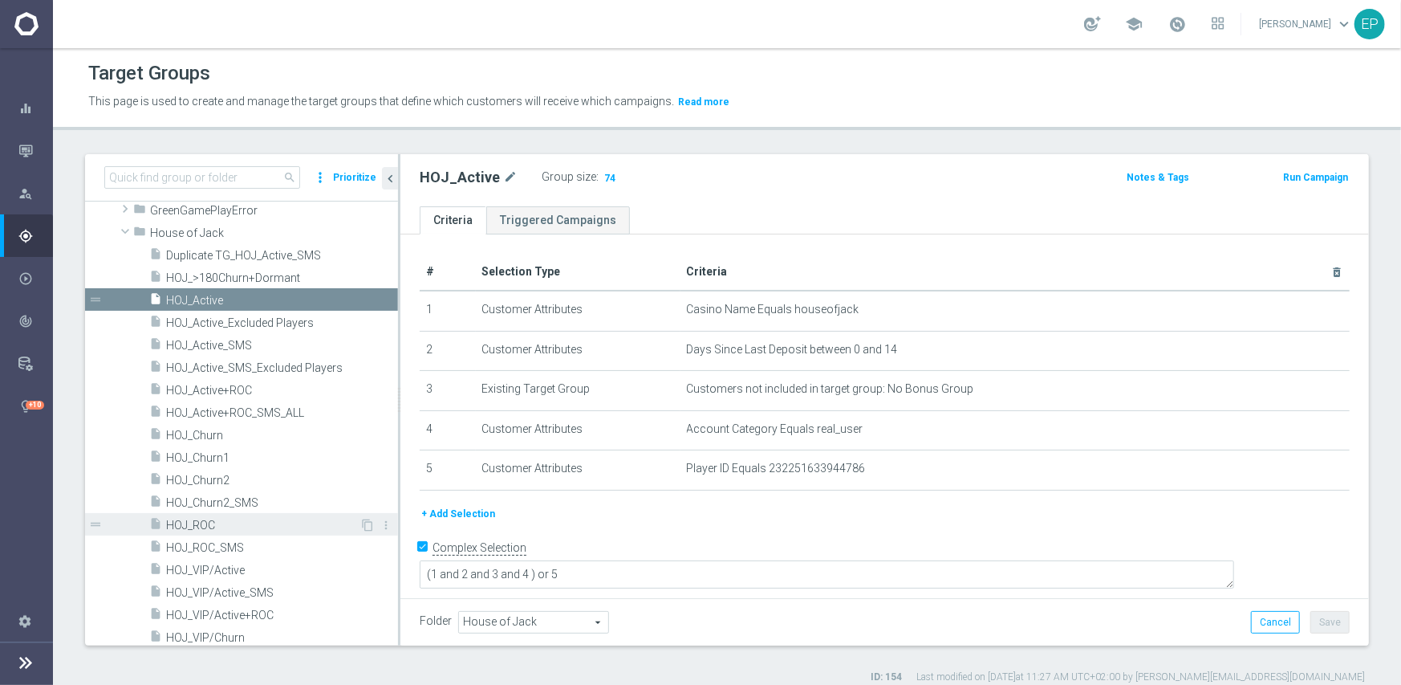
click at [191, 522] on span "HOJ_ROC" at bounding box center [262, 525] width 193 height 14
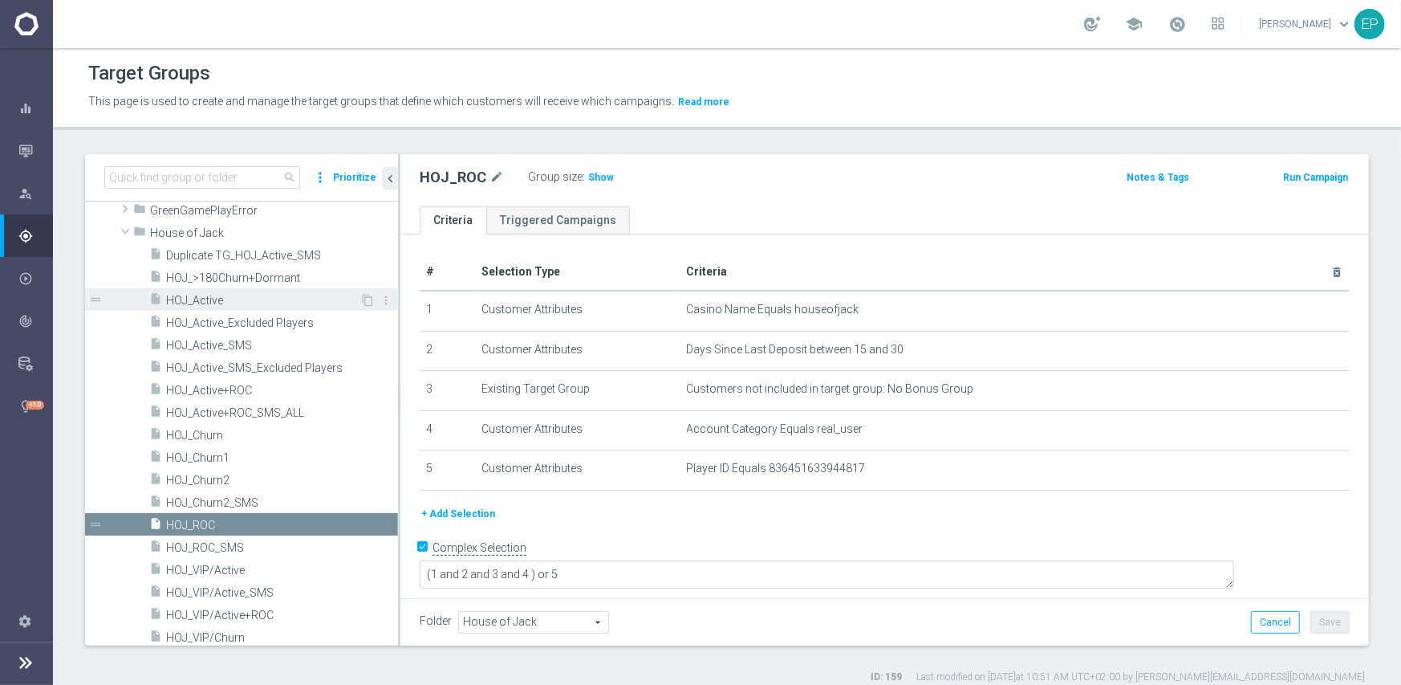
drag, startPoint x: 205, startPoint y: 302, endPoint x: 252, endPoint y: 301, distance: 46.6
click at [205, 301] on span "HOJ_Active" at bounding box center [262, 301] width 193 height 14
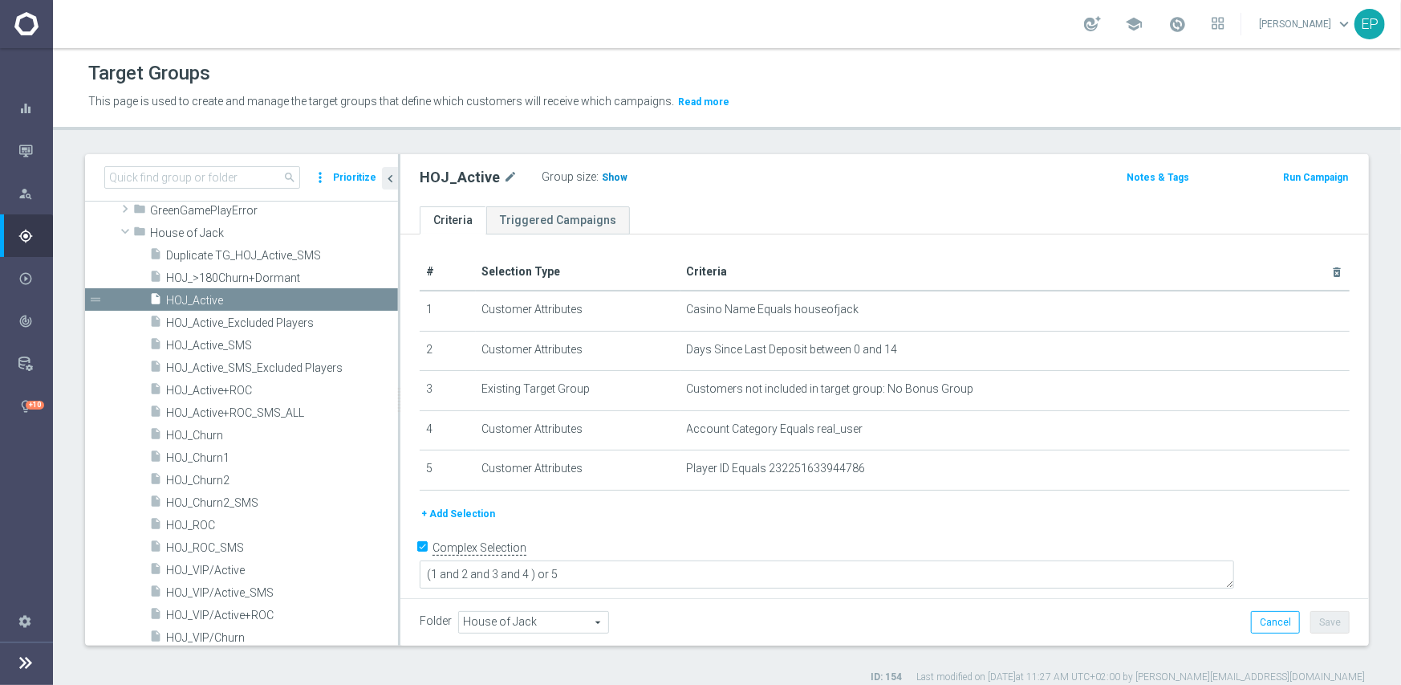
click at [602, 175] on span "Show" at bounding box center [615, 177] width 26 height 11
drag, startPoint x: 202, startPoint y: 522, endPoint x: 221, endPoint y: 517, distance: 19.3
click at [202, 522] on span "HOJ_ROC" at bounding box center [262, 525] width 193 height 14
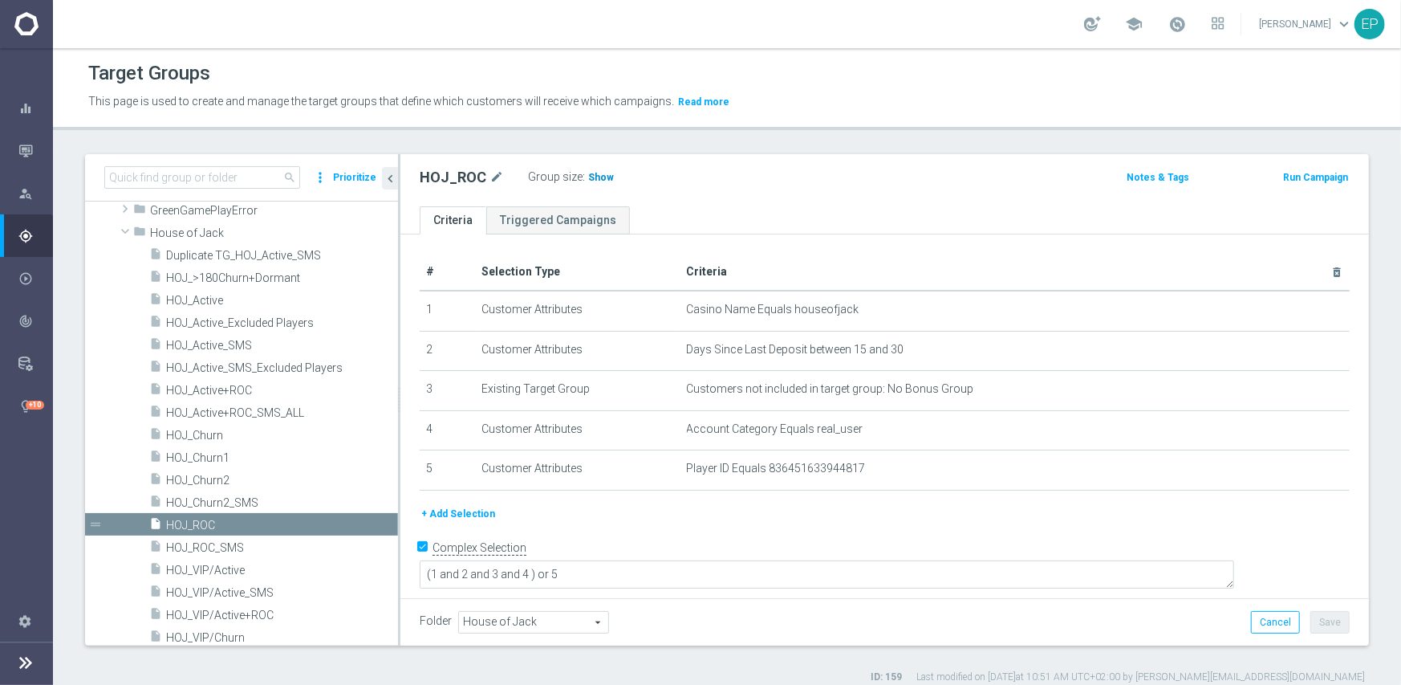
click at [594, 178] on span "Show" at bounding box center [601, 177] width 26 height 11
click at [213, 460] on span "HOJ_Churn1" at bounding box center [262, 458] width 193 height 14
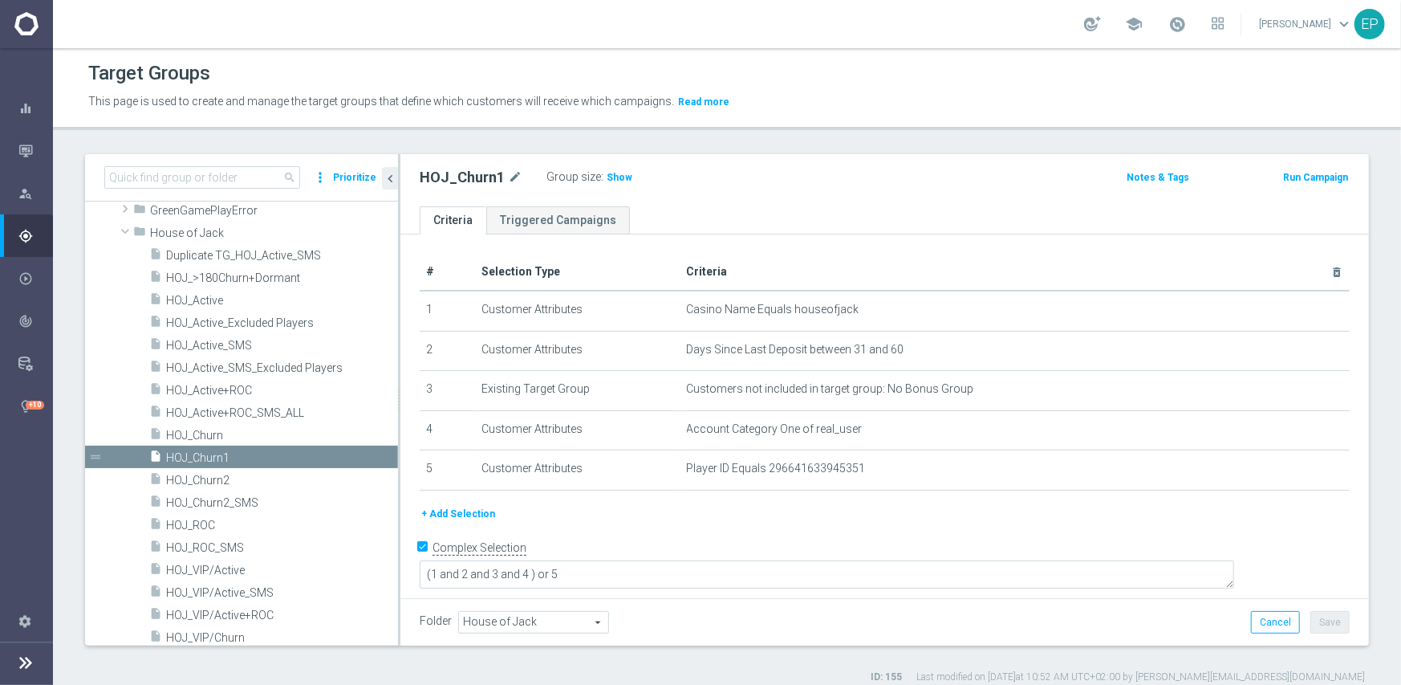
drag, startPoint x: 609, startPoint y: 178, endPoint x: 947, endPoint y: 226, distance: 341.2
click at [610, 178] on span "Show" at bounding box center [620, 177] width 26 height 11
click at [207, 474] on span "HOJ_Churn2" at bounding box center [262, 481] width 193 height 14
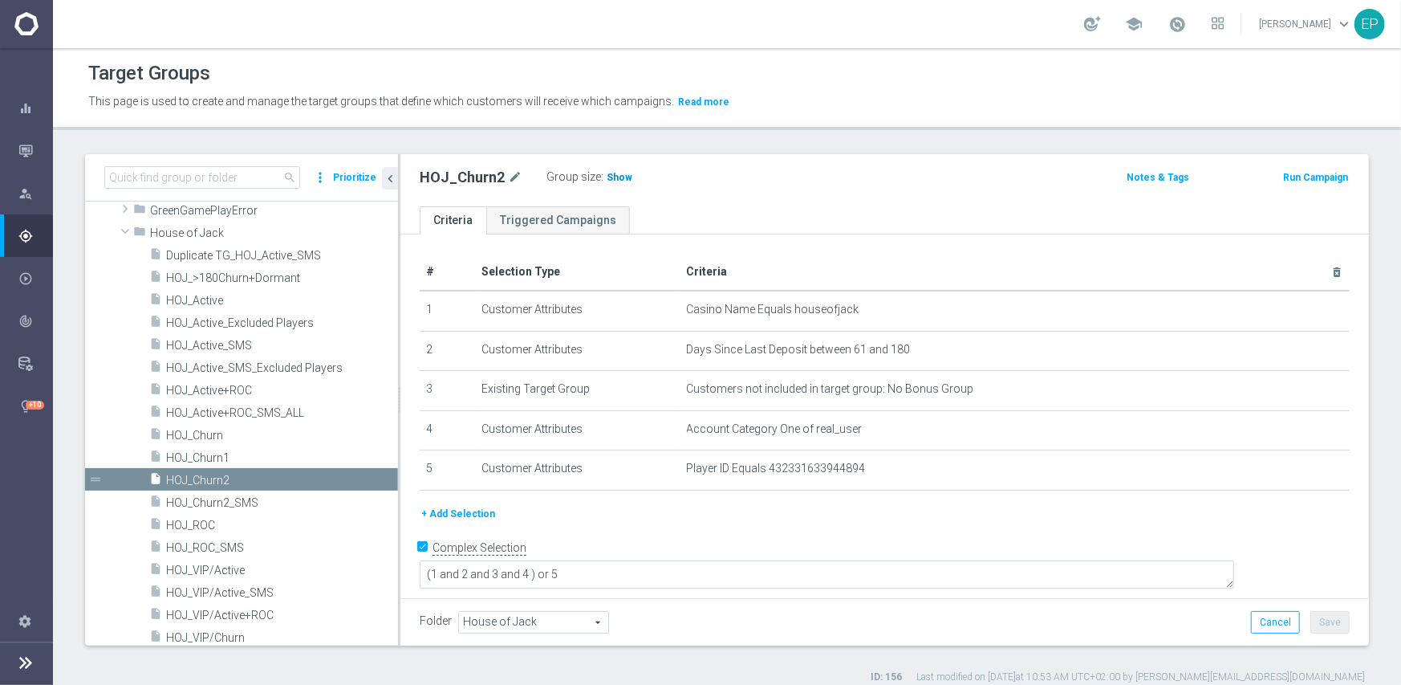
click at [610, 185] on h3 "Show" at bounding box center [619, 178] width 29 height 18
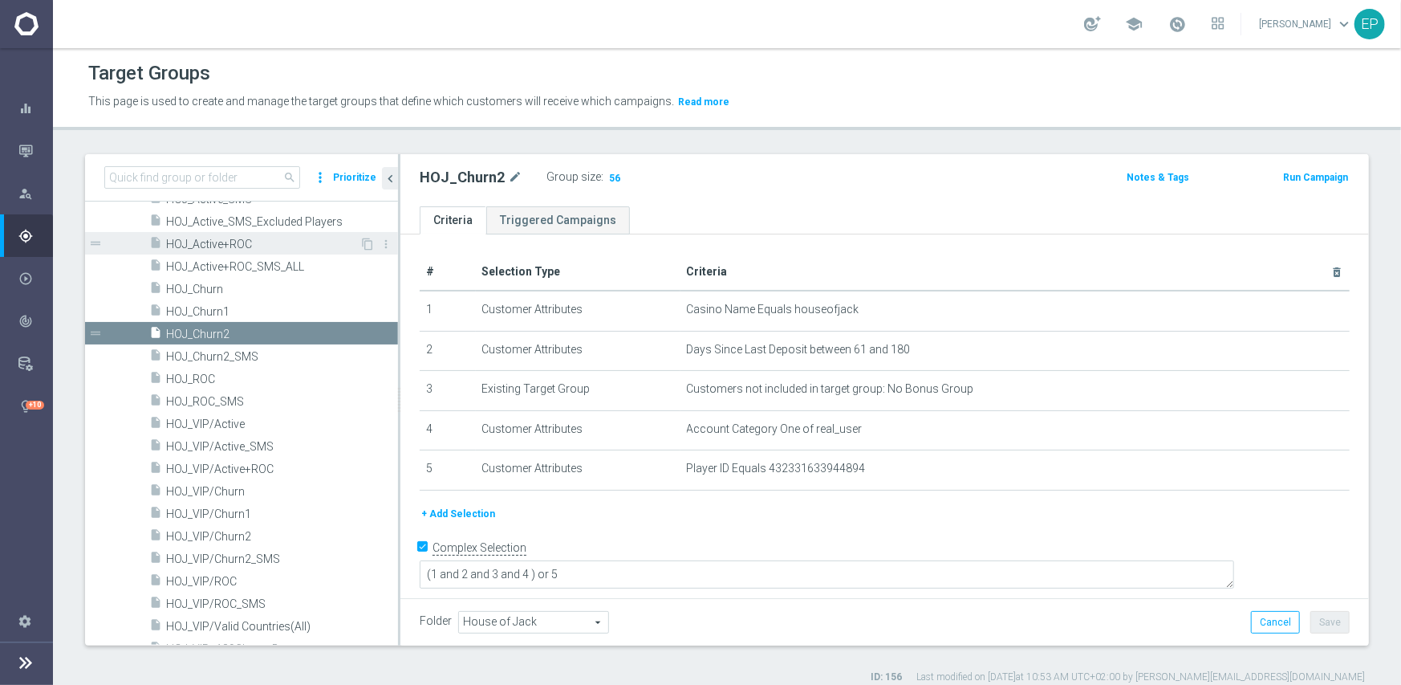
scroll to position [562, 0]
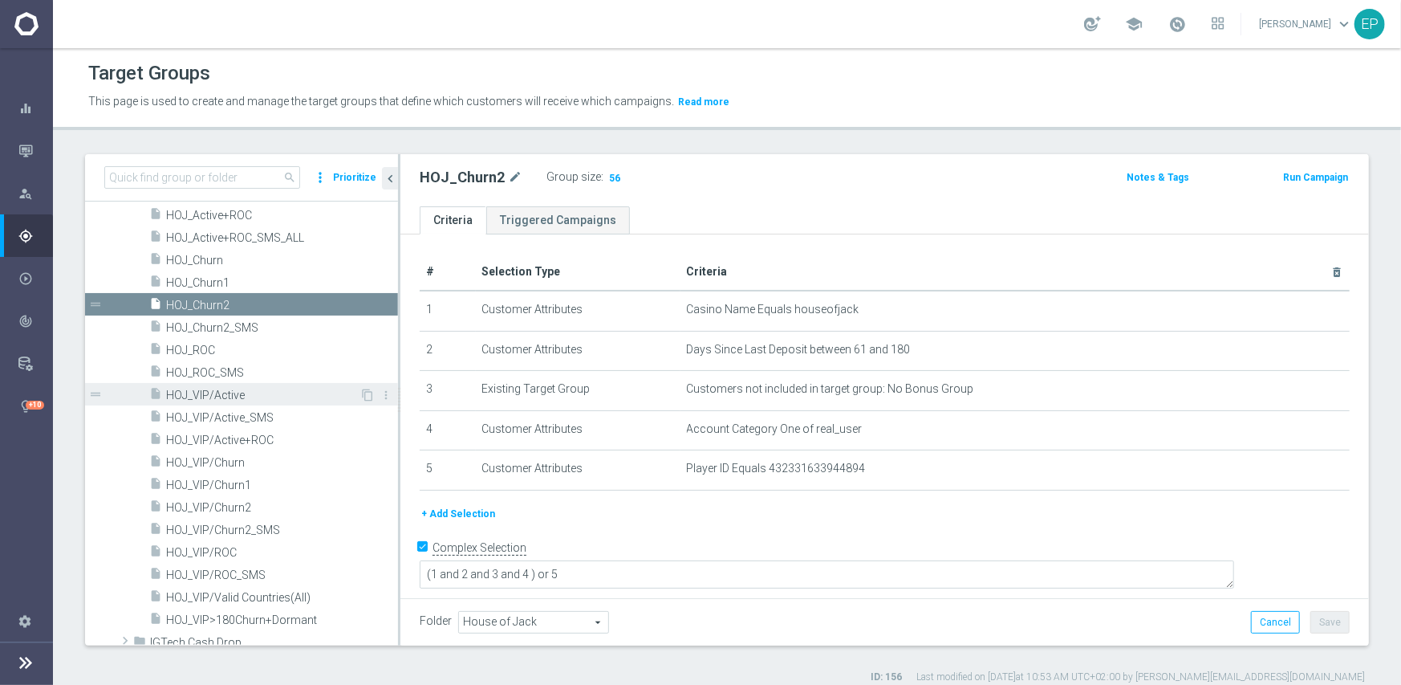
drag, startPoint x: 191, startPoint y: 400, endPoint x: 217, endPoint y: 396, distance: 26.0
click at [191, 400] on span "HOJ_VIP/Active" at bounding box center [262, 395] width 193 height 14
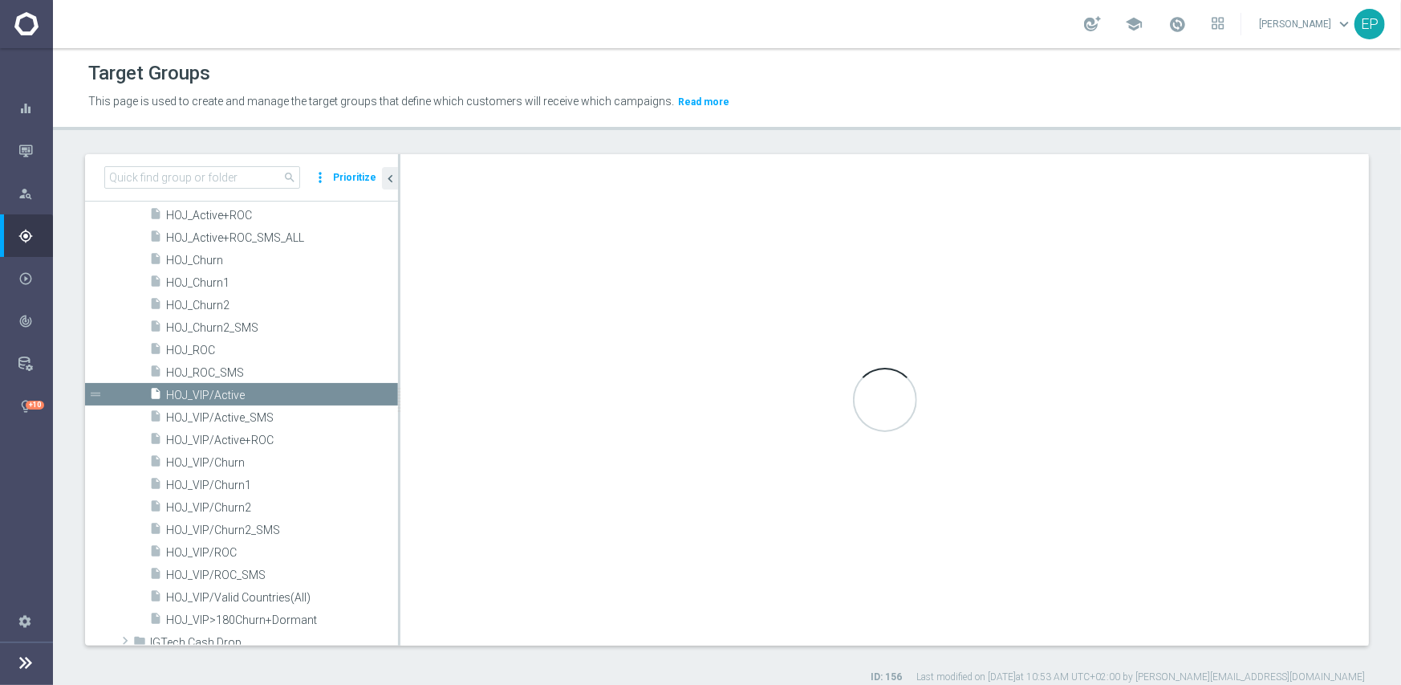
type textarea "(1 and 2 and 3 and 4) or 5"
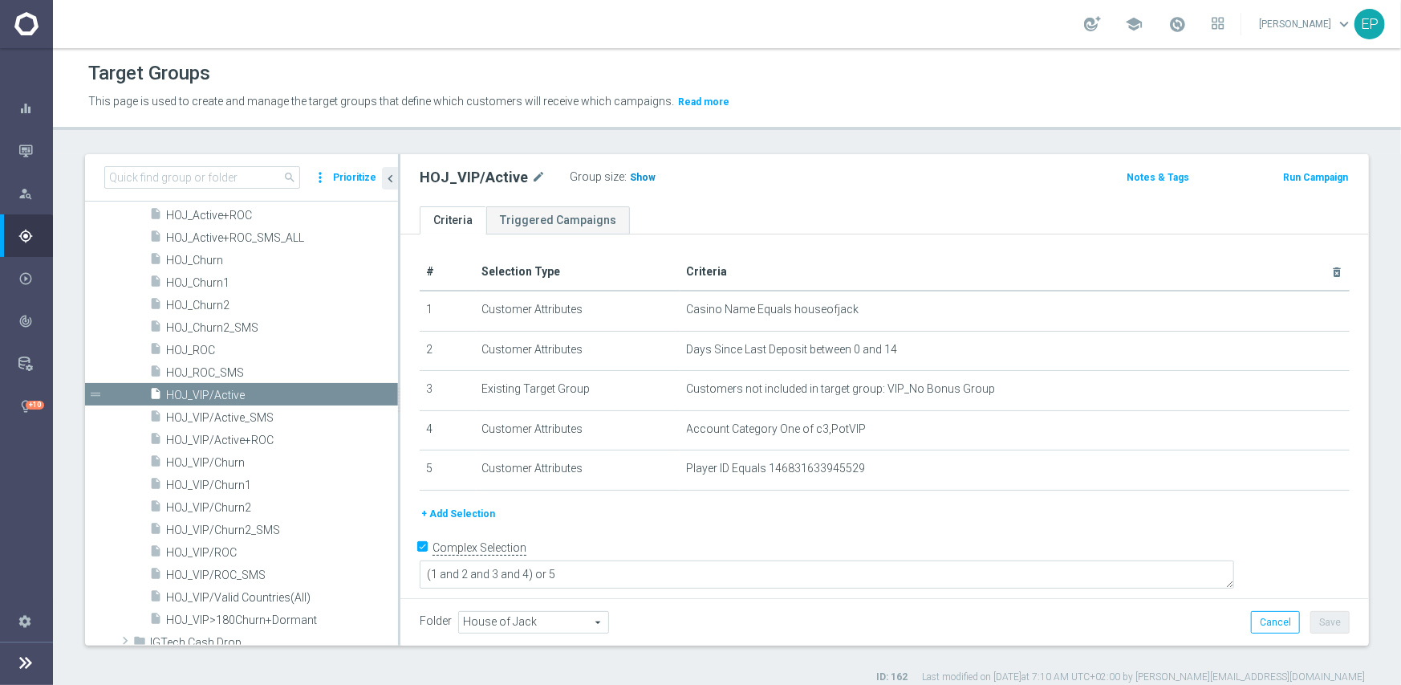
click at [628, 183] on h3 "Show" at bounding box center [642, 178] width 29 height 18
drag, startPoint x: 213, startPoint y: 550, endPoint x: 270, endPoint y: 543, distance: 57.4
click at [213, 550] on span "HOJ_VIP/ROC" at bounding box center [262, 553] width 193 height 14
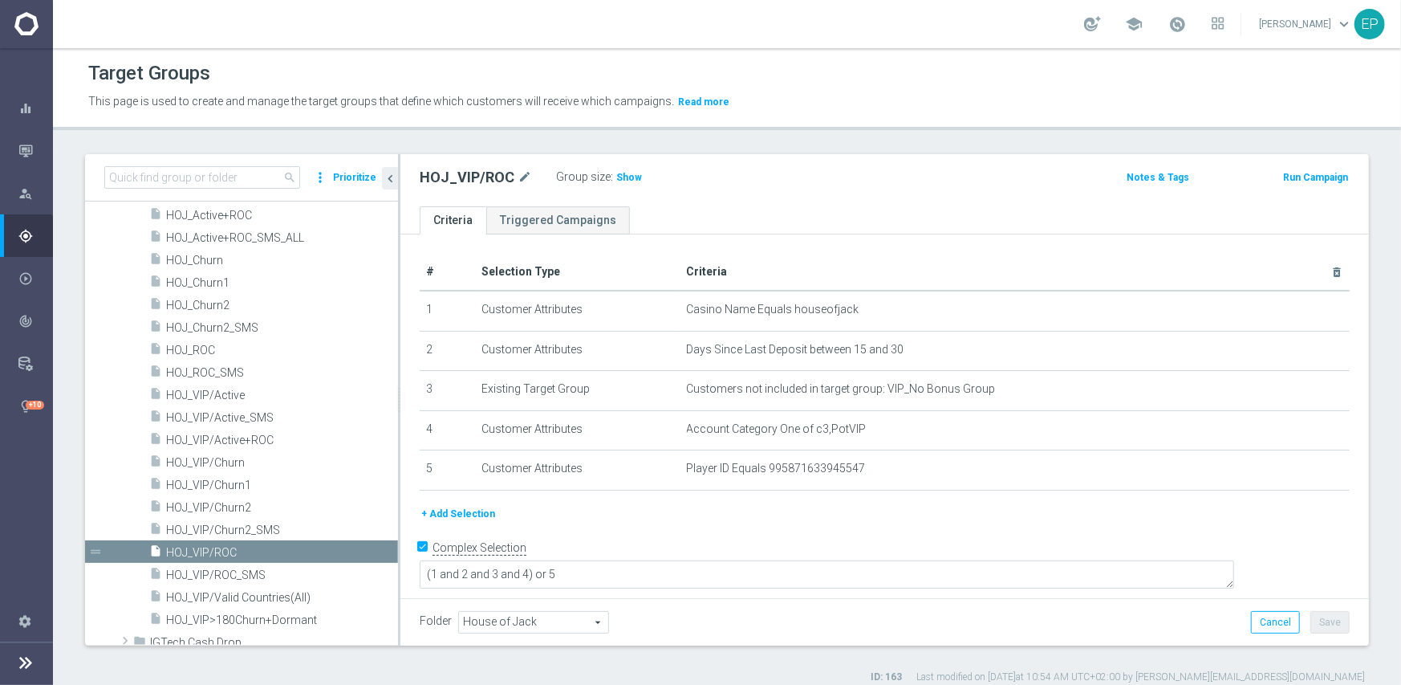
drag, startPoint x: 620, startPoint y: 179, endPoint x: 644, endPoint y: 187, distance: 26.1
click at [620, 179] on span "Show" at bounding box center [629, 177] width 26 height 11
click at [226, 485] on span "HOJ_VIP/Churn1" at bounding box center [262, 485] width 193 height 14
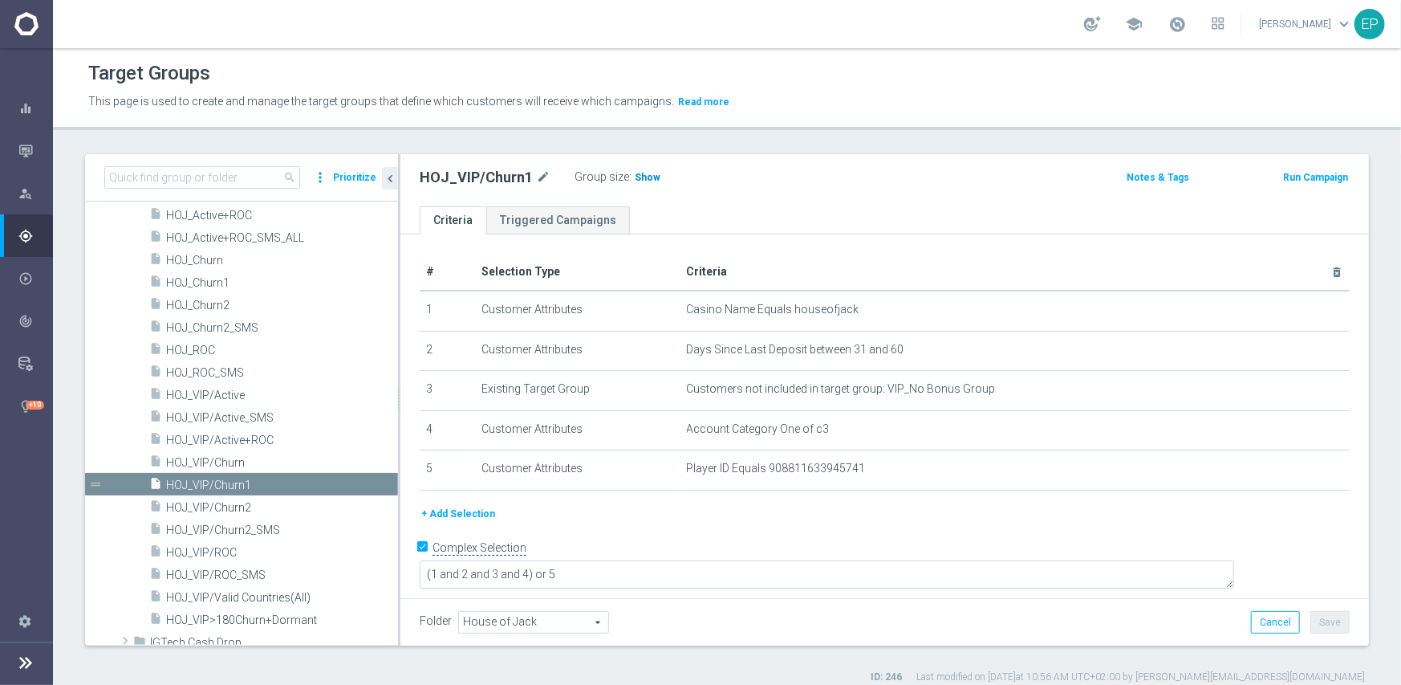
click at [634, 168] on div "Group size : Show" at bounding box center [655, 175] width 161 height 19
click at [650, 175] on span "Show" at bounding box center [648, 177] width 26 height 11
click at [229, 507] on span "HOJ_VIP/Churn2" at bounding box center [262, 508] width 193 height 14
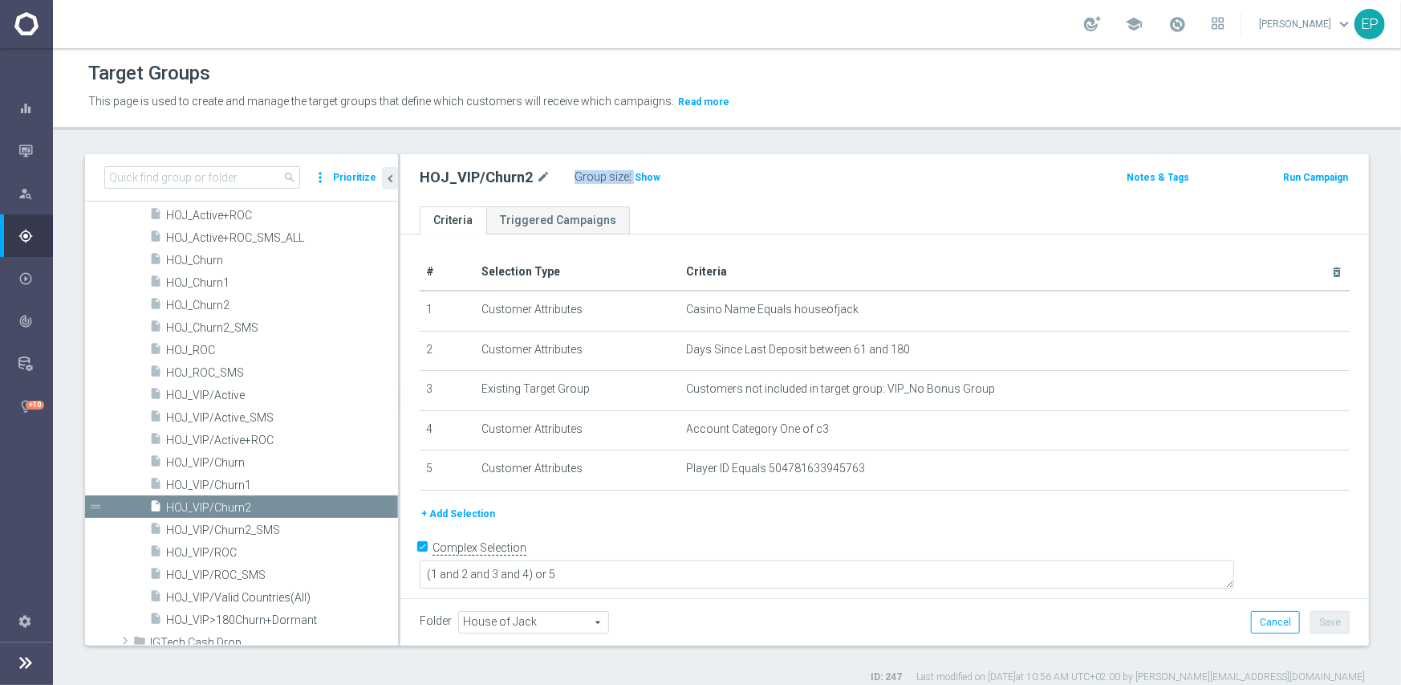
drag, startPoint x: 644, startPoint y: 179, endPoint x: 942, endPoint y: 254, distance: 307.2
click at [645, 179] on span "Show" at bounding box center [648, 177] width 26 height 11
click at [864, 151] on div "Target Groups This page is used to create and manage the target groups that def…" at bounding box center [727, 366] width 1348 height 636
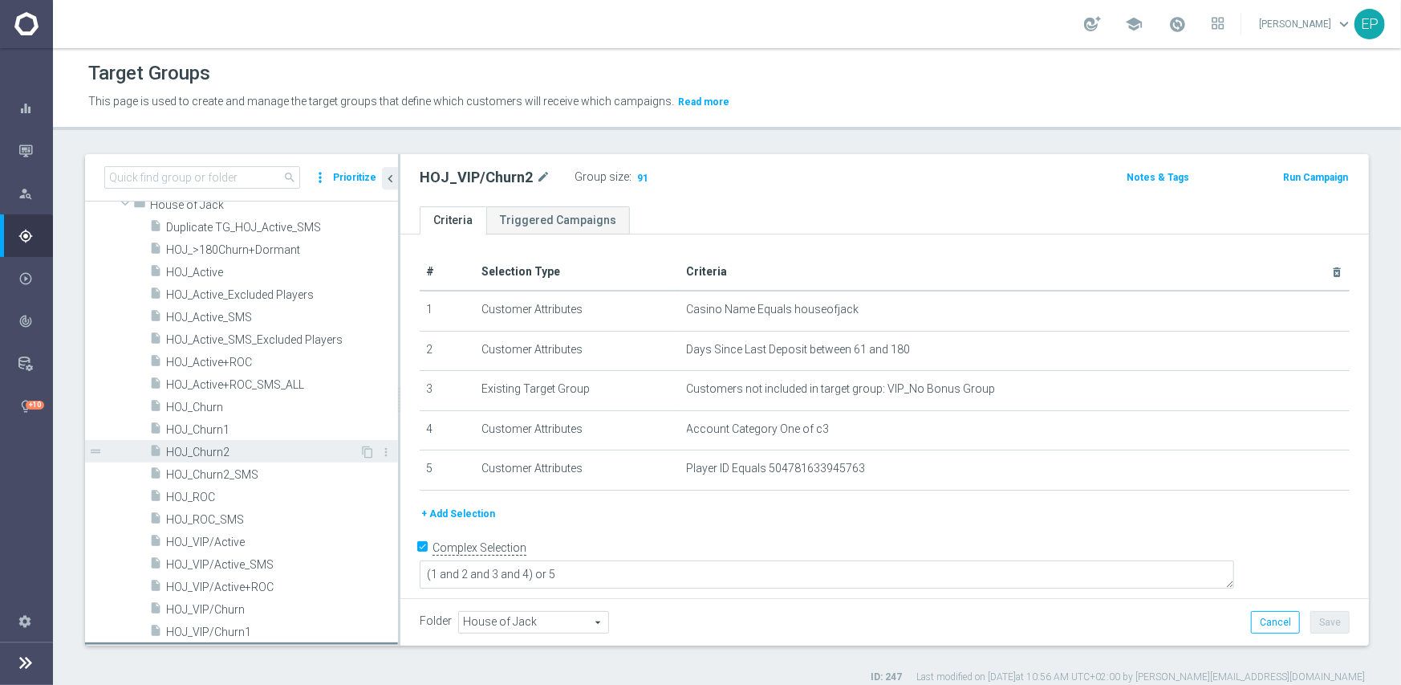
scroll to position [401, 0]
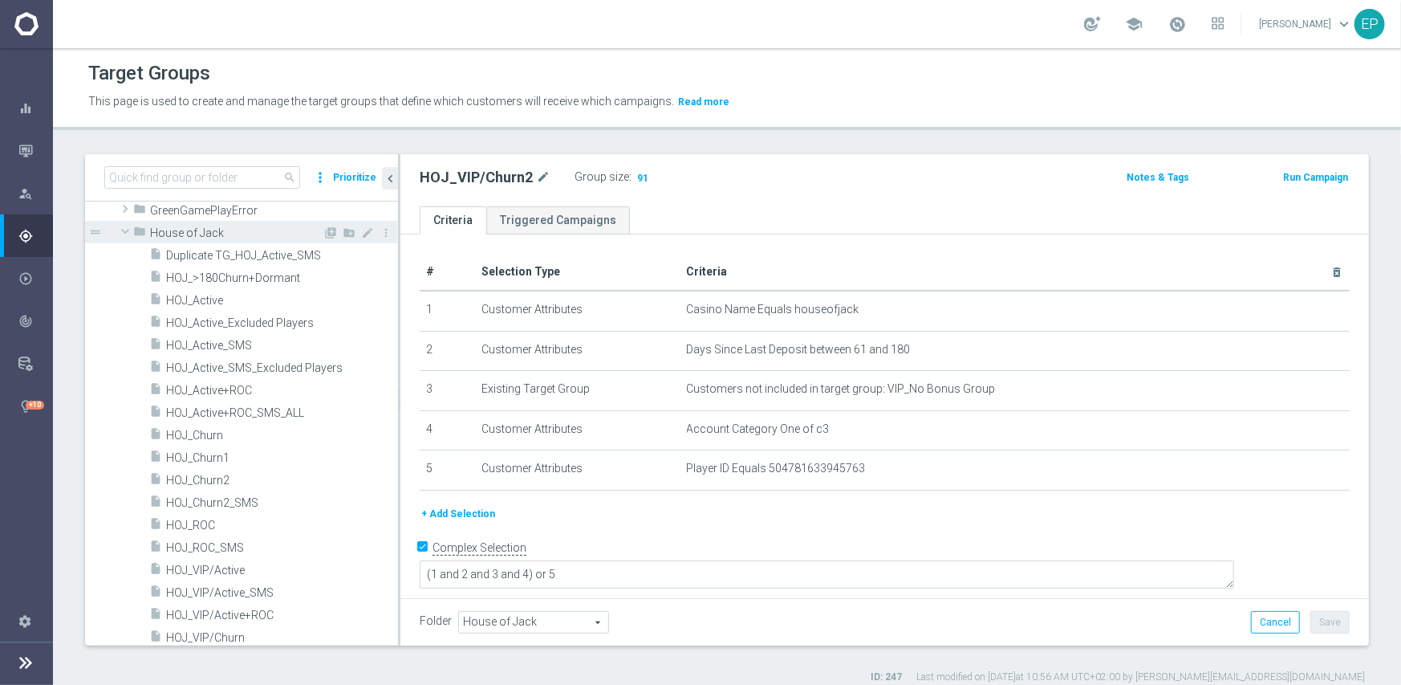
click at [176, 227] on span "House of Jack" at bounding box center [236, 233] width 173 height 14
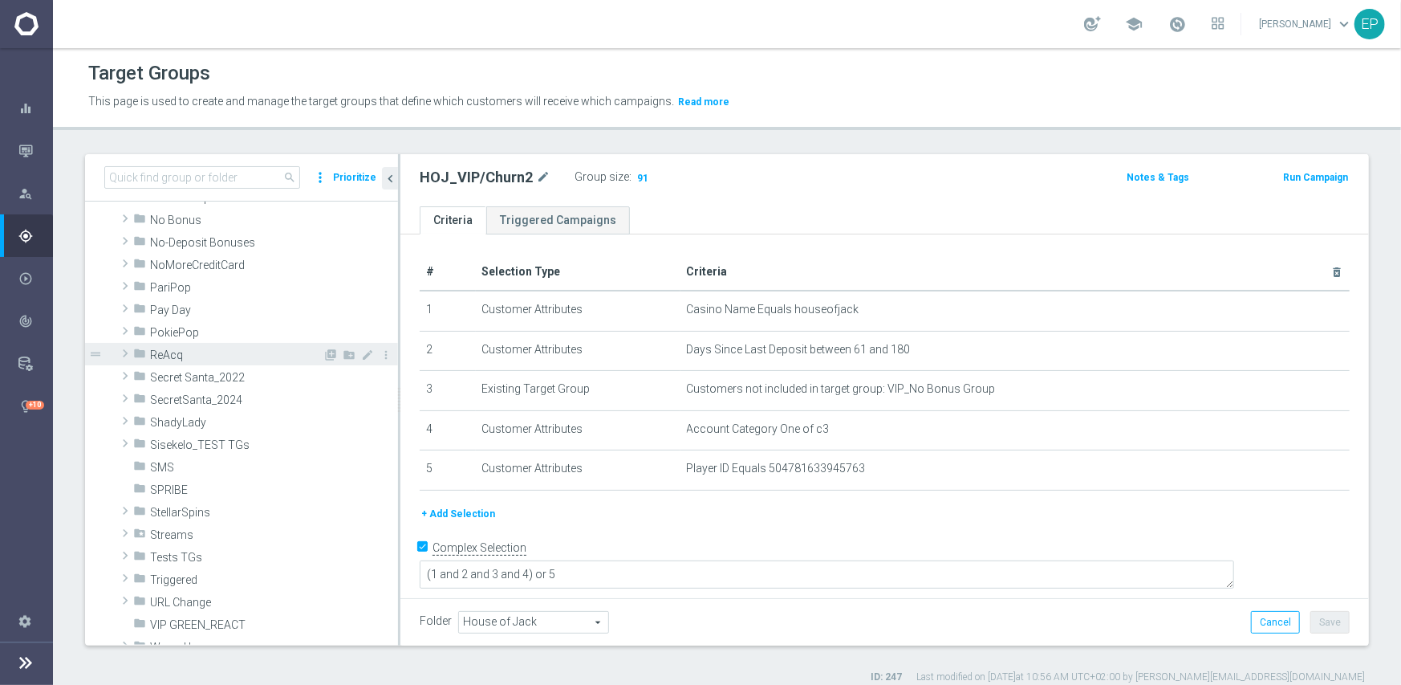
scroll to position [803, 0]
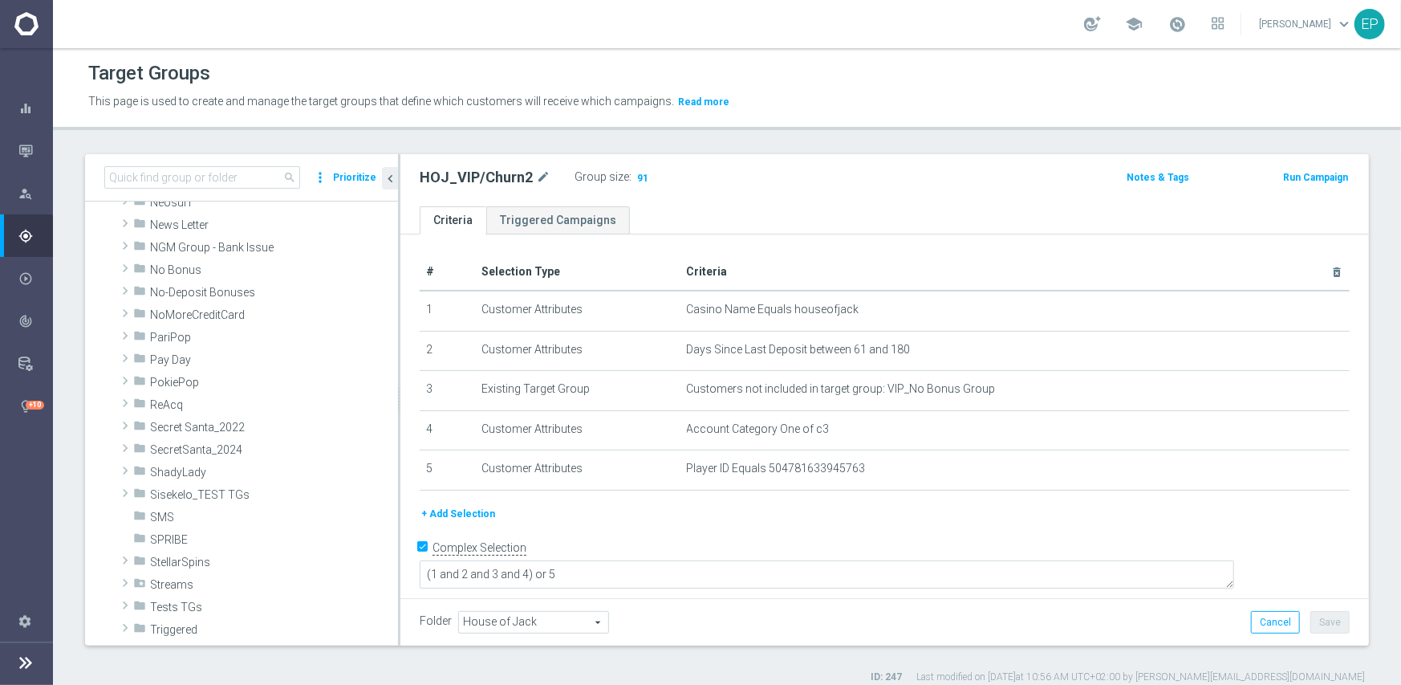
click at [449, 133] on div "Target Groups This page is used to create and manage the target groups that def…" at bounding box center [727, 366] width 1348 height 636
click at [203, 381] on span "PokiePop" at bounding box center [236, 383] width 173 height 14
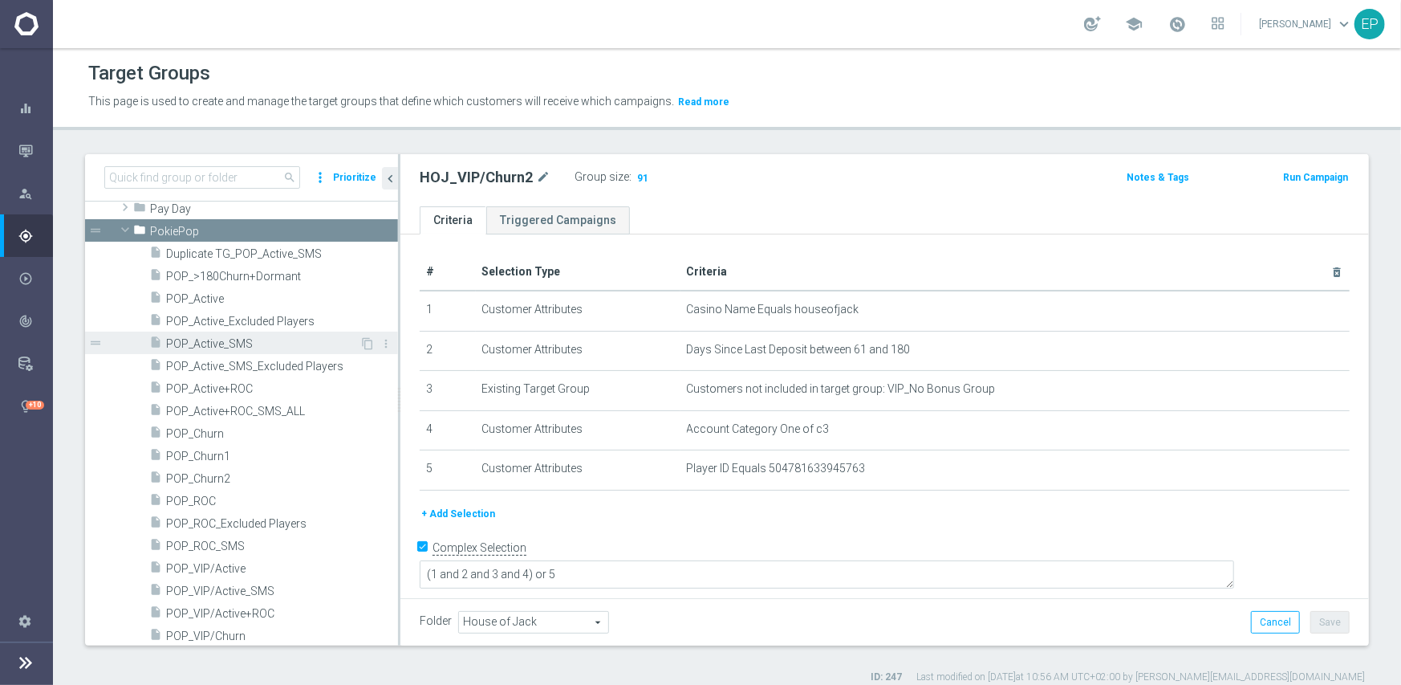
scroll to position [963, 0]
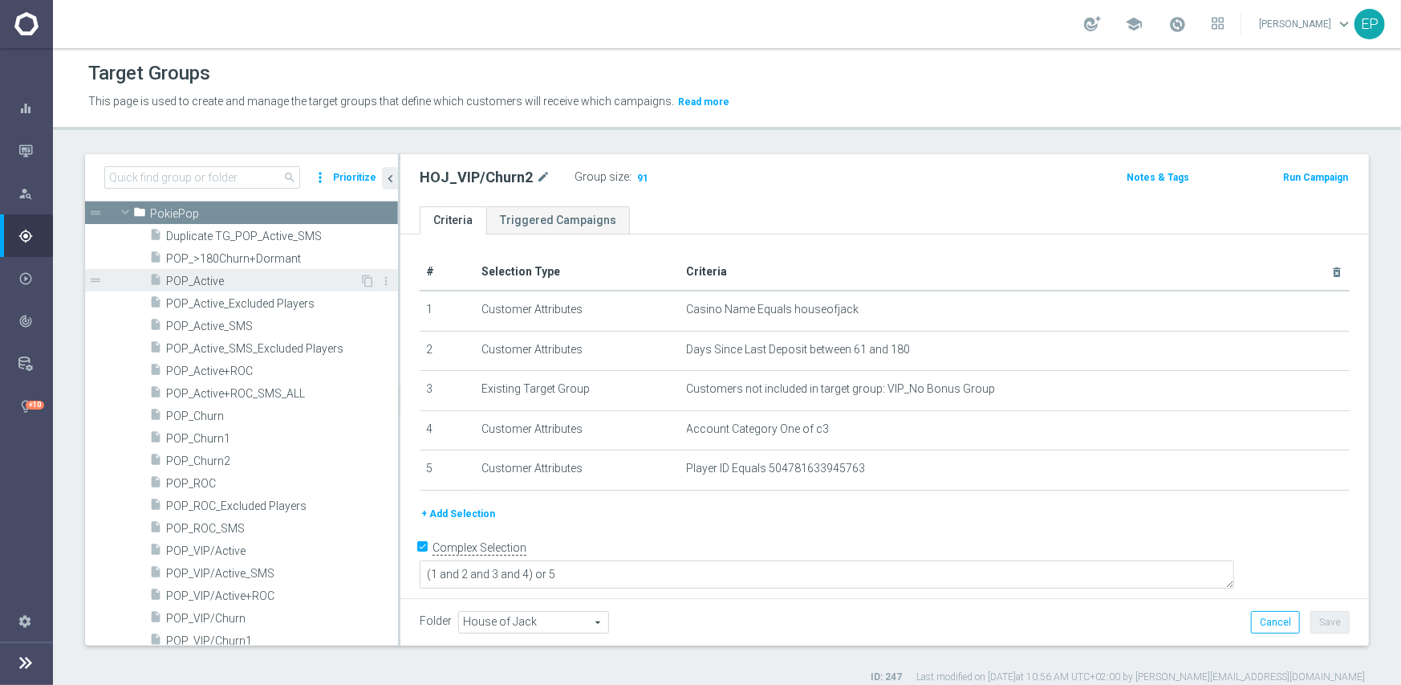
click at [201, 281] on span "POP_Active" at bounding box center [262, 281] width 193 height 14
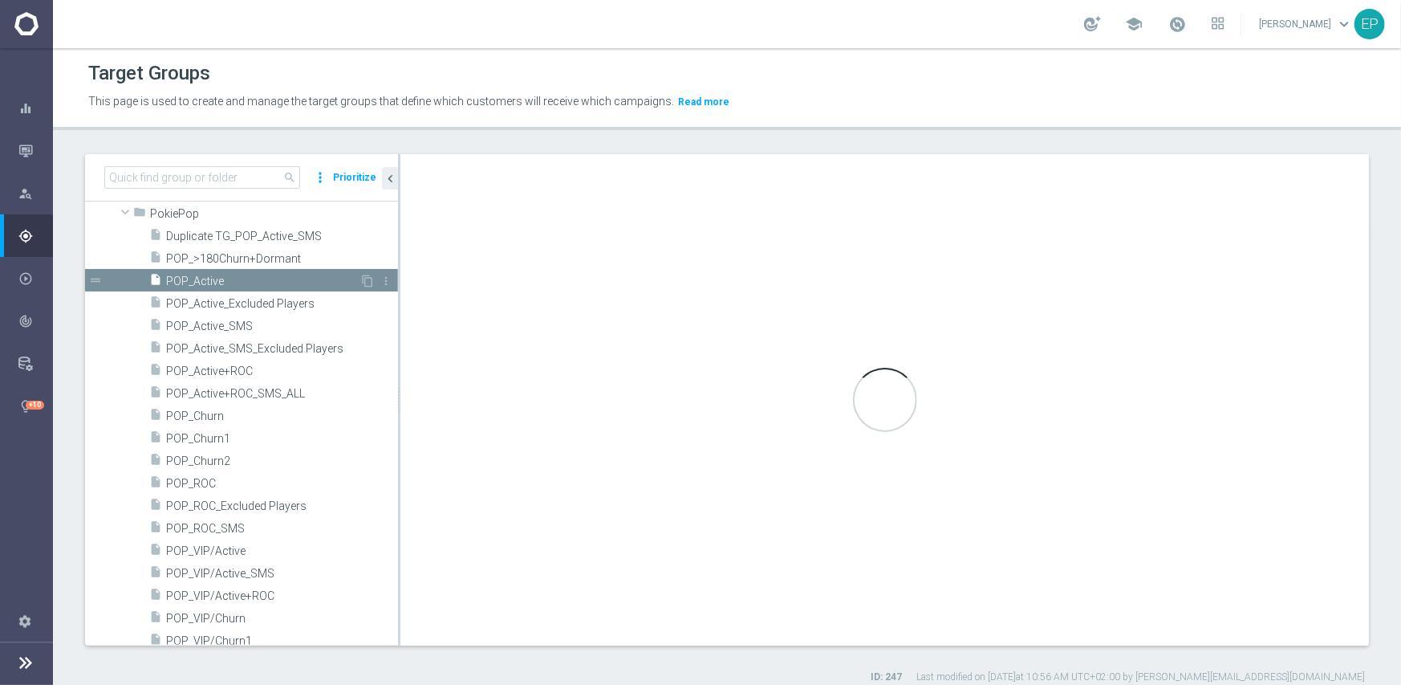
click at [200, 284] on span "POP_Active" at bounding box center [262, 281] width 193 height 14
type input "PokiePop"
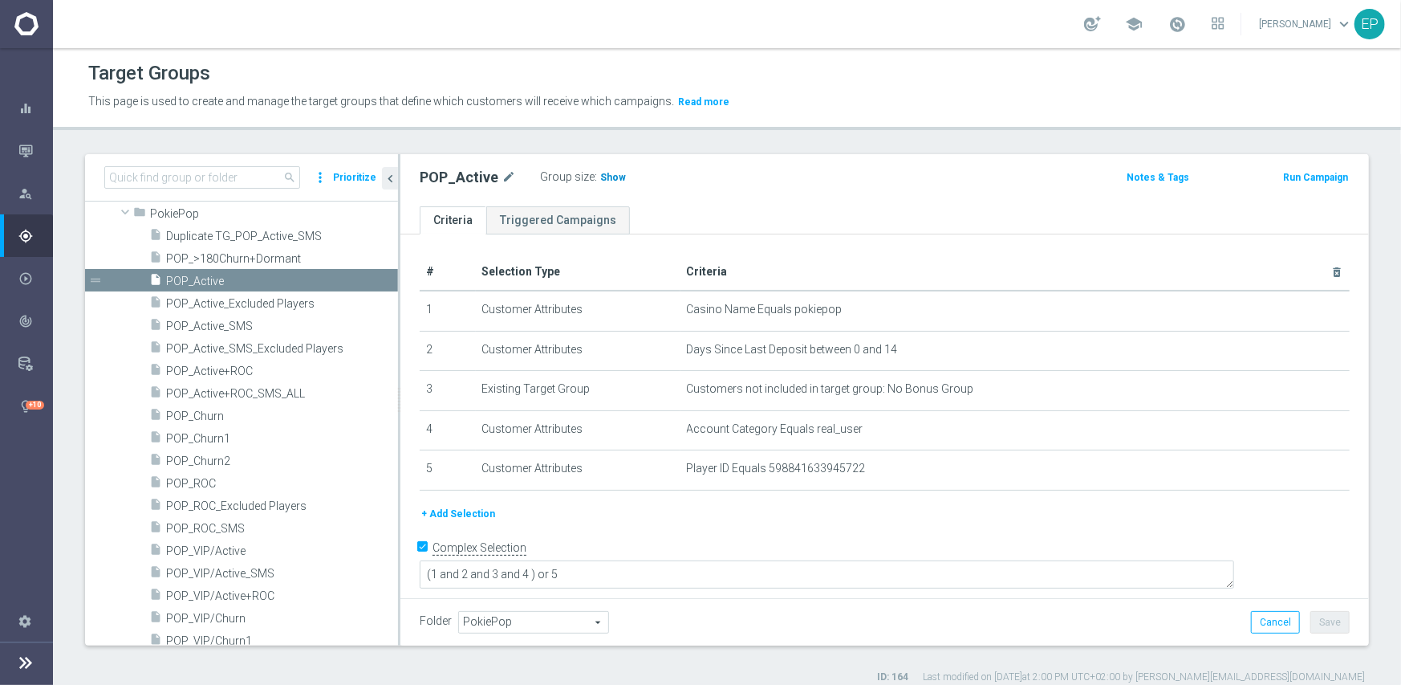
click at [608, 173] on span "Show" at bounding box center [613, 177] width 26 height 11
click at [207, 484] on span "POP_ROC" at bounding box center [262, 484] width 193 height 14
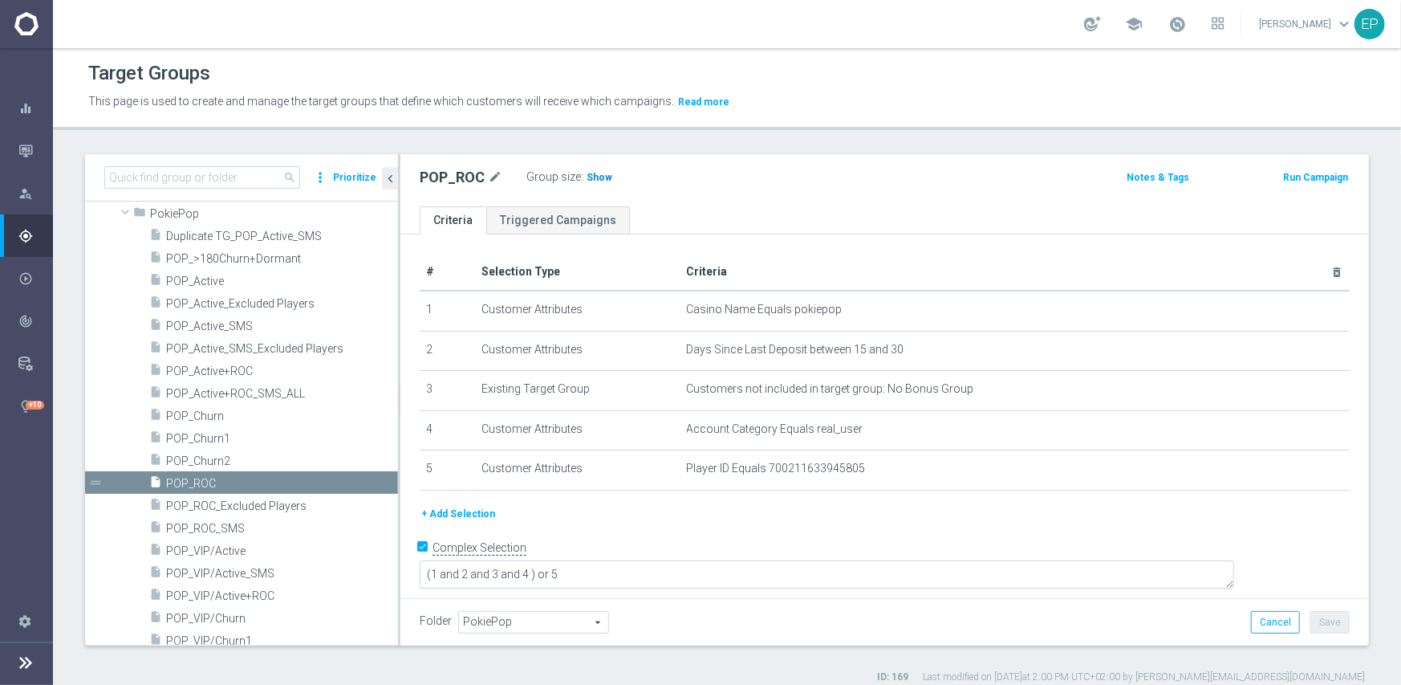
click at [587, 178] on span "Show" at bounding box center [600, 177] width 26 height 11
click at [219, 437] on span "POP_Churn1" at bounding box center [262, 439] width 193 height 14
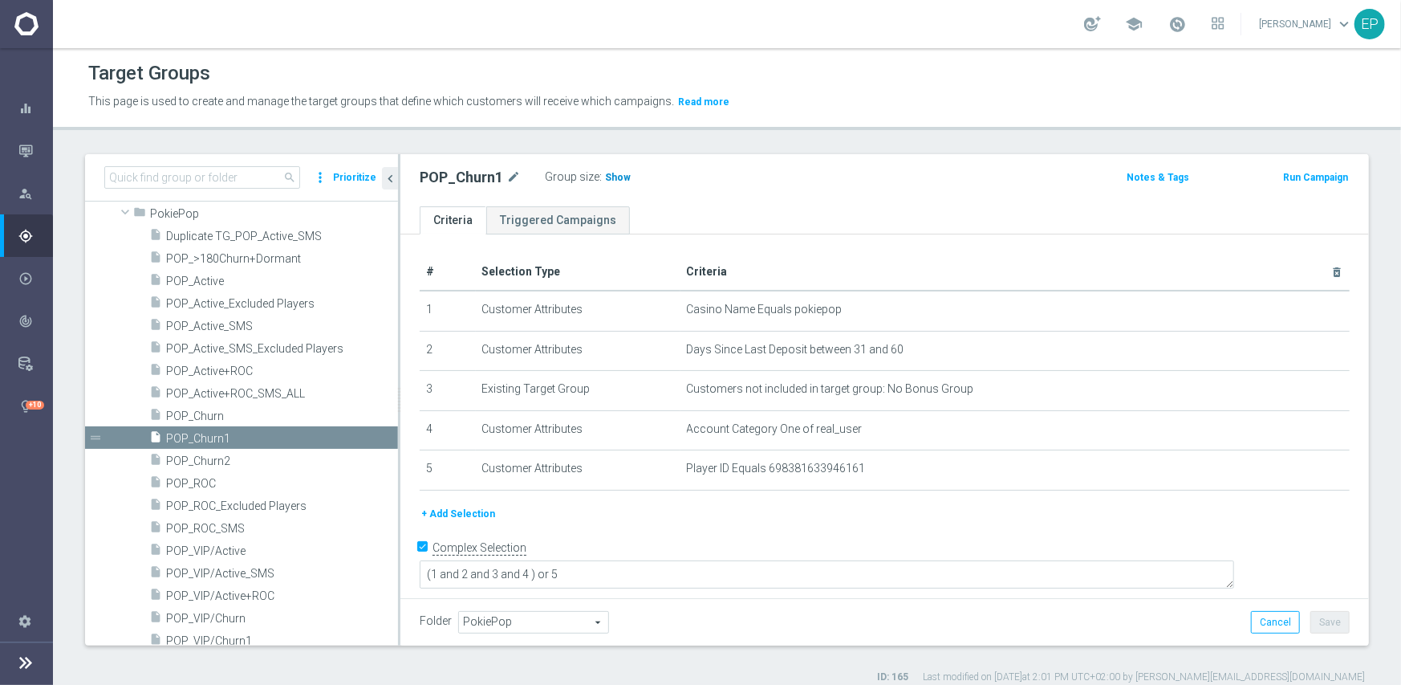
click at [609, 179] on span "Show" at bounding box center [618, 177] width 26 height 11
click at [197, 456] on span "POP_Churn2" at bounding box center [262, 461] width 193 height 14
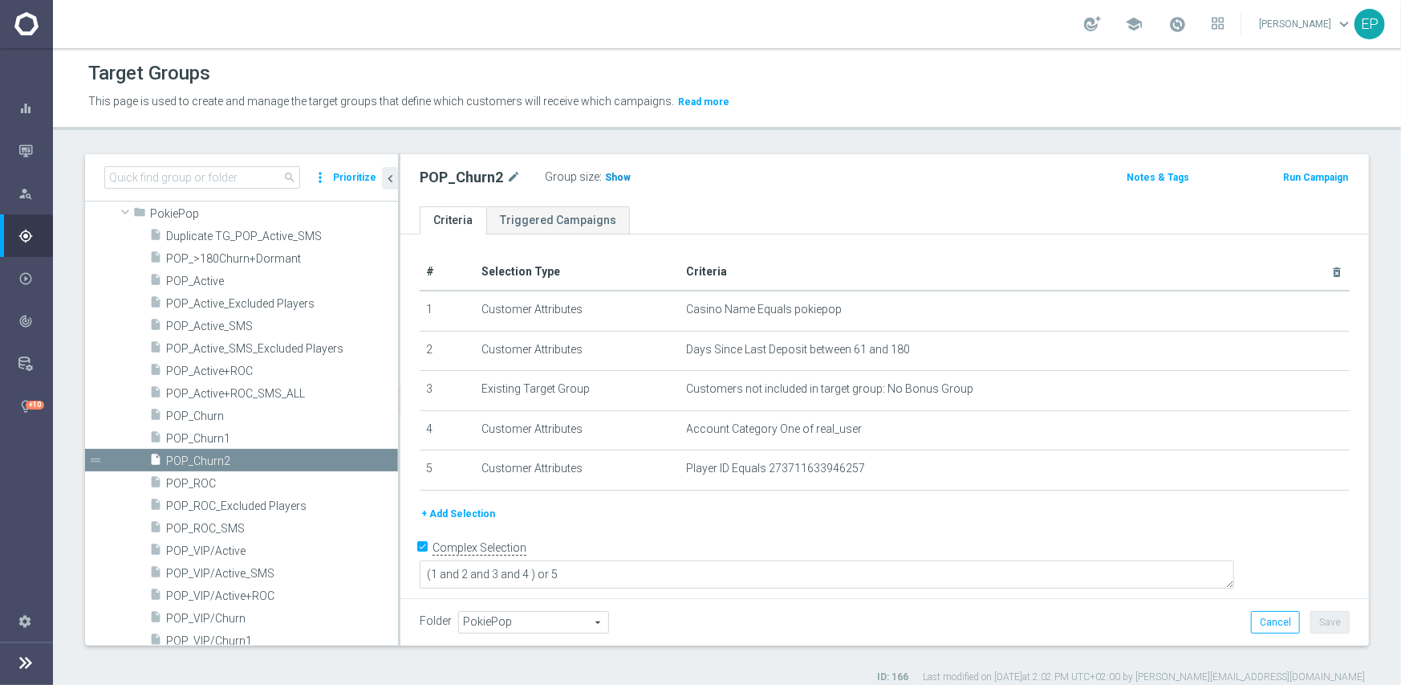
click at [616, 176] on span "Show" at bounding box center [618, 177] width 26 height 11
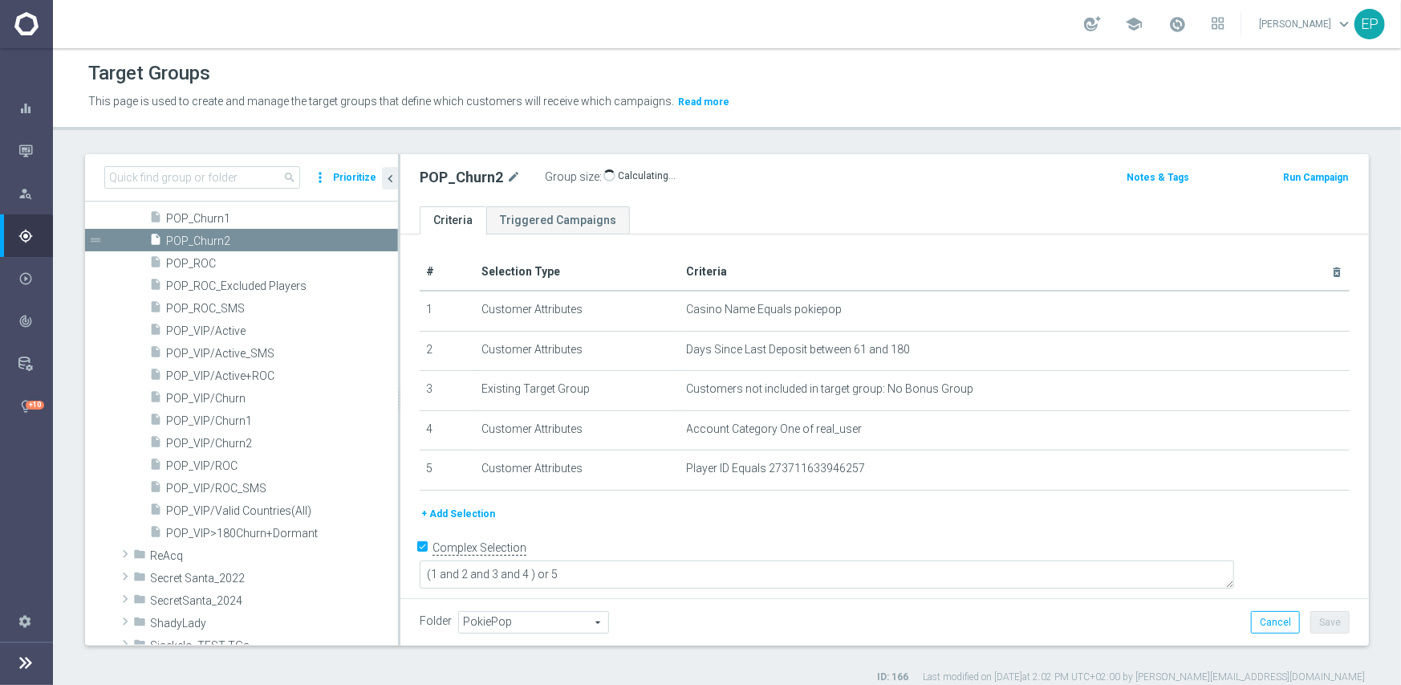
scroll to position [1204, 0]
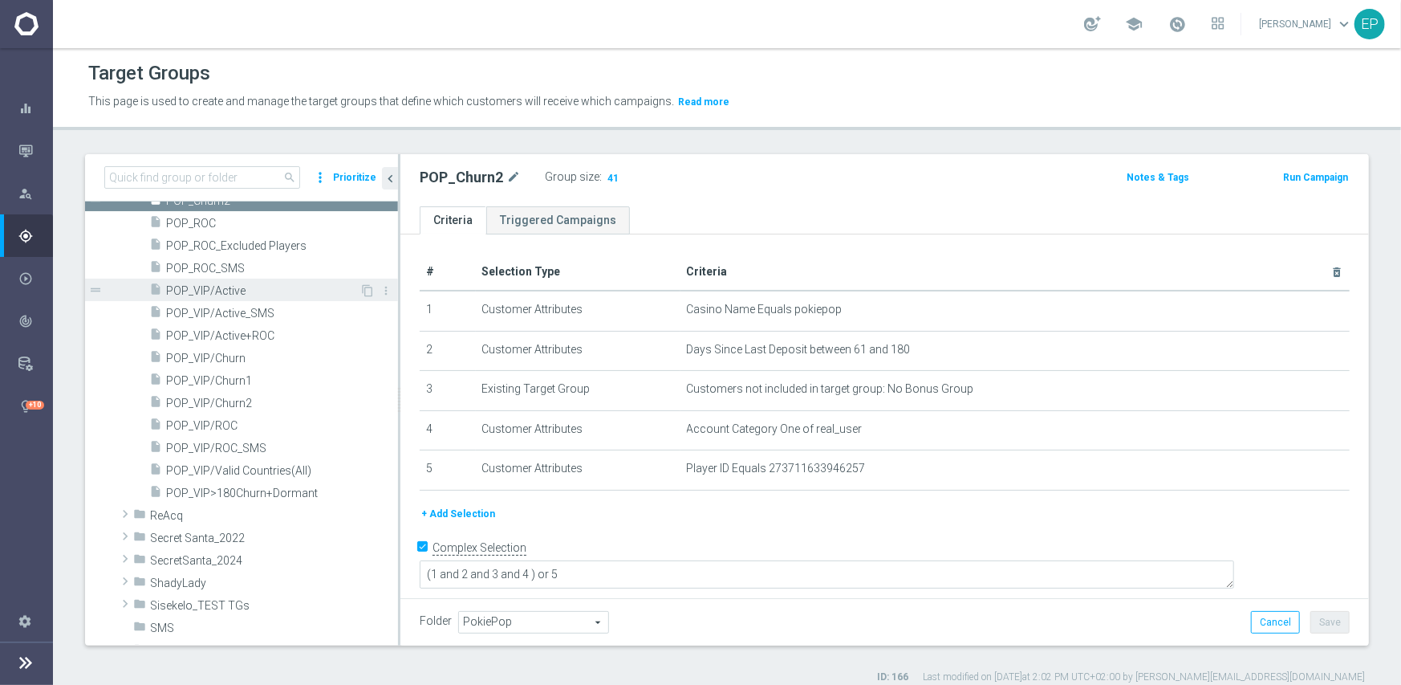
click at [233, 295] on span "POP_VIP/Active" at bounding box center [262, 291] width 193 height 14
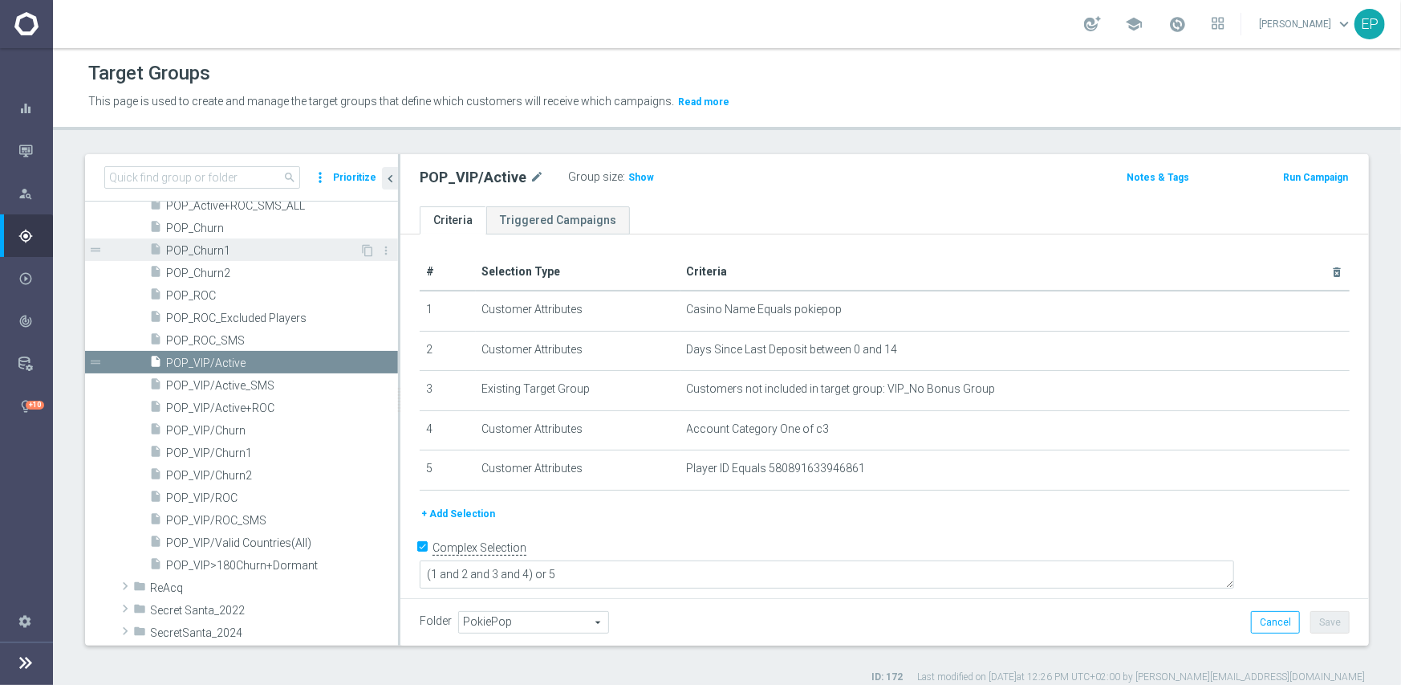
scroll to position [1124, 0]
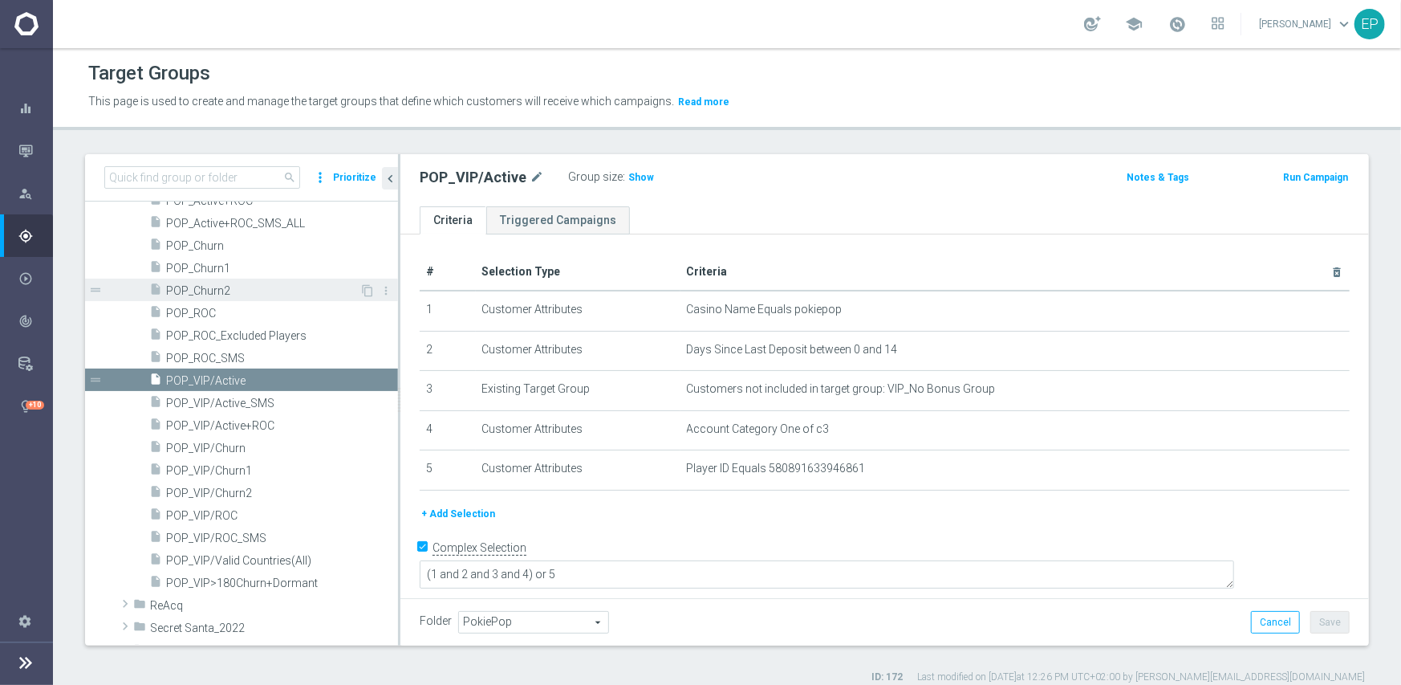
click at [209, 291] on span "POP_Churn2" at bounding box center [262, 291] width 193 height 14
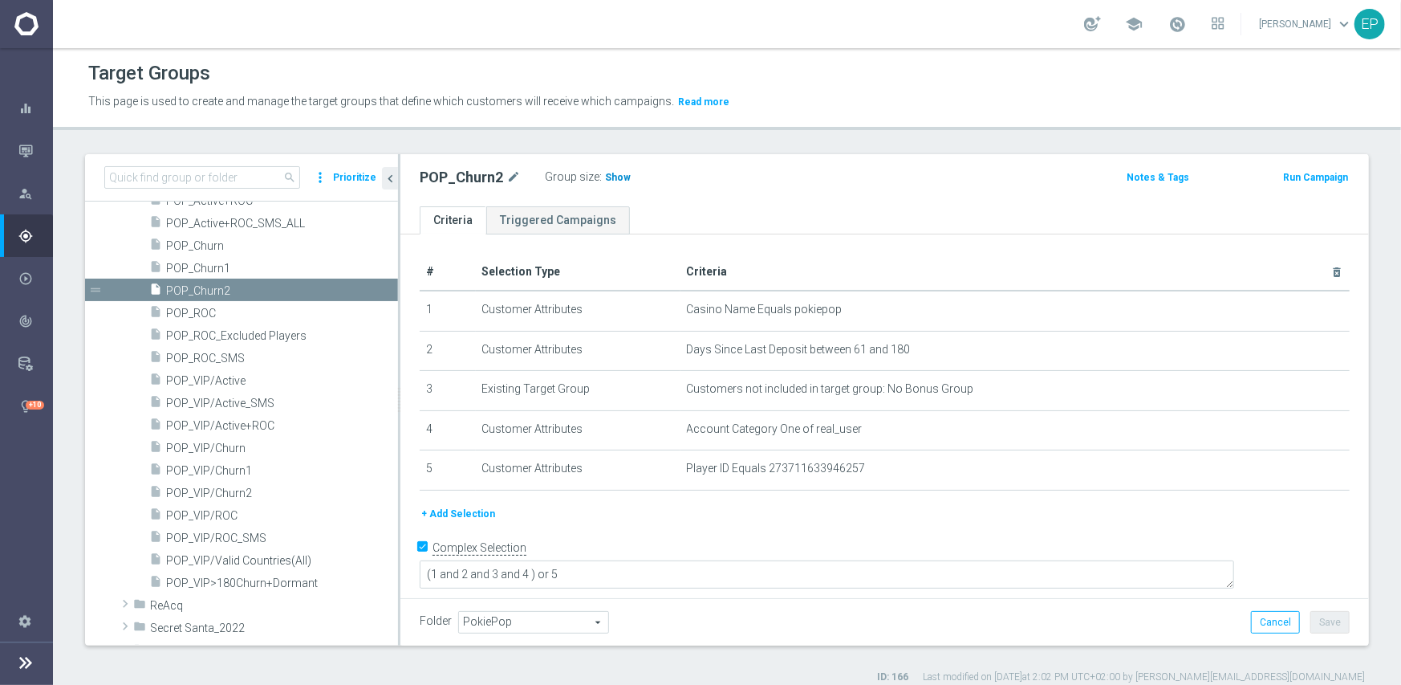
click at [611, 179] on span "Show" at bounding box center [618, 177] width 26 height 11
click at [231, 380] on span "POP_VIP/Active" at bounding box center [262, 381] width 193 height 14
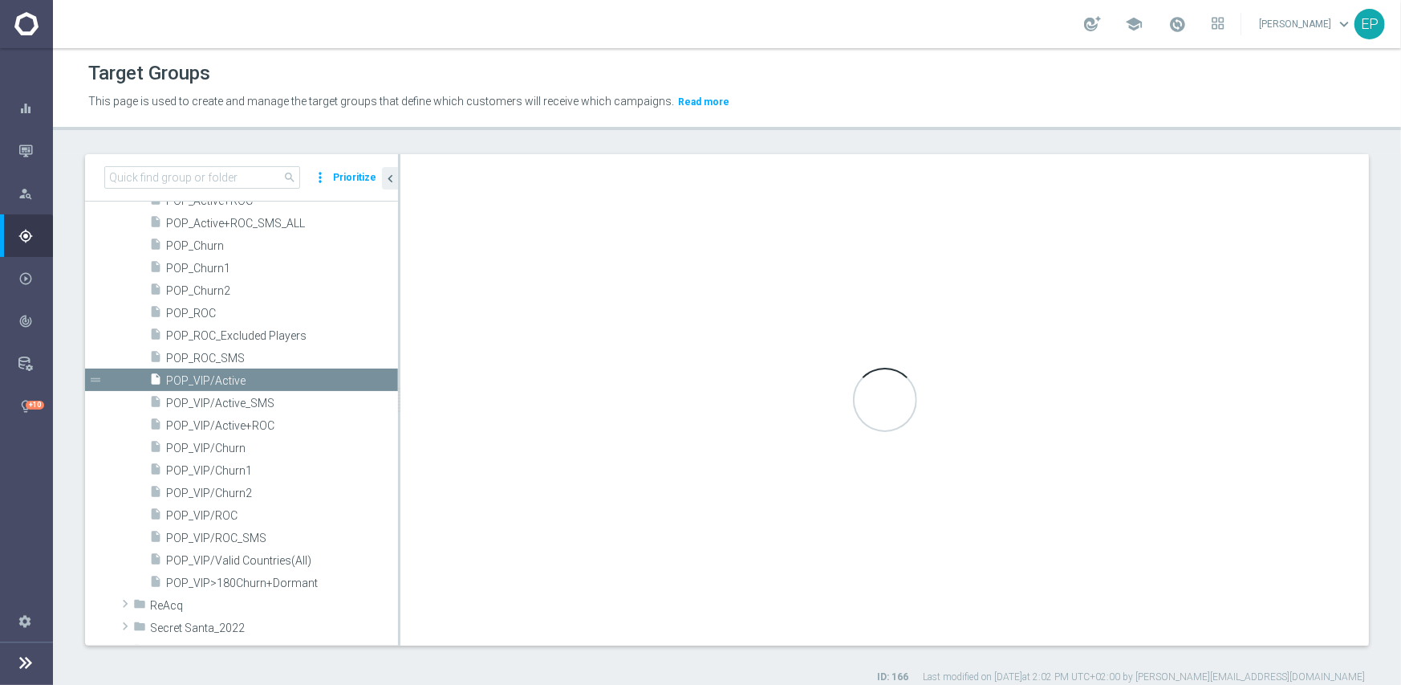
type textarea "(1 and 2 and 3 and 4) or 5"
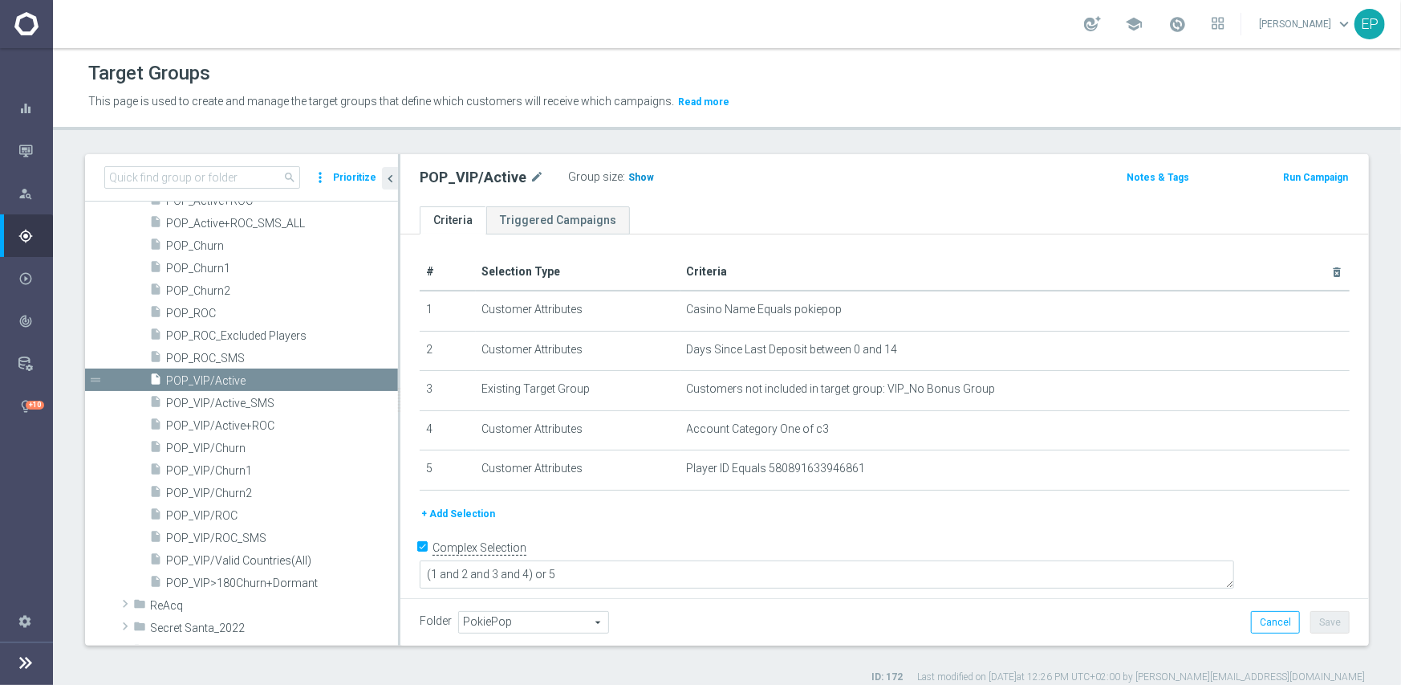
click at [634, 178] on span "Show" at bounding box center [641, 177] width 26 height 11
click at [213, 520] on span "POP_VIP/ROC" at bounding box center [262, 516] width 193 height 14
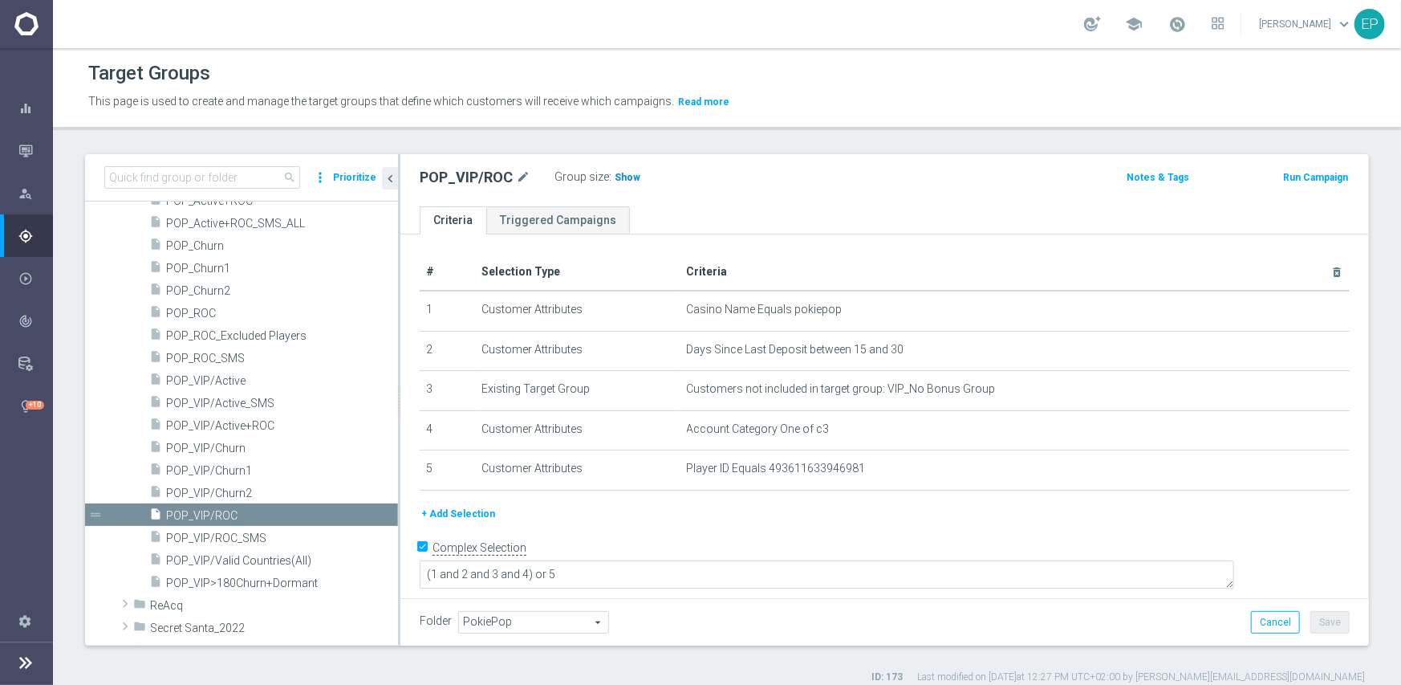
click at [629, 179] on span "Show" at bounding box center [628, 177] width 26 height 11
click at [241, 475] on span "POP_VIP/Churn1" at bounding box center [262, 471] width 193 height 14
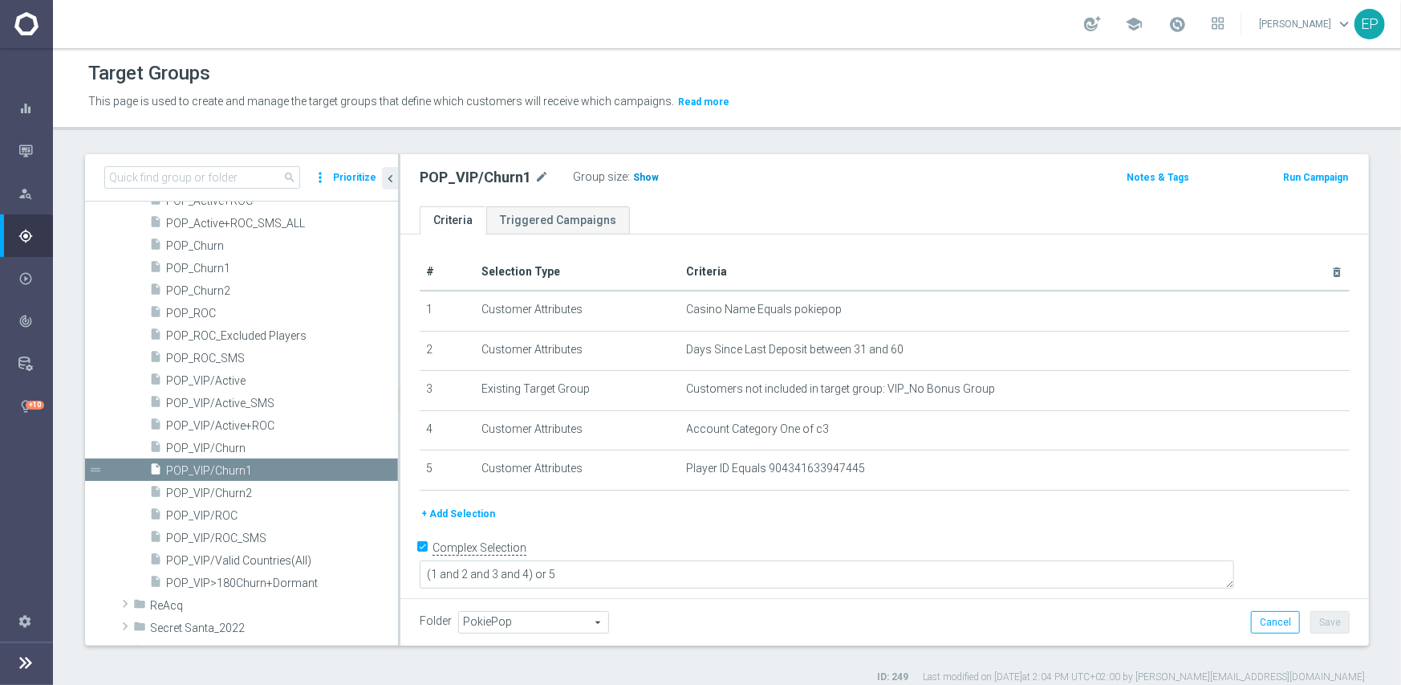
click at [634, 176] on span "Show" at bounding box center [646, 177] width 26 height 11
click at [233, 492] on span "POP_VIP/Churn2" at bounding box center [262, 493] width 193 height 14
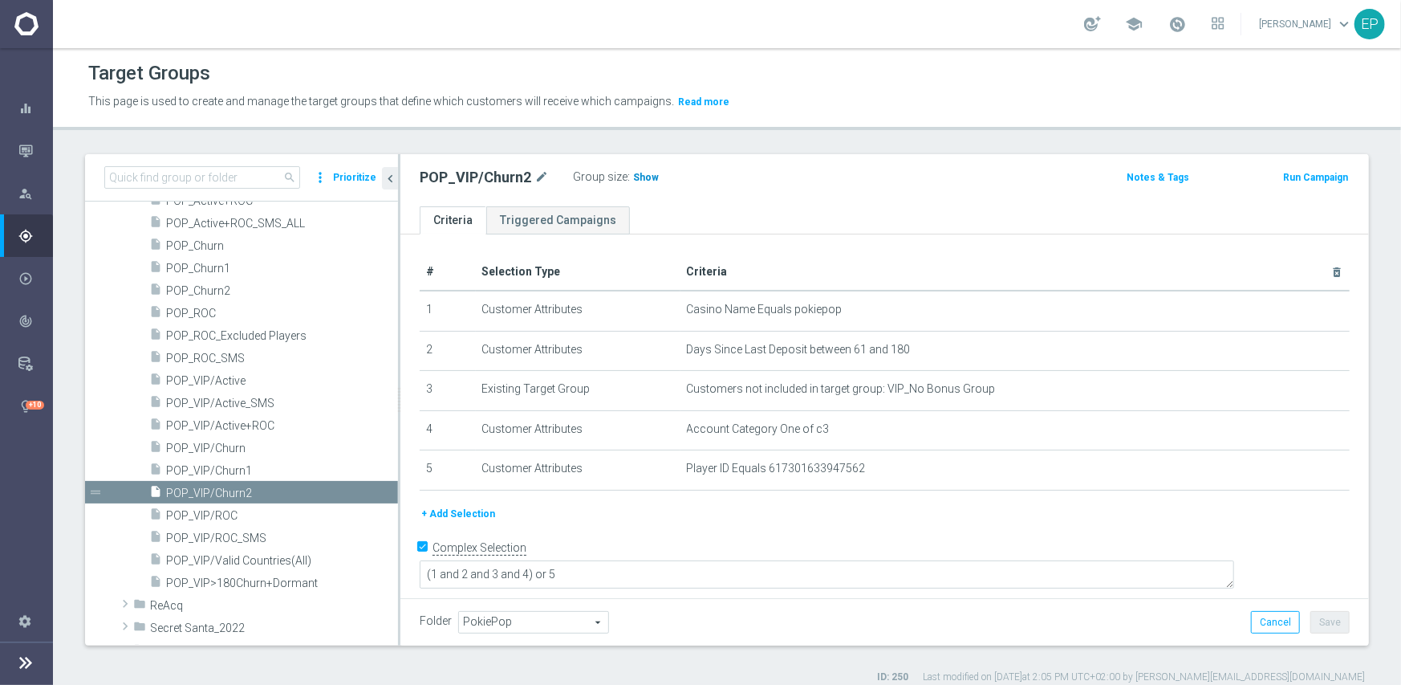
click at [641, 179] on span "Show" at bounding box center [646, 177] width 26 height 11
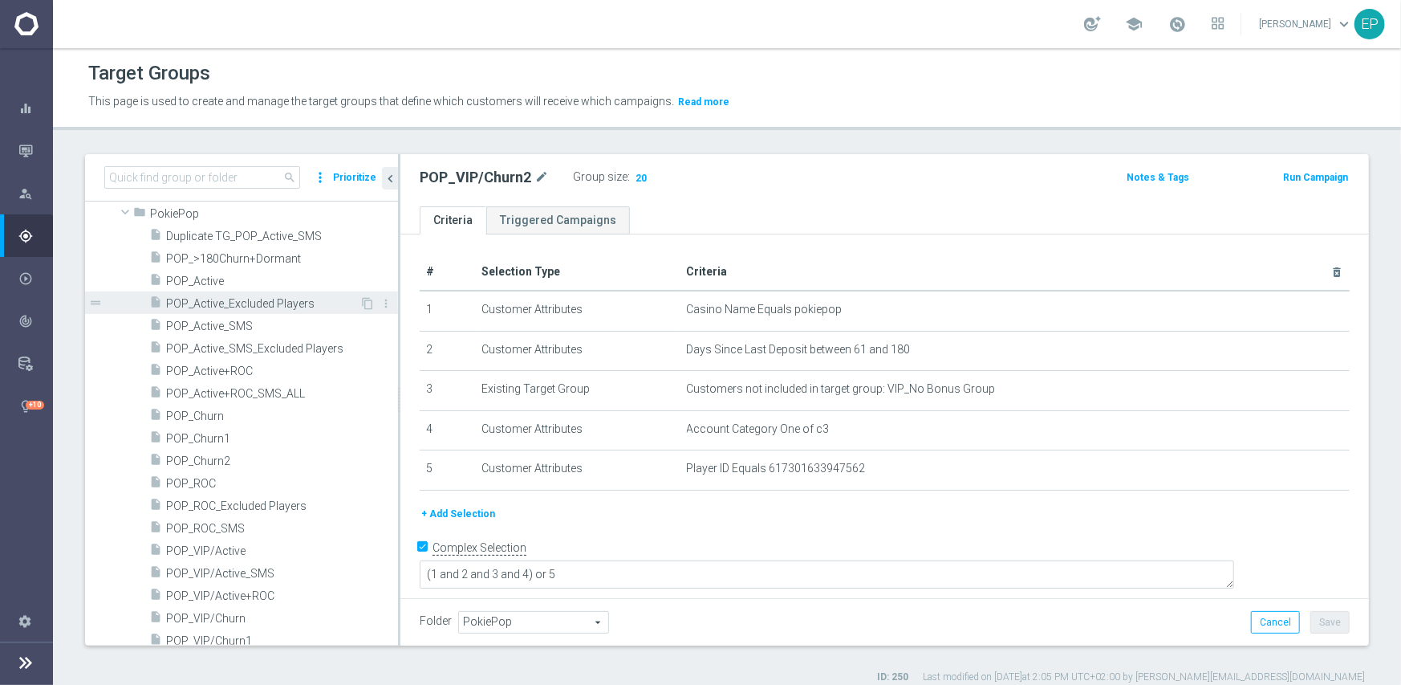
scroll to position [883, 0]
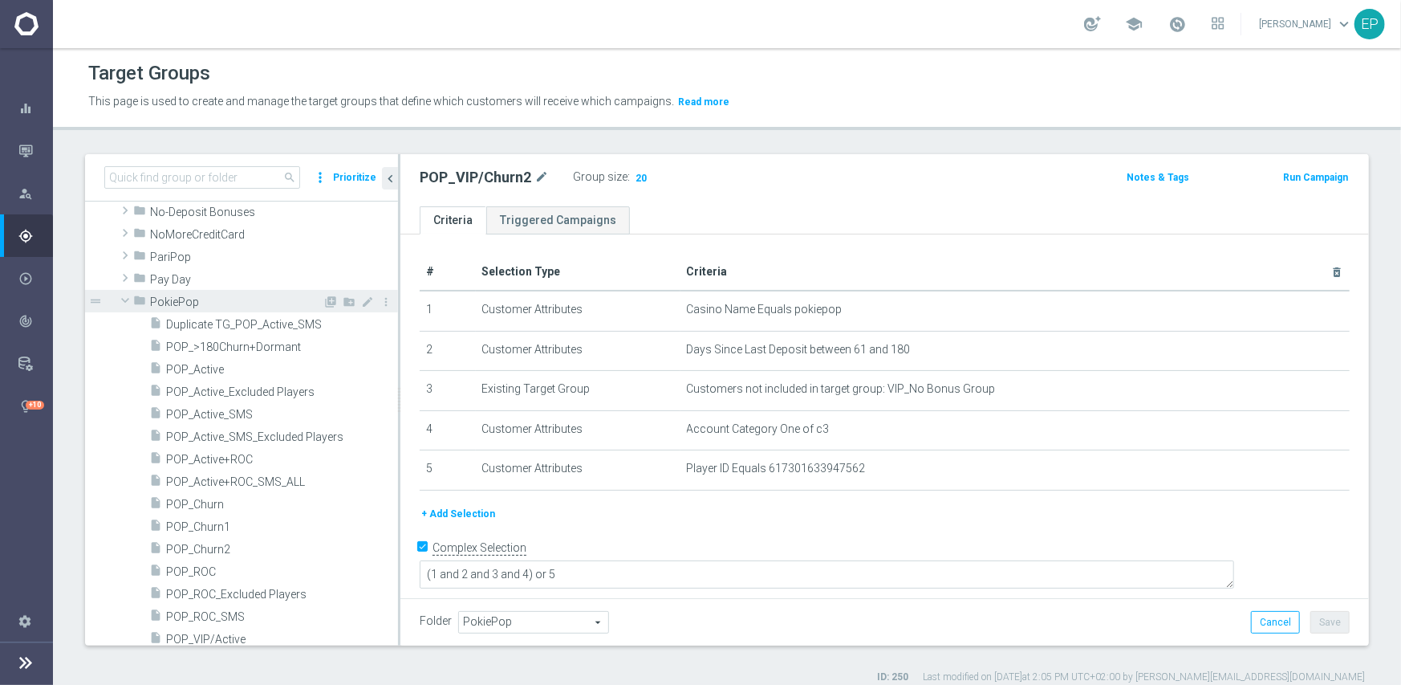
click at [175, 302] on span "PokiePop" at bounding box center [236, 302] width 173 height 14
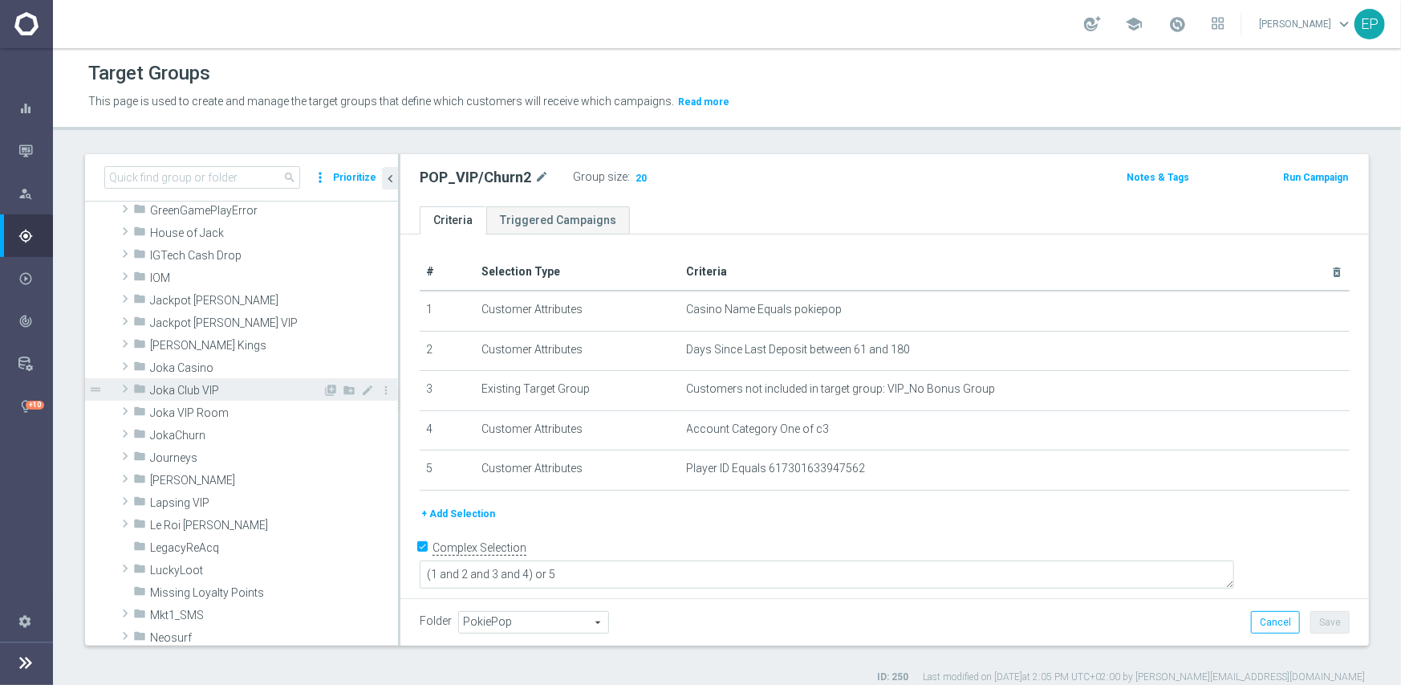
scroll to position [321, 0]
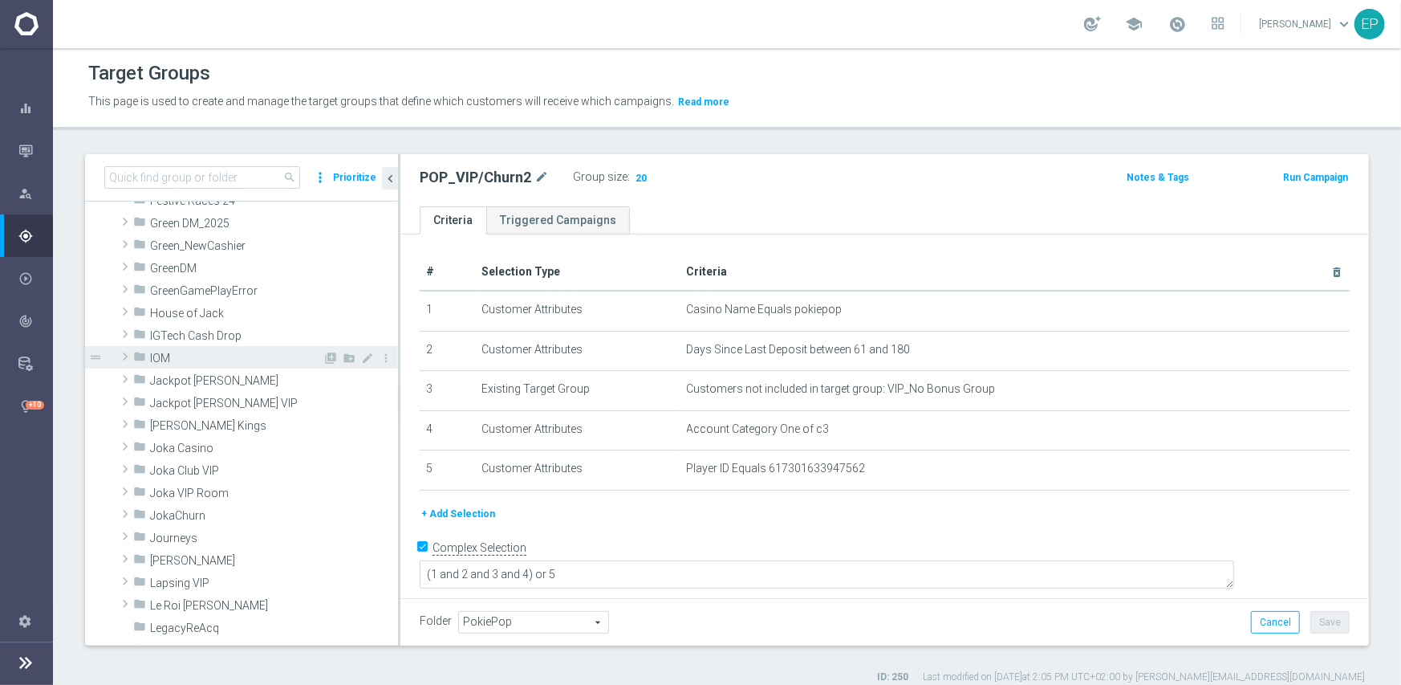
click at [152, 356] on span "IOM" at bounding box center [236, 359] width 173 height 14
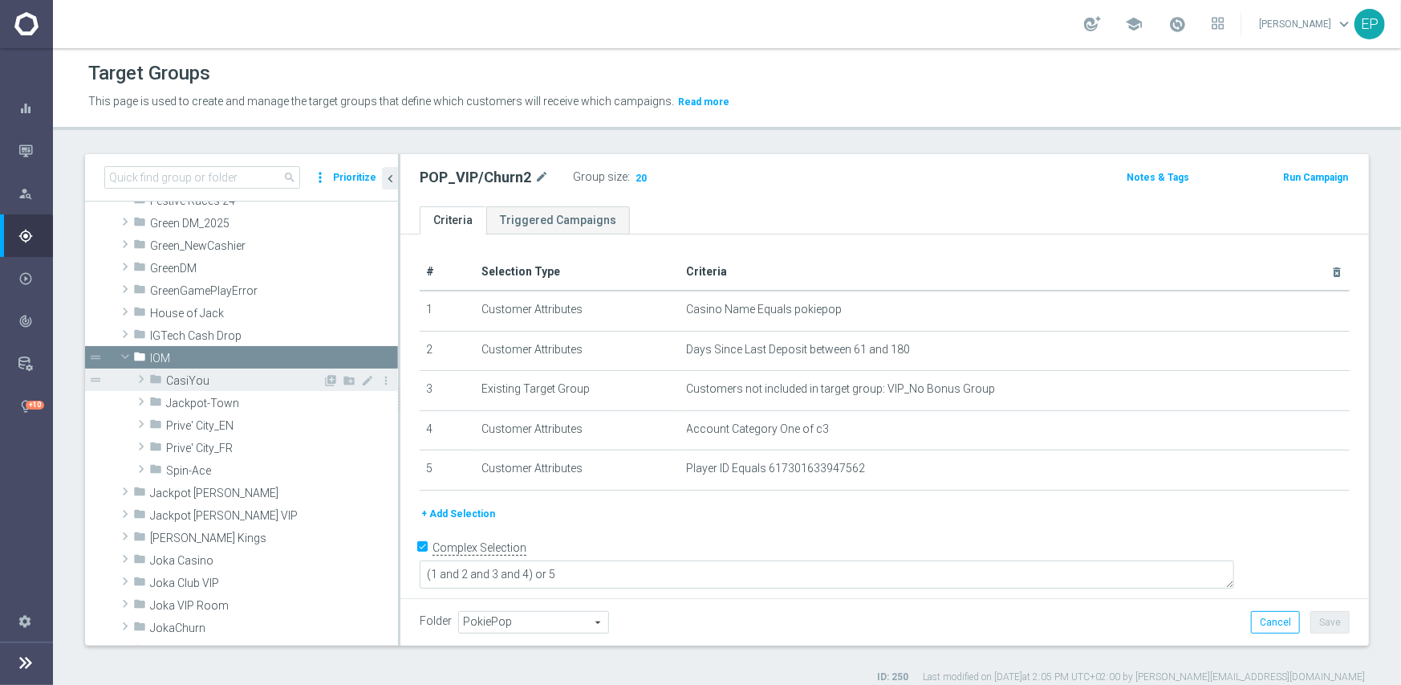
click at [175, 376] on span "CasiYou" at bounding box center [244, 381] width 157 height 14
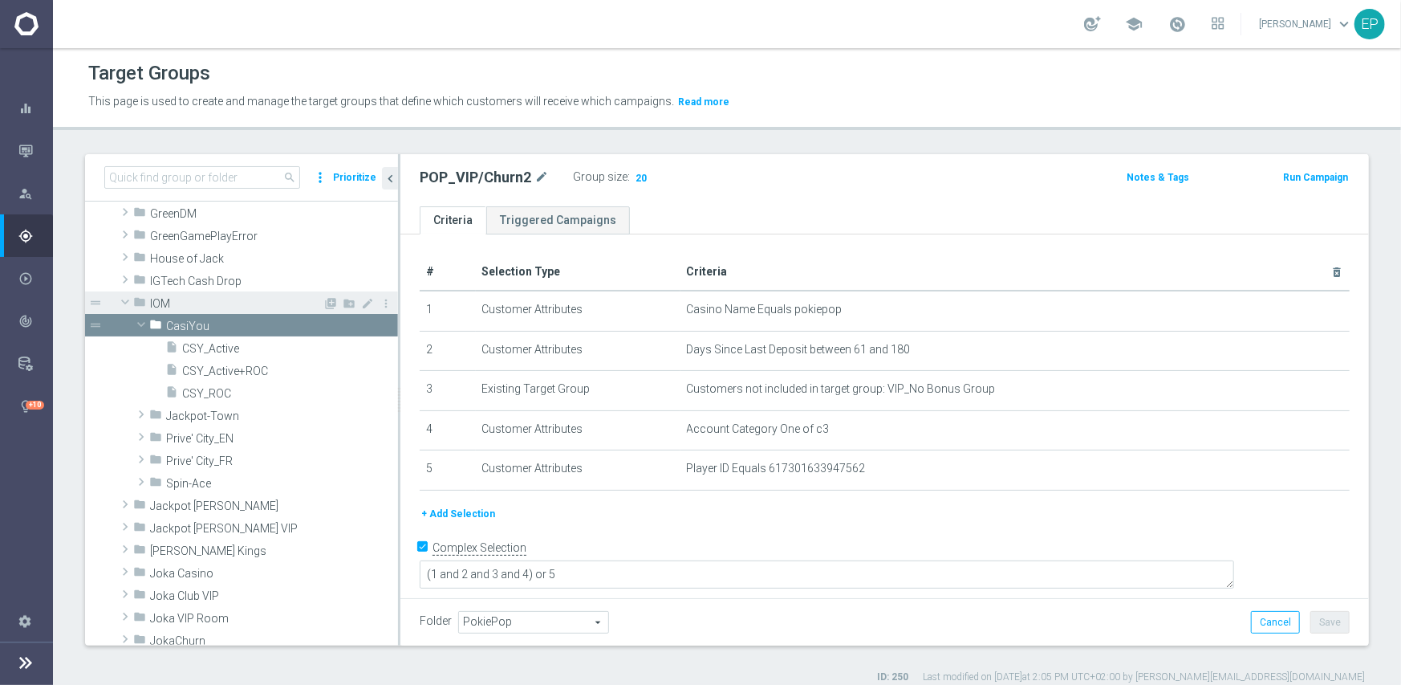
scroll to position [401, 0]
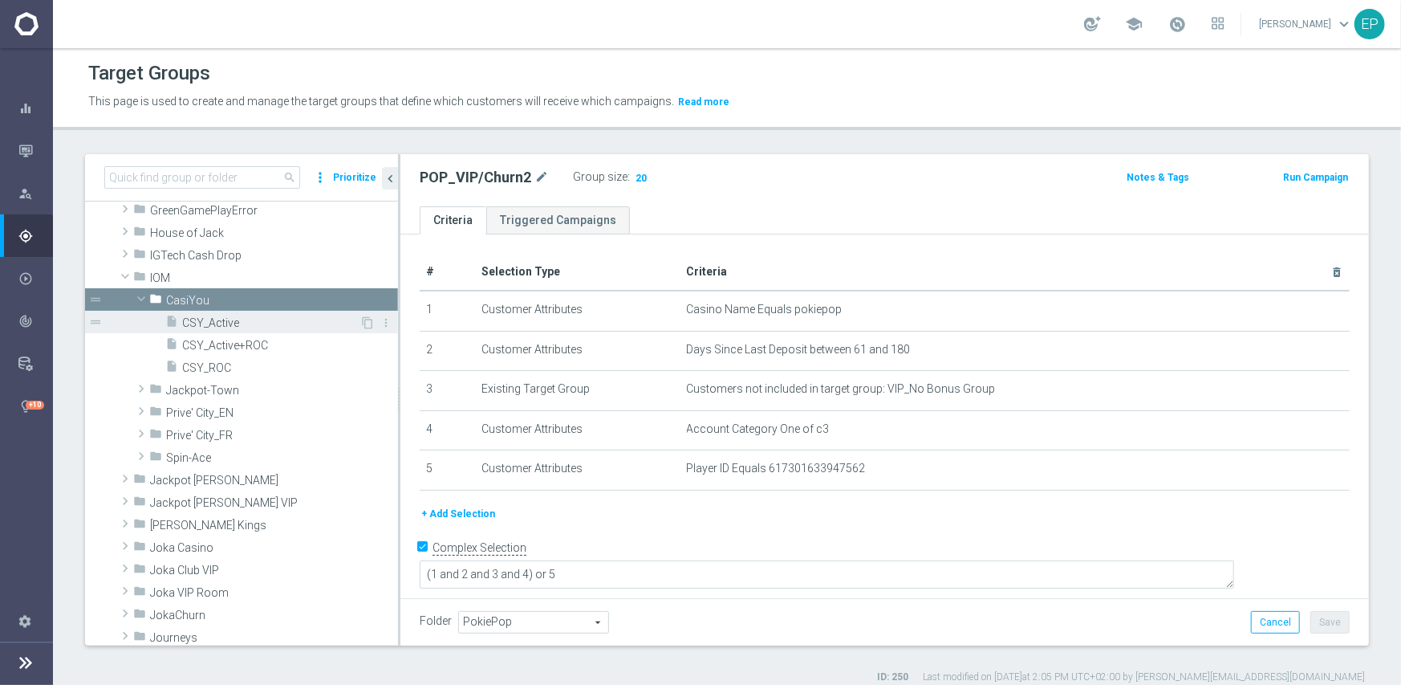
click at [213, 326] on span "CSY_Active" at bounding box center [270, 323] width 177 height 14
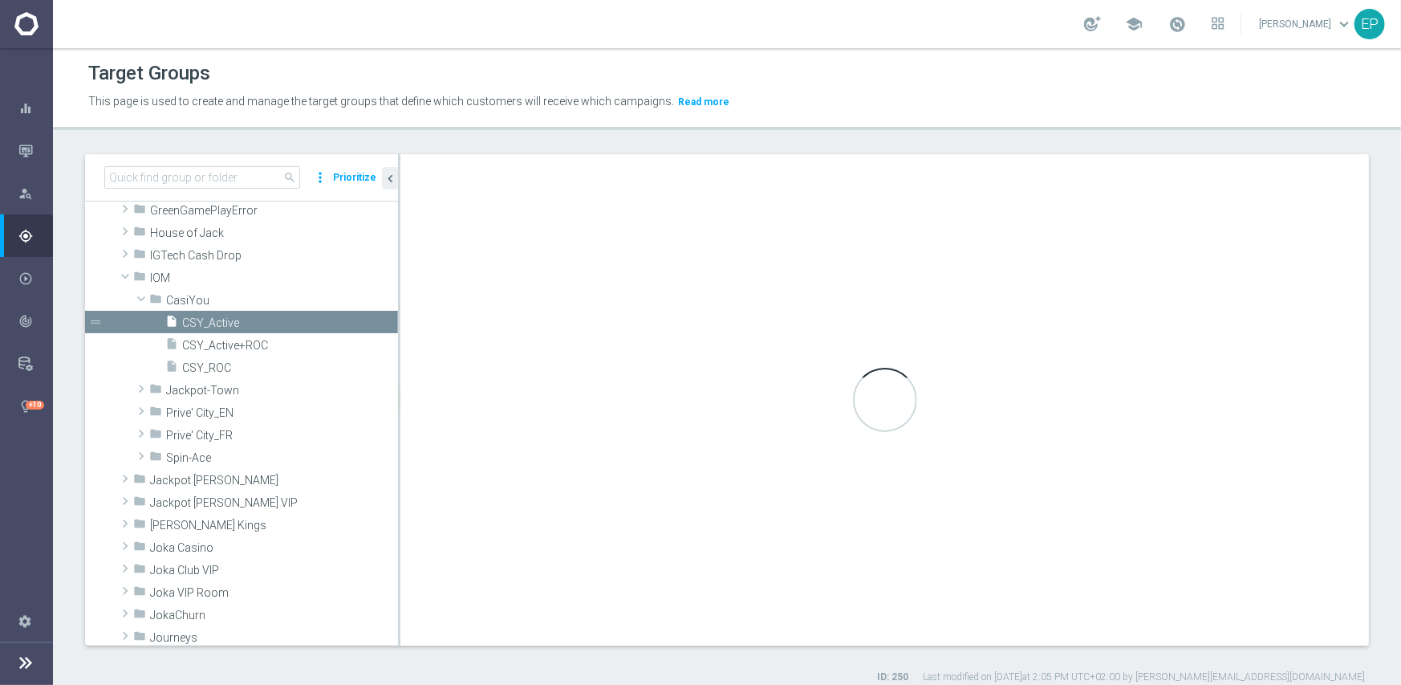
checkbox input "false"
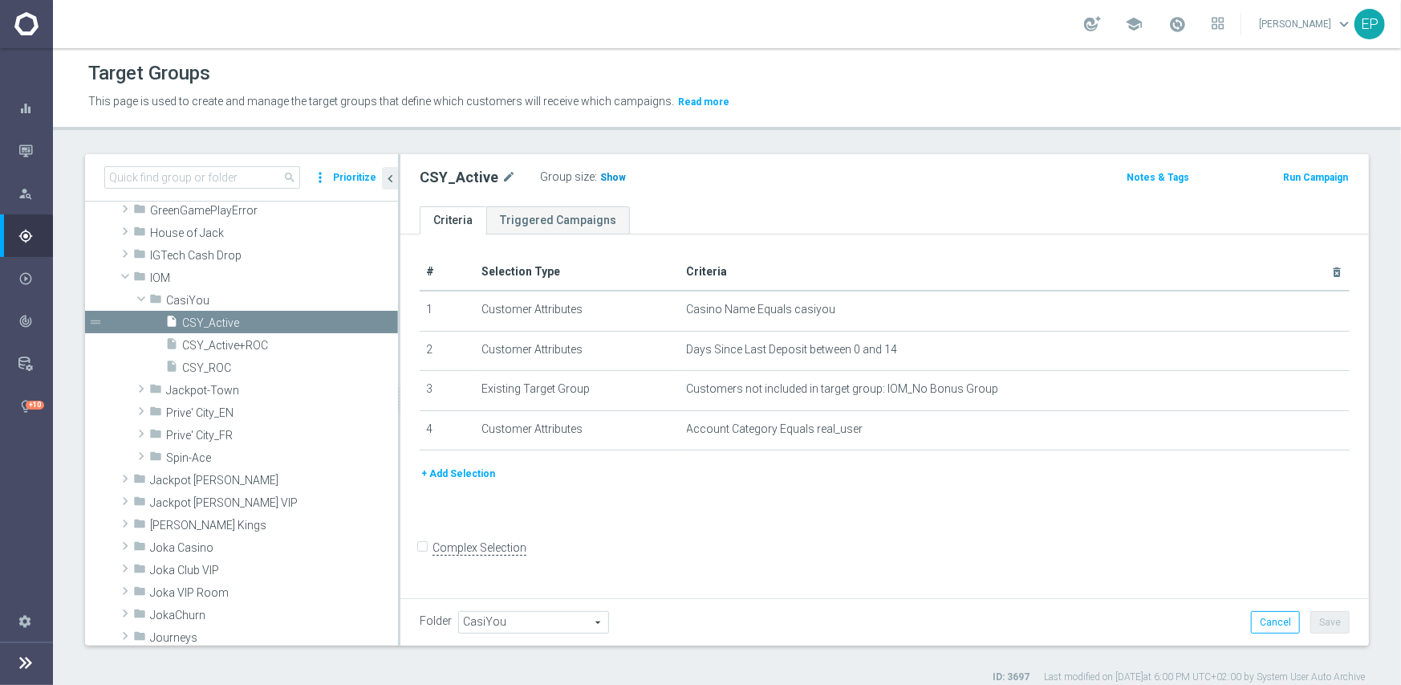
click at [607, 177] on span "Show" at bounding box center [613, 177] width 26 height 11
click at [208, 368] on span "CSY_ROC" at bounding box center [270, 368] width 177 height 14
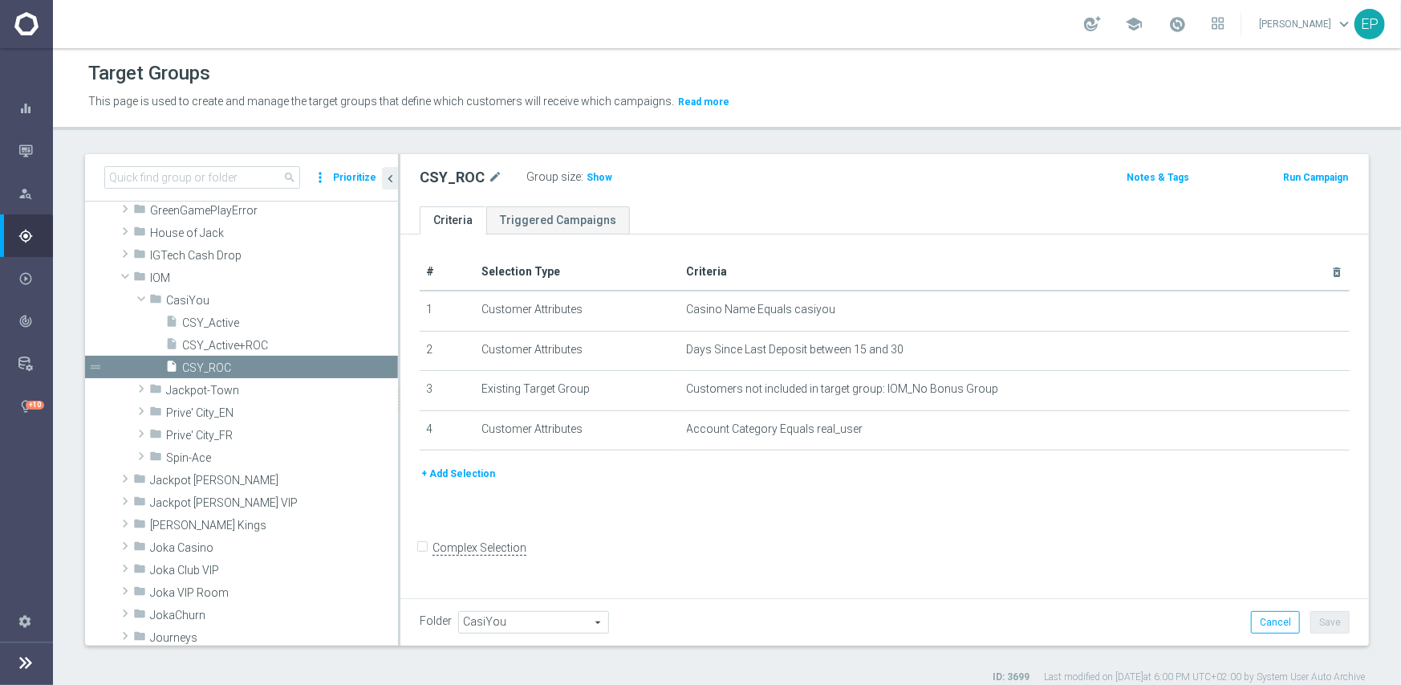
drag, startPoint x: 600, startPoint y: 179, endPoint x: 993, endPoint y: 250, distance: 398.9
click at [600, 180] on span "Show" at bounding box center [600, 177] width 26 height 11
drag, startPoint x: 200, startPoint y: 298, endPoint x: 197, endPoint y: 312, distance: 14.6
click at [201, 298] on span "CasiYou" at bounding box center [282, 301] width 232 height 14
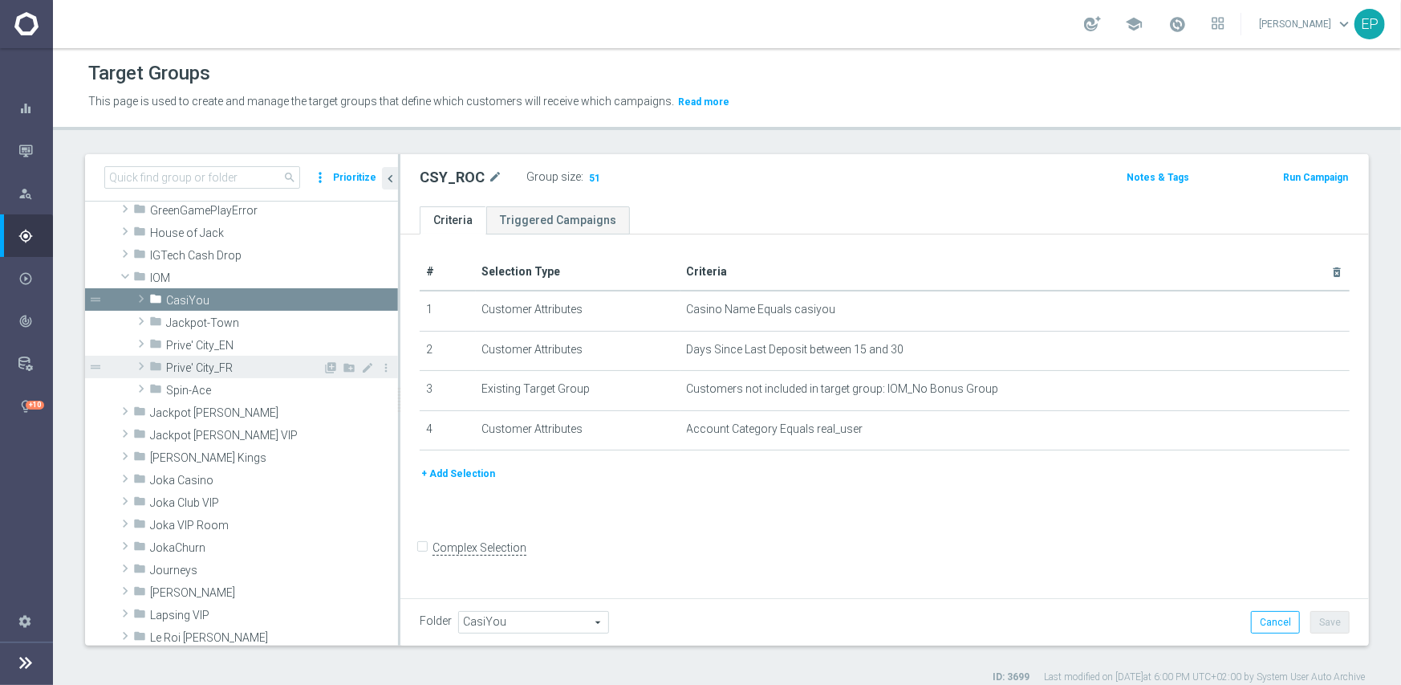
click at [203, 368] on span "Prive' City_FR" at bounding box center [244, 368] width 157 height 14
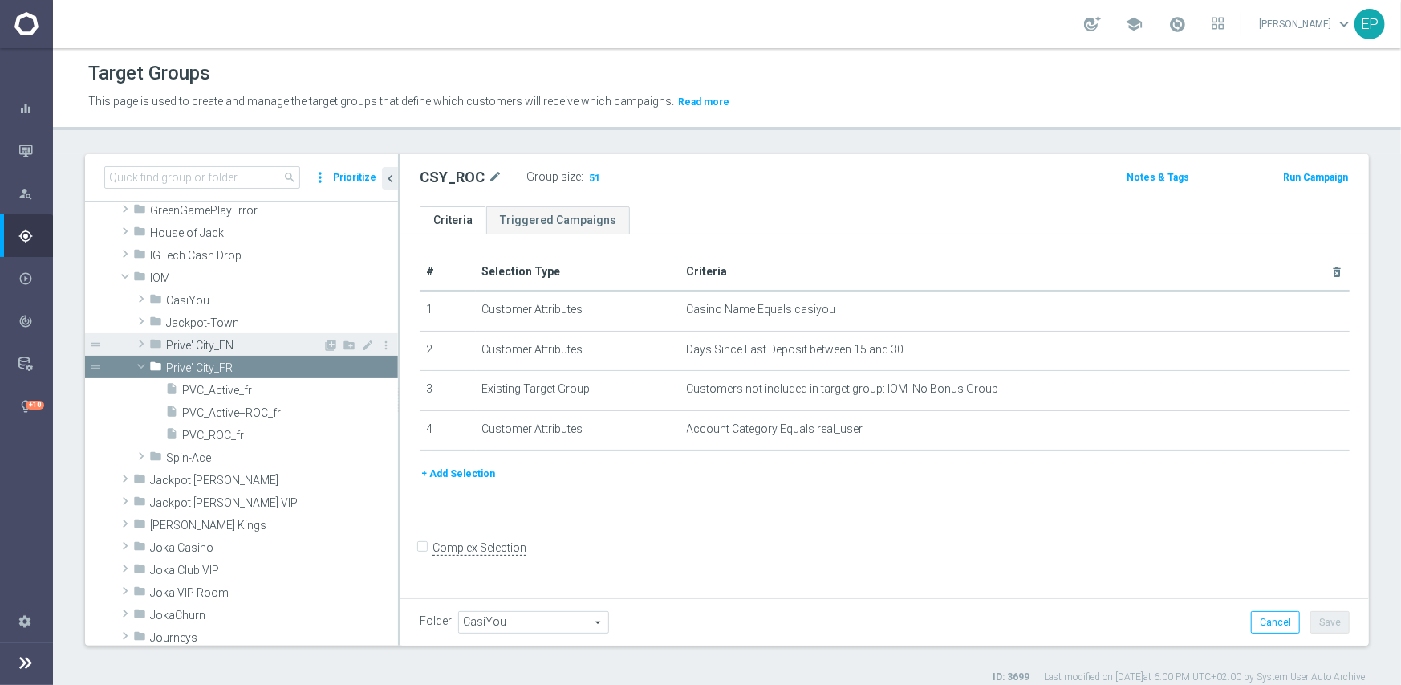
click at [215, 344] on span "Prive' City_EN" at bounding box center [244, 346] width 157 height 14
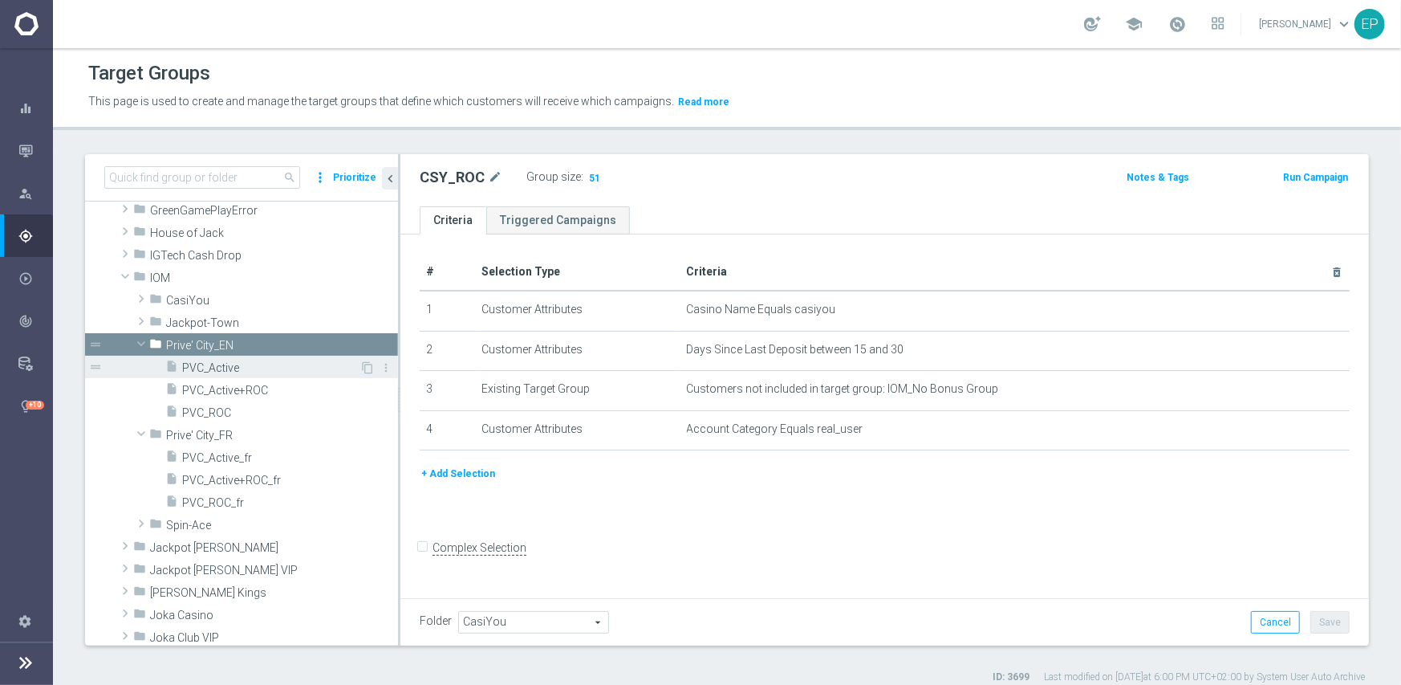
click at [222, 367] on span "PVC_Active" at bounding box center [270, 368] width 177 height 14
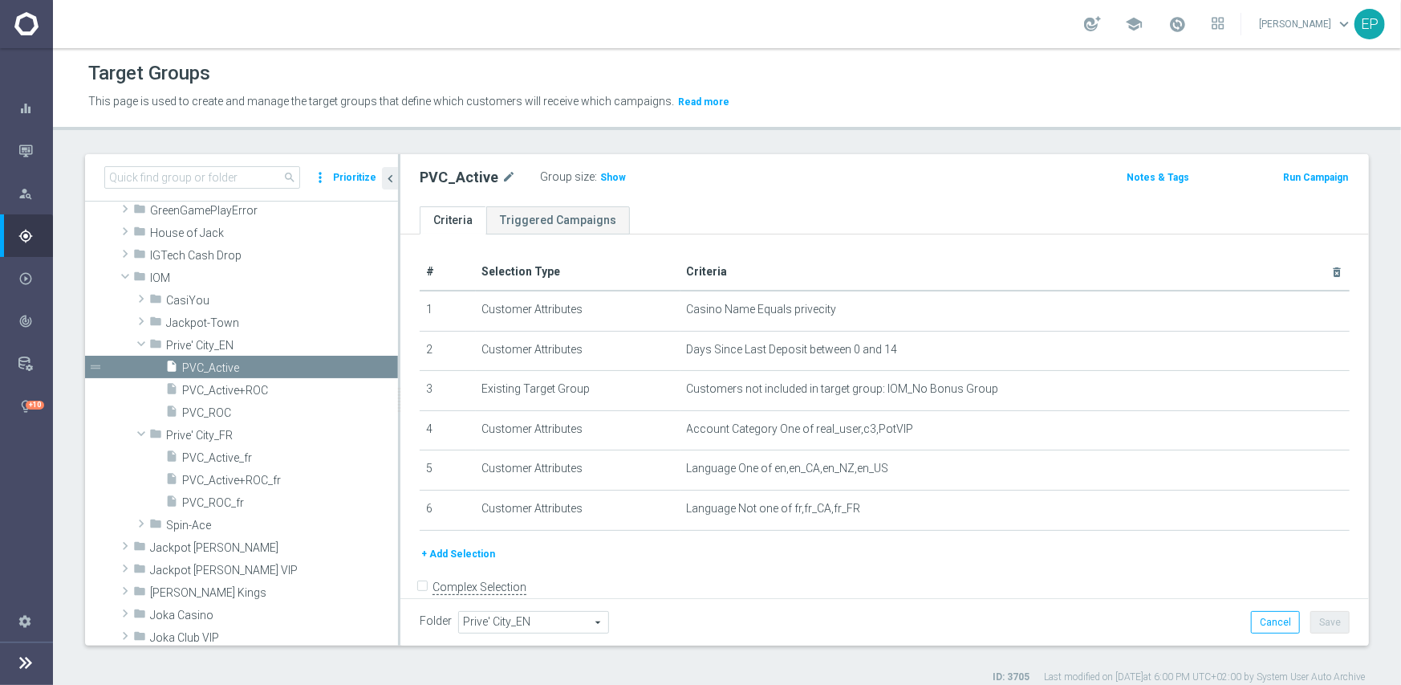
drag, startPoint x: 618, startPoint y: 177, endPoint x: 397, endPoint y: 291, distance: 248.4
click at [617, 177] on span "Show" at bounding box center [613, 177] width 26 height 11
drag, startPoint x: 213, startPoint y: 417, endPoint x: 256, endPoint y: 402, distance: 45.9
click at [213, 417] on span "PVC_ROC" at bounding box center [270, 413] width 177 height 14
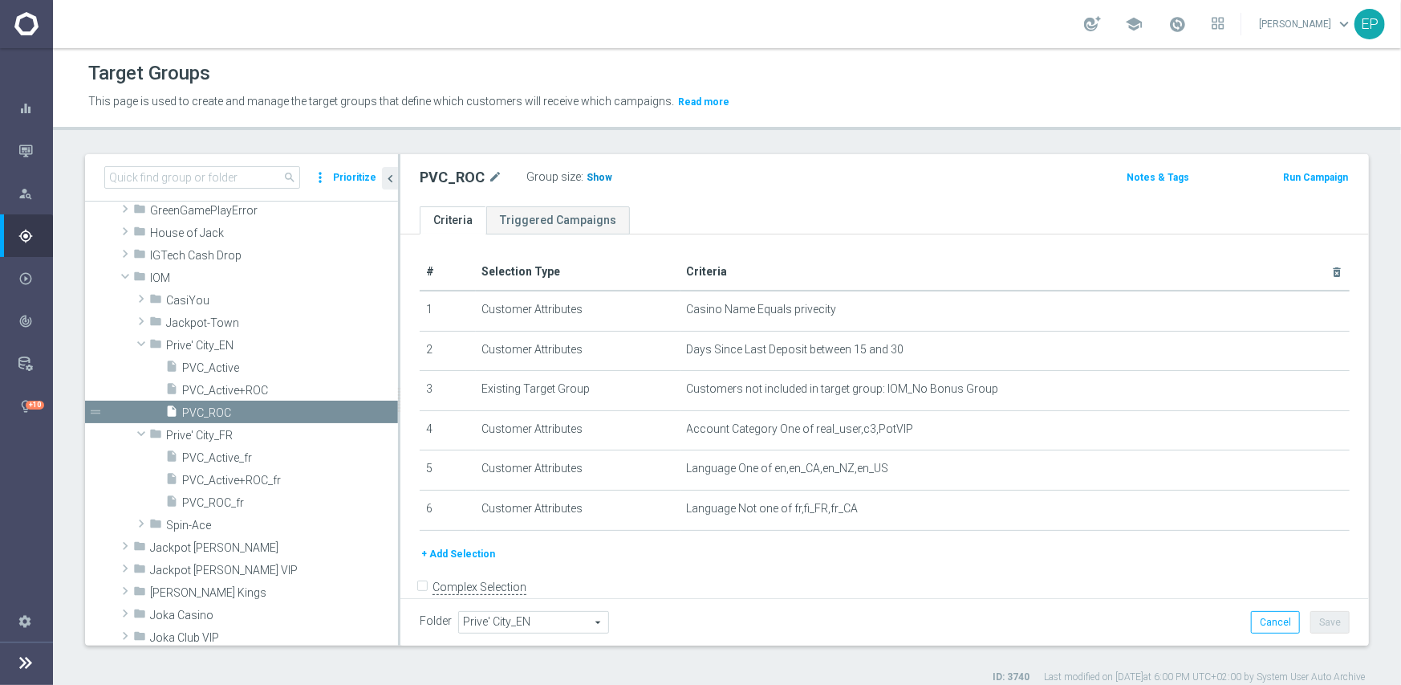
click at [596, 169] on h3 "Show" at bounding box center [599, 178] width 29 height 18
click at [193, 523] on span "Spin-Ace" at bounding box center [244, 525] width 157 height 14
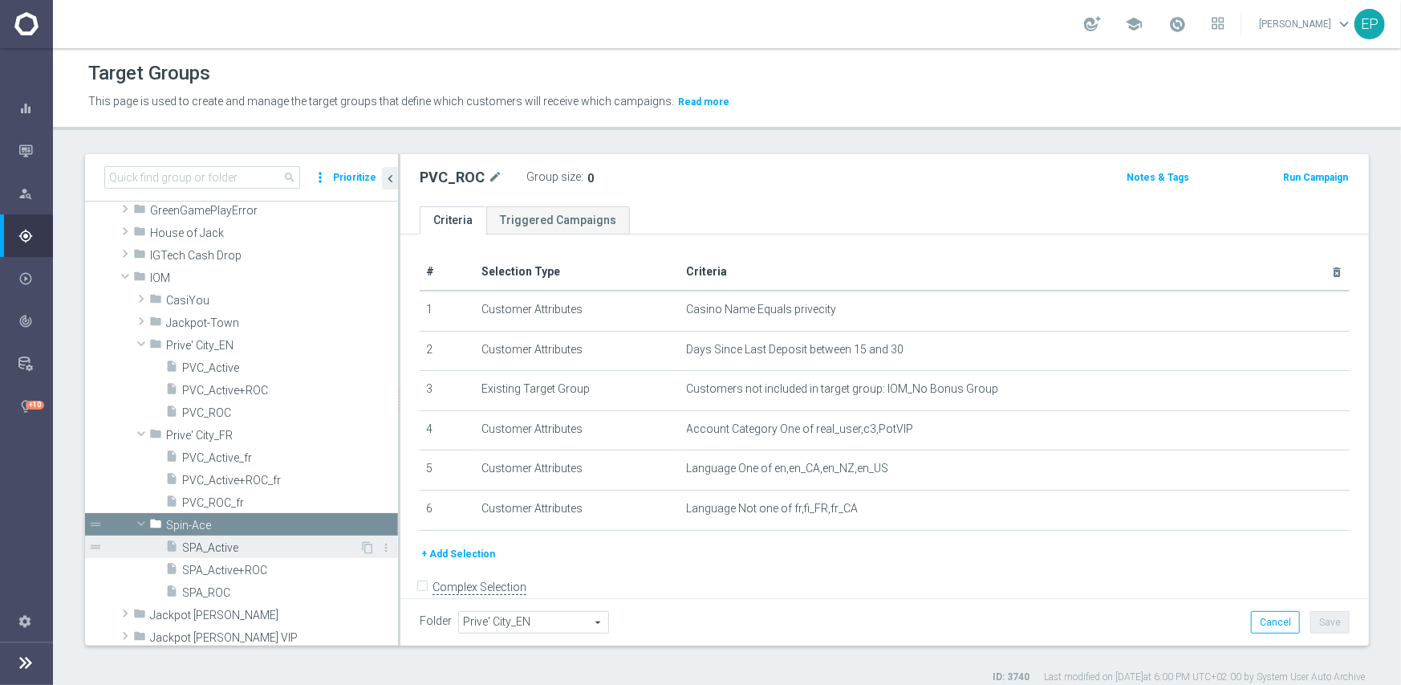
click at [206, 542] on span "SPA_Active" at bounding box center [270, 548] width 177 height 14
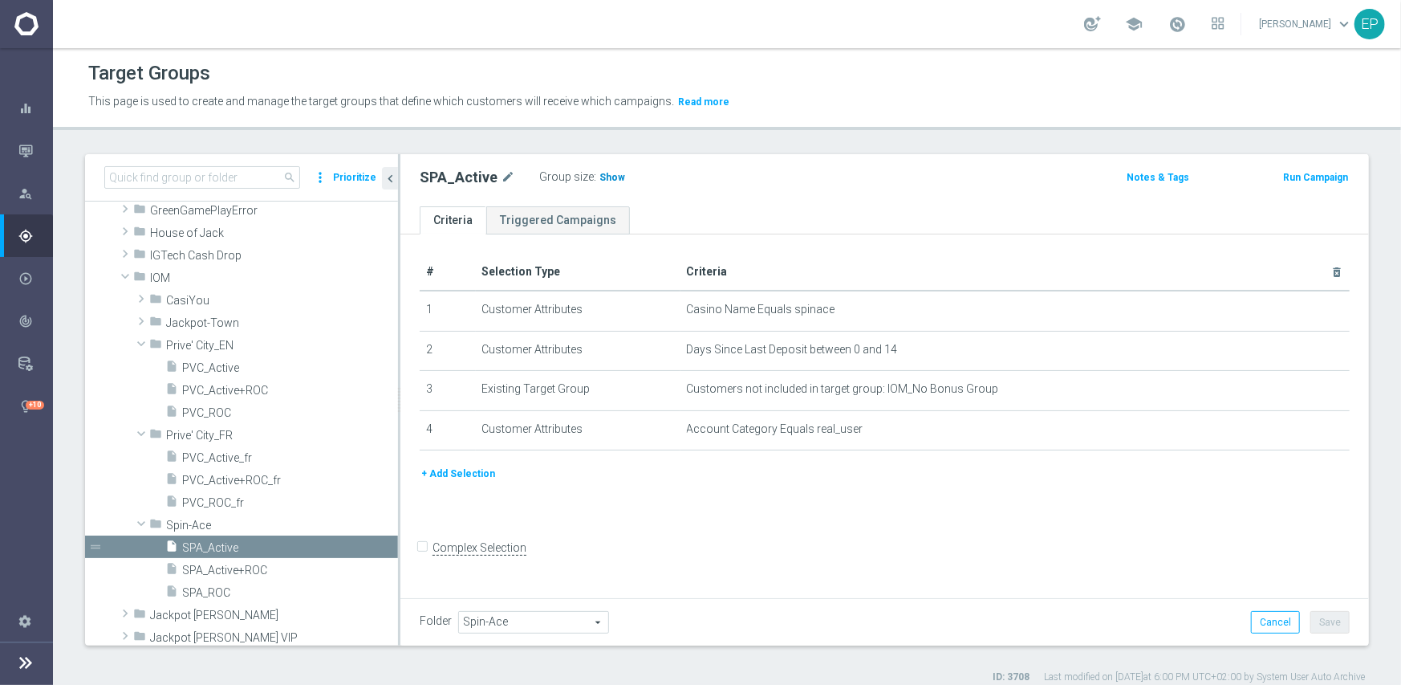
click at [610, 180] on span "Show" at bounding box center [613, 177] width 26 height 11
click at [218, 594] on span "SPA_ROC" at bounding box center [270, 593] width 177 height 14
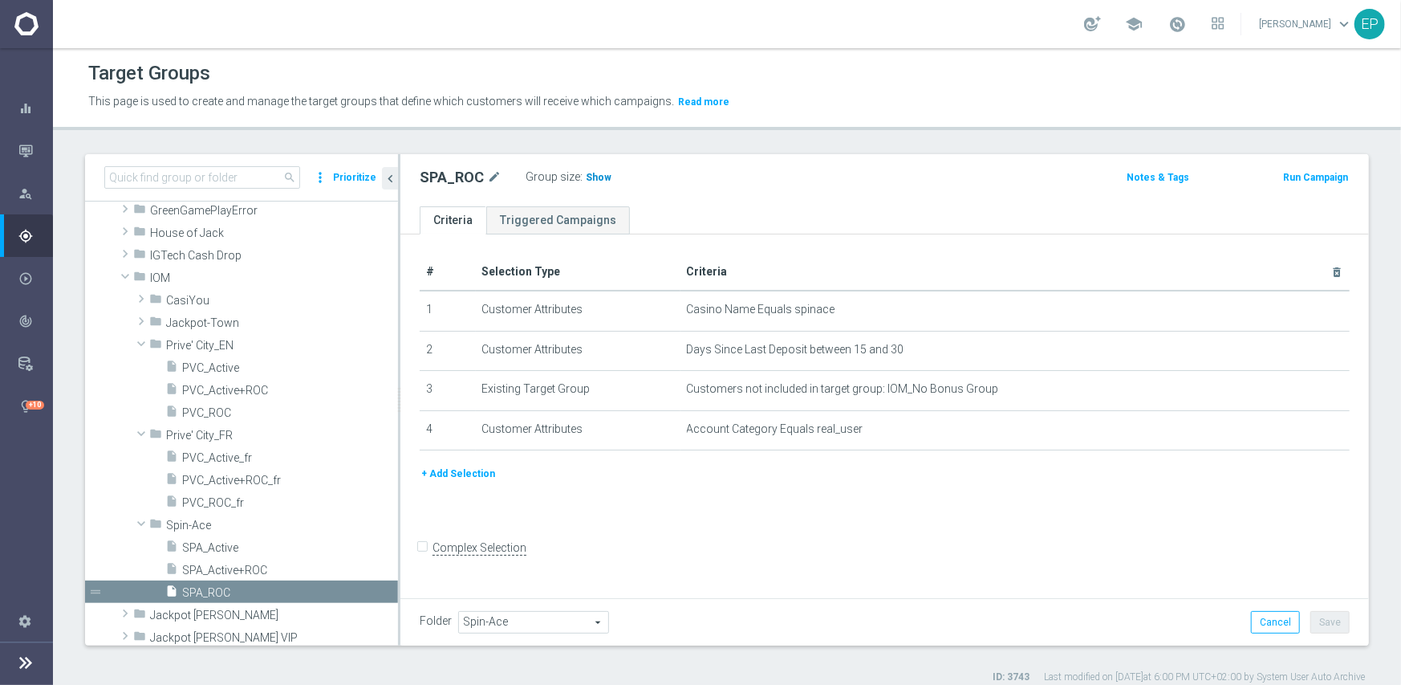
click at [596, 179] on span "Show" at bounding box center [599, 177] width 26 height 11
click at [218, 327] on span "Jackpot-Town" at bounding box center [244, 323] width 157 height 14
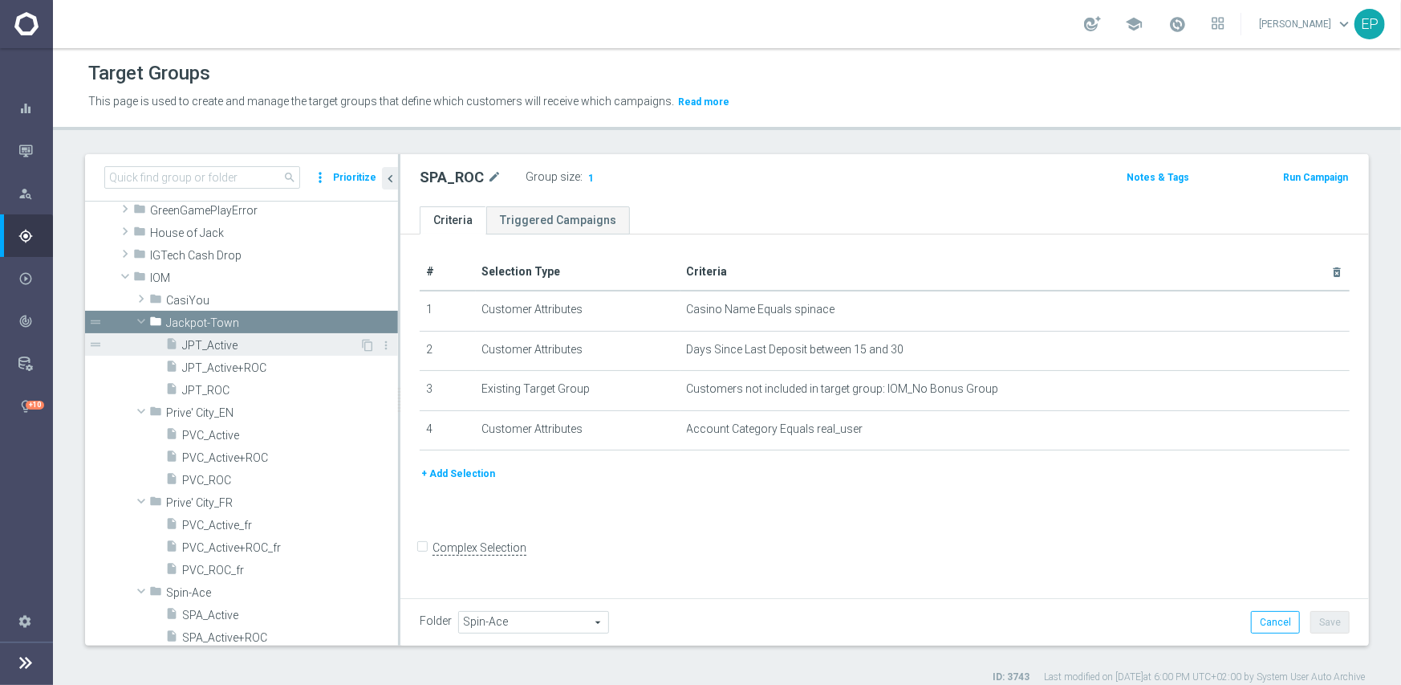
click at [226, 349] on span "JPT_Active" at bounding box center [270, 346] width 177 height 14
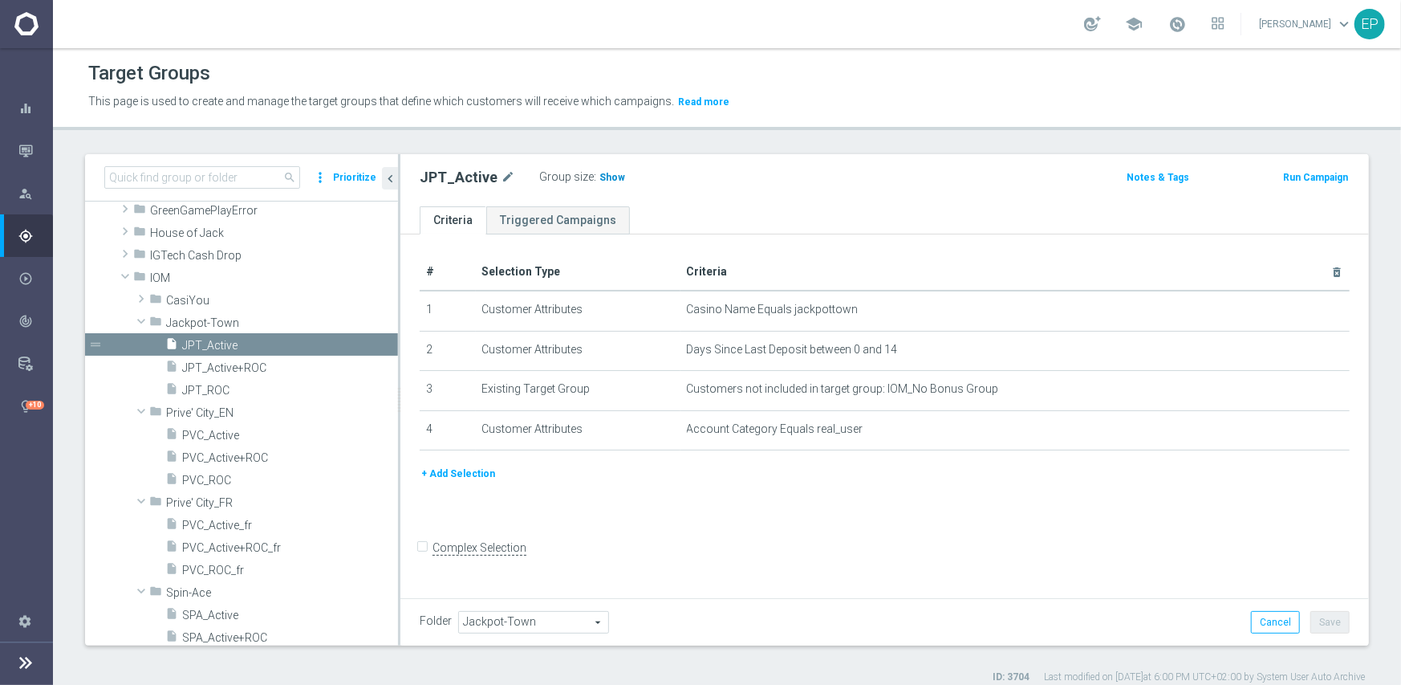
click at [612, 177] on span "Show" at bounding box center [613, 177] width 26 height 11
drag, startPoint x: 214, startPoint y: 390, endPoint x: 238, endPoint y: 380, distance: 26.2
click at [214, 390] on span "JPT_ROC" at bounding box center [270, 391] width 177 height 14
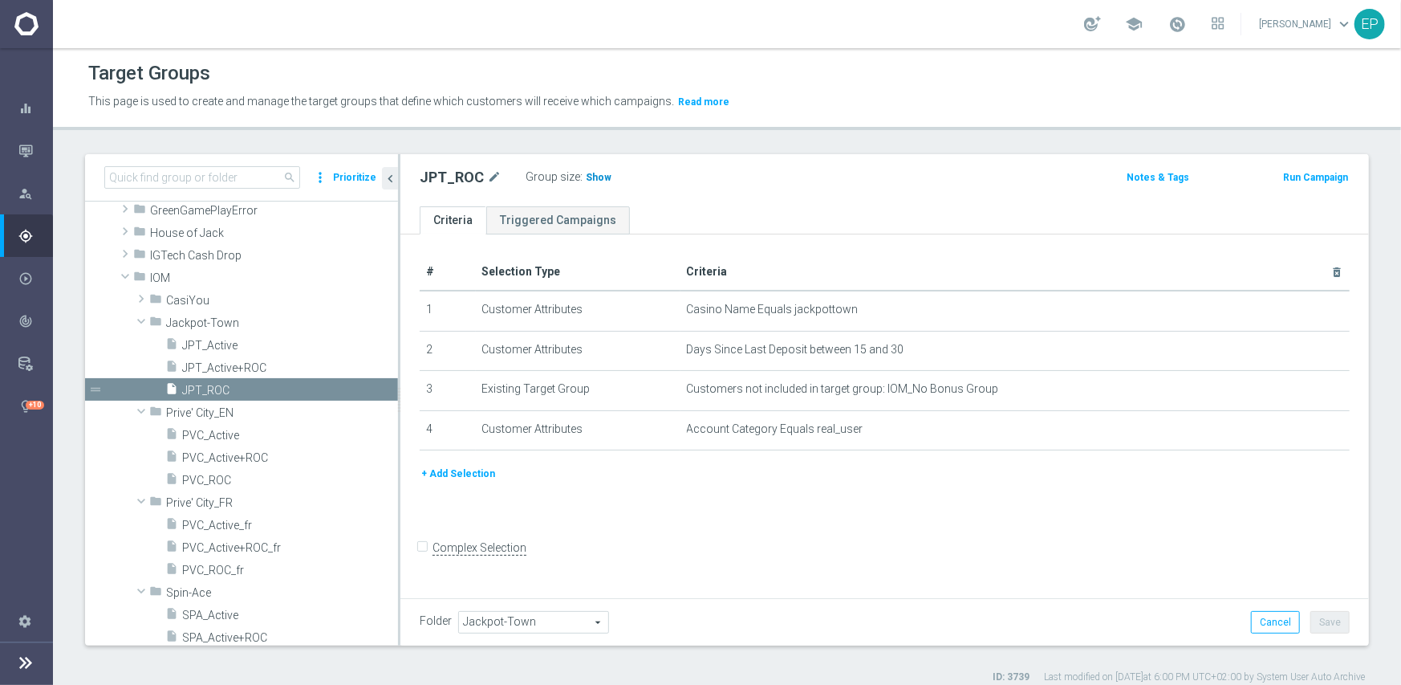
click at [588, 181] on span "Show" at bounding box center [599, 177] width 26 height 11
click at [210, 528] on span "PVC_Active_fr" at bounding box center [270, 525] width 177 height 14
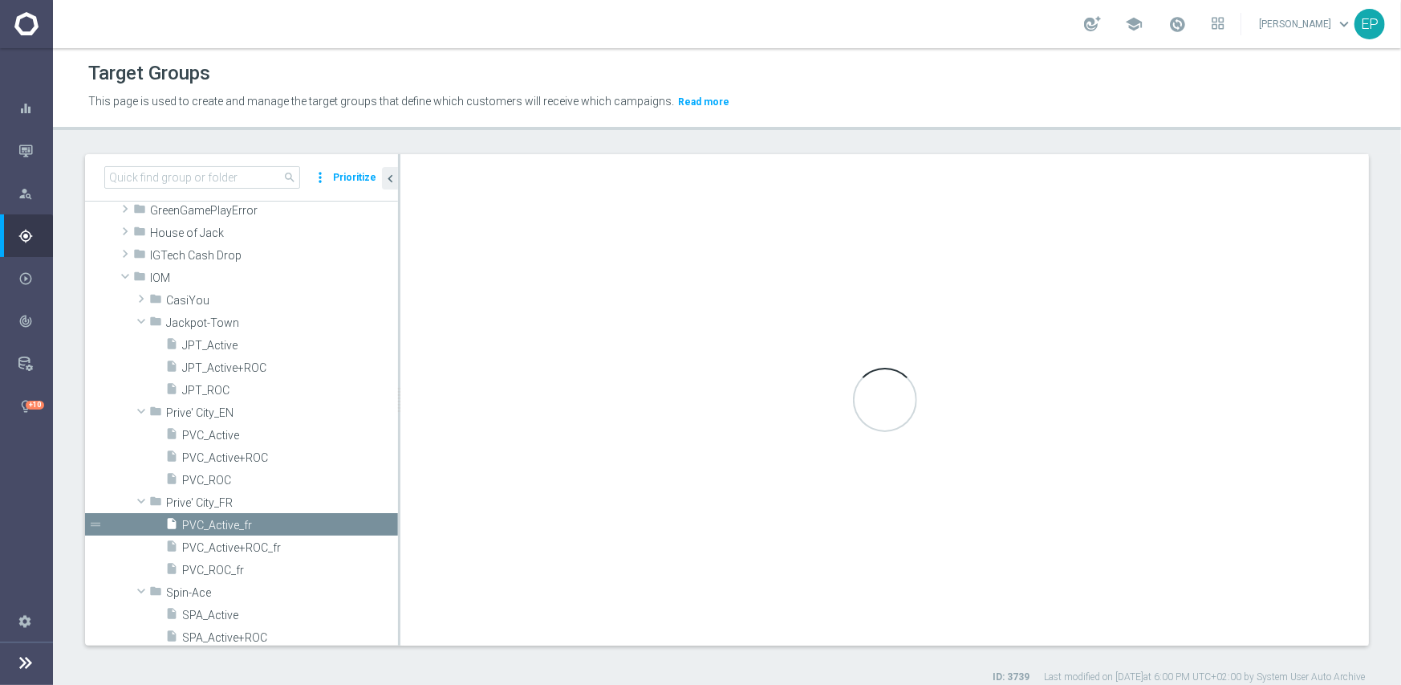
type input "Prive' City_FR"
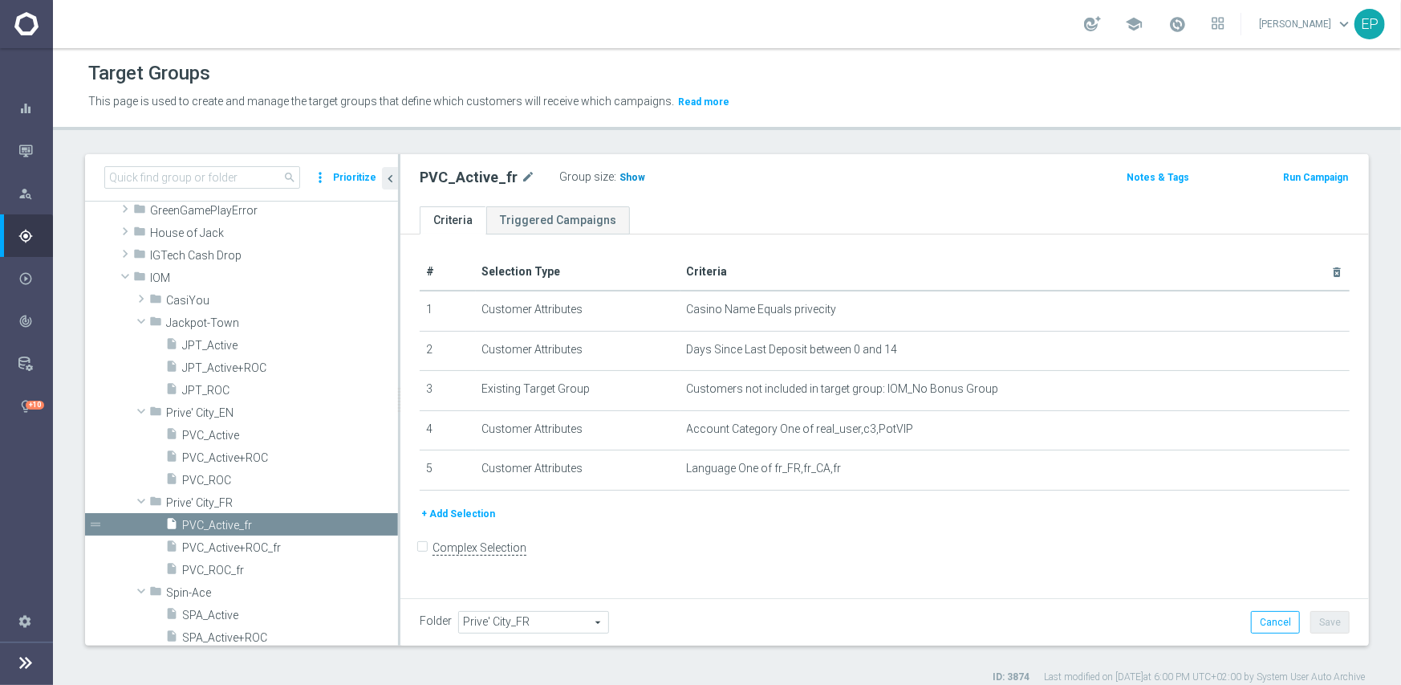
click at [624, 179] on span "Show" at bounding box center [633, 177] width 26 height 11
drag, startPoint x: 217, startPoint y: 569, endPoint x: 226, endPoint y: 567, distance: 9.9
click at [217, 569] on span "PVC_ROC_fr" at bounding box center [270, 570] width 177 height 14
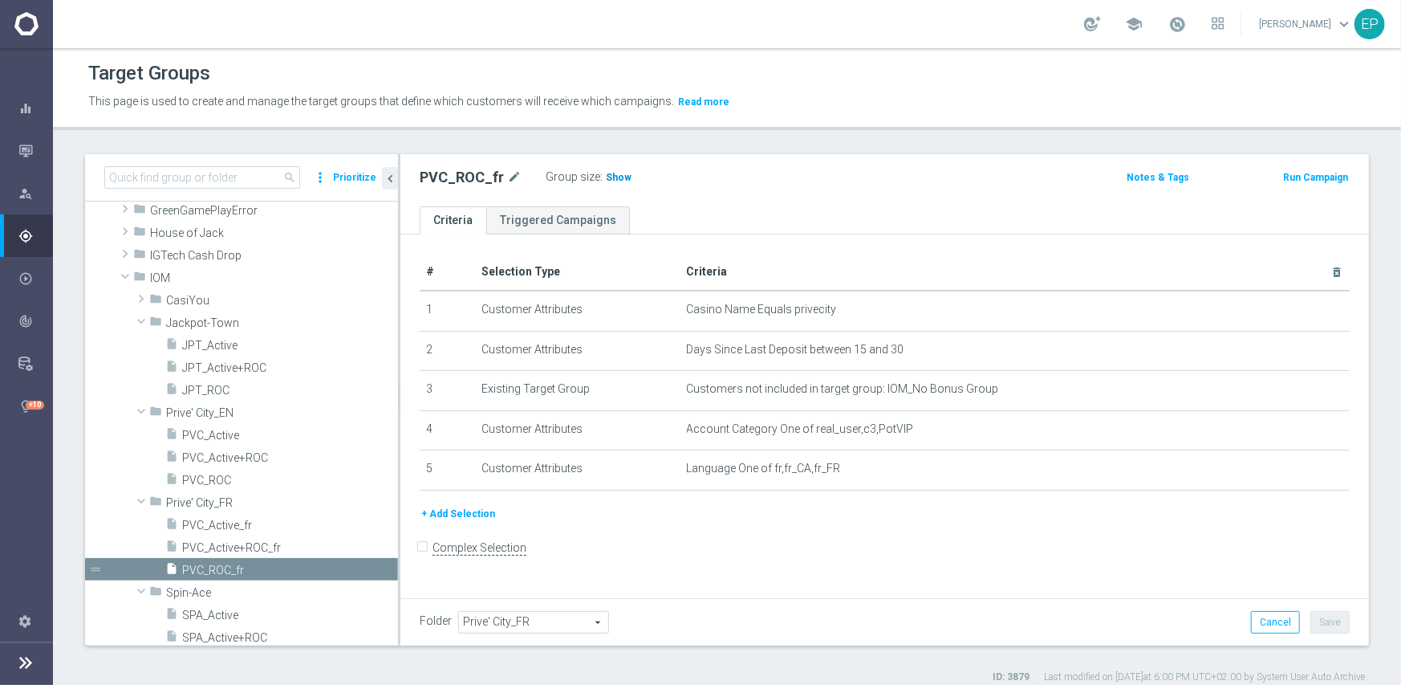
click at [608, 180] on span "Show" at bounding box center [619, 177] width 26 height 11
click at [441, 66] on div "Target Groups" at bounding box center [727, 73] width 1278 height 31
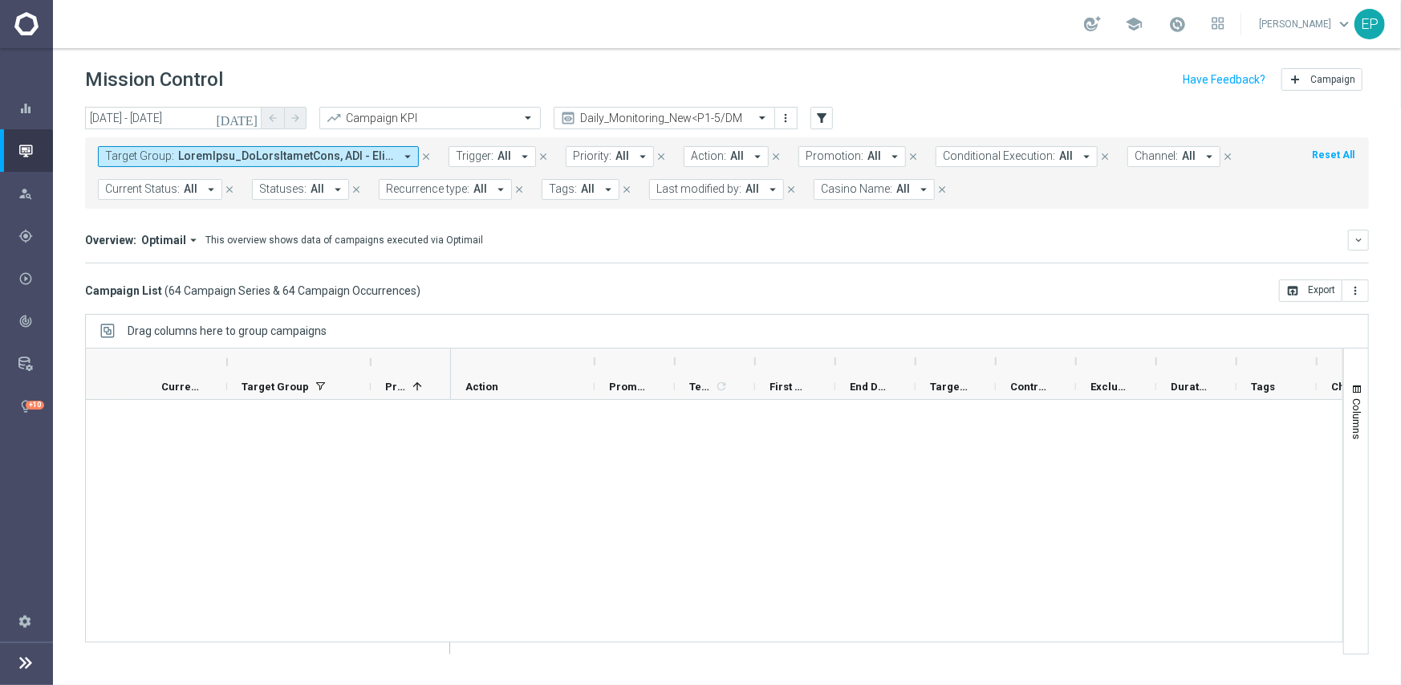
scroll to position [3353, 0]
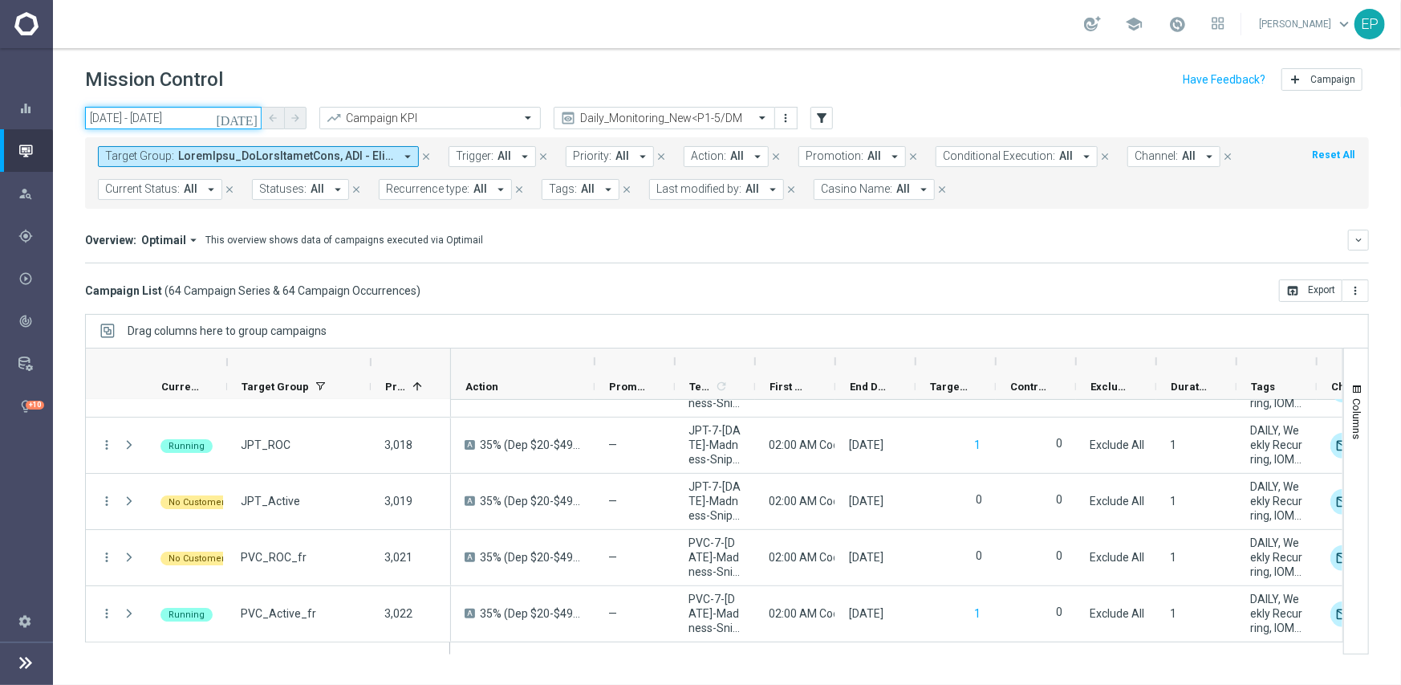
click at [165, 120] on input "[DATE] - [DATE]" at bounding box center [173, 118] width 177 height 22
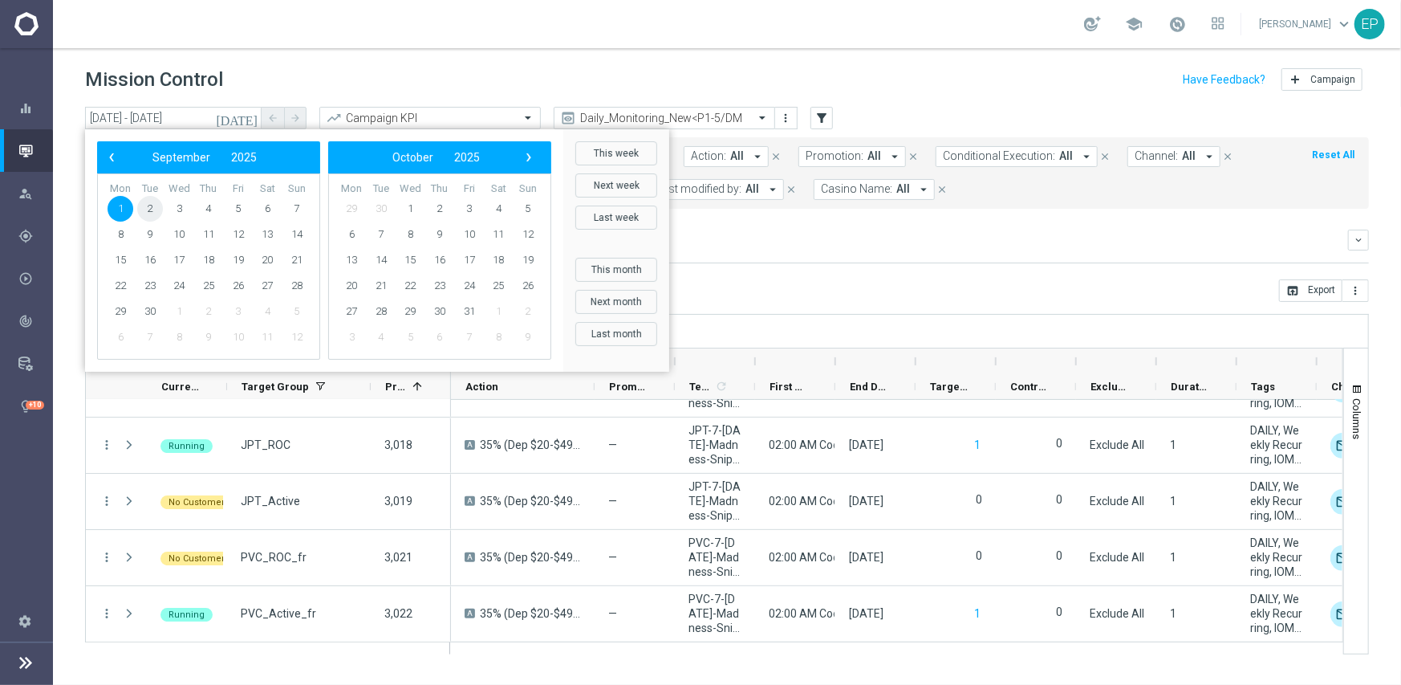
click at [151, 211] on span "2" at bounding box center [150, 209] width 26 height 26
type input "[DATE] - [DATE]"
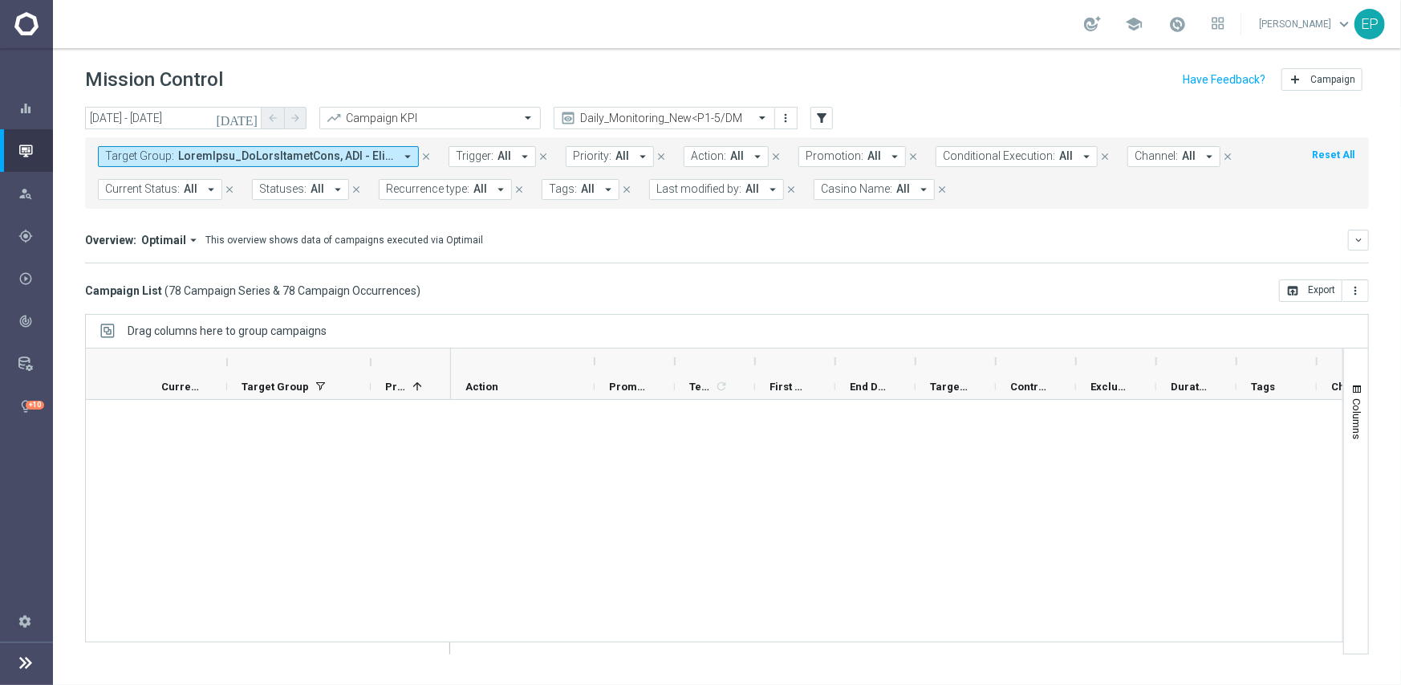
scroll to position [0, 0]
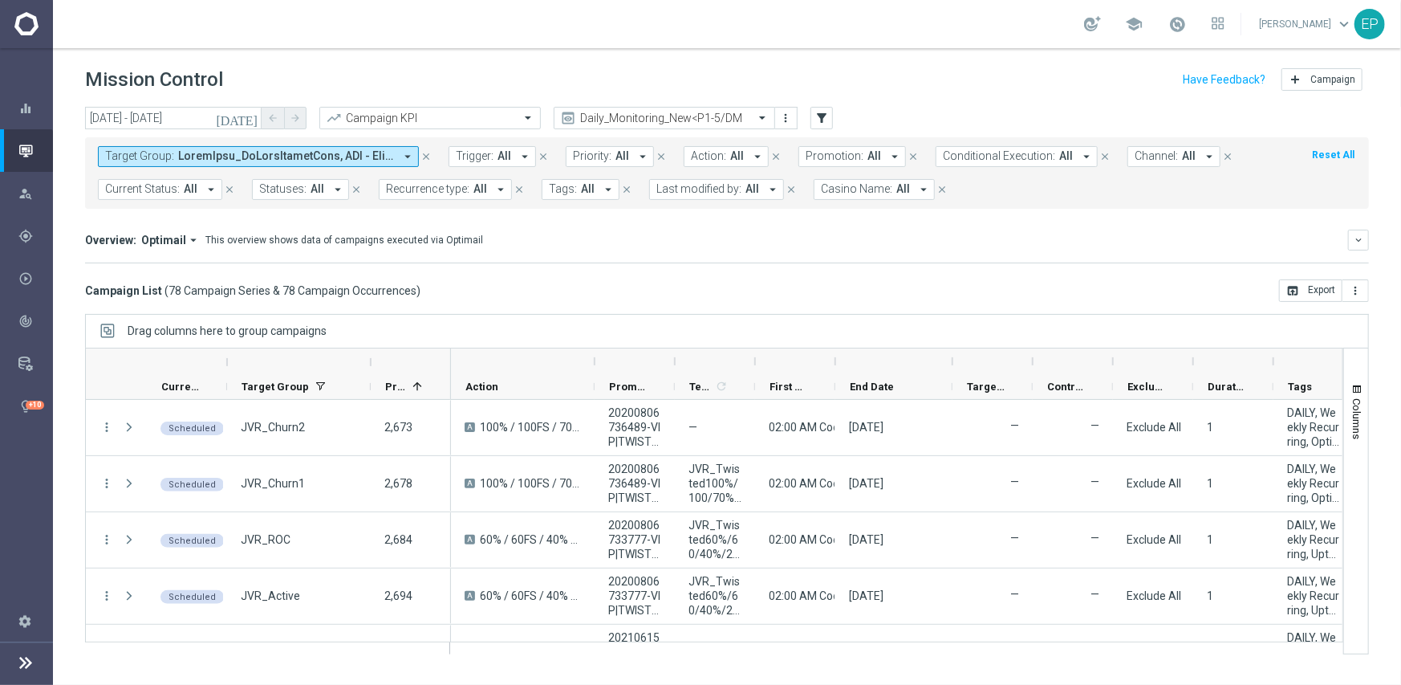
drag, startPoint x: 918, startPoint y: 360, endPoint x: 955, endPoint y: 360, distance: 36.9
click at [955, 360] on div at bounding box center [952, 361] width 6 height 26
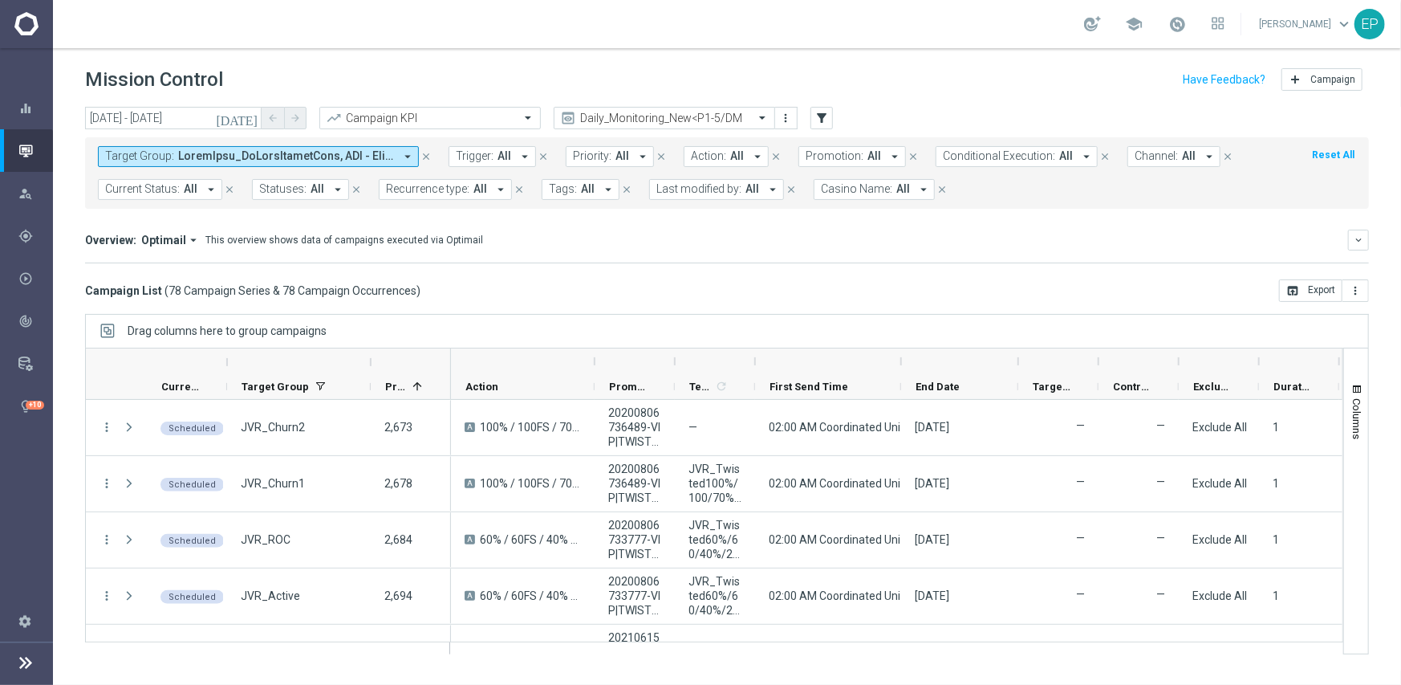
drag, startPoint x: 836, startPoint y: 359, endPoint x: 901, endPoint y: 359, distance: 65.8
click at [901, 359] on div at bounding box center [901, 361] width 6 height 26
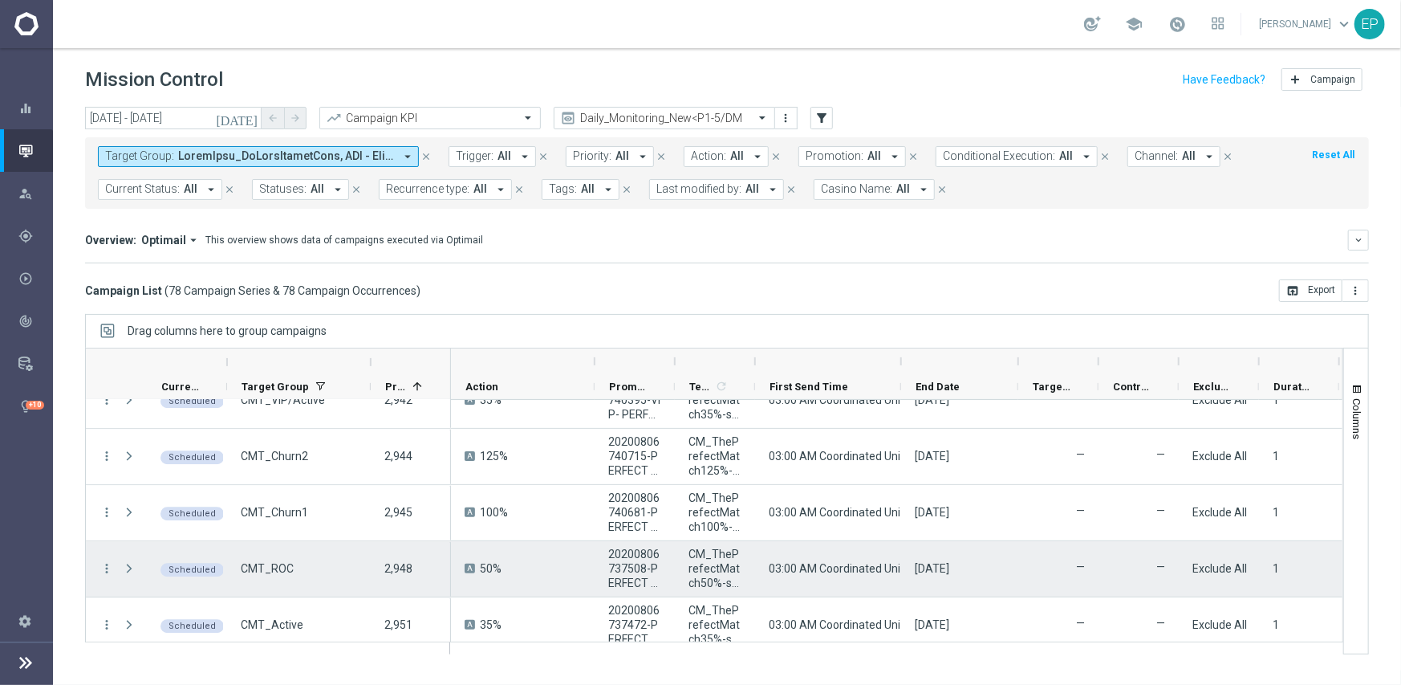
scroll to position [2809, 0]
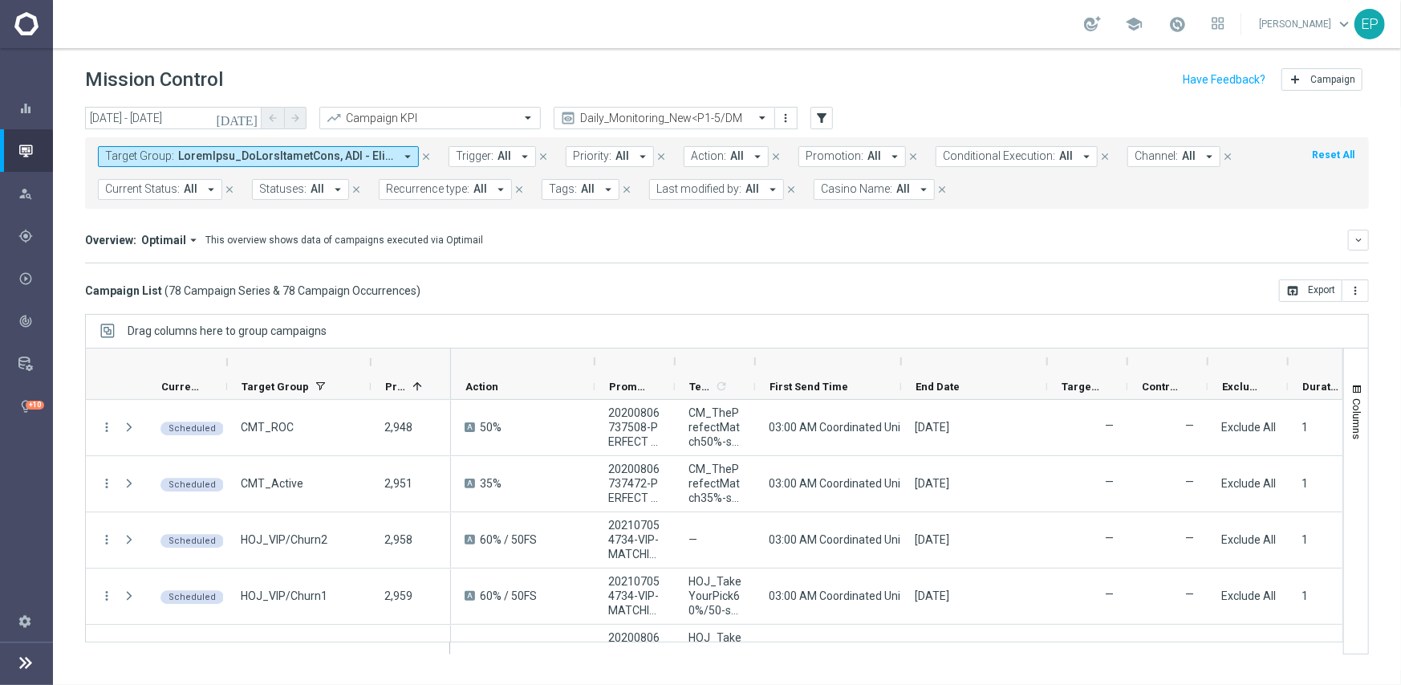
drag, startPoint x: 1018, startPoint y: 360, endPoint x: 1047, endPoint y: 360, distance: 28.9
click at [1047, 360] on div at bounding box center [1047, 361] width 6 height 26
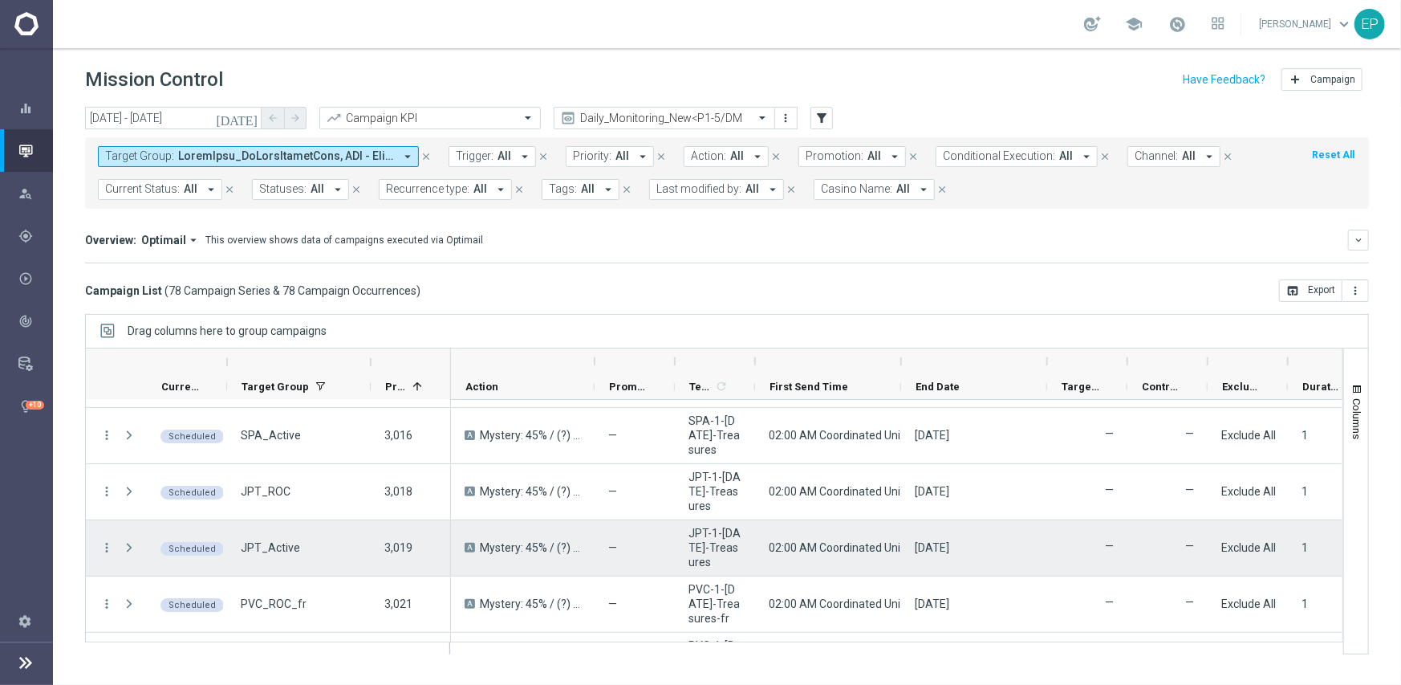
scroll to position [4140, 0]
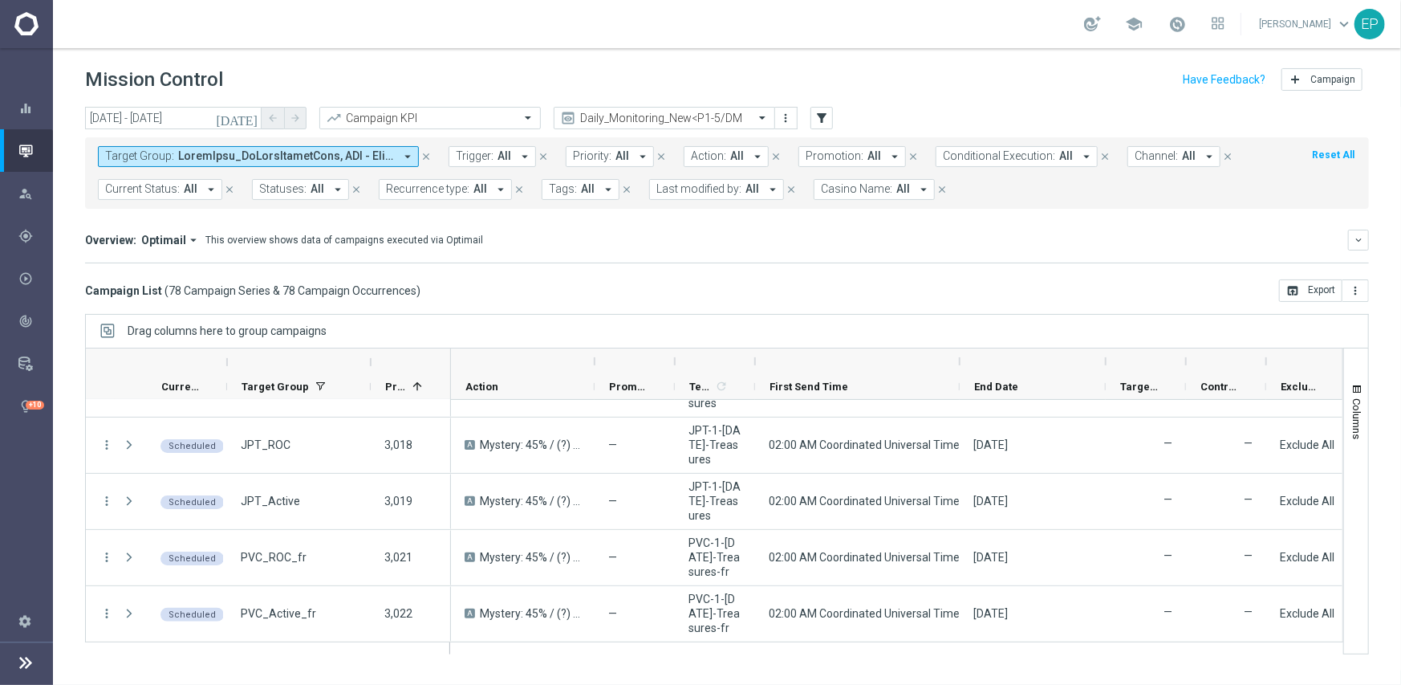
drag, startPoint x: 903, startPoint y: 359, endPoint x: 962, endPoint y: 359, distance: 58.6
click at [962, 359] on div at bounding box center [960, 361] width 6 height 26
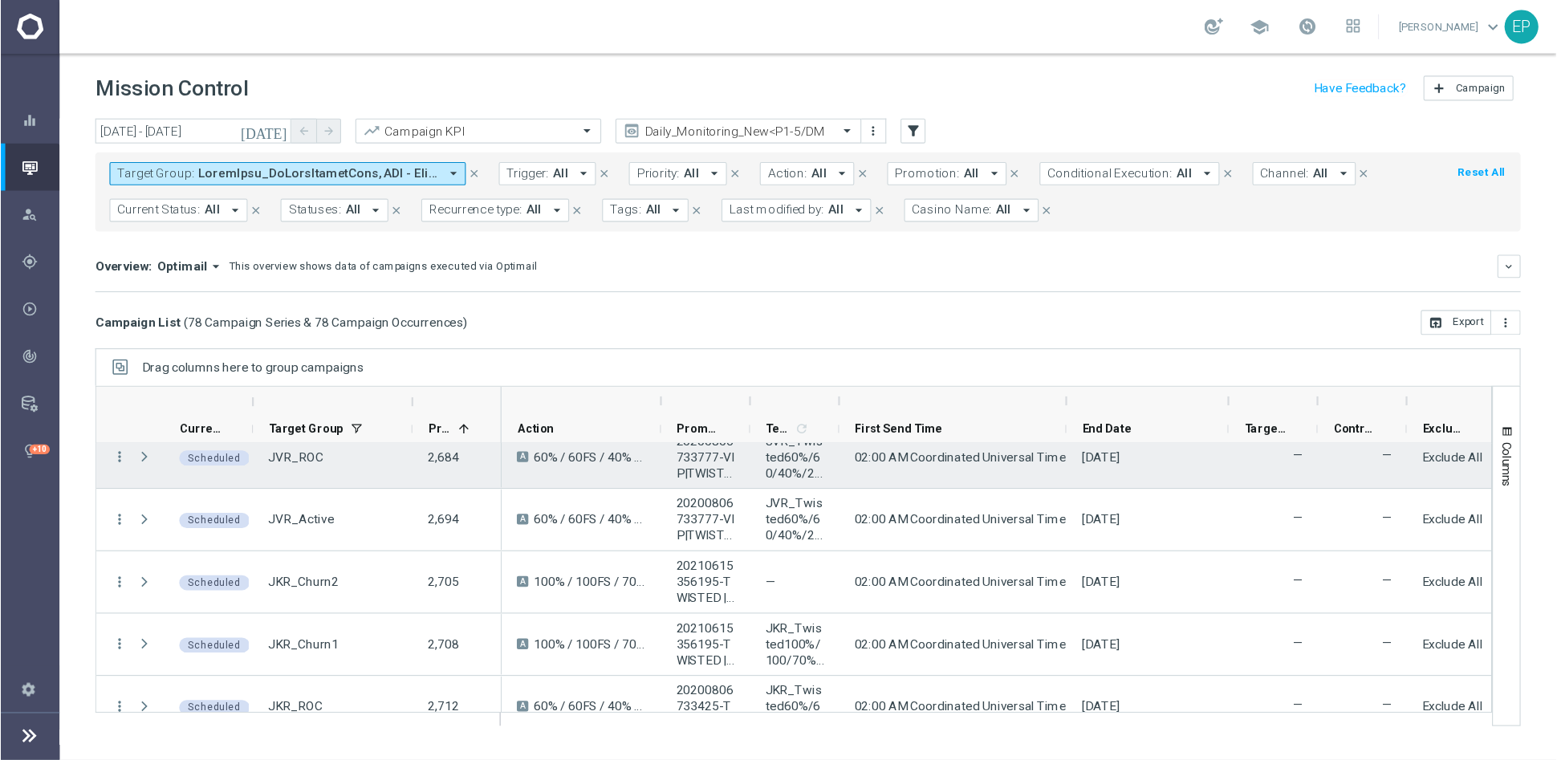
scroll to position [0, 0]
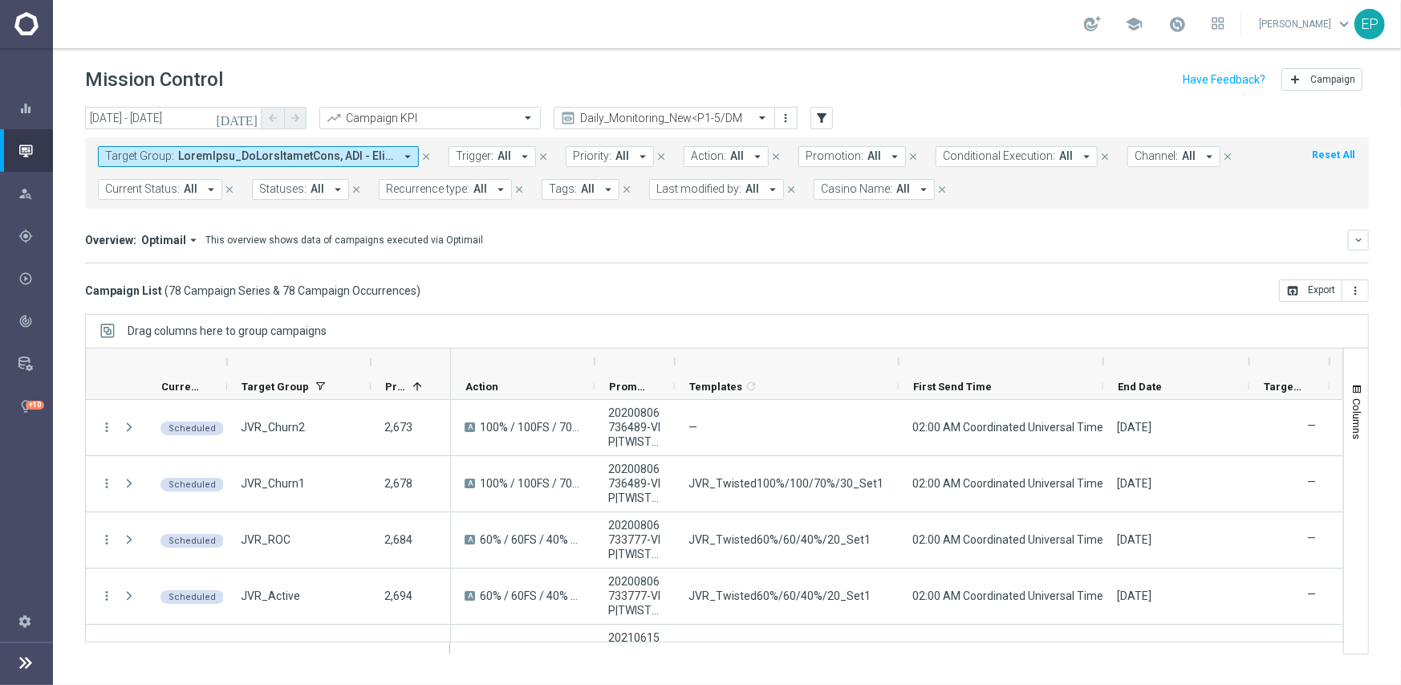
drag, startPoint x: 754, startPoint y: 360, endPoint x: 897, endPoint y: 356, distance: 143.7
click at [897, 356] on div at bounding box center [899, 361] width 6 height 26
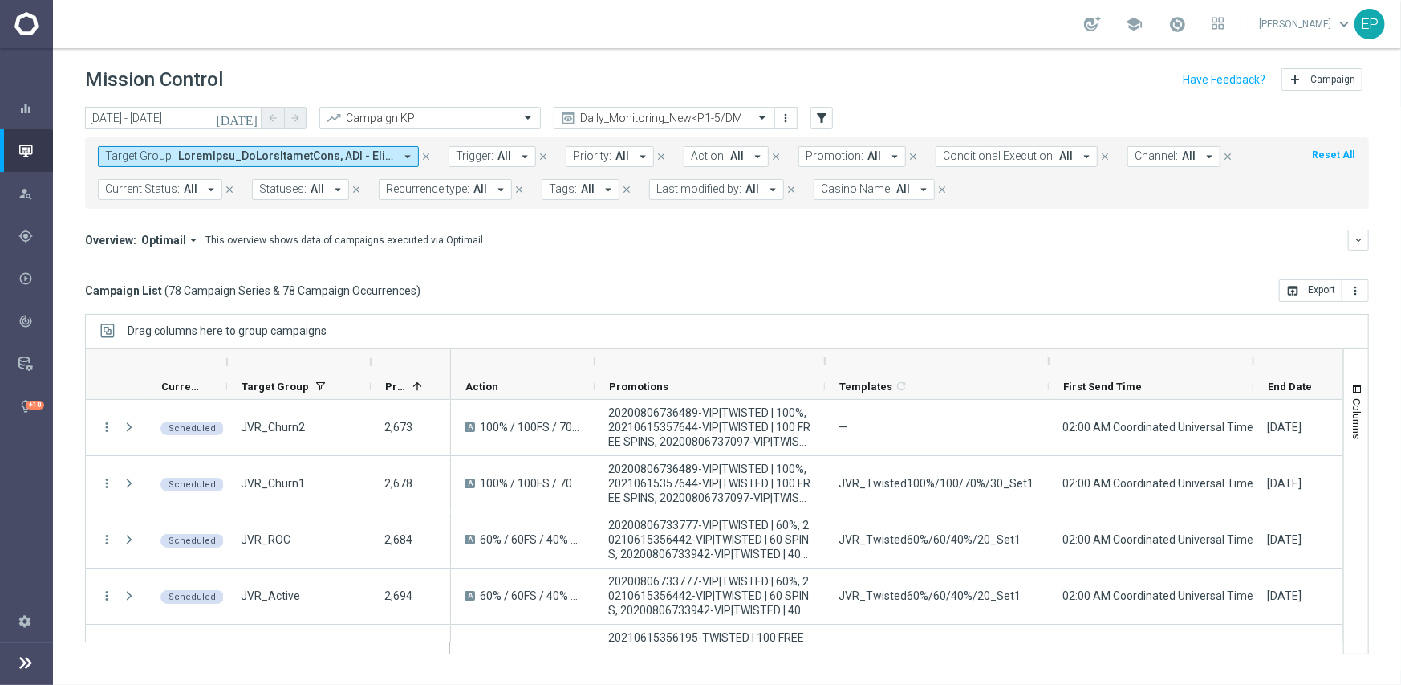
drag, startPoint x: 675, startPoint y: 358, endPoint x: 825, endPoint y: 359, distance: 150.1
click at [825, 359] on div at bounding box center [825, 361] width 6 height 26
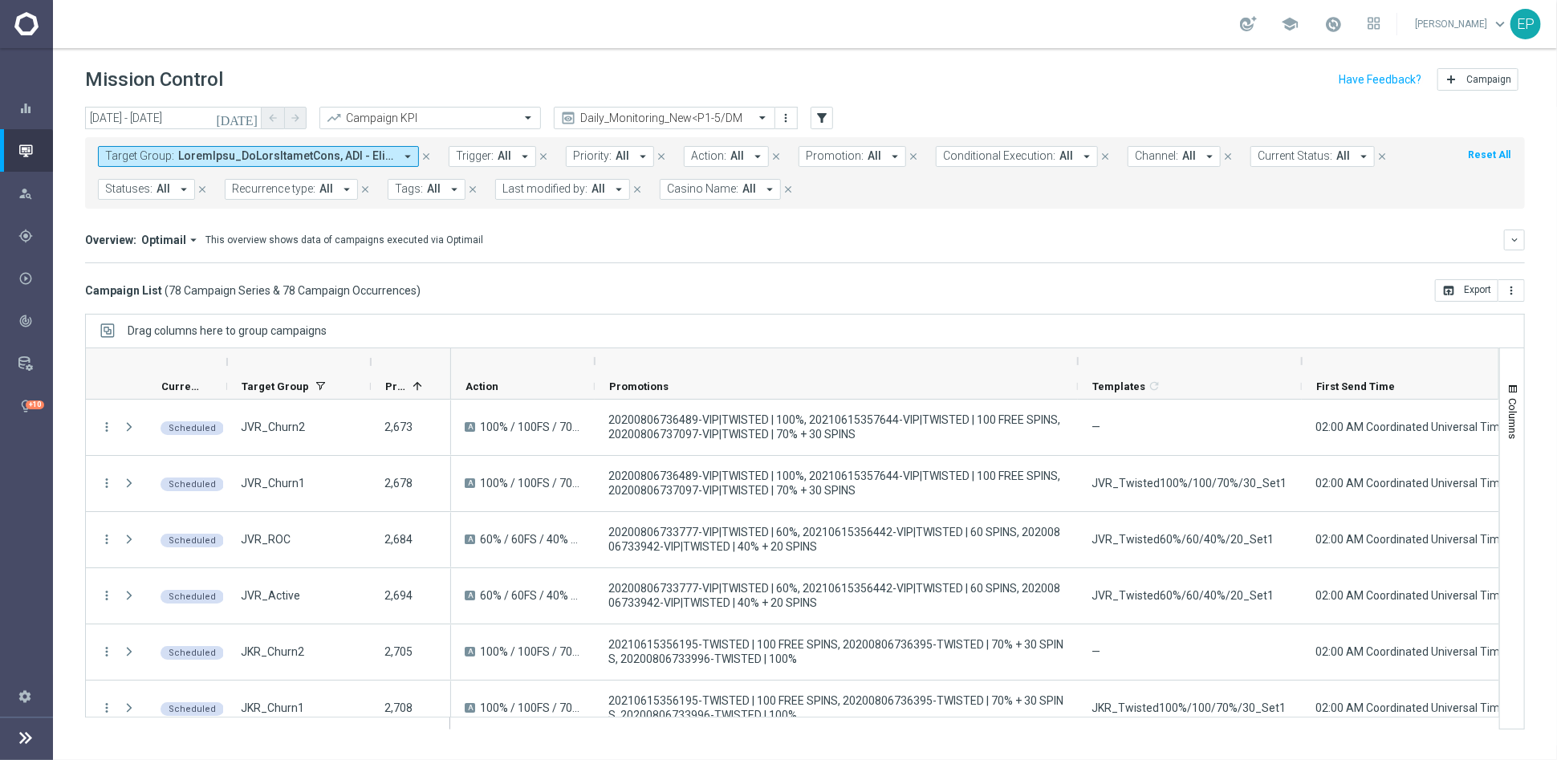
drag, startPoint x: 822, startPoint y: 359, endPoint x: 1075, endPoint y: 341, distance: 253.4
click at [1075, 341] on div "Drag columns here to group campaigns Drag here to set column labels" at bounding box center [805, 522] width 1440 height 416
